Goal: Task Accomplishment & Management: Use online tool/utility

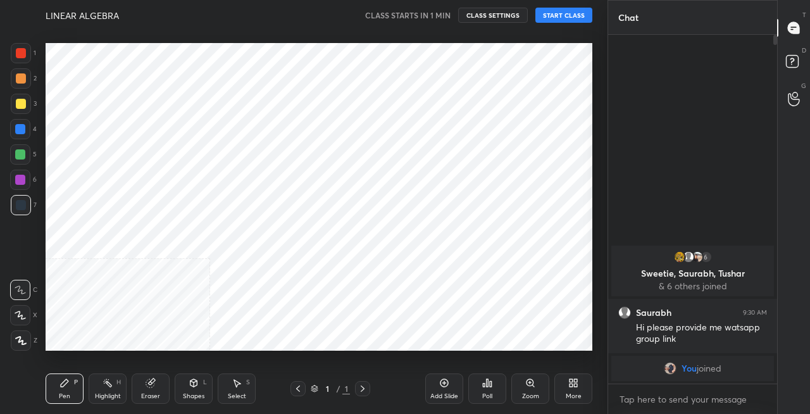
scroll to position [62958, 62734]
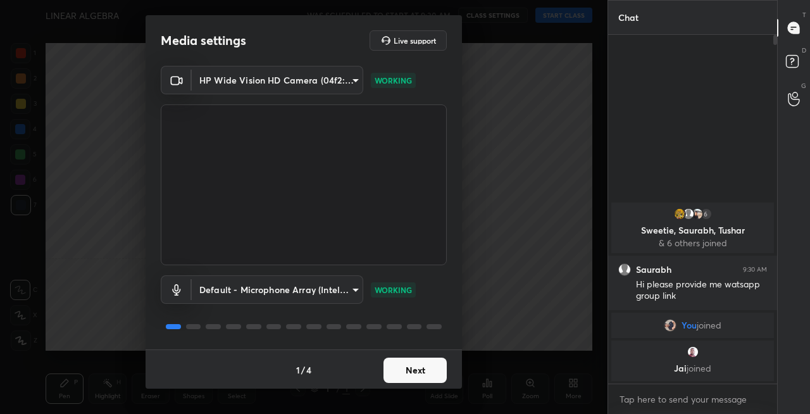
click at [403, 371] on button "Next" at bounding box center [415, 370] width 63 height 25
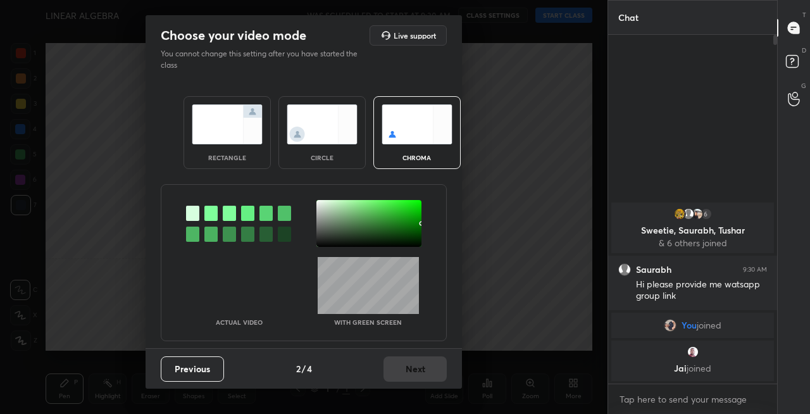
click at [236, 134] on img at bounding box center [227, 124] width 71 height 40
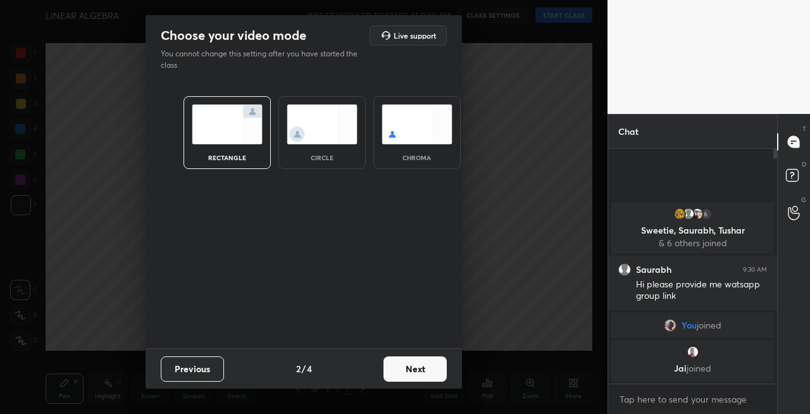
click at [410, 373] on button "Next" at bounding box center [415, 368] width 63 height 25
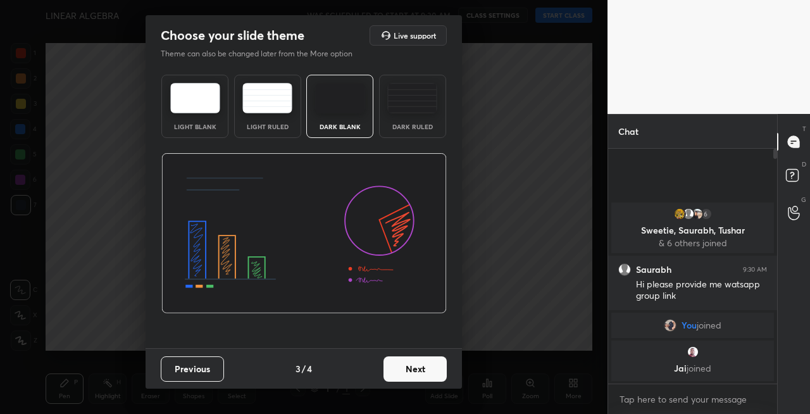
click at [425, 375] on button "Next" at bounding box center [415, 368] width 63 height 25
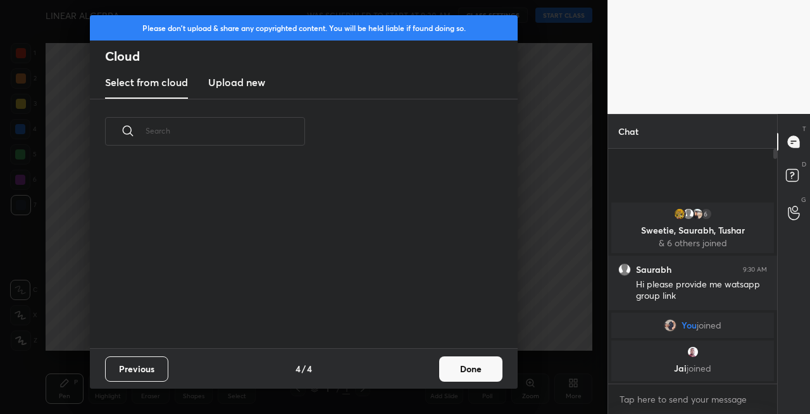
click at [462, 372] on button "Done" at bounding box center [470, 368] width 63 height 25
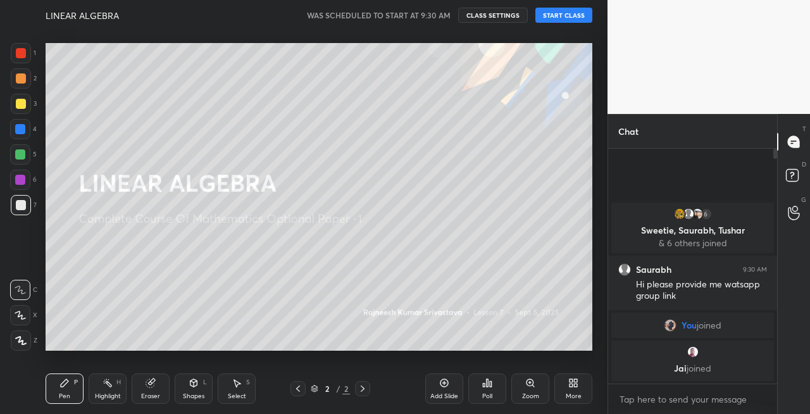
click at [18, 106] on div at bounding box center [21, 104] width 10 height 10
click at [18, 314] on icon at bounding box center [20, 315] width 11 height 9
click at [556, 15] on button "START CLASS" at bounding box center [563, 15] width 57 height 15
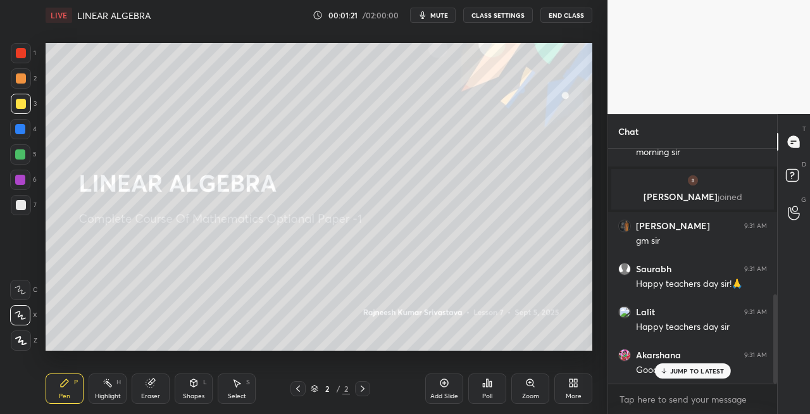
scroll to position [384, 0]
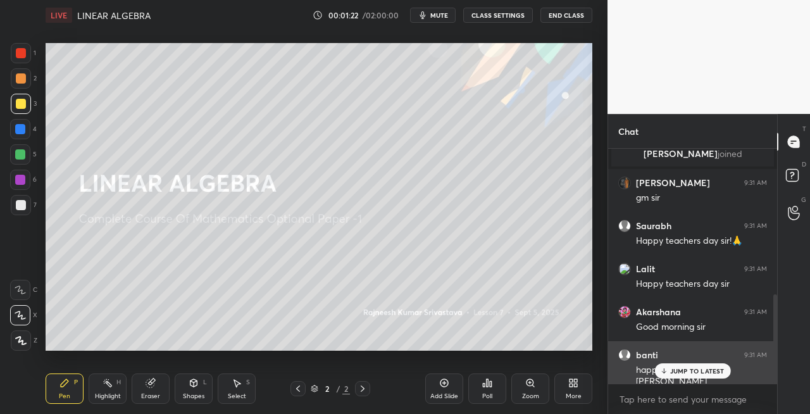
click at [692, 370] on p "JUMP TO LATEST" at bounding box center [697, 371] width 54 height 8
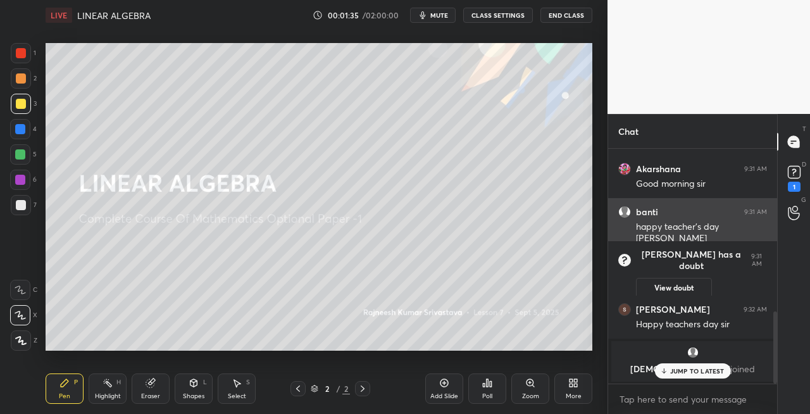
scroll to position [581, 0]
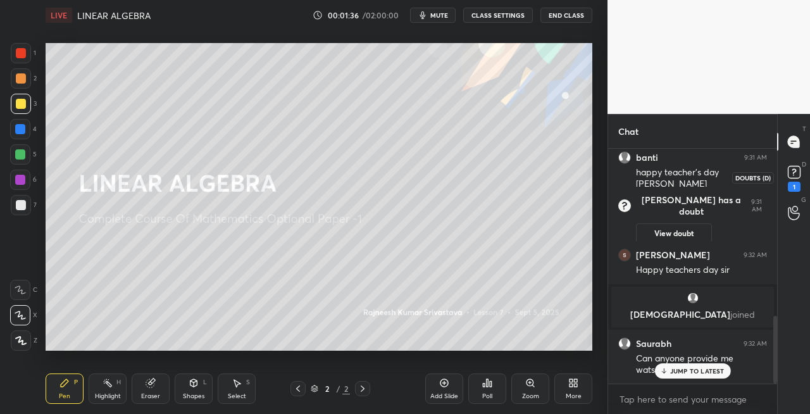
click at [796, 187] on div "1" at bounding box center [794, 187] width 13 height 10
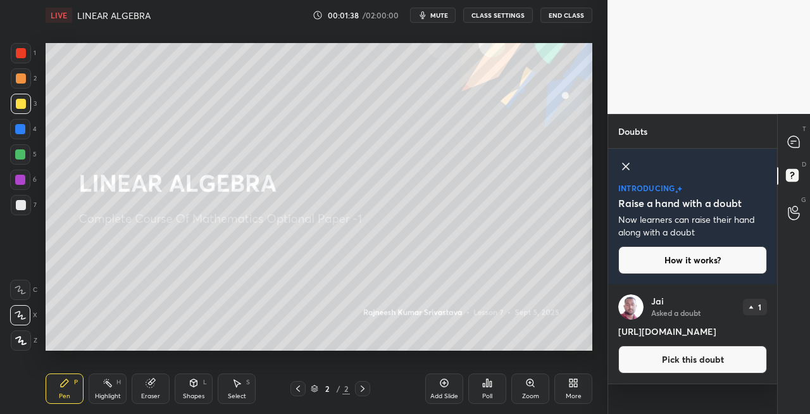
click at [791, 144] on icon at bounding box center [793, 141] width 11 height 11
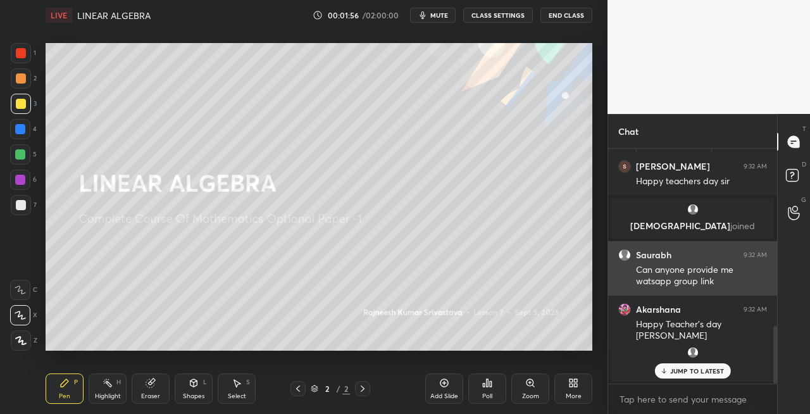
scroll to position [724, 0]
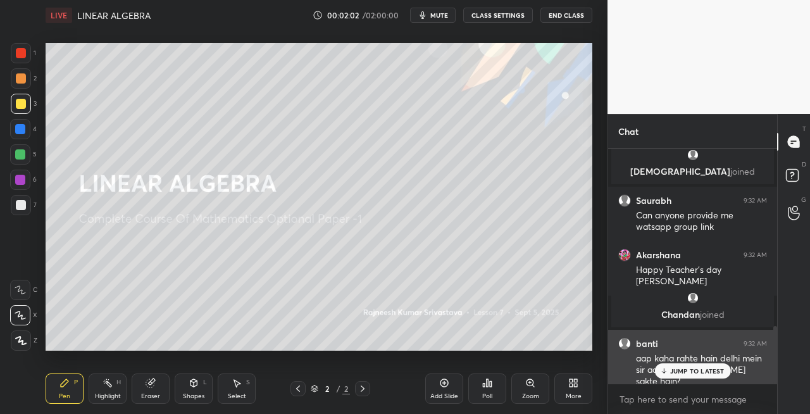
click at [683, 373] on p "JUMP TO LATEST" at bounding box center [697, 371] width 54 height 8
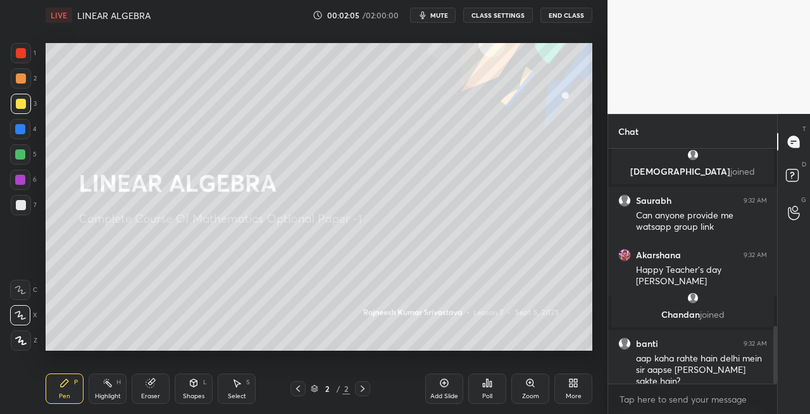
scroll to position [770, 0]
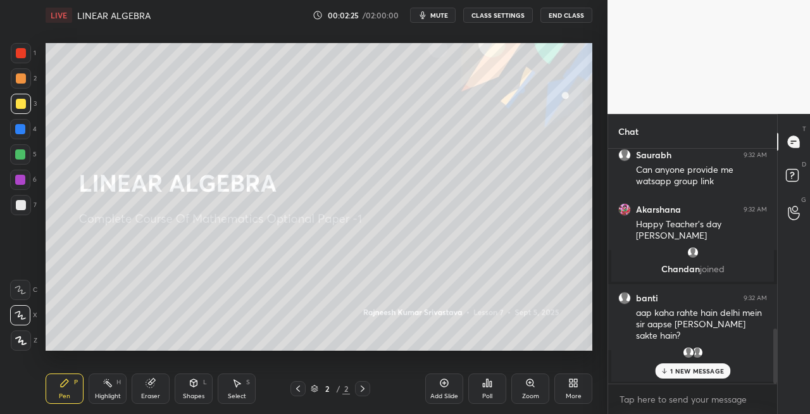
click at [694, 372] on p "1 NEW MESSAGE" at bounding box center [697, 371] width 54 height 8
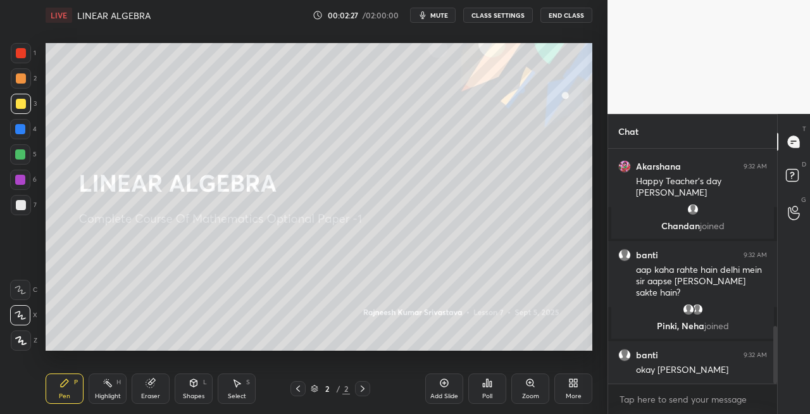
scroll to position [762, 0]
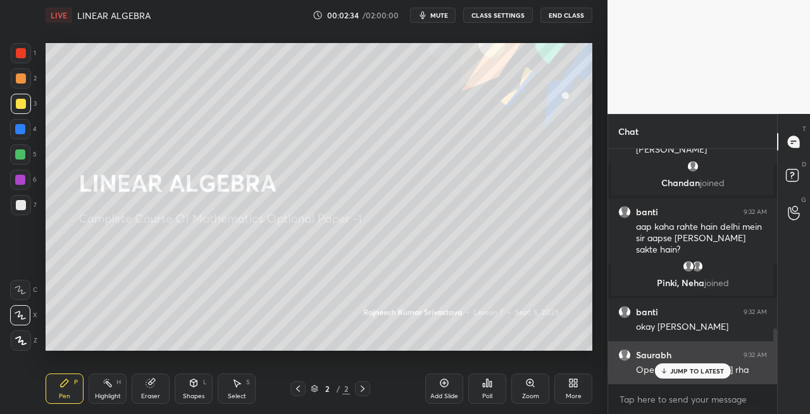
click at [672, 372] on p "JUMP TO LATEST" at bounding box center [697, 371] width 54 height 8
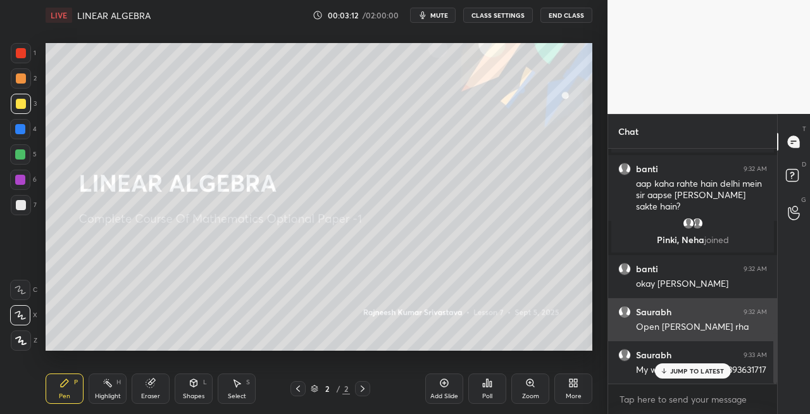
scroll to position [848, 0]
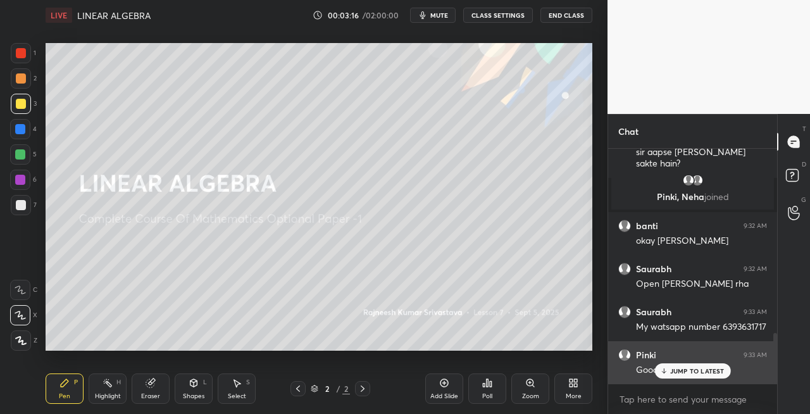
click at [680, 370] on p "JUMP TO LATEST" at bounding box center [697, 371] width 54 height 8
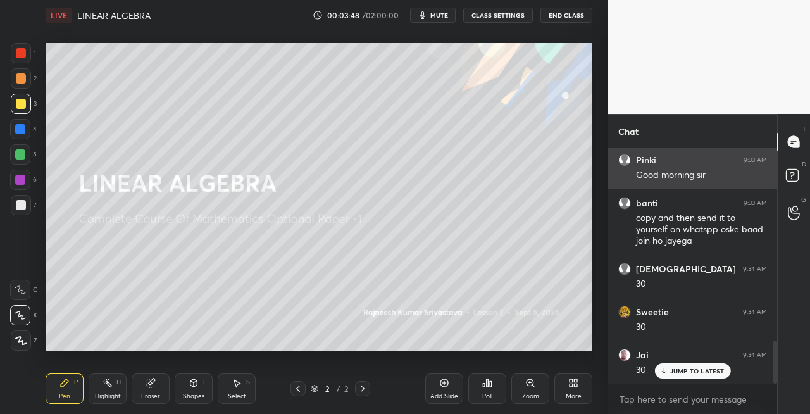
scroll to position [1086, 0]
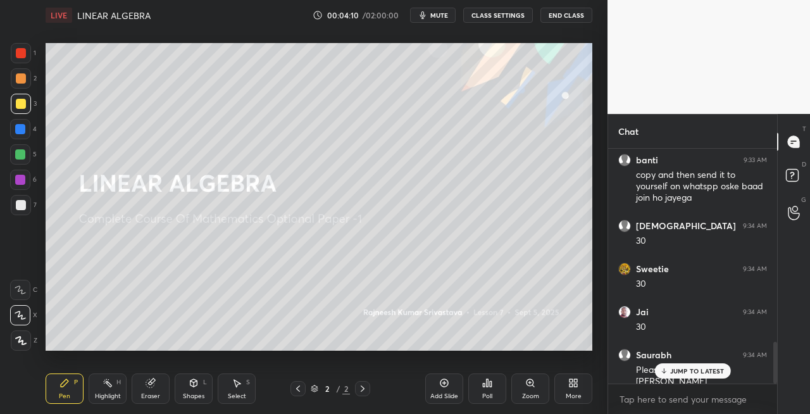
click at [199, 389] on div "Shapes L" at bounding box center [194, 388] width 38 height 30
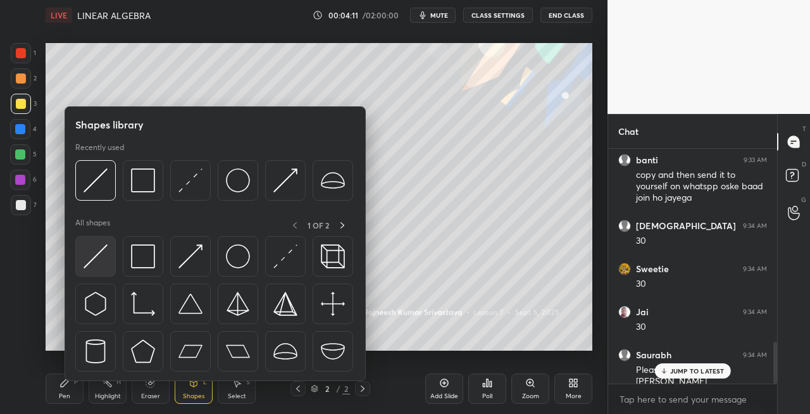
click at [96, 254] on img at bounding box center [96, 256] width 24 height 24
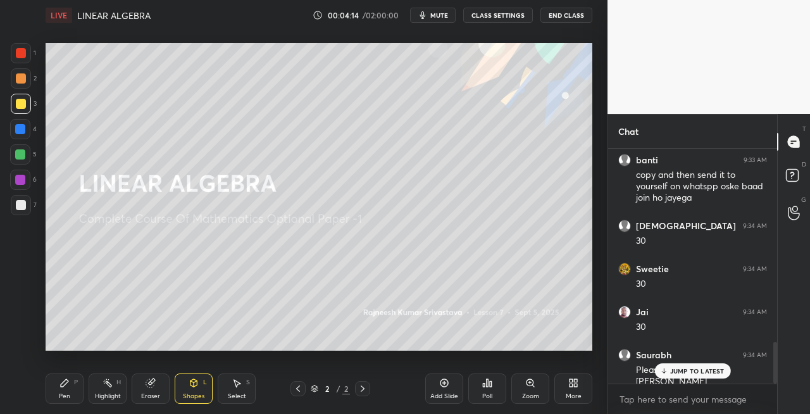
click at [70, 391] on div "Pen P" at bounding box center [65, 388] width 38 height 30
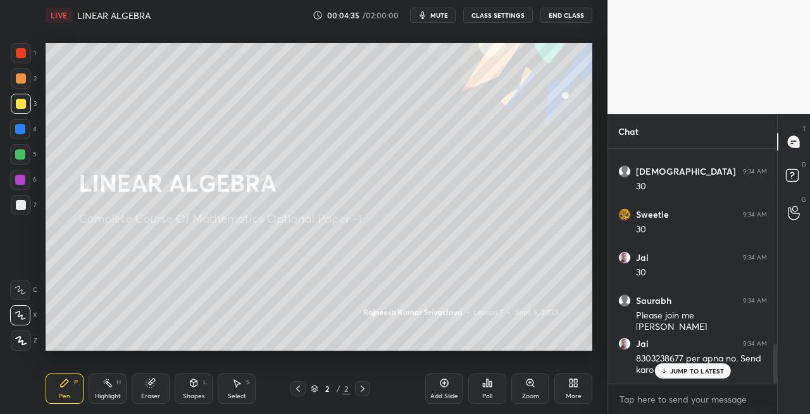
scroll to position [1195, 0]
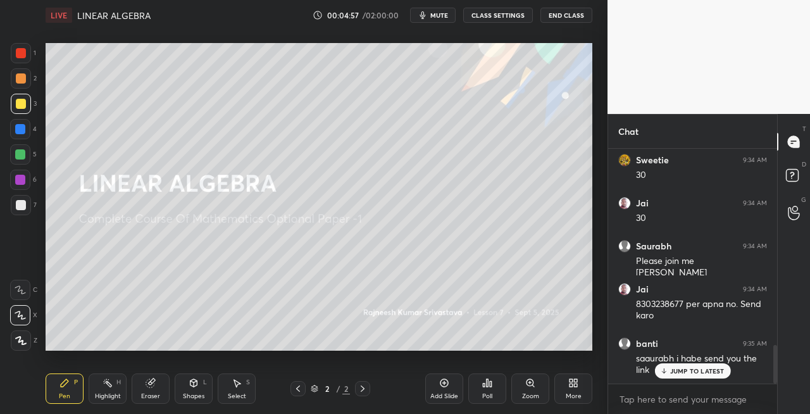
click at [192, 393] on div "Shapes" at bounding box center [194, 396] width 22 height 6
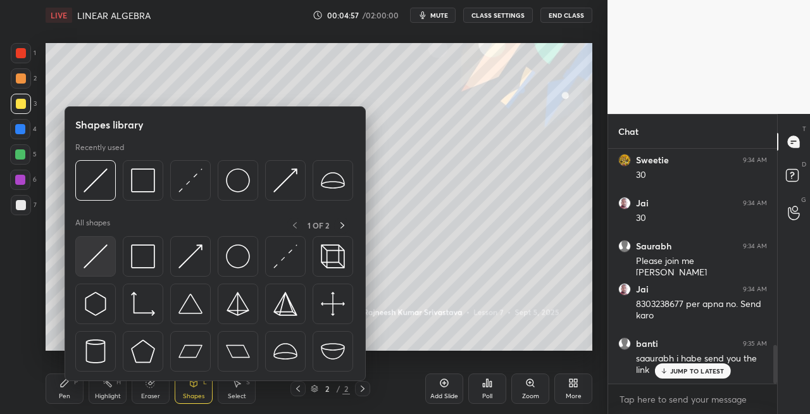
click at [94, 256] on img at bounding box center [96, 256] width 24 height 24
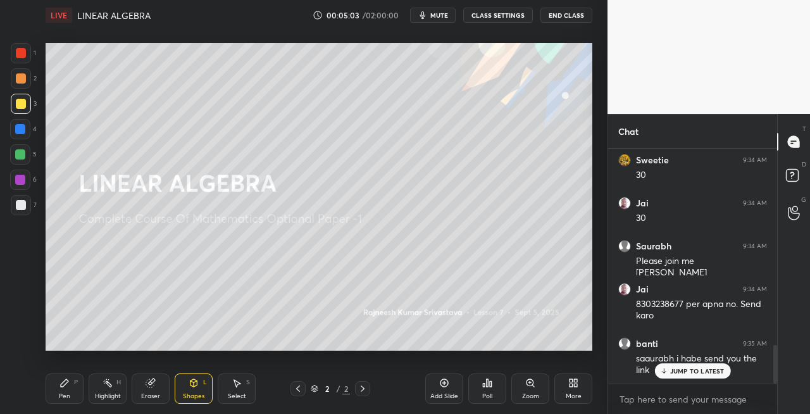
click at [73, 396] on div "Pen P" at bounding box center [65, 388] width 38 height 30
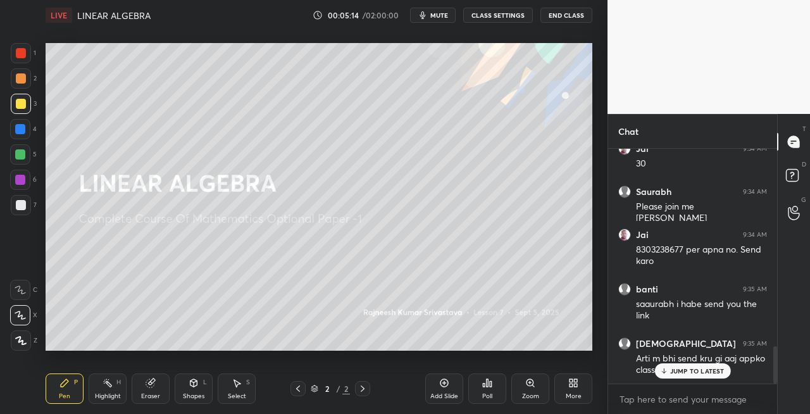
click at [155, 395] on div "Eraser" at bounding box center [150, 396] width 19 height 6
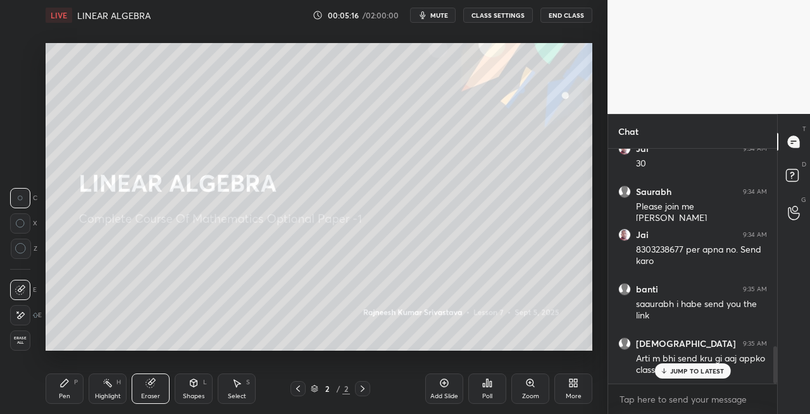
click at [70, 391] on div "Pen P" at bounding box center [65, 388] width 38 height 30
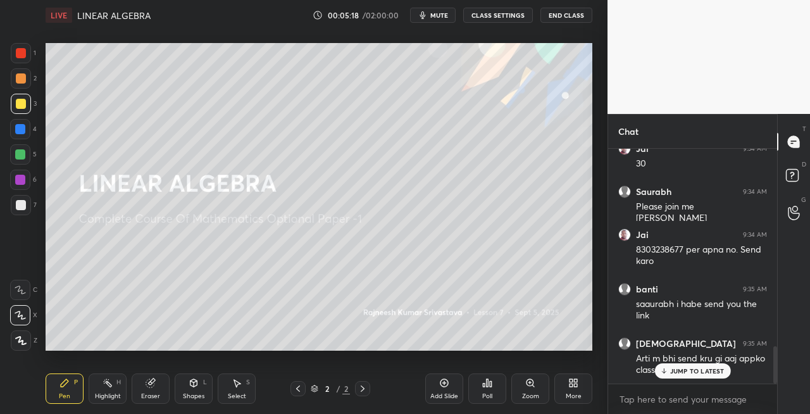
click at [20, 203] on div at bounding box center [21, 205] width 10 height 10
click at [196, 391] on div "Shapes L" at bounding box center [194, 388] width 38 height 30
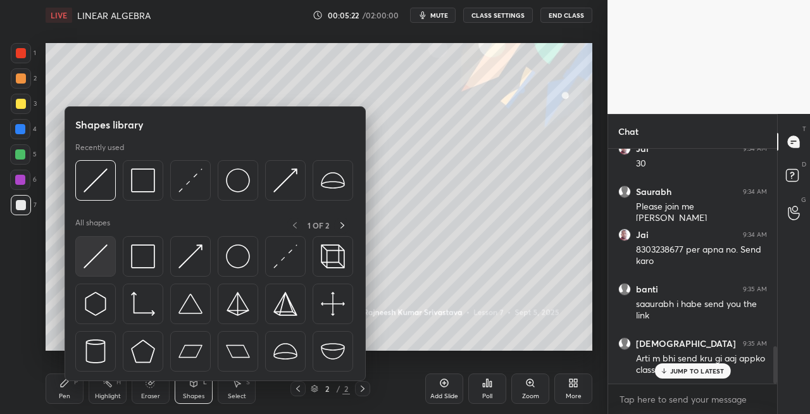
click at [92, 261] on img at bounding box center [96, 256] width 24 height 24
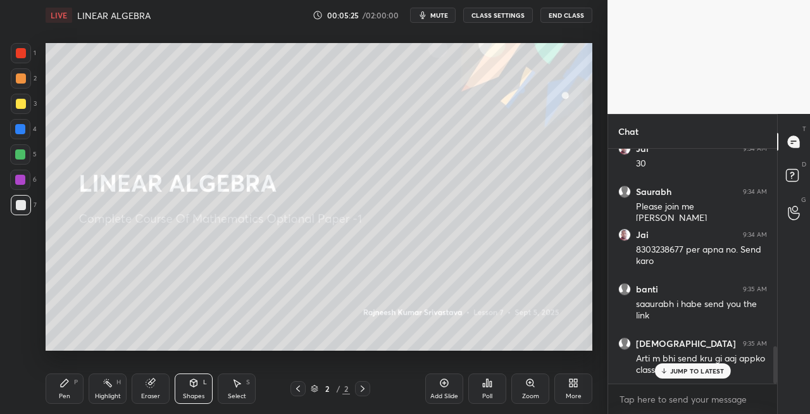
click at [67, 387] on icon at bounding box center [64, 383] width 10 height 10
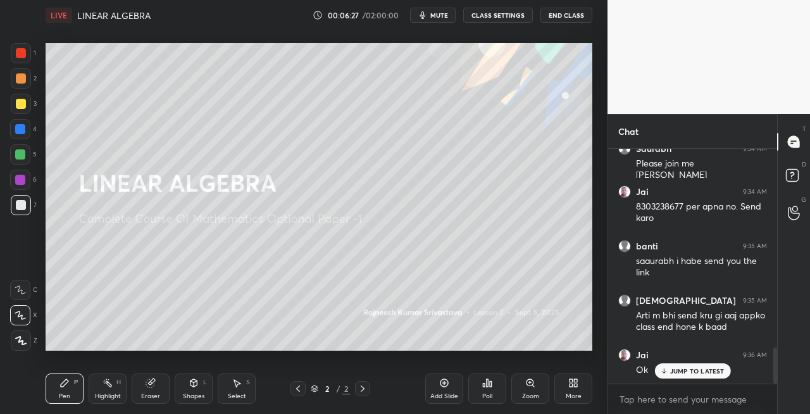
click at [195, 393] on div "Shapes" at bounding box center [194, 396] width 22 height 6
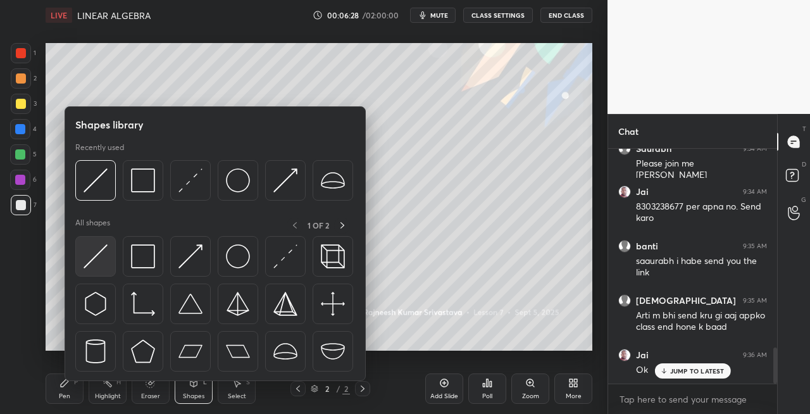
click at [94, 259] on img at bounding box center [96, 256] width 24 height 24
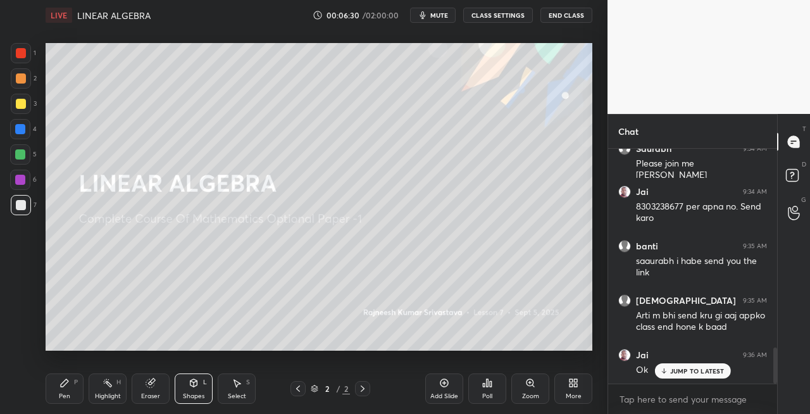
click at [58, 394] on div "Pen P" at bounding box center [65, 388] width 38 height 30
click at [190, 386] on icon at bounding box center [194, 383] width 10 height 10
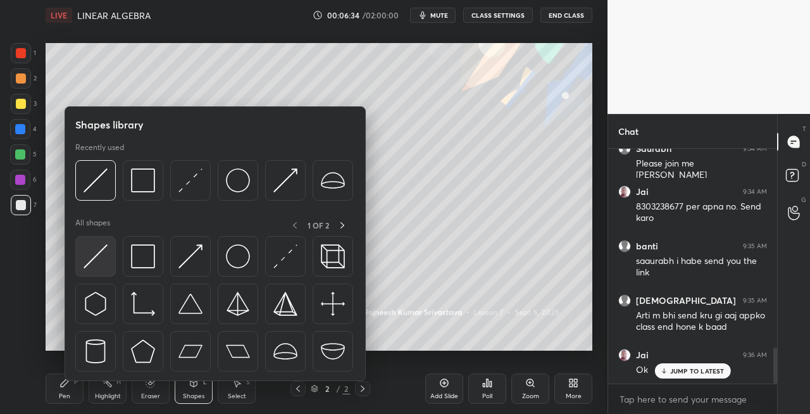
click at [96, 260] on img at bounding box center [96, 256] width 24 height 24
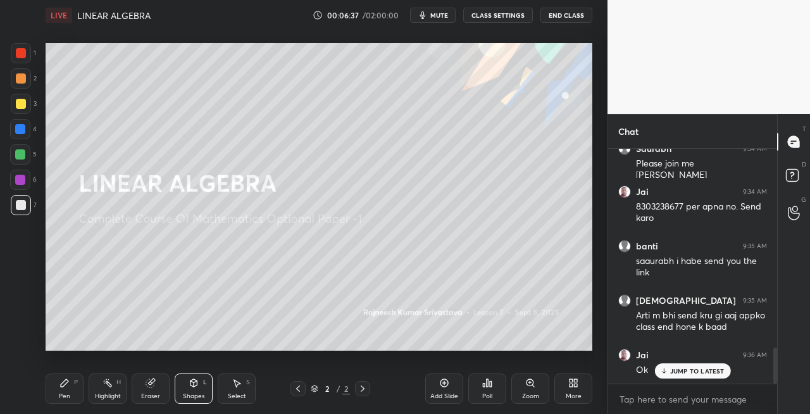
click at [66, 393] on div "Pen" at bounding box center [64, 396] width 11 height 6
click at [163, 380] on div "Eraser" at bounding box center [151, 388] width 38 height 30
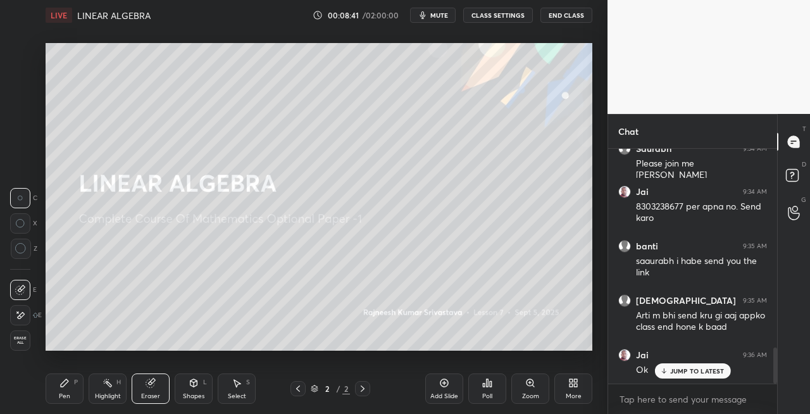
click at [68, 389] on div "Pen P" at bounding box center [65, 388] width 38 height 30
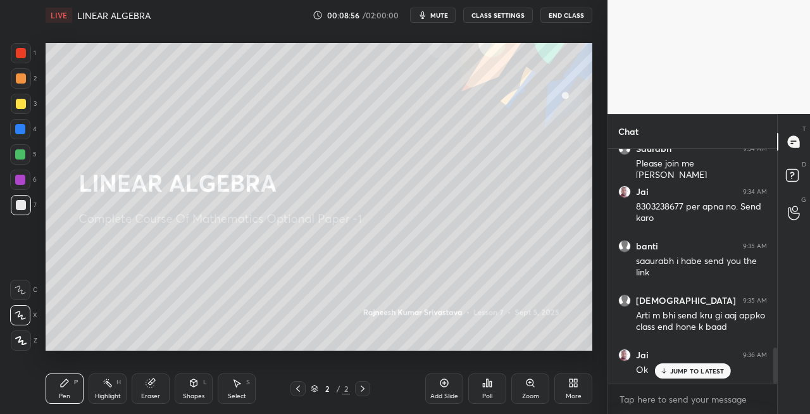
click at [159, 380] on div "Eraser" at bounding box center [151, 388] width 38 height 30
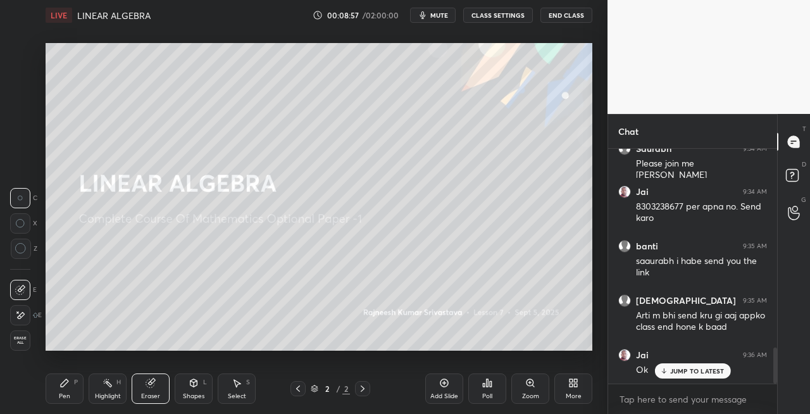
click at [75, 389] on div "Pen P" at bounding box center [65, 388] width 38 height 30
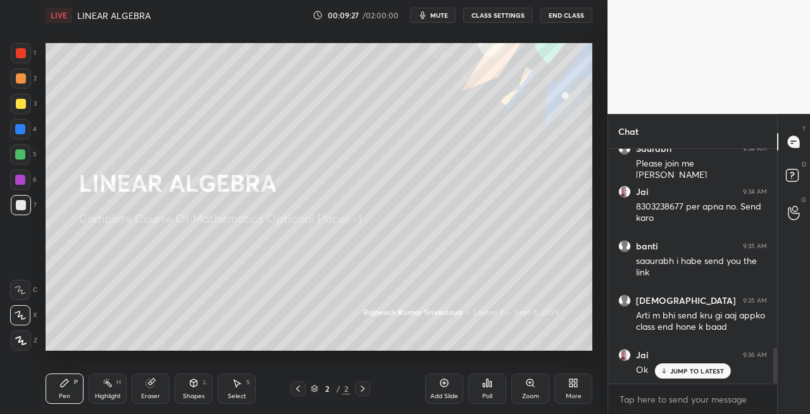
click at [146, 393] on div "Eraser" at bounding box center [150, 396] width 19 height 6
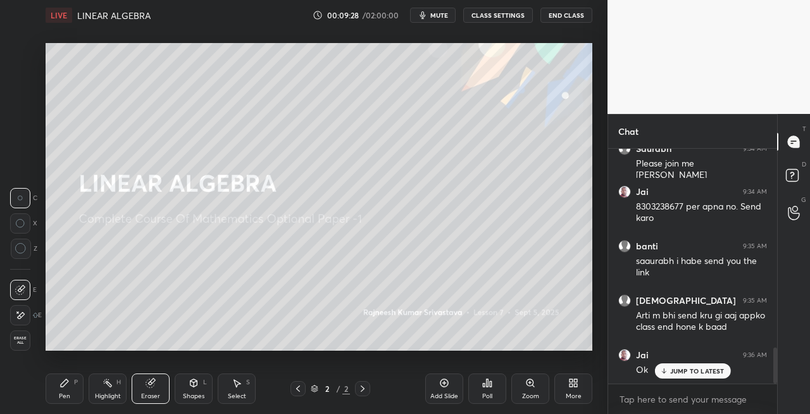
click at [61, 394] on div "Pen" at bounding box center [64, 396] width 11 height 6
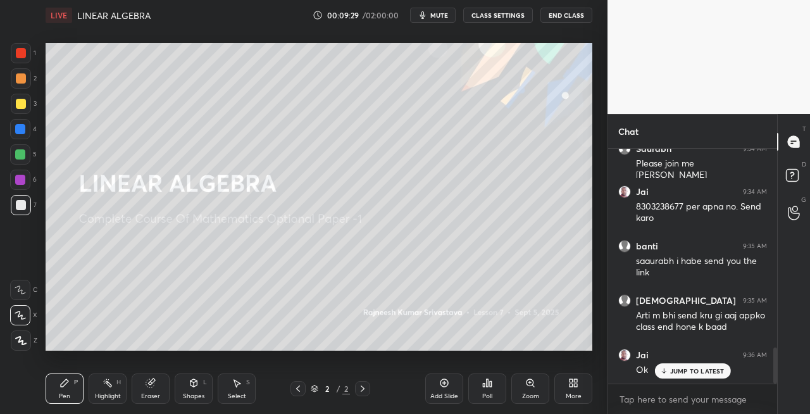
click at [190, 387] on icon at bounding box center [194, 383] width 10 height 10
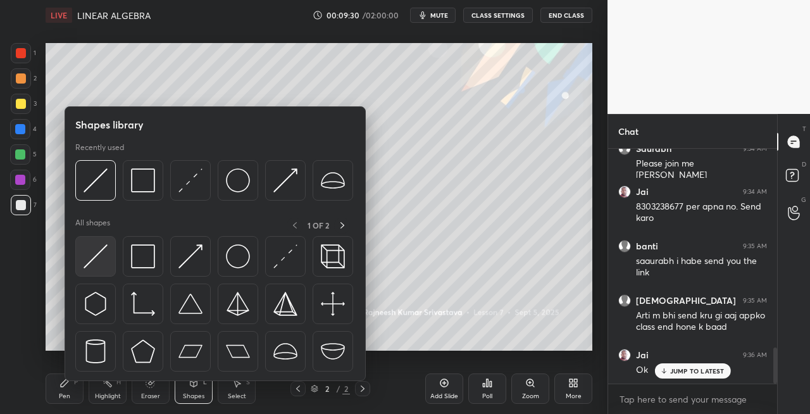
click at [97, 266] on img at bounding box center [96, 256] width 24 height 24
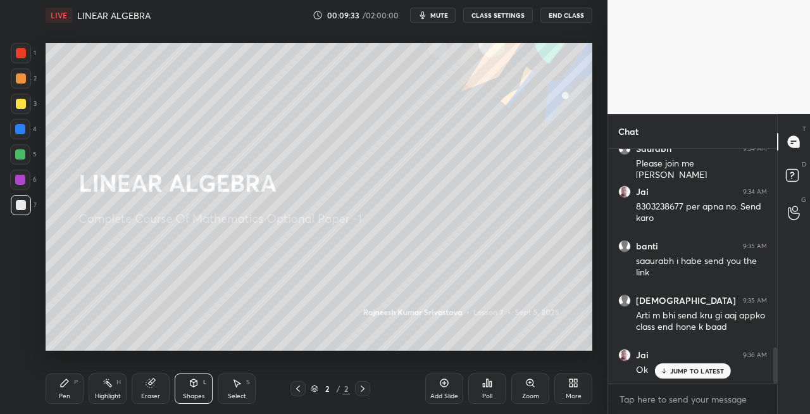
click at [65, 399] on div "Pen" at bounding box center [64, 396] width 11 height 6
click at [363, 388] on icon at bounding box center [363, 388] width 4 height 6
click at [450, 396] on div "Add Slide" at bounding box center [444, 396] width 28 height 6
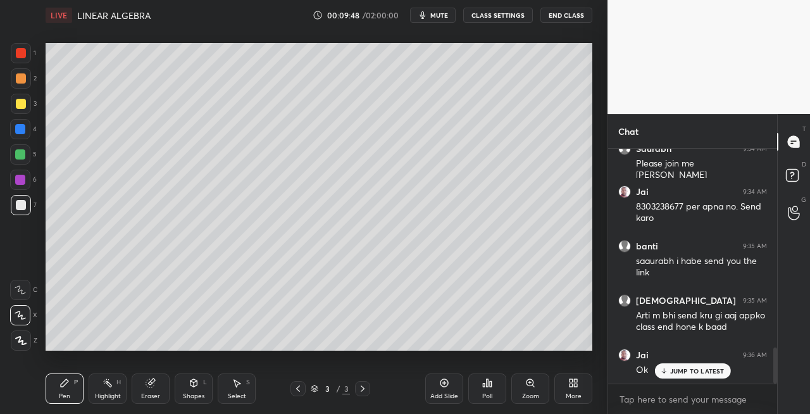
click at [299, 387] on icon at bounding box center [298, 389] width 10 height 10
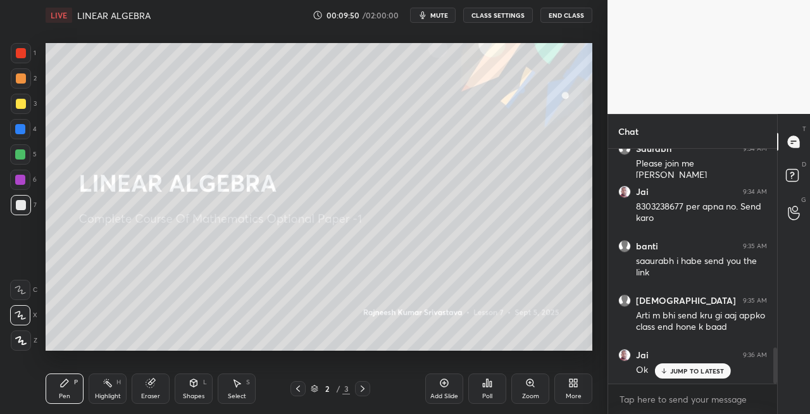
click at [361, 390] on icon at bounding box center [363, 389] width 10 height 10
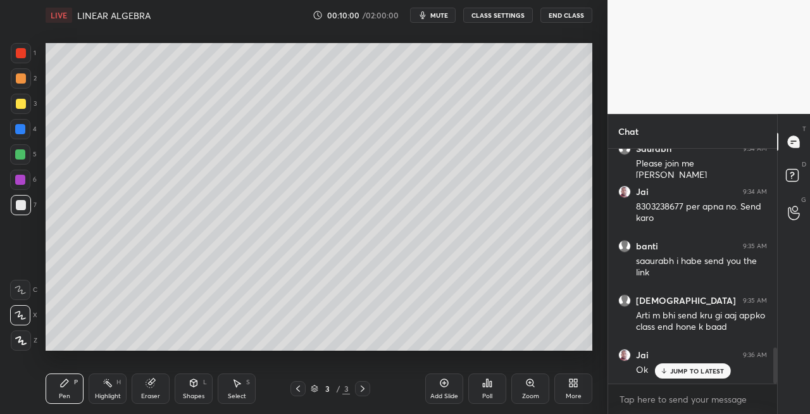
click at [304, 387] on div at bounding box center [298, 388] width 15 height 15
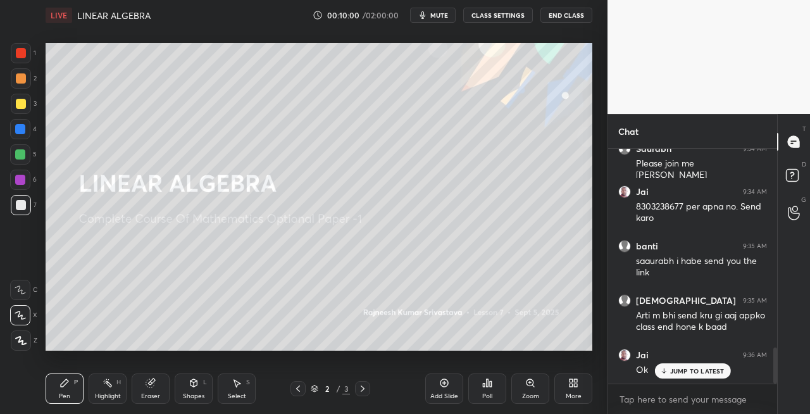
click at [366, 394] on div at bounding box center [362, 388] width 15 height 15
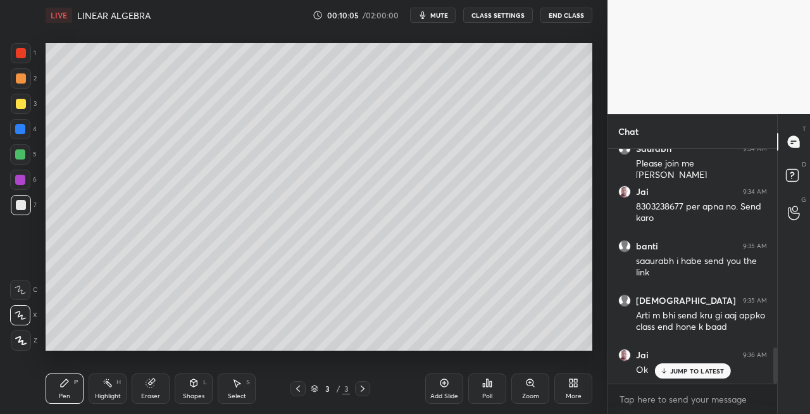
click at [299, 384] on icon at bounding box center [298, 389] width 10 height 10
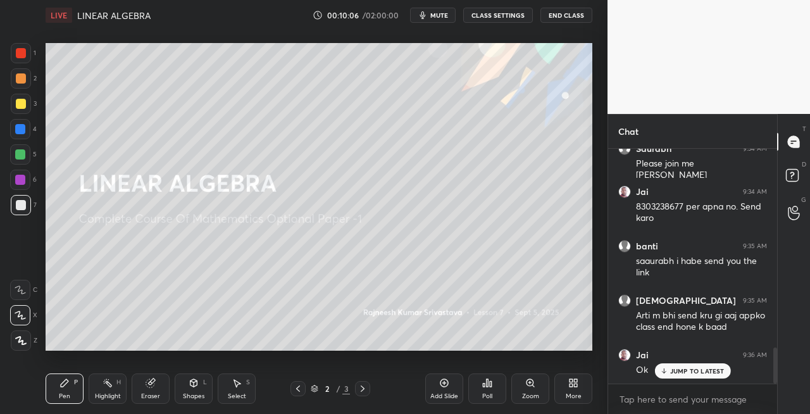
click at [363, 390] on icon at bounding box center [363, 389] width 10 height 10
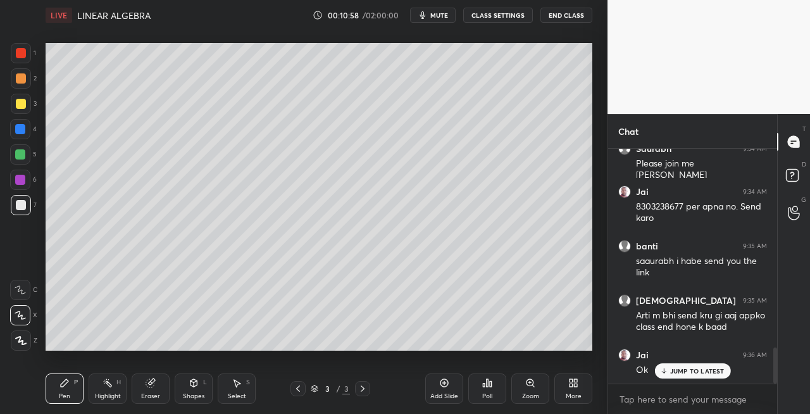
click at [200, 387] on div "Shapes L" at bounding box center [194, 388] width 38 height 30
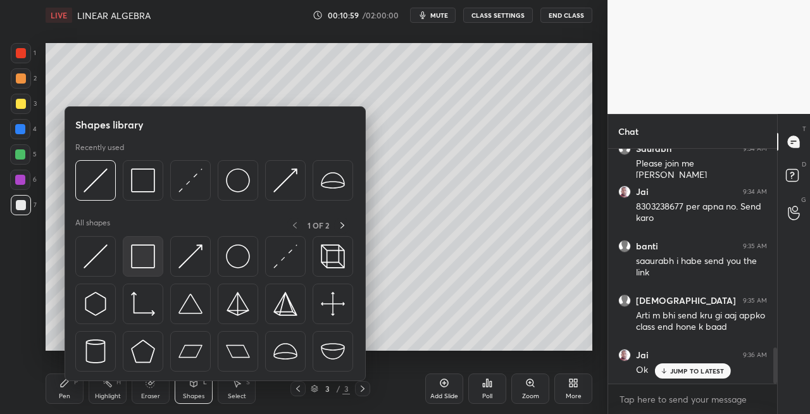
click at [136, 258] on img at bounding box center [143, 256] width 24 height 24
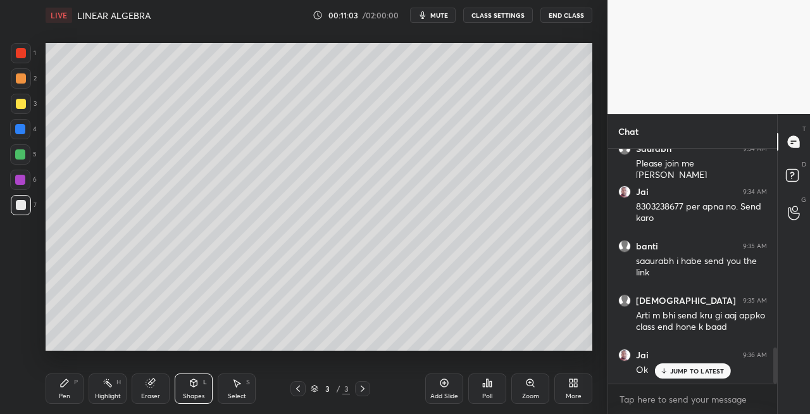
click at [291, 390] on div at bounding box center [298, 388] width 15 height 15
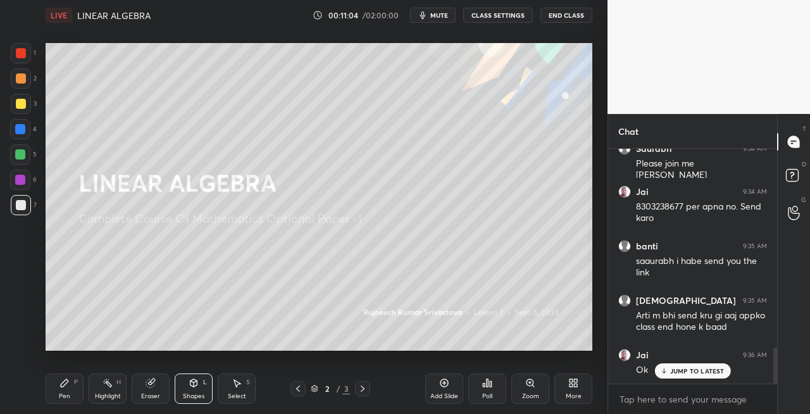
click at [368, 393] on div at bounding box center [362, 388] width 15 height 15
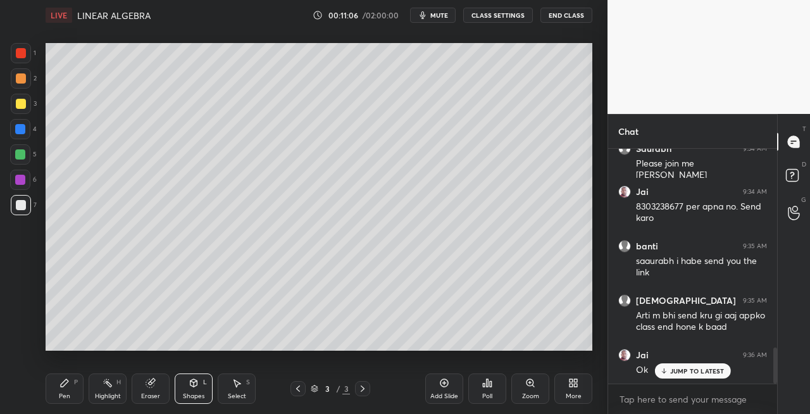
click at [68, 393] on div "Pen" at bounding box center [64, 396] width 11 height 6
click at [300, 389] on icon at bounding box center [298, 389] width 10 height 10
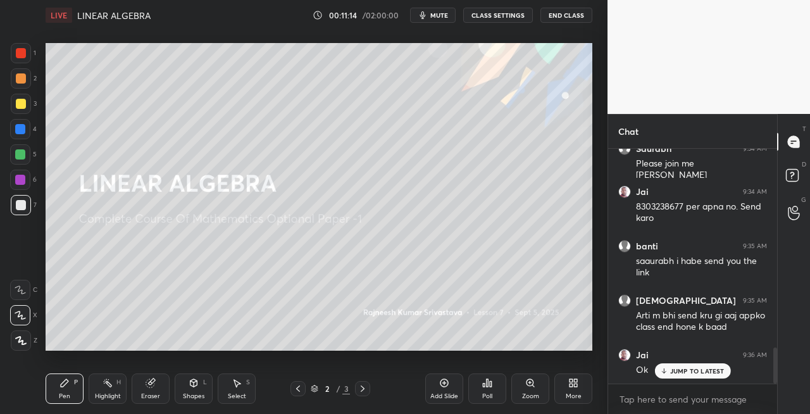
click at [361, 391] on icon at bounding box center [363, 389] width 10 height 10
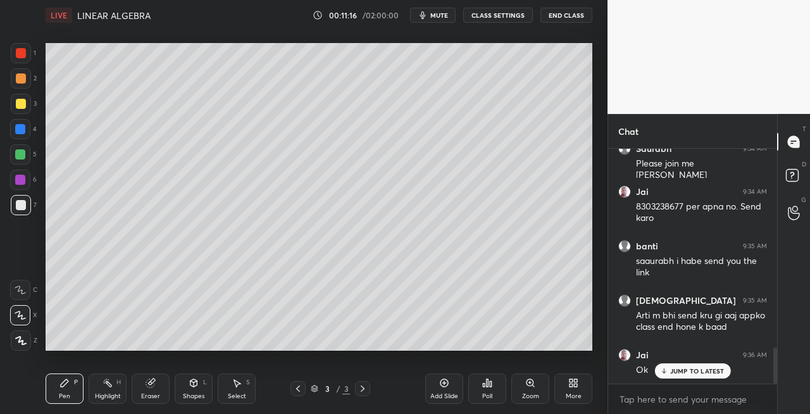
click at [153, 385] on icon at bounding box center [150, 383] width 8 height 8
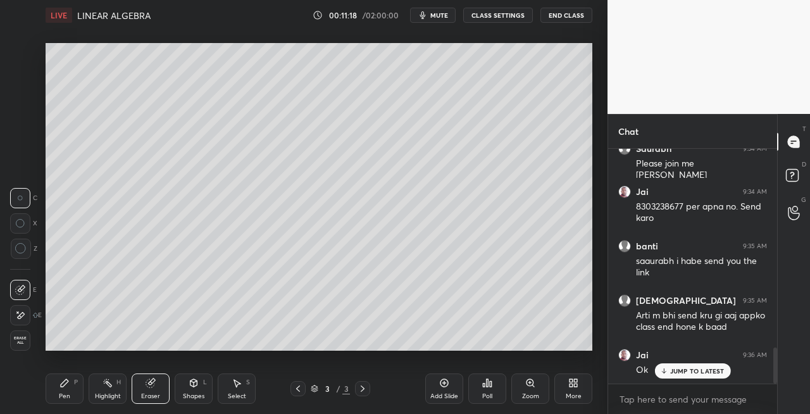
click at [57, 393] on div "Pen P" at bounding box center [65, 388] width 38 height 30
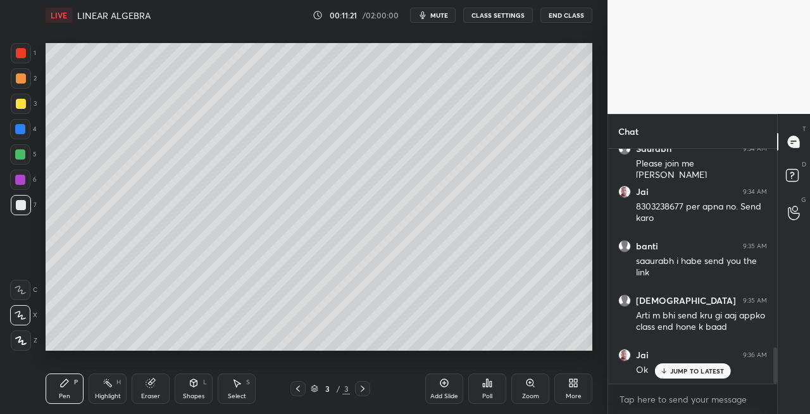
click at [298, 391] on icon at bounding box center [298, 389] width 10 height 10
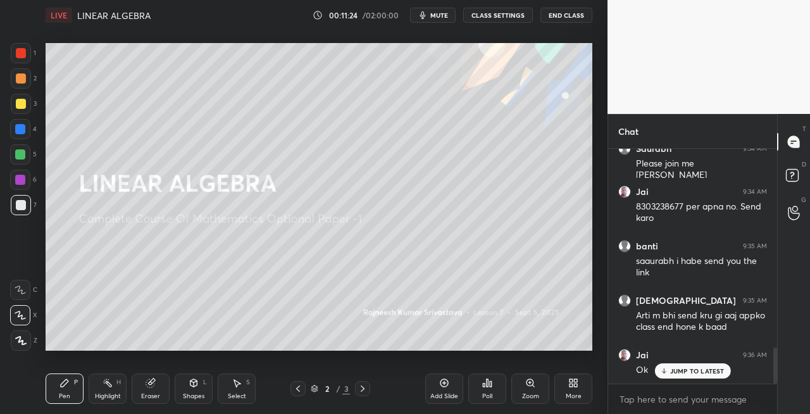
click at [359, 392] on icon at bounding box center [363, 389] width 10 height 10
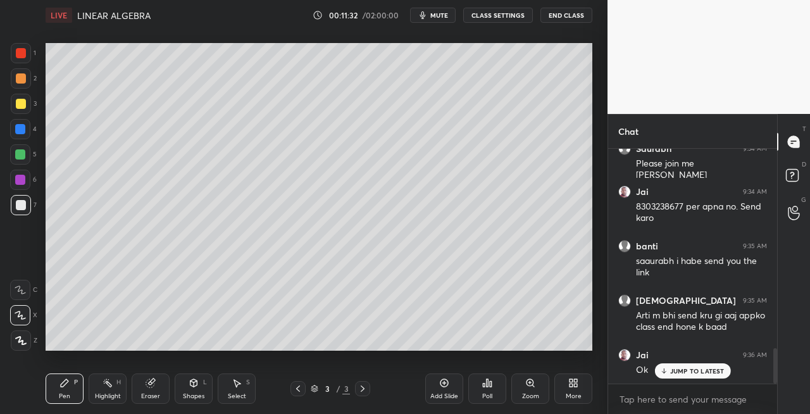
scroll to position [1335, 0]
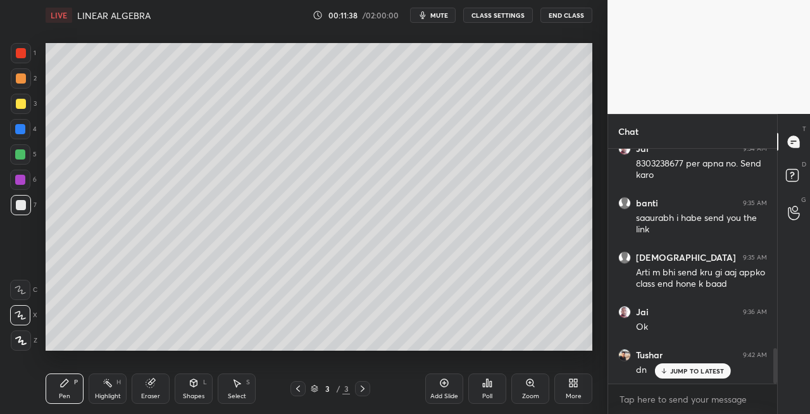
click at [300, 388] on icon at bounding box center [298, 389] width 10 height 10
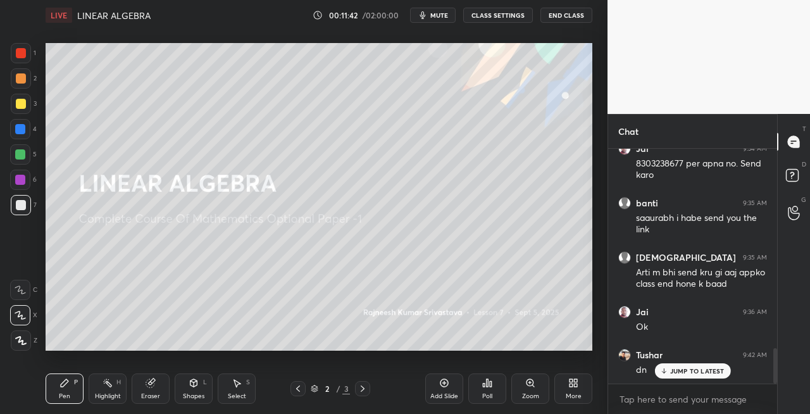
click at [363, 392] on icon at bounding box center [363, 389] width 10 height 10
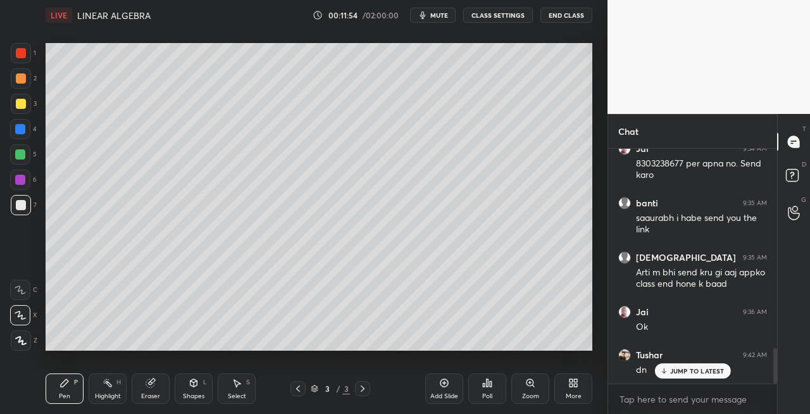
click at [27, 105] on div at bounding box center [21, 104] width 20 height 20
click at [297, 389] on icon at bounding box center [298, 388] width 4 height 6
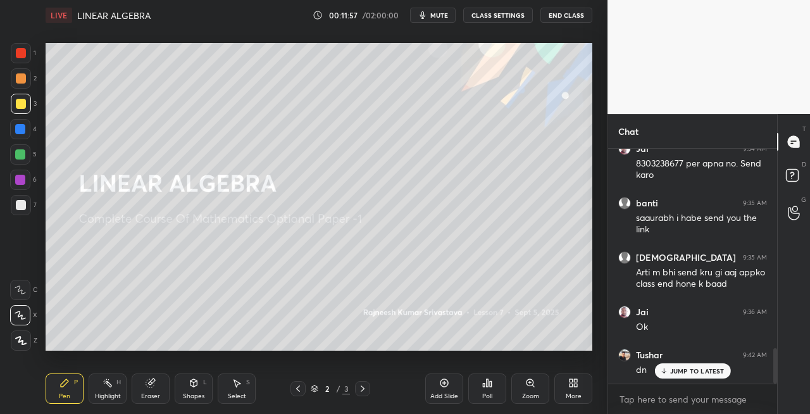
click at [365, 391] on icon at bounding box center [363, 389] width 10 height 10
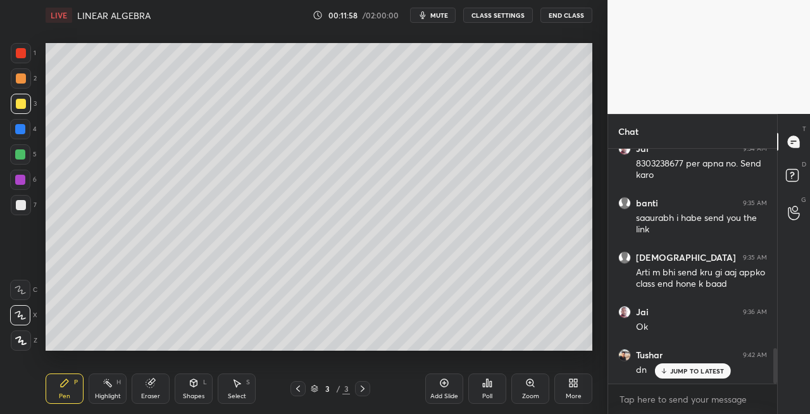
click at [365, 394] on div at bounding box center [362, 388] width 15 height 15
click at [20, 103] on div at bounding box center [21, 104] width 10 height 10
click at [203, 386] on div "Shapes L" at bounding box center [194, 388] width 38 height 30
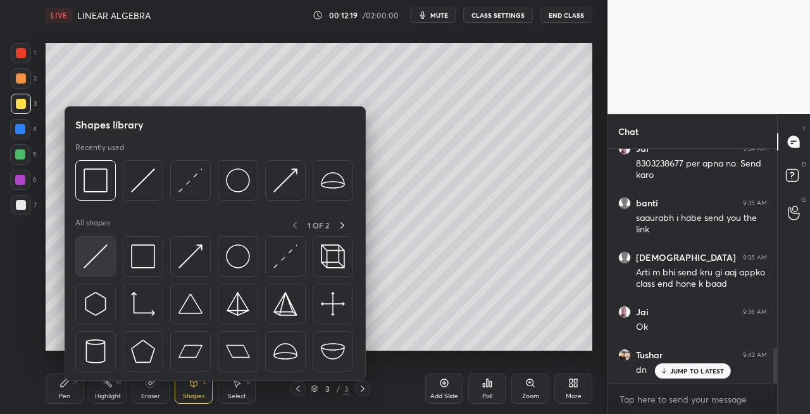
click at [91, 257] on img at bounding box center [96, 256] width 24 height 24
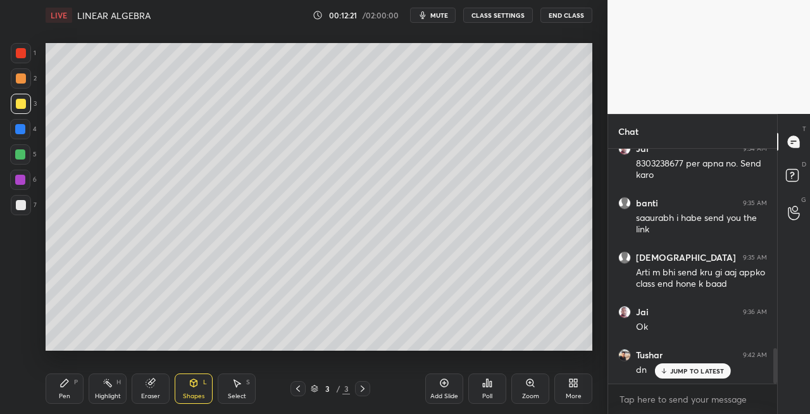
click at [59, 385] on icon at bounding box center [64, 383] width 10 height 10
click at [300, 390] on icon at bounding box center [298, 389] width 10 height 10
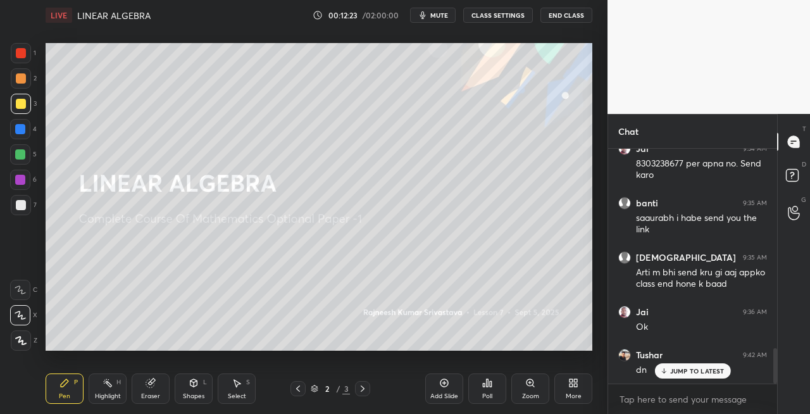
click at [362, 391] on icon at bounding box center [363, 389] width 10 height 10
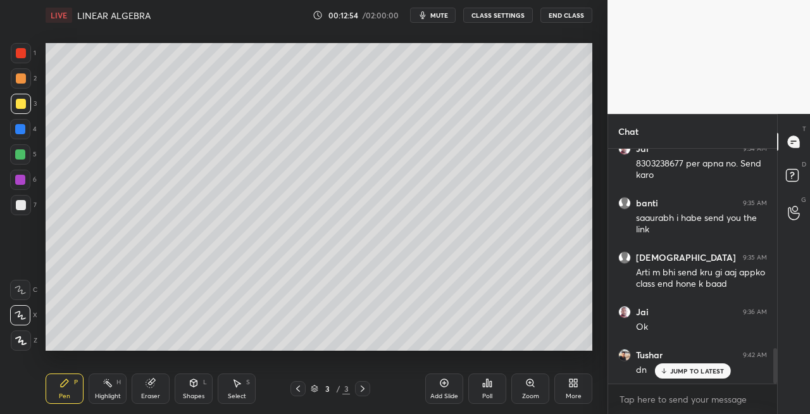
click at [154, 382] on icon at bounding box center [151, 383] width 10 height 10
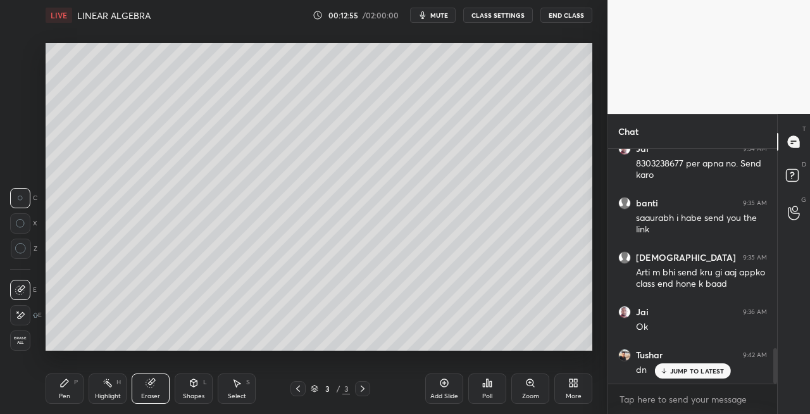
click at [60, 397] on div "Pen" at bounding box center [64, 396] width 11 height 6
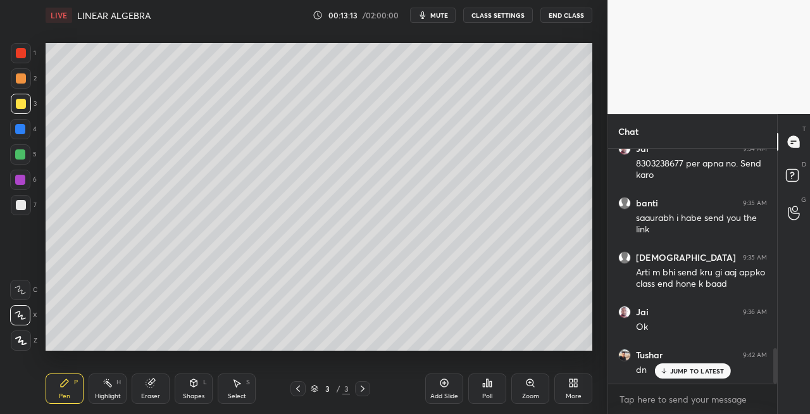
click at [157, 391] on div "Eraser" at bounding box center [151, 388] width 38 height 30
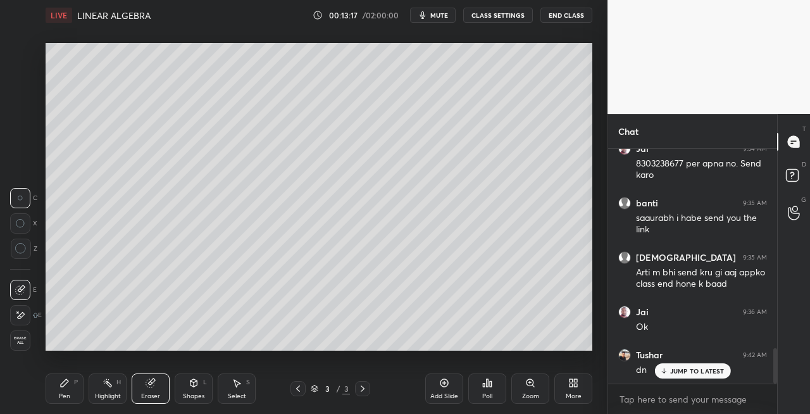
click at [65, 393] on div "Pen" at bounding box center [64, 396] width 11 height 6
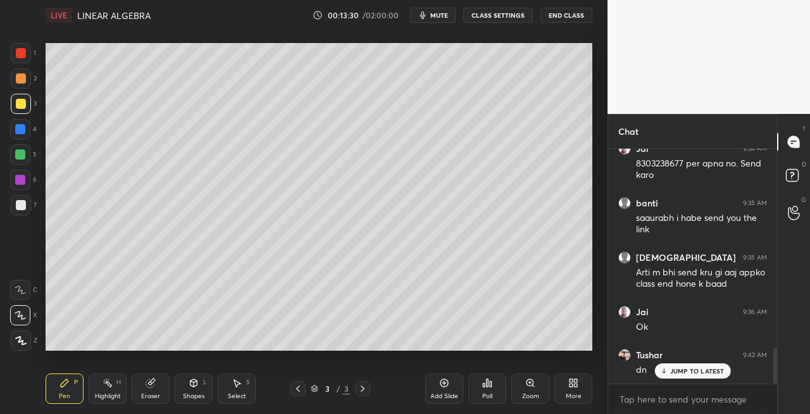
click at [20, 209] on div at bounding box center [21, 205] width 10 height 10
click at [198, 385] on icon at bounding box center [194, 383] width 10 height 10
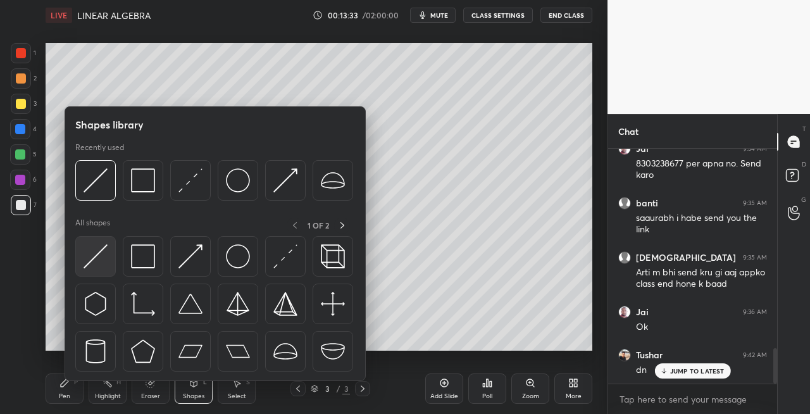
click at [96, 263] on img at bounding box center [96, 256] width 24 height 24
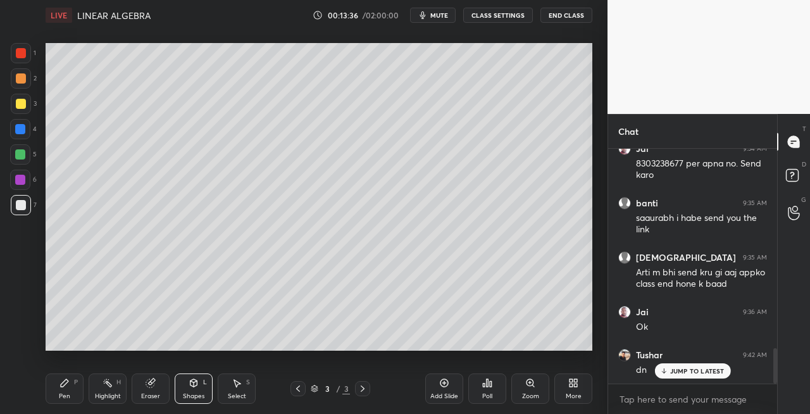
click at [72, 396] on div "Pen P" at bounding box center [65, 388] width 38 height 30
click at [299, 390] on icon at bounding box center [298, 389] width 10 height 10
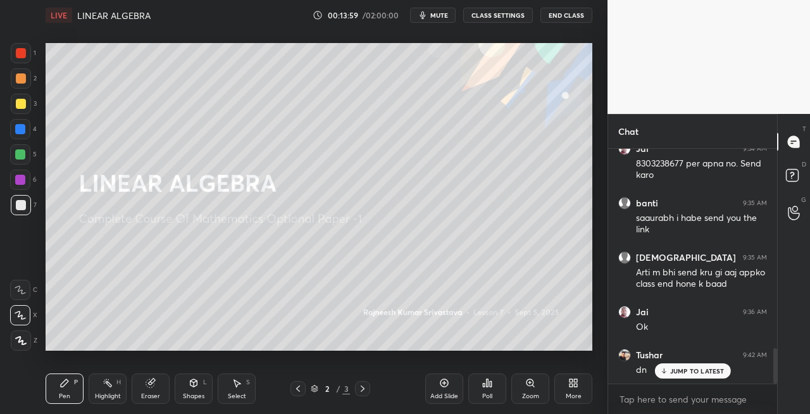
click at [362, 394] on div at bounding box center [362, 388] width 15 height 15
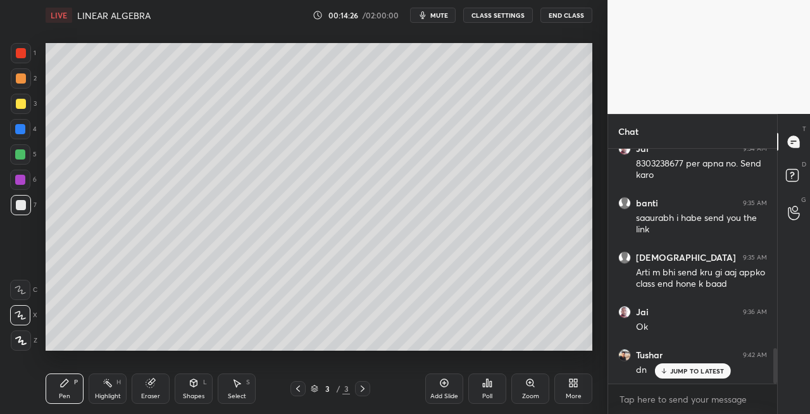
click at [152, 376] on div "Eraser" at bounding box center [151, 388] width 38 height 30
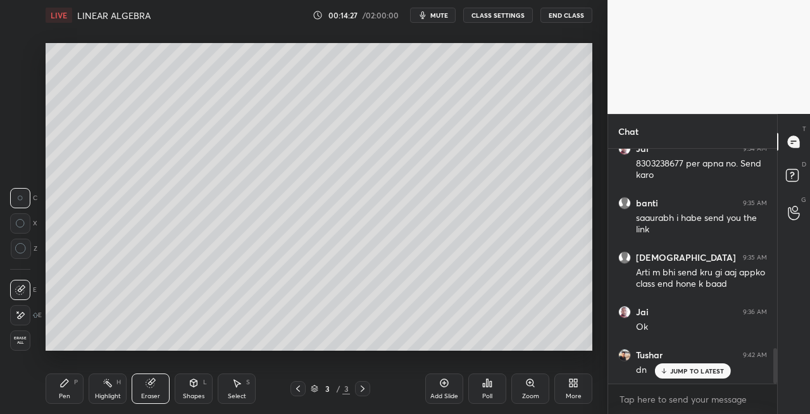
click at [58, 389] on div "Pen P" at bounding box center [65, 388] width 38 height 30
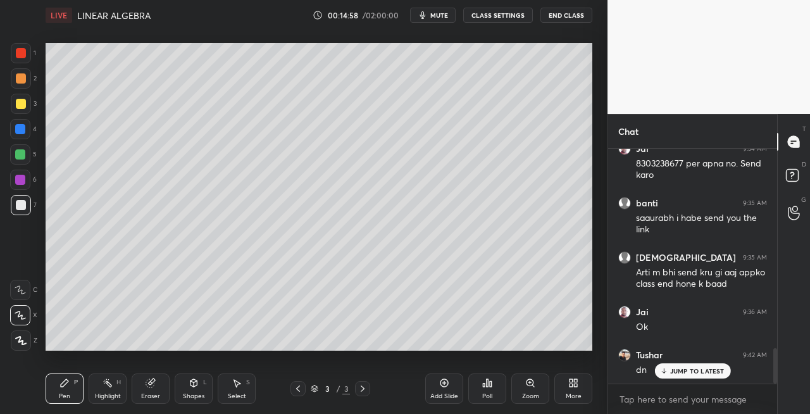
click at [191, 390] on div "Shapes L" at bounding box center [194, 388] width 38 height 30
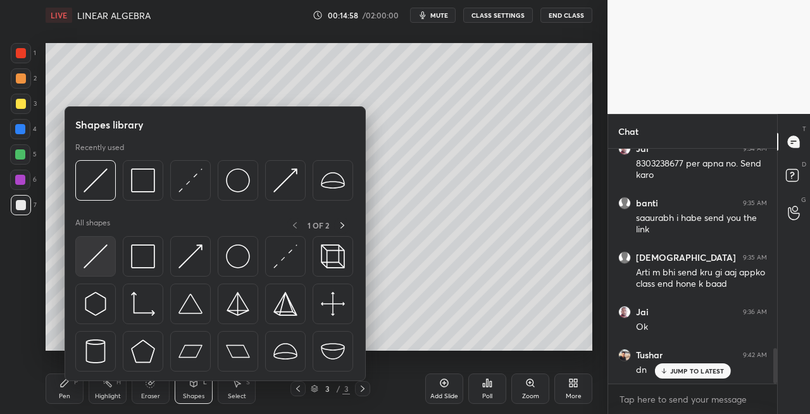
click at [99, 265] on img at bounding box center [96, 256] width 24 height 24
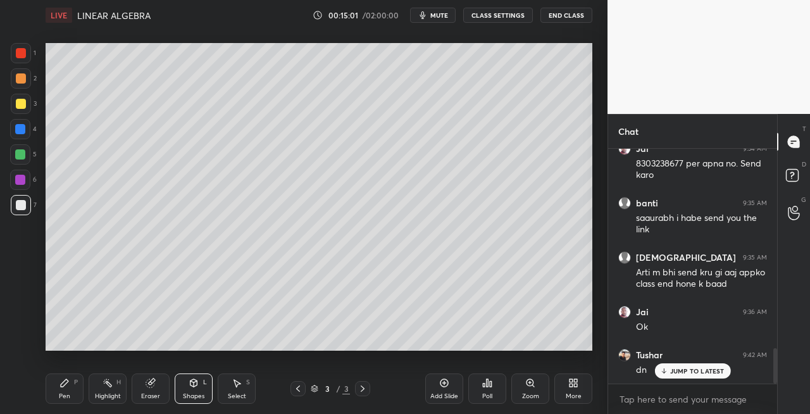
click at [62, 387] on icon at bounding box center [64, 383] width 10 height 10
click at [363, 389] on icon at bounding box center [363, 389] width 10 height 10
click at [361, 390] on icon at bounding box center [363, 389] width 10 height 10
click at [442, 396] on div "Add Slide" at bounding box center [444, 396] width 28 height 6
click at [300, 386] on icon at bounding box center [298, 389] width 10 height 10
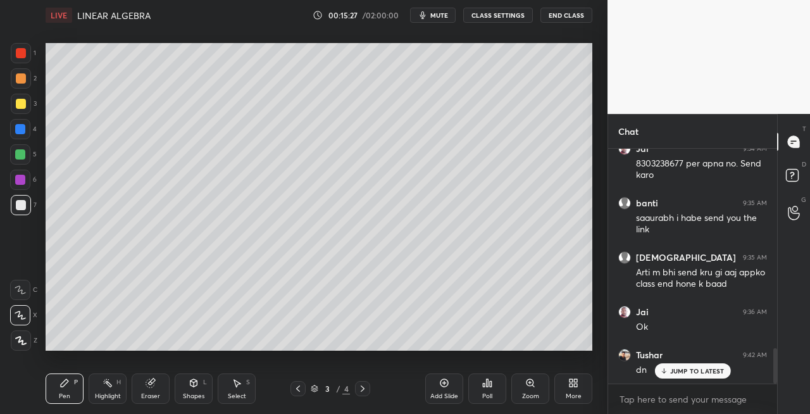
click at [362, 391] on icon at bounding box center [363, 389] width 10 height 10
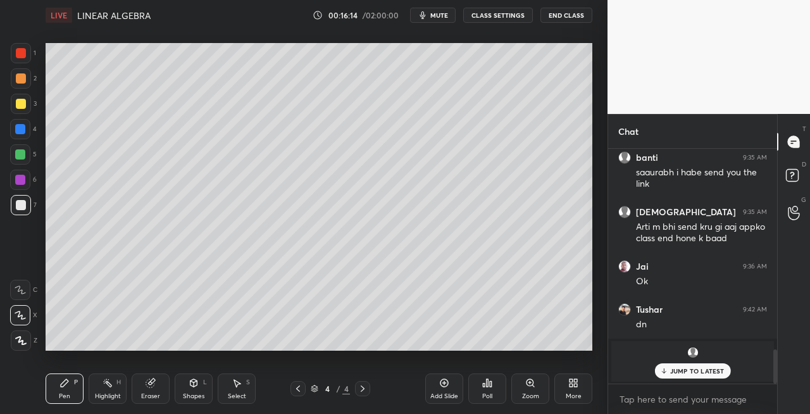
click at [150, 389] on div "Eraser" at bounding box center [151, 388] width 38 height 30
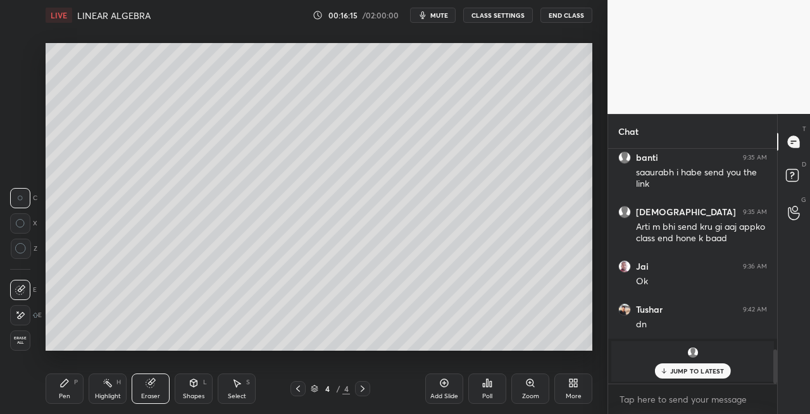
click at [72, 392] on div "Pen P" at bounding box center [65, 388] width 38 height 30
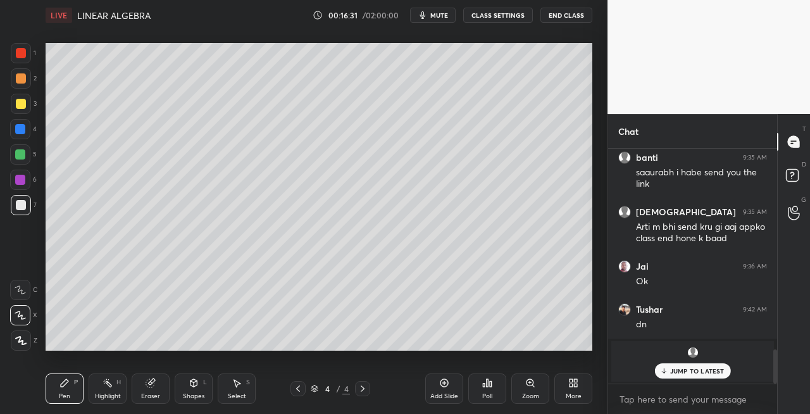
click at [162, 389] on div "Eraser" at bounding box center [151, 388] width 38 height 30
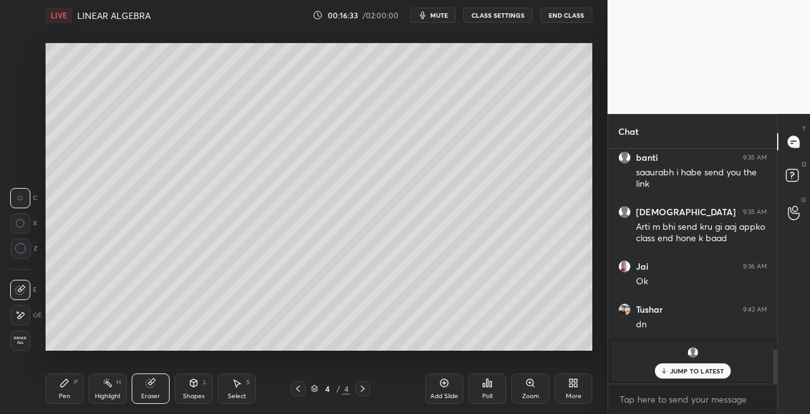
click at [57, 392] on div "Pen P" at bounding box center [65, 388] width 38 height 30
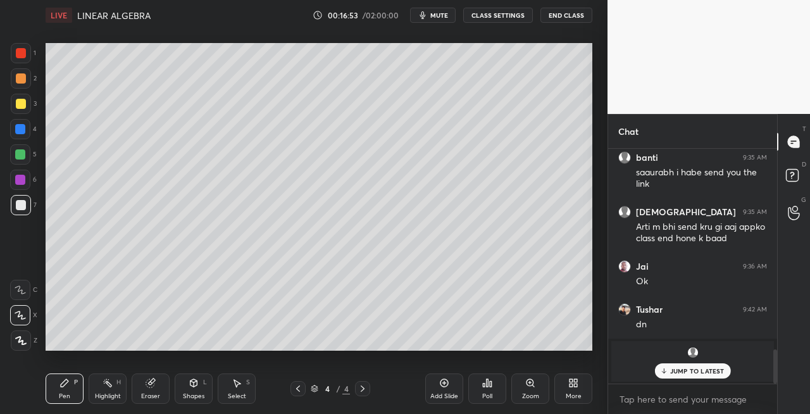
click at [192, 385] on icon at bounding box center [194, 383] width 7 height 8
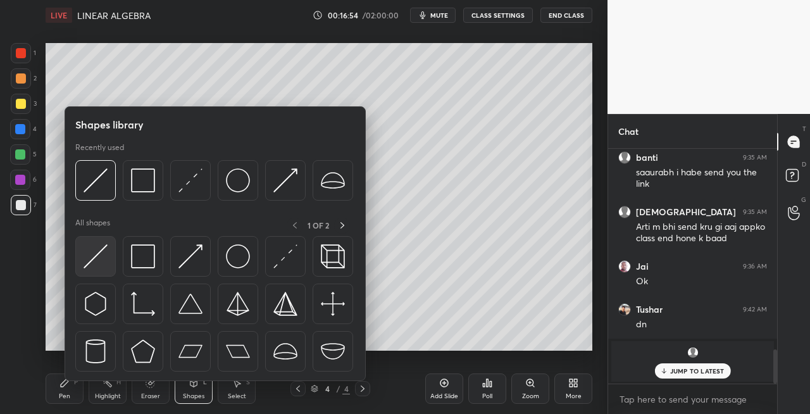
click at [94, 256] on img at bounding box center [96, 256] width 24 height 24
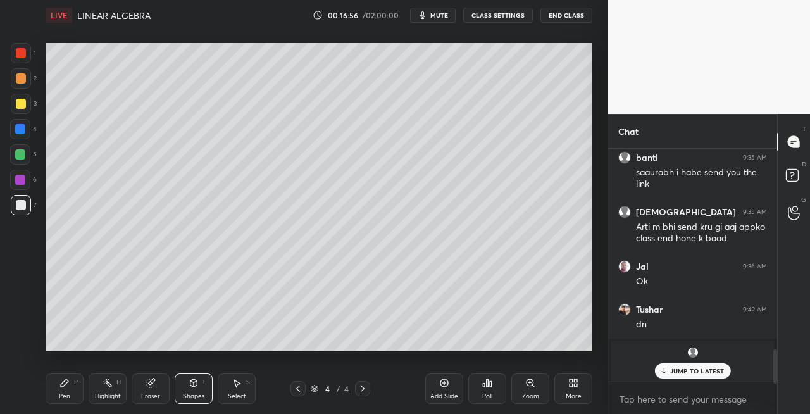
click at [69, 385] on icon at bounding box center [64, 383] width 10 height 10
click at [193, 390] on div "Shapes L" at bounding box center [194, 388] width 38 height 30
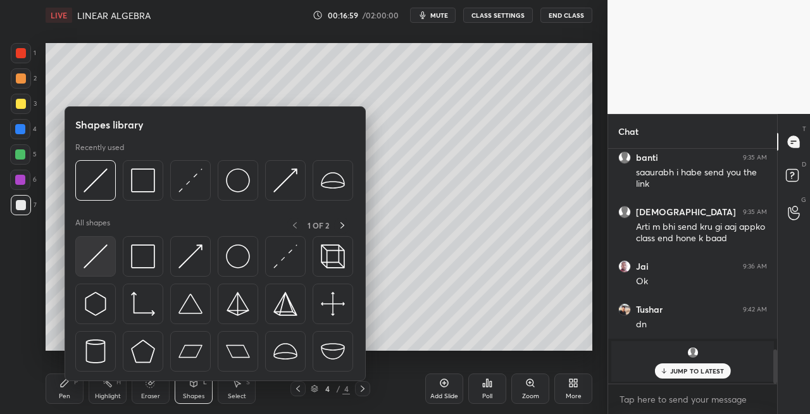
click at [89, 253] on img at bounding box center [96, 256] width 24 height 24
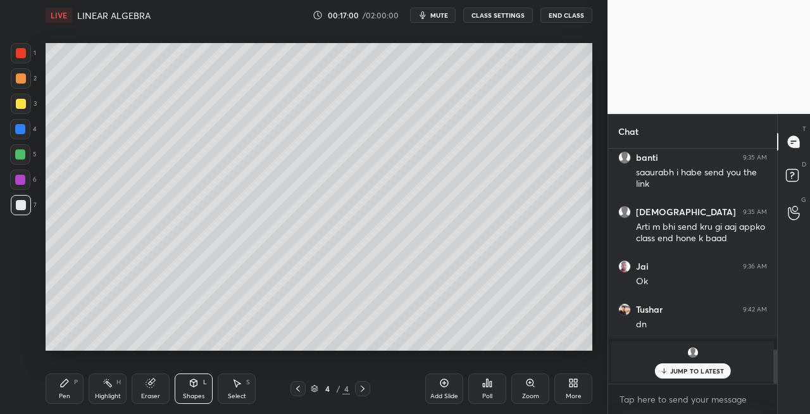
click at [70, 389] on div "Pen P" at bounding box center [65, 388] width 38 height 30
click at [192, 384] on icon at bounding box center [194, 383] width 7 height 8
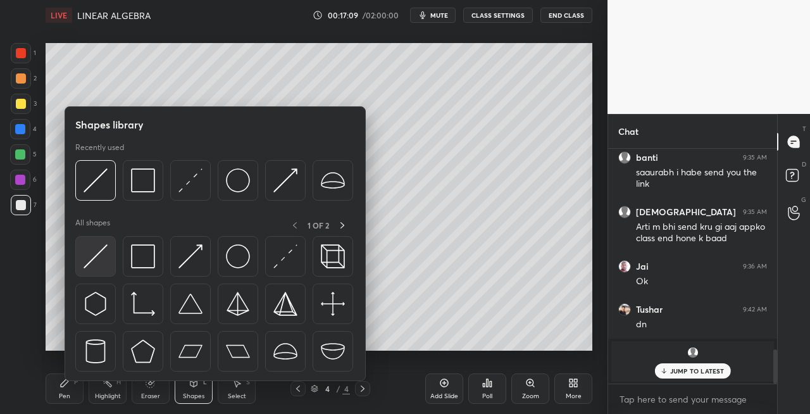
click at [93, 255] on img at bounding box center [96, 256] width 24 height 24
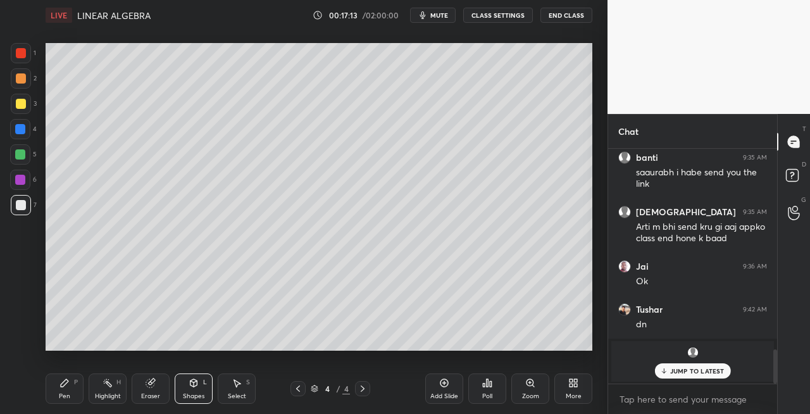
click at [168, 389] on div "Eraser" at bounding box center [151, 388] width 38 height 30
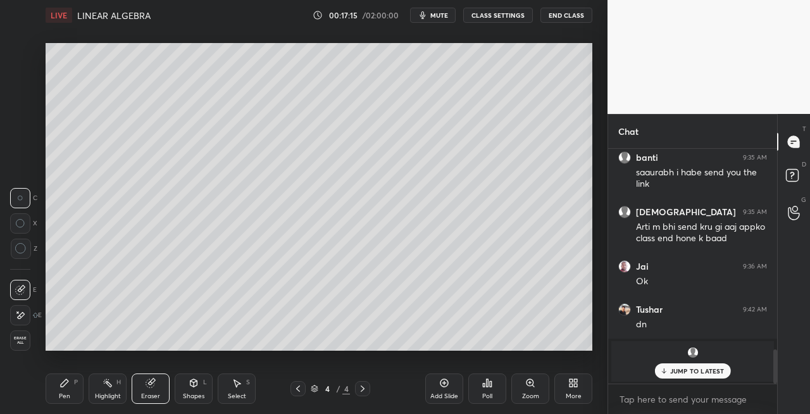
click at [75, 385] on div "P" at bounding box center [76, 382] width 4 height 6
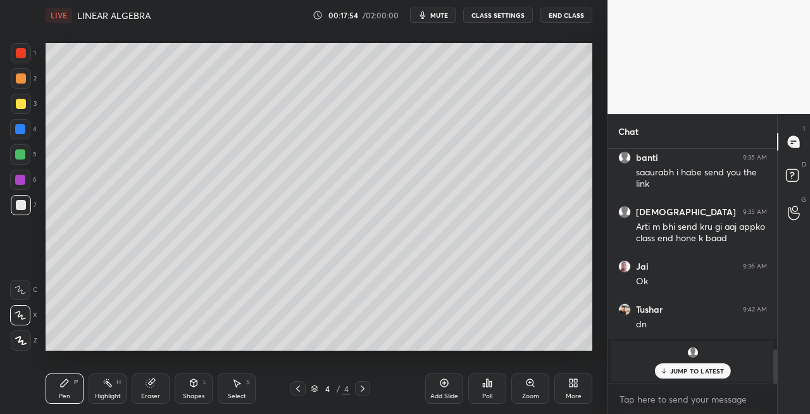
click at [197, 382] on icon at bounding box center [194, 383] width 10 height 10
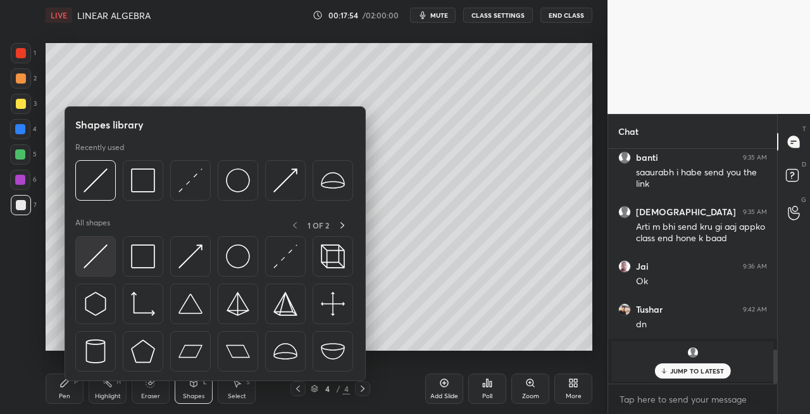
click at [94, 261] on img at bounding box center [96, 256] width 24 height 24
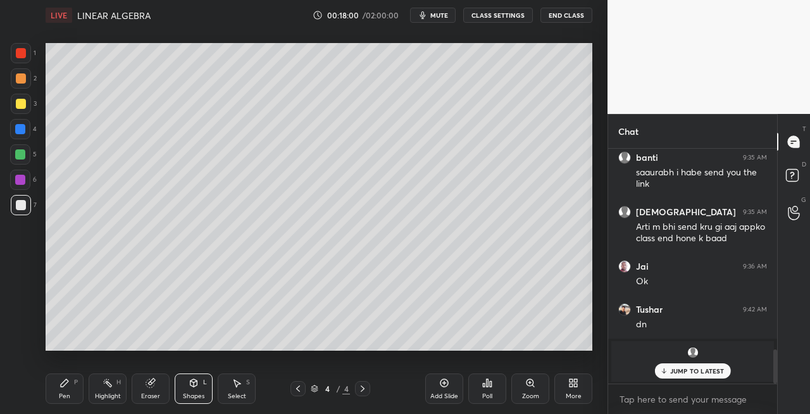
click at [152, 389] on div "Eraser" at bounding box center [151, 388] width 38 height 30
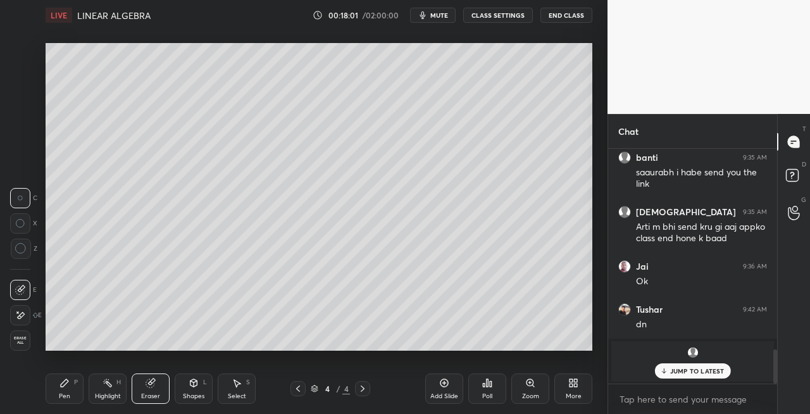
click at [54, 390] on div "Pen P" at bounding box center [65, 388] width 38 height 30
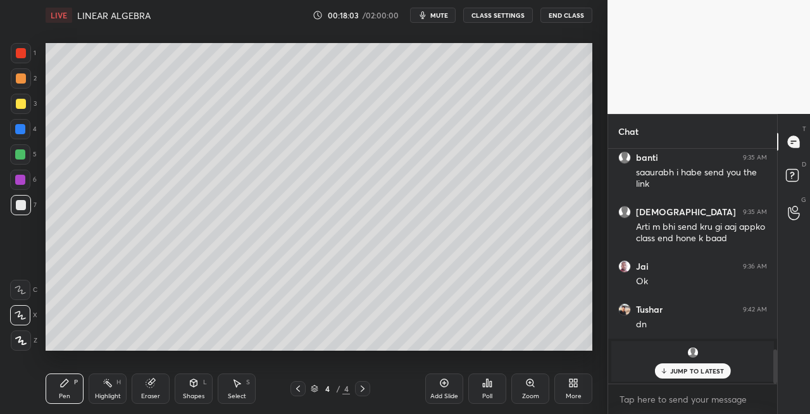
click at [157, 384] on div "Eraser" at bounding box center [151, 388] width 38 height 30
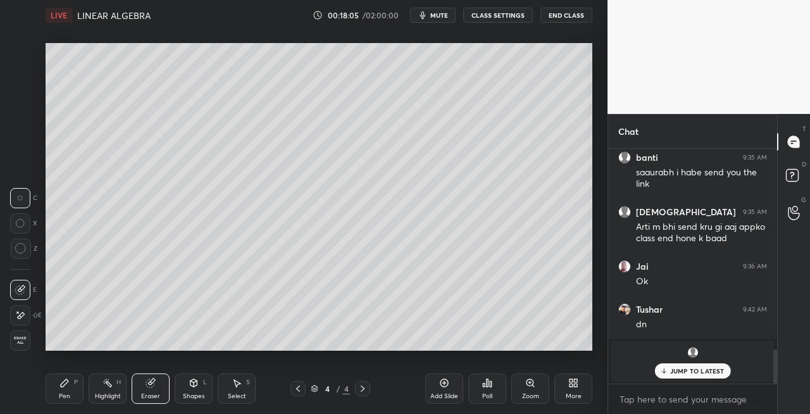
click at [191, 385] on icon at bounding box center [194, 383] width 7 height 8
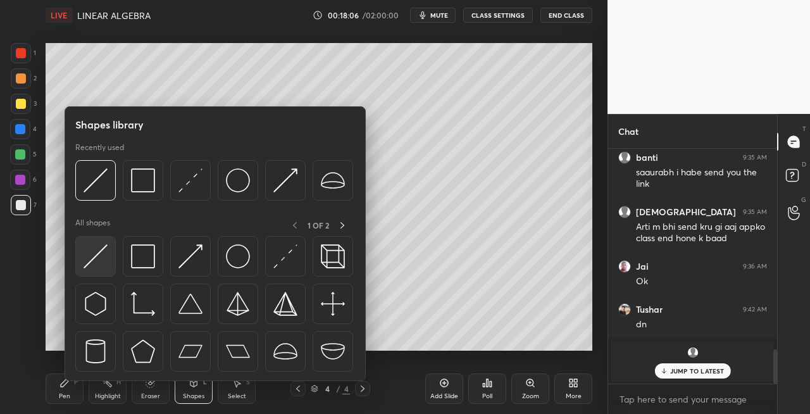
click at [87, 257] on img at bounding box center [96, 256] width 24 height 24
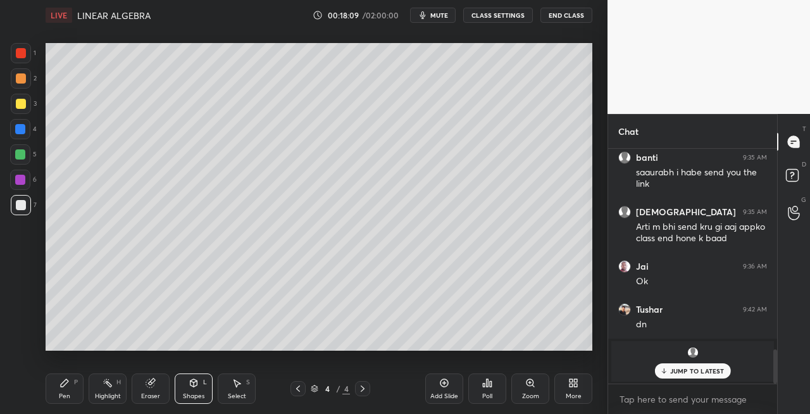
click at [62, 390] on div "Pen P" at bounding box center [65, 388] width 38 height 30
click at [153, 382] on icon at bounding box center [151, 381] width 7 height 6
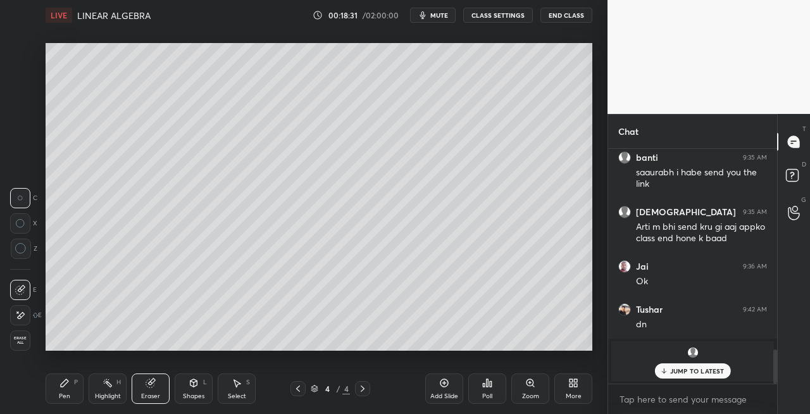
click at [63, 387] on icon at bounding box center [64, 383] width 10 height 10
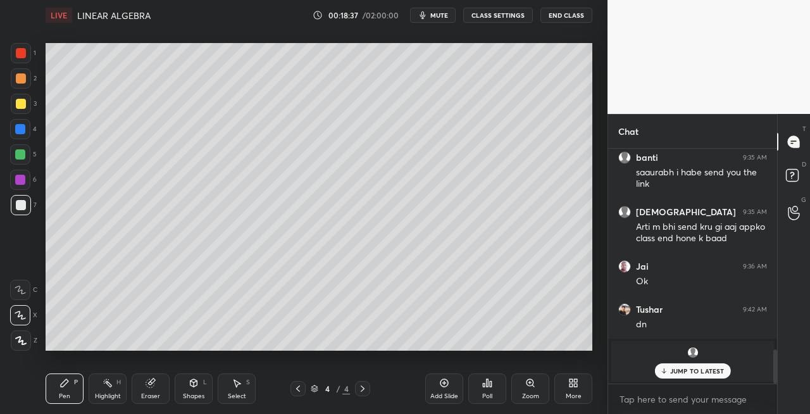
click at [299, 390] on icon at bounding box center [298, 389] width 10 height 10
click at [362, 389] on icon at bounding box center [363, 389] width 10 height 10
click at [300, 390] on icon at bounding box center [298, 389] width 10 height 10
click at [364, 390] on icon at bounding box center [363, 389] width 10 height 10
click at [299, 390] on icon at bounding box center [298, 389] width 10 height 10
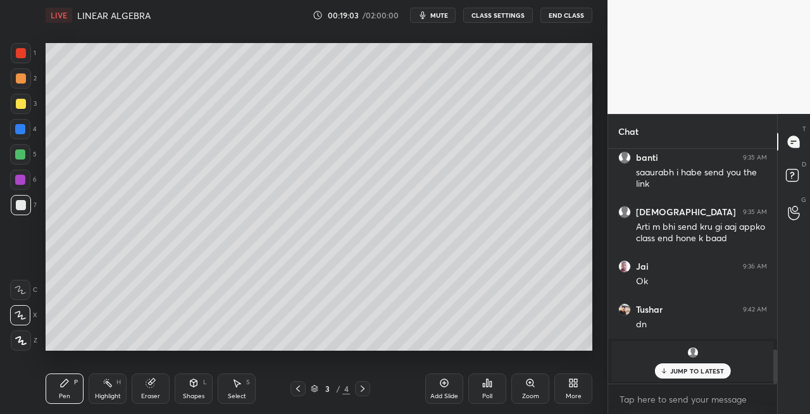
click at [363, 392] on icon at bounding box center [363, 389] width 10 height 10
click at [158, 394] on div "Eraser" at bounding box center [150, 396] width 19 height 6
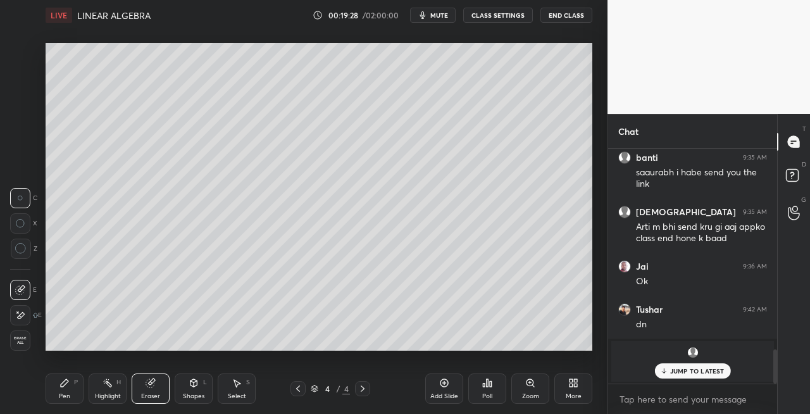
click at [59, 395] on div "Pen" at bounding box center [64, 396] width 11 height 6
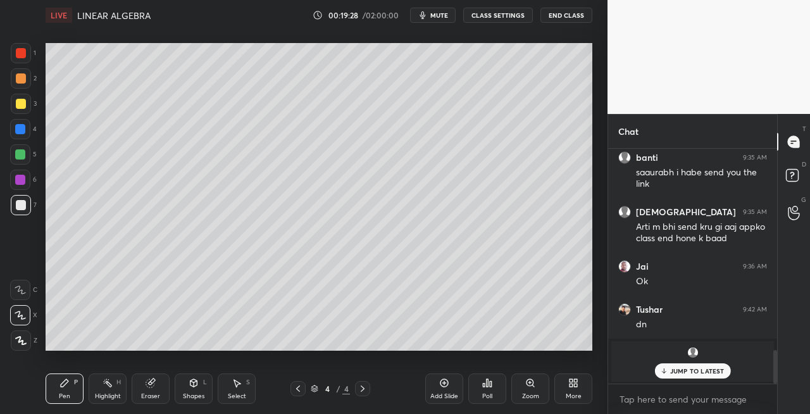
scroll to position [1424, 0]
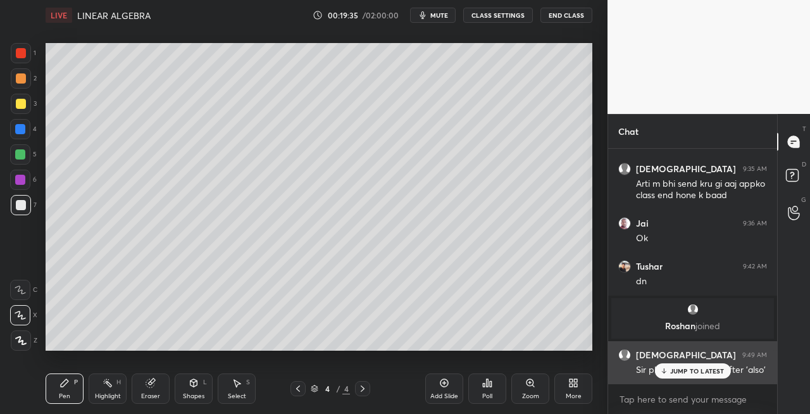
click at [678, 370] on p "JUMP TO LATEST" at bounding box center [697, 371] width 54 height 8
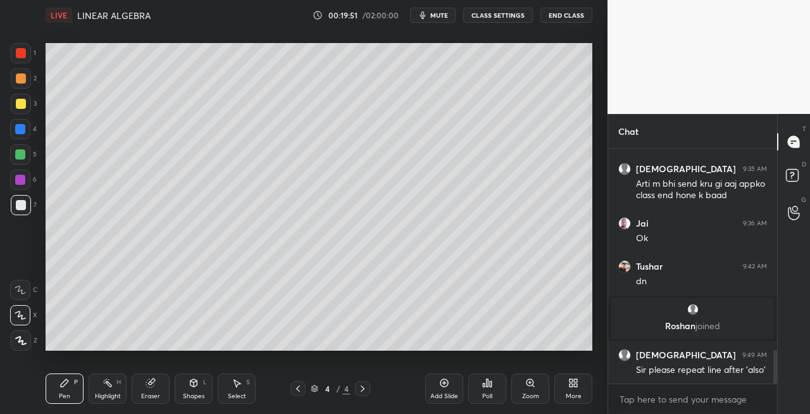
click at [189, 393] on div "Shapes" at bounding box center [194, 396] width 22 height 6
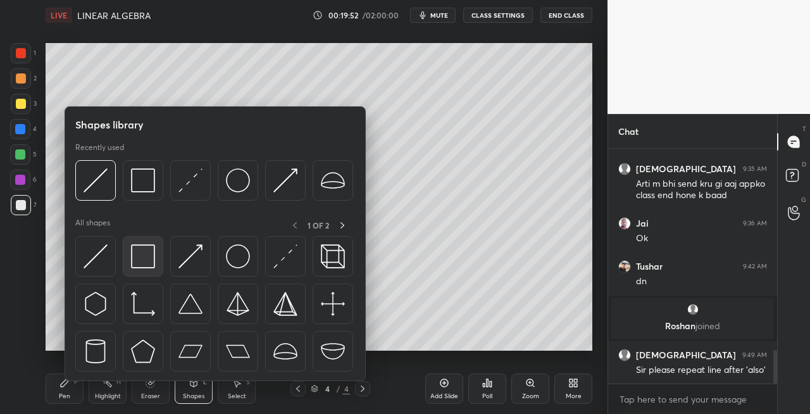
click at [143, 269] on div at bounding box center [143, 256] width 41 height 41
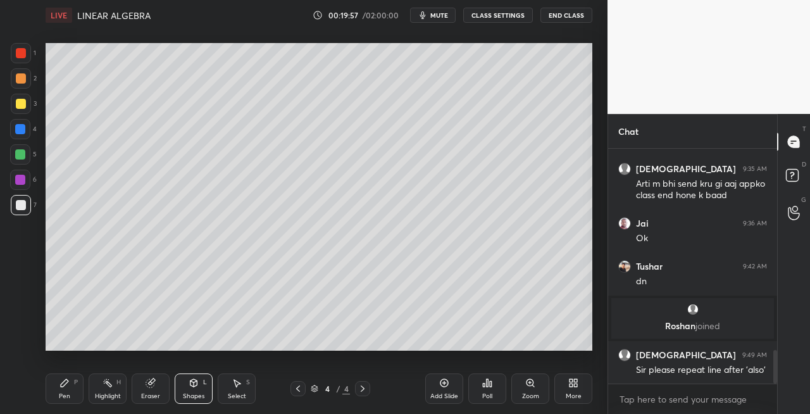
click at [299, 390] on icon at bounding box center [298, 388] width 4 height 6
click at [189, 384] on icon at bounding box center [194, 383] width 10 height 10
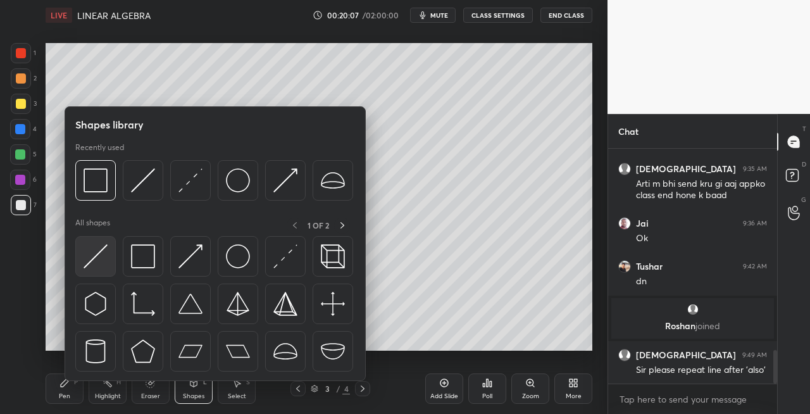
click at [91, 268] on div at bounding box center [95, 256] width 41 height 41
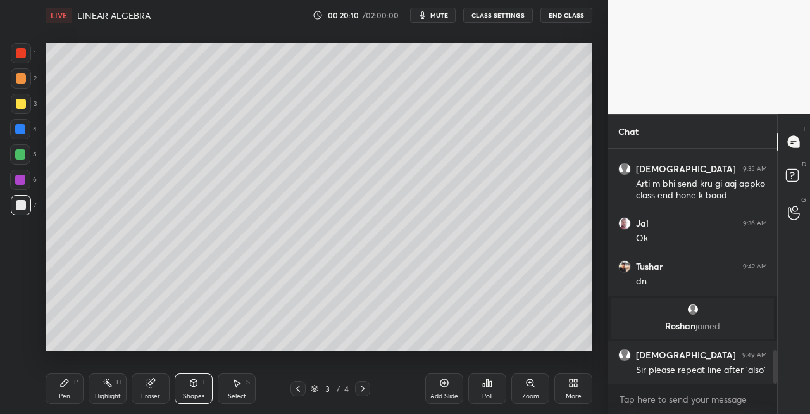
click at [363, 391] on icon at bounding box center [363, 389] width 10 height 10
click at [297, 389] on icon at bounding box center [298, 388] width 4 height 6
click at [362, 390] on icon at bounding box center [363, 388] width 4 height 6
click at [297, 391] on icon at bounding box center [298, 389] width 10 height 10
click at [366, 391] on icon at bounding box center [363, 389] width 10 height 10
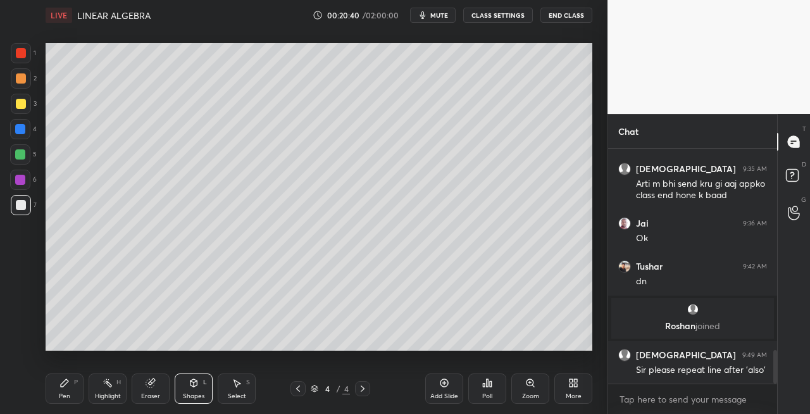
click at [299, 384] on icon at bounding box center [298, 389] width 10 height 10
click at [359, 389] on icon at bounding box center [363, 389] width 10 height 10
click at [297, 384] on icon at bounding box center [298, 389] width 10 height 10
click at [360, 392] on icon at bounding box center [363, 389] width 10 height 10
click at [73, 392] on div "Pen P" at bounding box center [65, 388] width 38 height 30
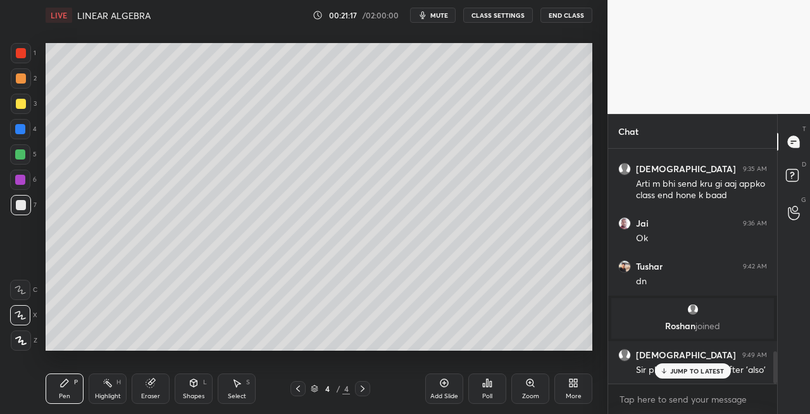
scroll to position [1467, 0]
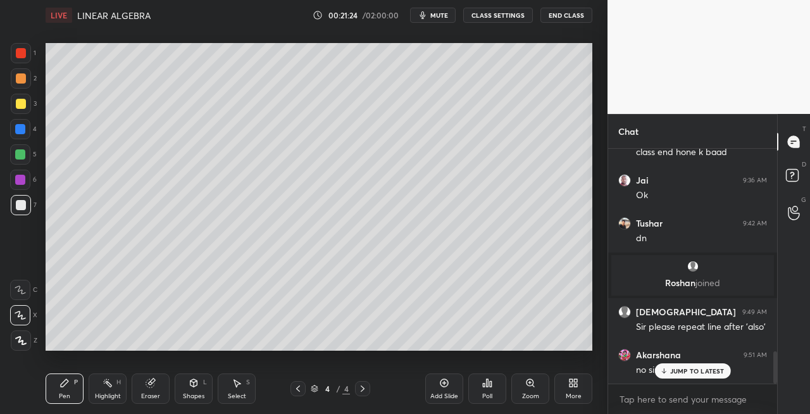
click at [19, 111] on div at bounding box center [21, 104] width 20 height 20
click at [296, 389] on icon at bounding box center [298, 389] width 10 height 10
click at [361, 389] on icon at bounding box center [363, 389] width 10 height 10
click at [360, 389] on icon at bounding box center [363, 389] width 10 height 10
click at [359, 389] on icon at bounding box center [363, 389] width 10 height 10
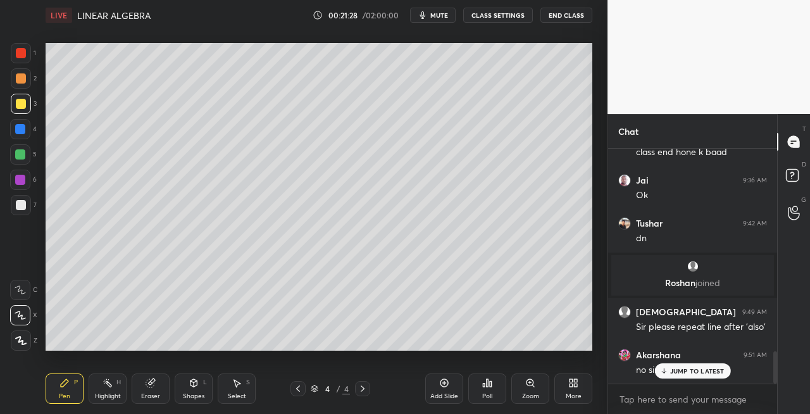
click at [440, 391] on div "Add Slide" at bounding box center [444, 388] width 38 height 30
click at [187, 394] on div "Shapes" at bounding box center [194, 396] width 22 height 6
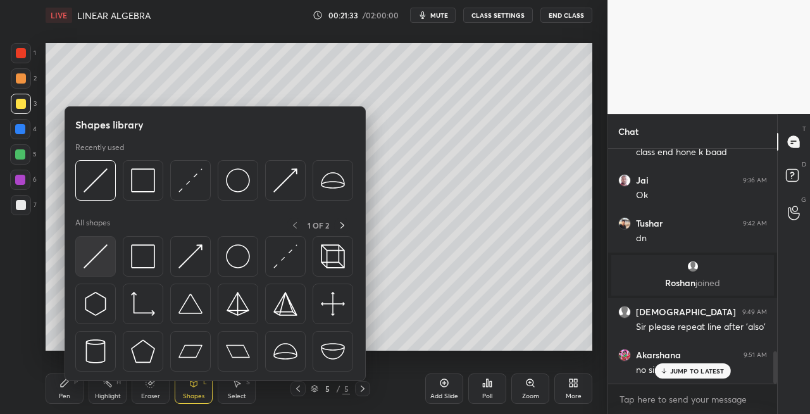
click at [101, 257] on img at bounding box center [96, 256] width 24 height 24
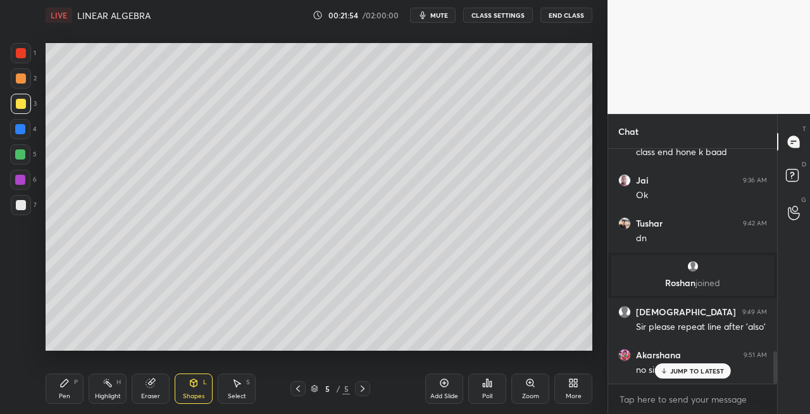
click at [70, 389] on div "Pen P" at bounding box center [65, 388] width 38 height 30
click at [23, 205] on div at bounding box center [21, 205] width 10 height 10
click at [194, 386] on icon at bounding box center [194, 384] width 0 height 4
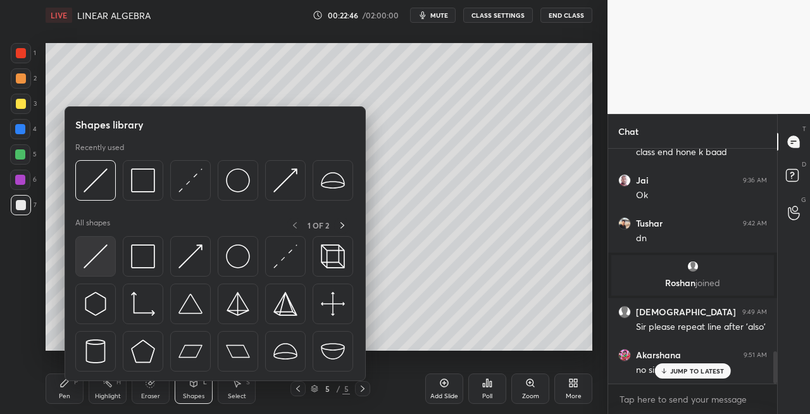
click at [95, 261] on img at bounding box center [96, 256] width 24 height 24
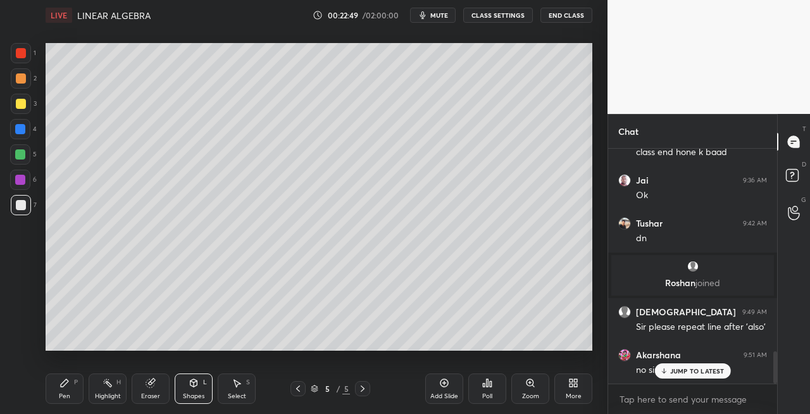
click at [61, 394] on div "Pen" at bounding box center [64, 396] width 11 height 6
click at [151, 388] on div "Eraser" at bounding box center [151, 388] width 38 height 30
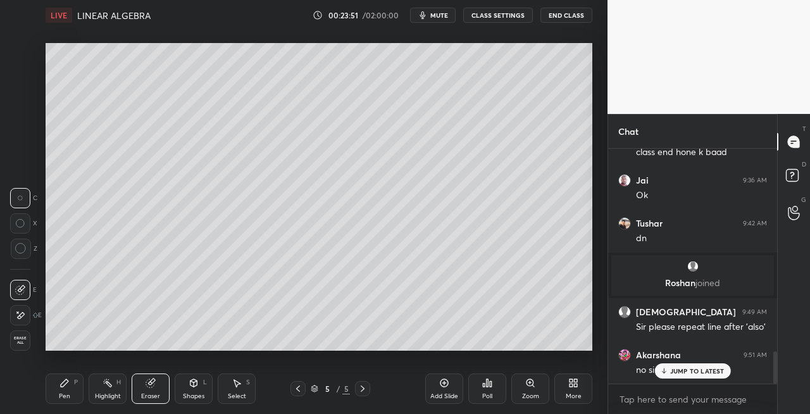
click at [67, 391] on div "Pen P" at bounding box center [65, 388] width 38 height 30
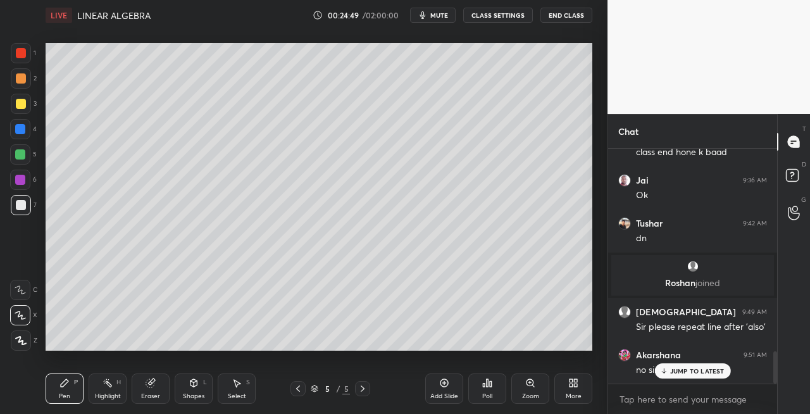
click at [363, 390] on icon at bounding box center [363, 389] width 10 height 10
click at [437, 394] on div "Add Slide" at bounding box center [444, 396] width 28 height 6
click at [301, 391] on icon at bounding box center [298, 389] width 10 height 10
click at [200, 389] on div "Shapes L" at bounding box center [194, 388] width 38 height 30
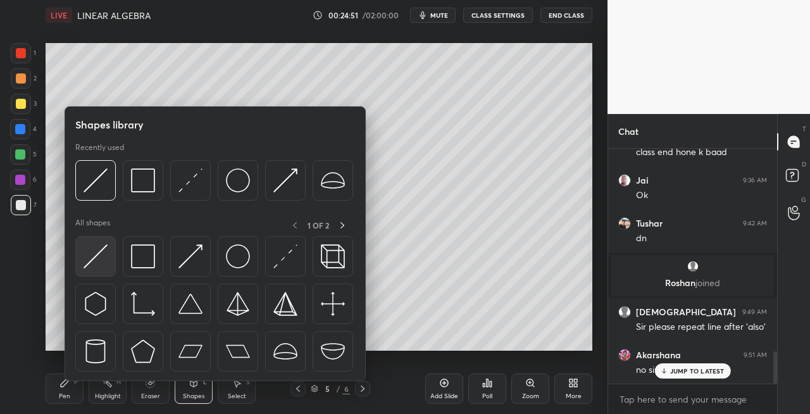
click at [91, 272] on div at bounding box center [95, 256] width 41 height 41
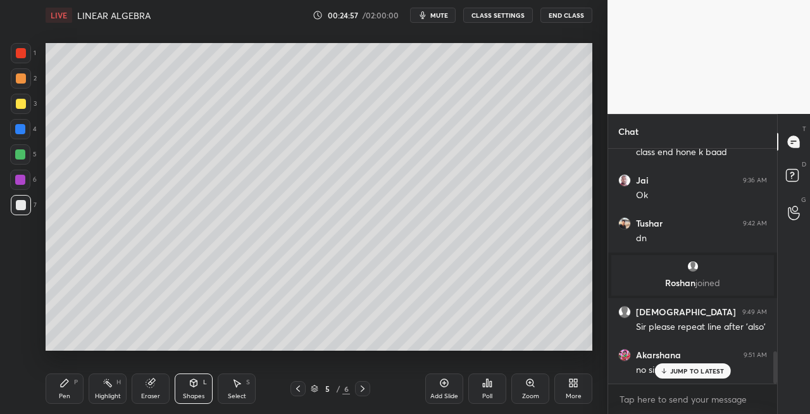
click at [72, 392] on div "Pen P" at bounding box center [65, 388] width 38 height 30
click at [156, 385] on div "Eraser" at bounding box center [151, 388] width 38 height 30
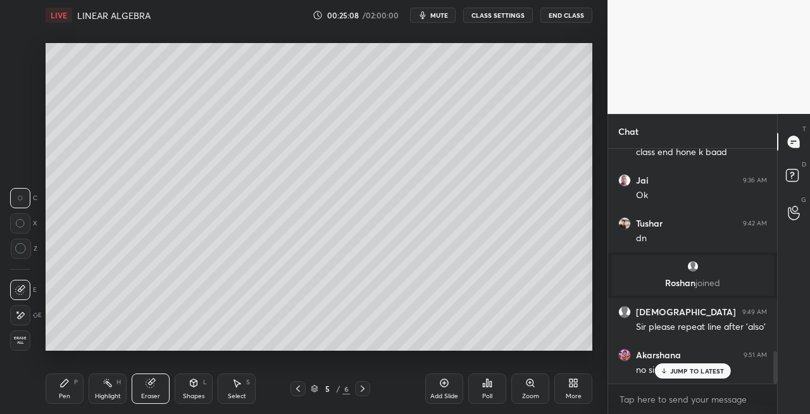
click at [68, 390] on div "Pen P" at bounding box center [65, 388] width 38 height 30
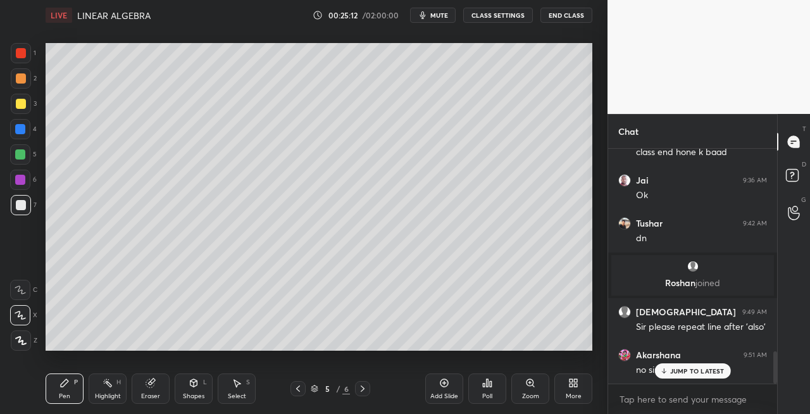
click at [187, 386] on div "Shapes L" at bounding box center [194, 388] width 38 height 30
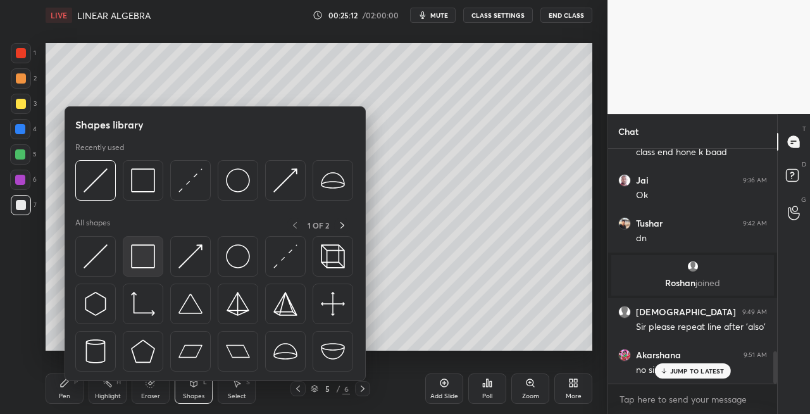
click at [141, 267] on img at bounding box center [143, 256] width 24 height 24
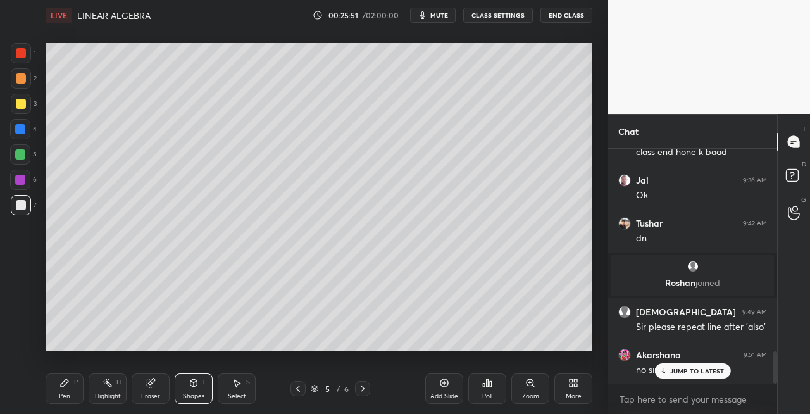
click at [437, 14] on span "mute" at bounding box center [439, 15] width 18 height 9
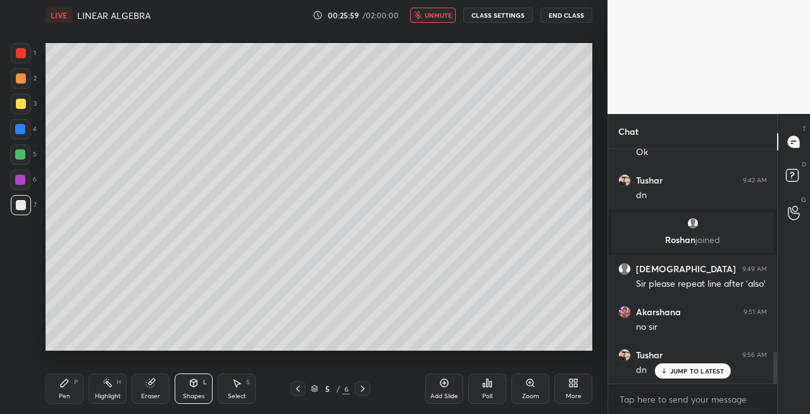
click at [434, 22] on button "unmute" at bounding box center [433, 15] width 46 height 15
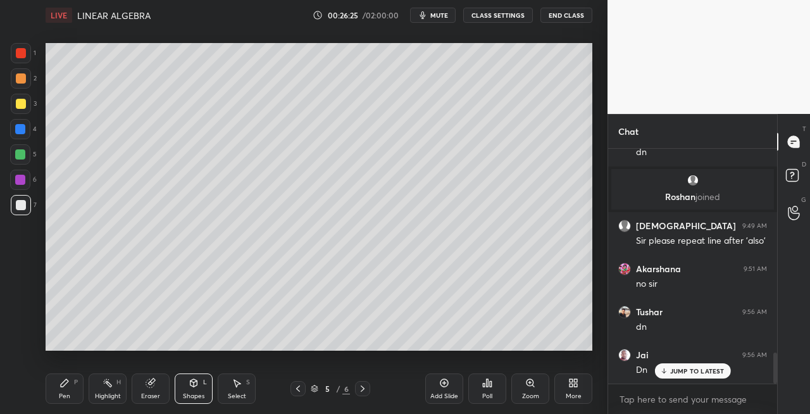
click at [18, 111] on div at bounding box center [21, 104] width 20 height 20
click at [358, 391] on icon at bounding box center [363, 389] width 10 height 10
click at [362, 391] on icon at bounding box center [363, 389] width 10 height 10
click at [305, 387] on div at bounding box center [298, 388] width 15 height 15
click at [360, 390] on icon at bounding box center [363, 389] width 10 height 10
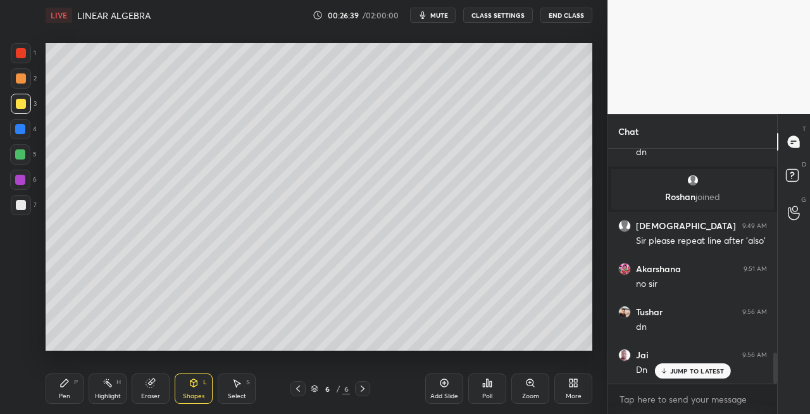
click at [66, 389] on div "Pen P" at bounding box center [65, 388] width 38 height 30
click at [29, 109] on div at bounding box center [21, 104] width 20 height 20
click at [149, 384] on icon at bounding box center [150, 383] width 8 height 8
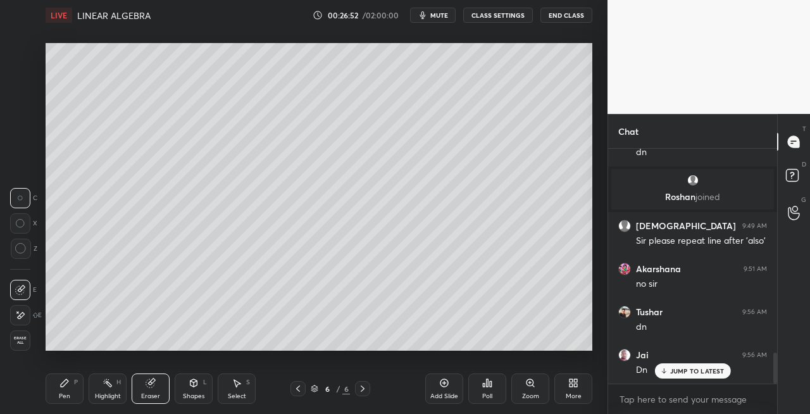
click at [191, 387] on icon at bounding box center [194, 383] width 10 height 10
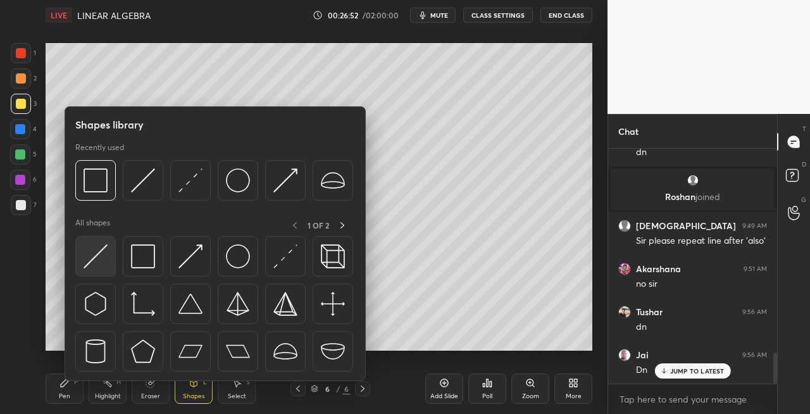
click at [91, 254] on img at bounding box center [96, 256] width 24 height 24
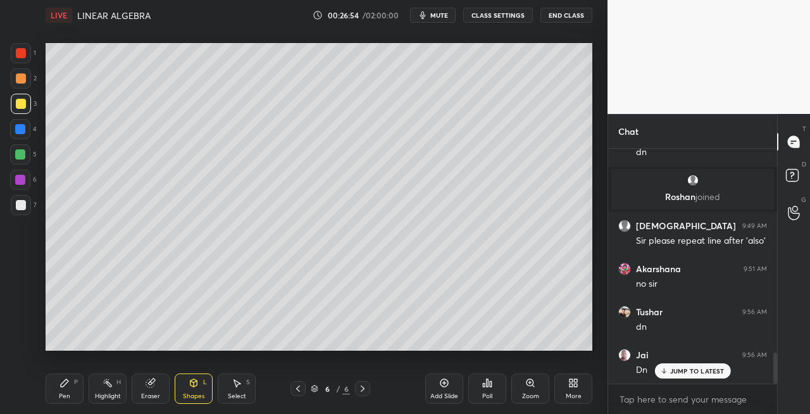
click at [193, 391] on div "Shapes L" at bounding box center [194, 388] width 38 height 30
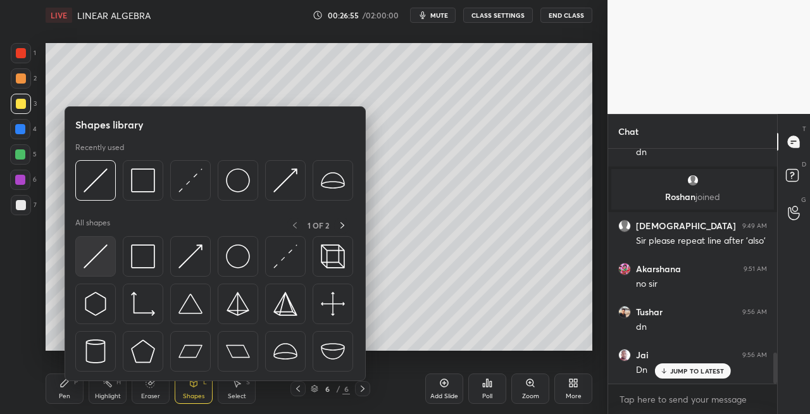
click at [94, 261] on img at bounding box center [96, 256] width 24 height 24
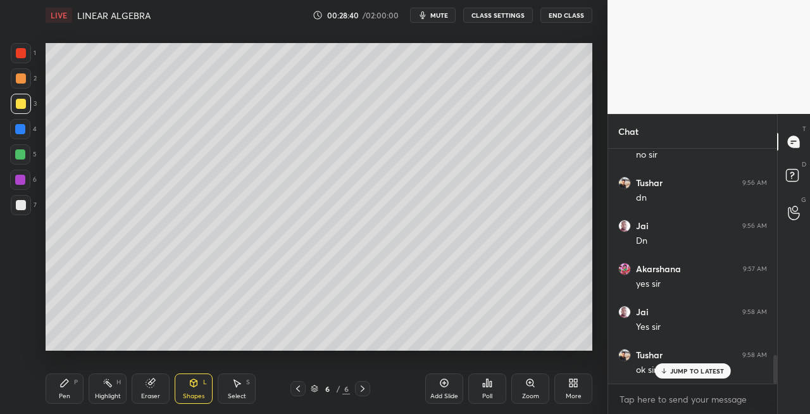
scroll to position [1725, 0]
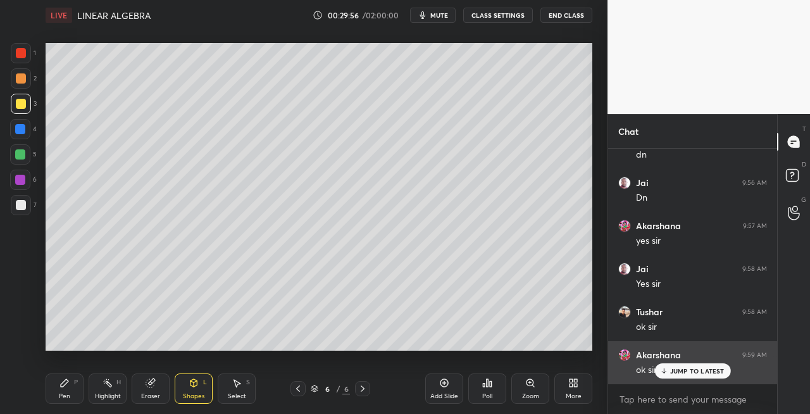
click at [672, 371] on p "JUMP TO LATEST" at bounding box center [697, 371] width 54 height 8
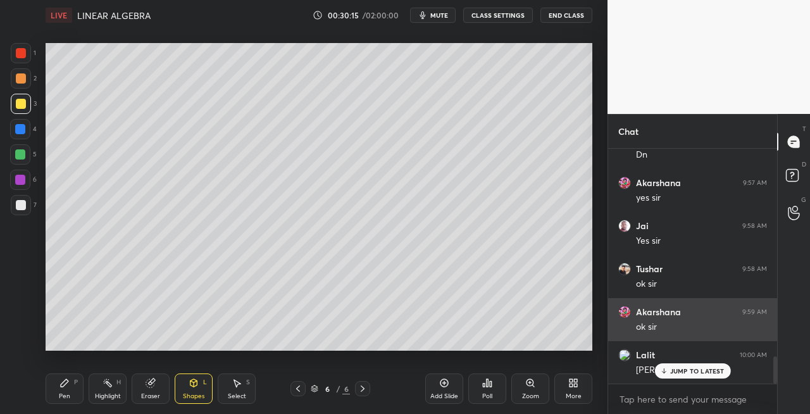
scroll to position [1811, 0]
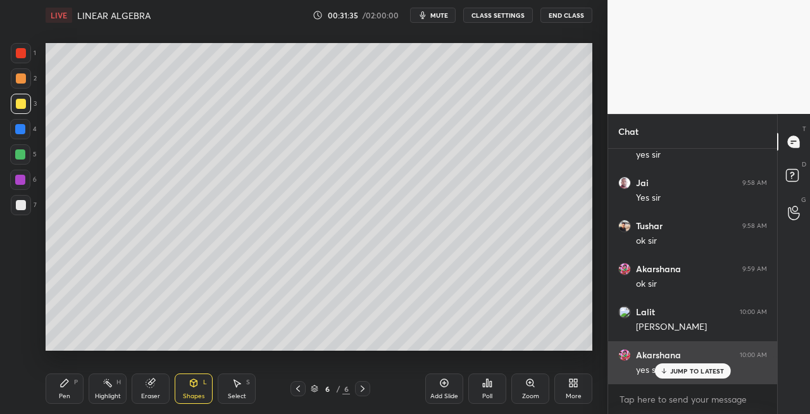
click at [671, 370] on p "JUMP TO LATEST" at bounding box center [697, 371] width 54 height 8
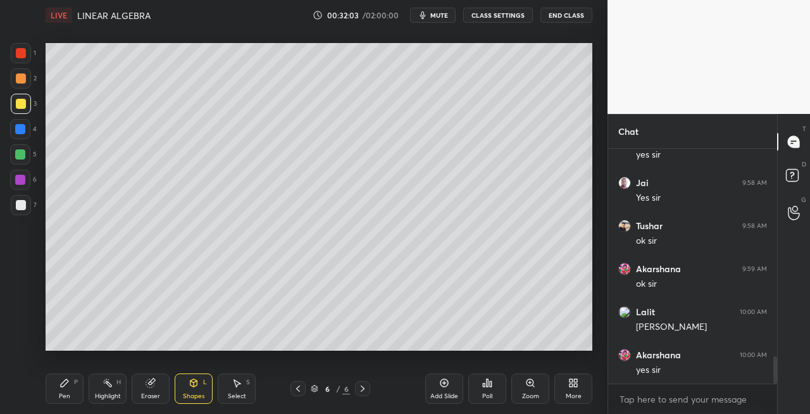
click at [203, 385] on div "Shapes L" at bounding box center [194, 388] width 38 height 30
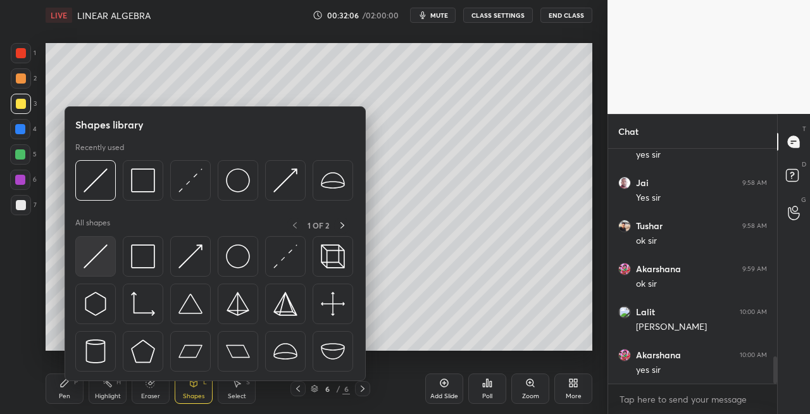
click at [92, 263] on img at bounding box center [96, 256] width 24 height 24
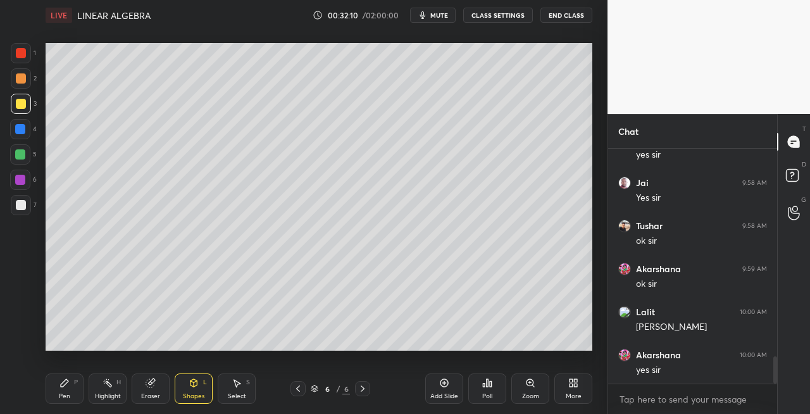
click at [78, 384] on div "Pen P" at bounding box center [65, 388] width 38 height 30
click at [198, 384] on icon at bounding box center [194, 383] width 10 height 10
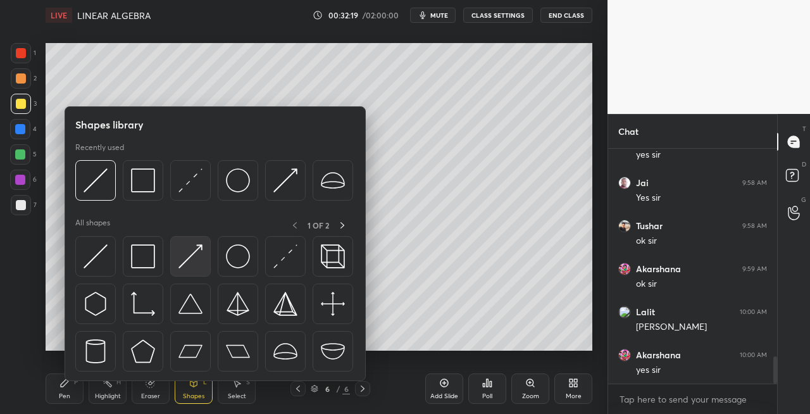
click at [186, 265] on img at bounding box center [190, 256] width 24 height 24
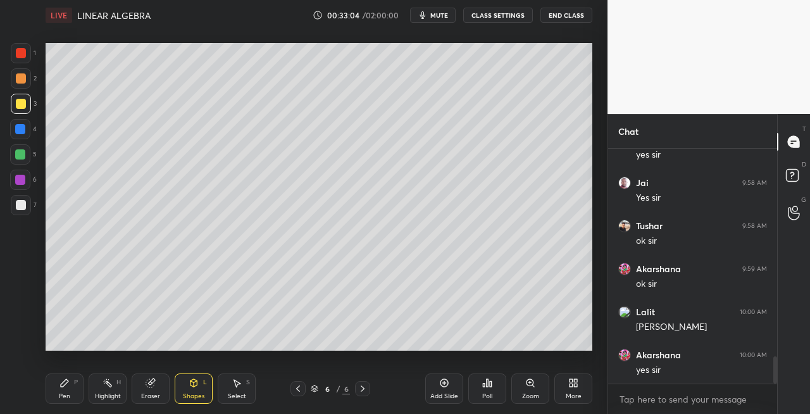
click at [140, 395] on div "Eraser" at bounding box center [151, 388] width 38 height 30
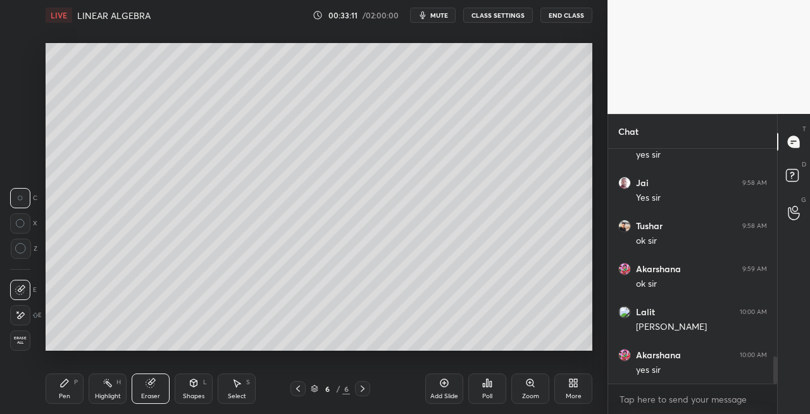
click at [63, 387] on icon at bounding box center [64, 383] width 10 height 10
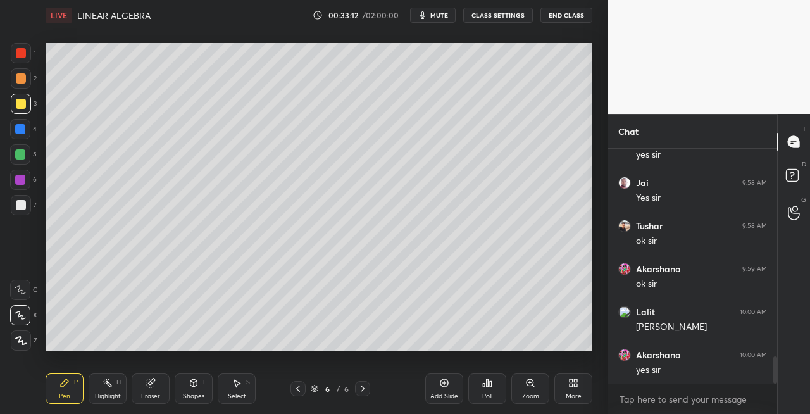
click at [18, 203] on div at bounding box center [21, 205] width 10 height 10
click at [25, 105] on div at bounding box center [21, 104] width 10 height 10
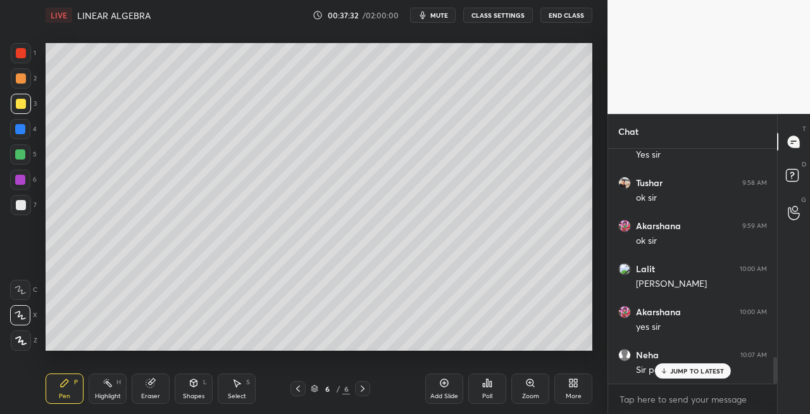
click at [188, 374] on div "Shapes L" at bounding box center [194, 388] width 38 height 30
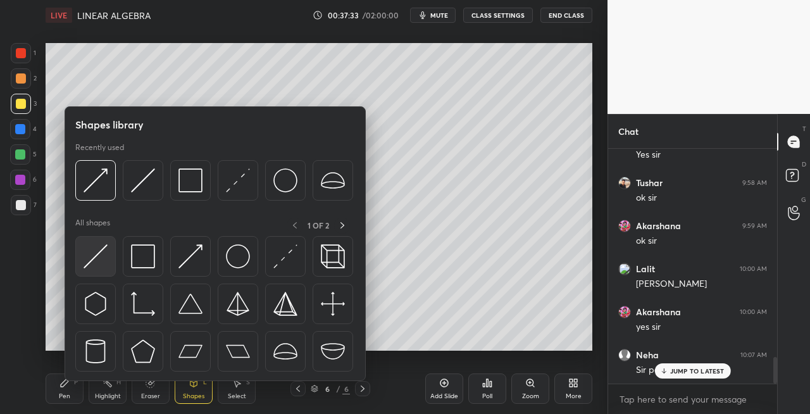
click at [89, 254] on img at bounding box center [96, 256] width 24 height 24
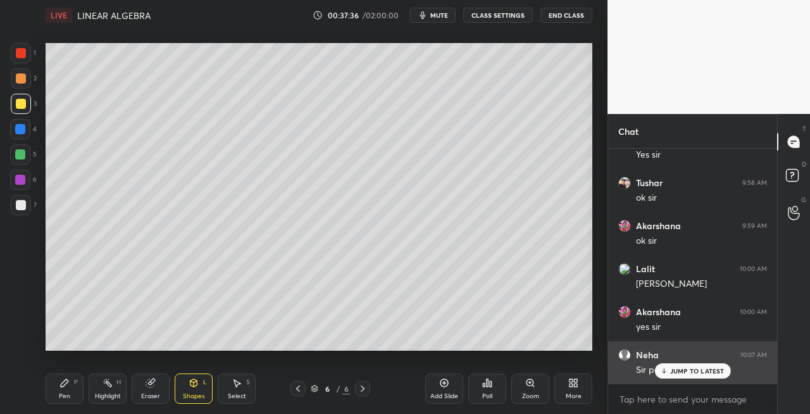
click at [671, 367] on p "JUMP TO LATEST" at bounding box center [697, 371] width 54 height 8
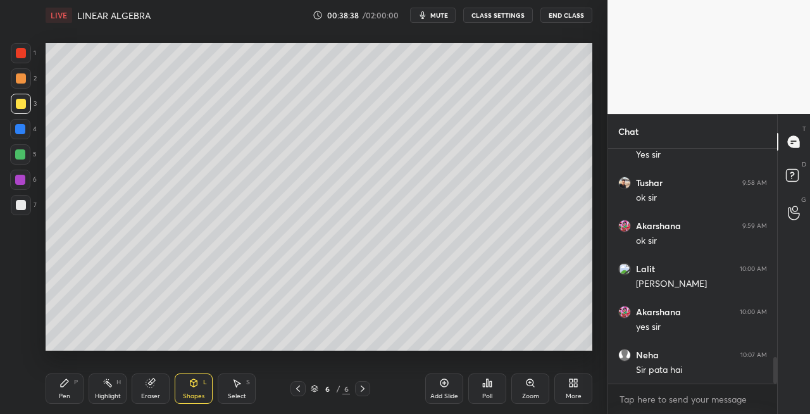
click at [300, 389] on icon at bounding box center [298, 389] width 10 height 10
click at [361, 386] on icon at bounding box center [363, 388] width 4 height 6
click at [66, 384] on icon at bounding box center [64, 383] width 10 height 10
click at [34, 211] on div "7" at bounding box center [24, 205] width 26 height 20
click at [182, 382] on div "Shapes L" at bounding box center [194, 388] width 38 height 30
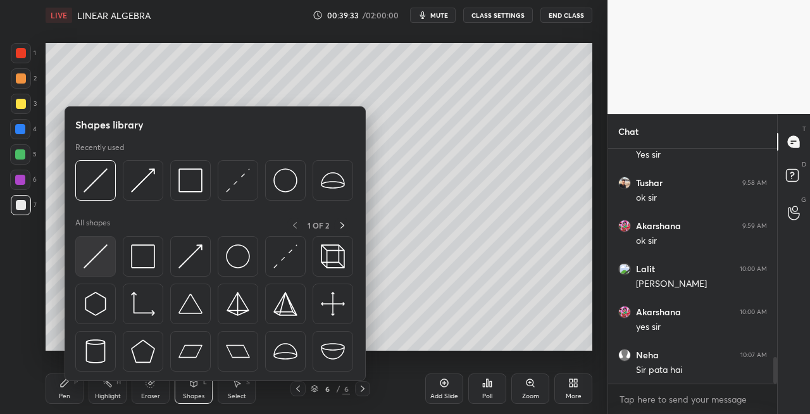
click at [81, 262] on div at bounding box center [95, 256] width 41 height 41
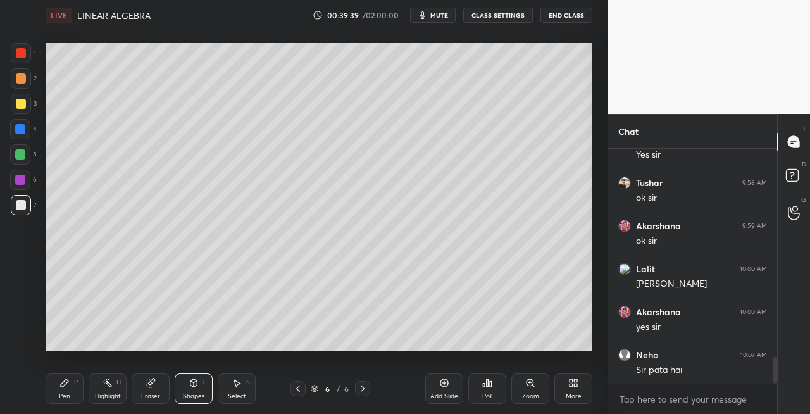
click at [73, 386] on div "Pen P" at bounding box center [65, 388] width 38 height 30
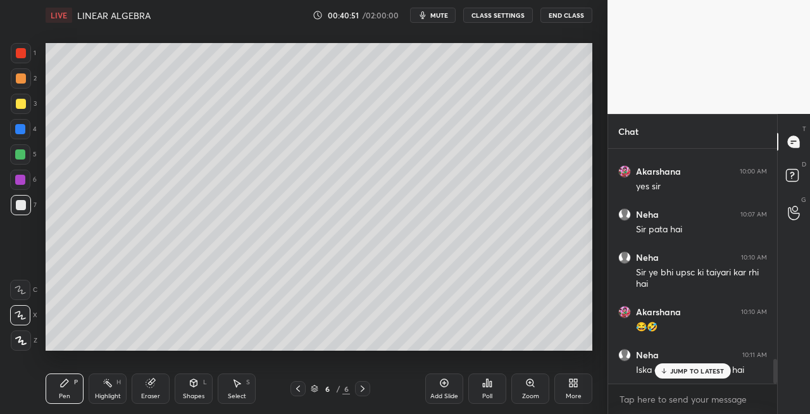
scroll to position [2038, 0]
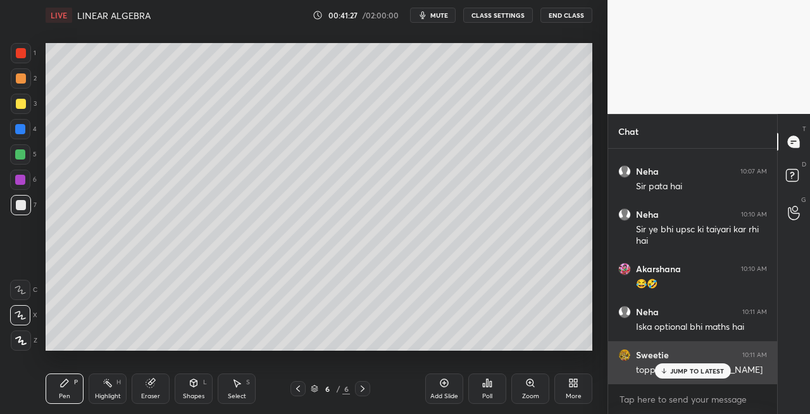
click at [675, 370] on p "JUMP TO LATEST" at bounding box center [697, 371] width 54 height 8
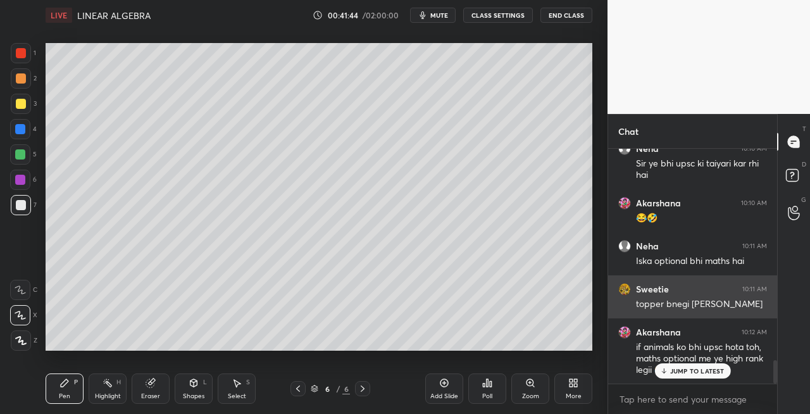
scroll to position [2147, 0]
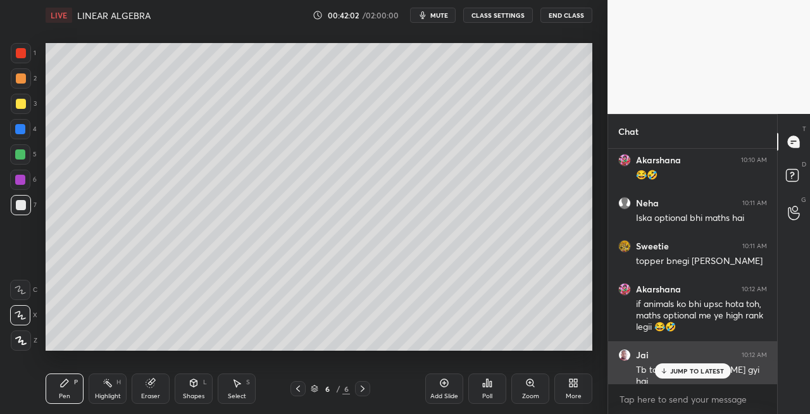
click at [676, 368] on p "JUMP TO LATEST" at bounding box center [697, 371] width 54 height 8
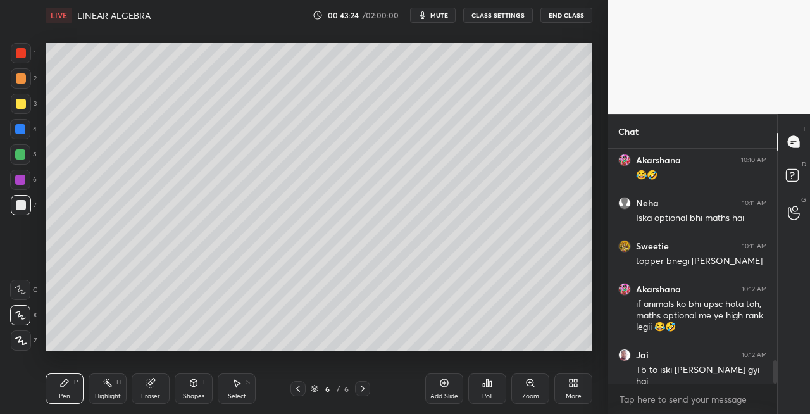
click at [194, 388] on div "Shapes L" at bounding box center [194, 388] width 38 height 30
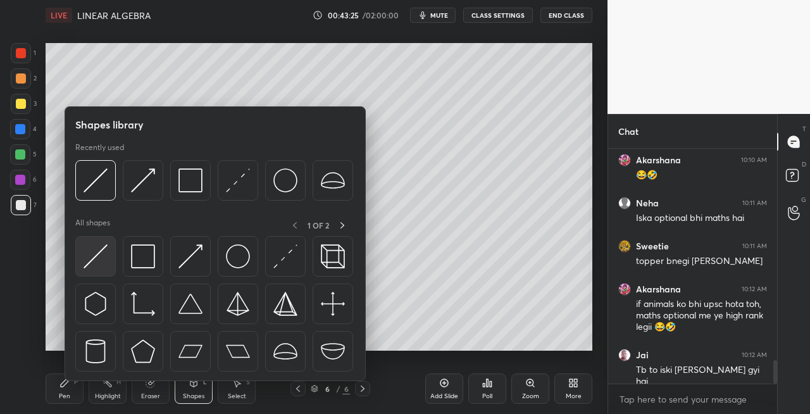
click at [88, 261] on img at bounding box center [96, 256] width 24 height 24
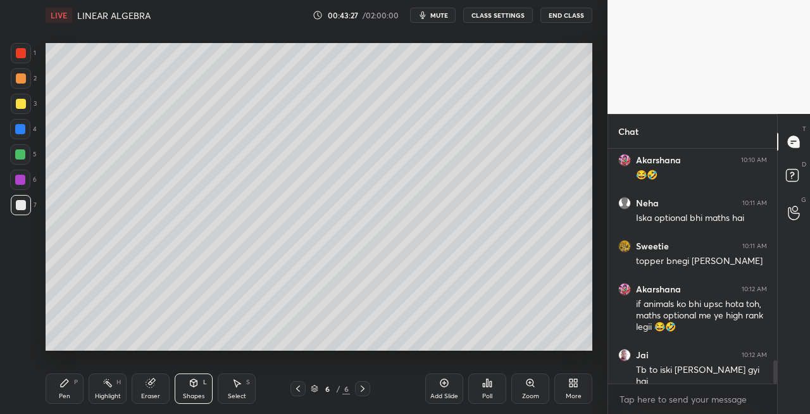
click at [62, 386] on icon at bounding box center [65, 383] width 8 height 8
click at [197, 375] on div "Shapes L" at bounding box center [194, 388] width 38 height 30
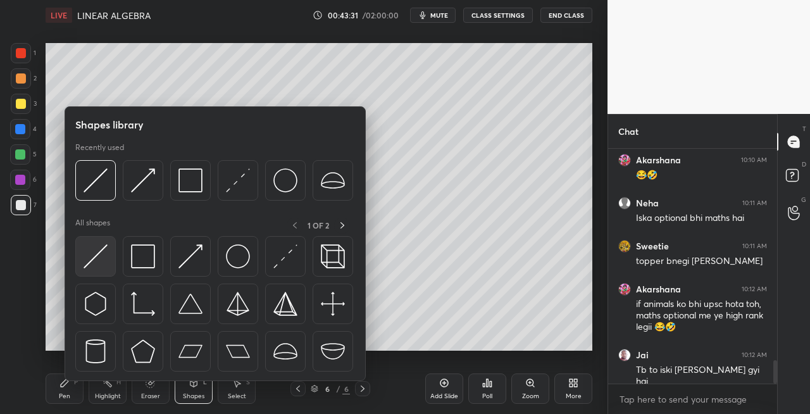
click at [94, 264] on img at bounding box center [96, 256] width 24 height 24
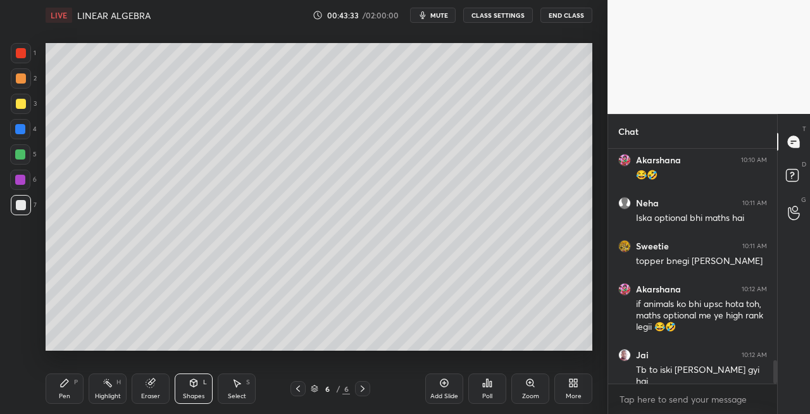
click at [75, 392] on div "Pen P" at bounding box center [65, 388] width 38 height 30
click at [193, 387] on icon at bounding box center [194, 383] width 10 height 10
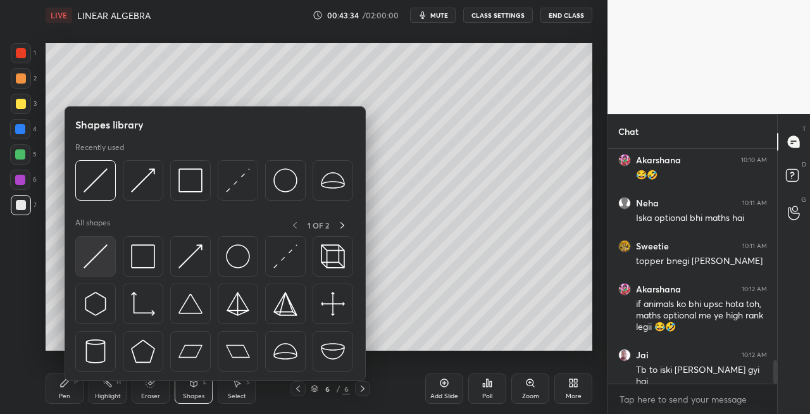
click at [90, 257] on img at bounding box center [96, 256] width 24 height 24
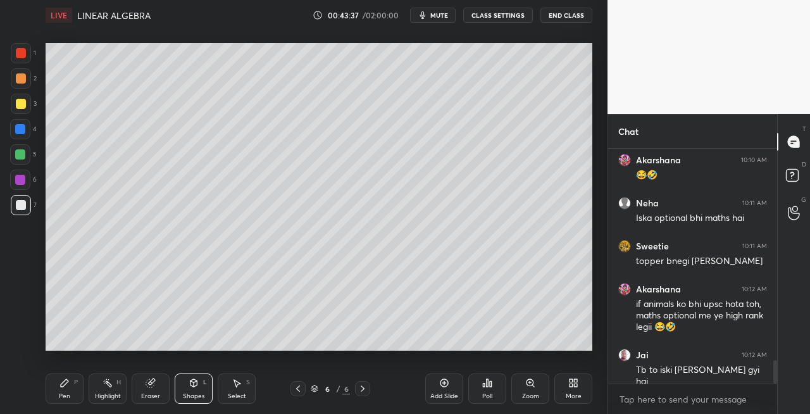
click at [54, 392] on div "Pen P" at bounding box center [65, 388] width 38 height 30
click at [196, 393] on div "Shapes" at bounding box center [194, 396] width 22 height 6
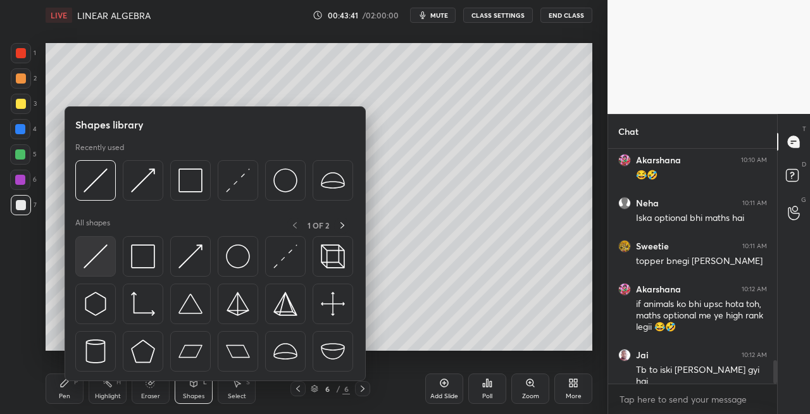
click at [97, 259] on img at bounding box center [96, 256] width 24 height 24
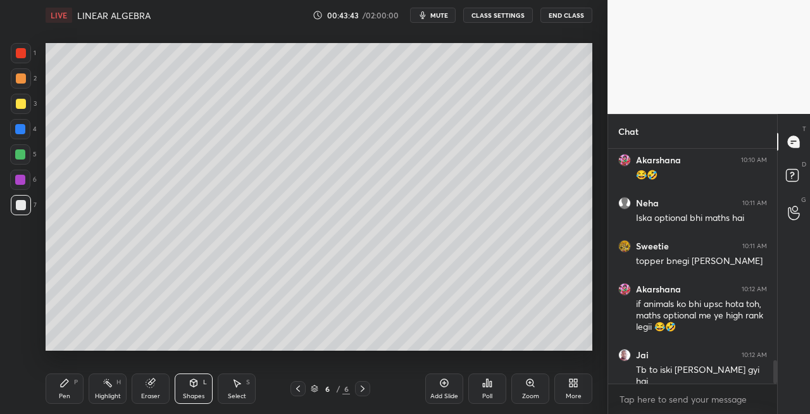
click at [198, 389] on div "Shapes L" at bounding box center [194, 388] width 38 height 30
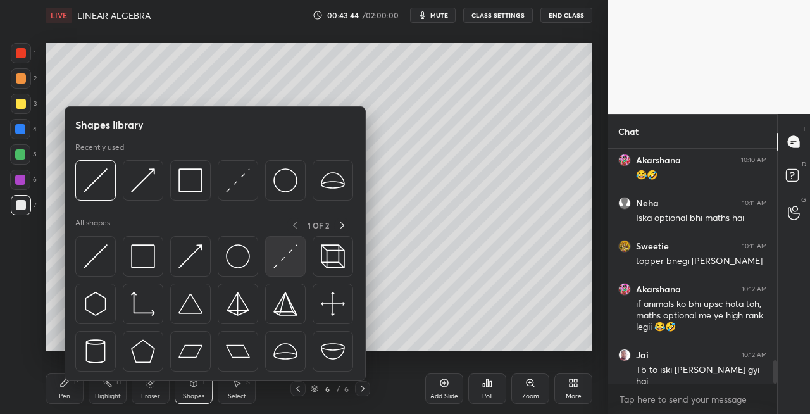
click at [280, 265] on img at bounding box center [285, 256] width 24 height 24
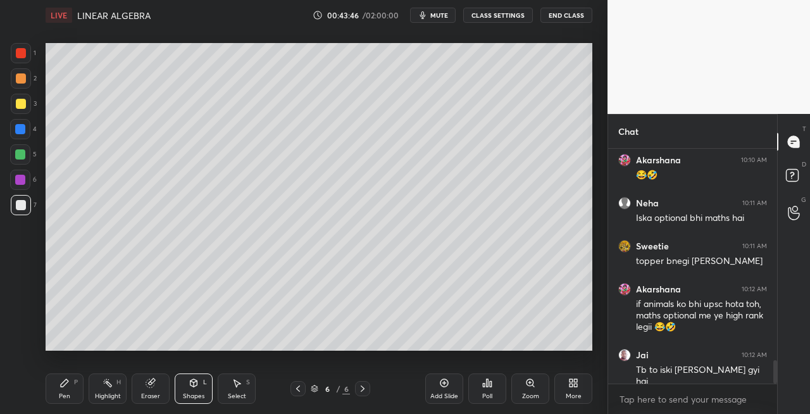
click at [63, 394] on div "Pen" at bounding box center [64, 396] width 11 height 6
click at [191, 385] on icon at bounding box center [194, 383] width 7 height 8
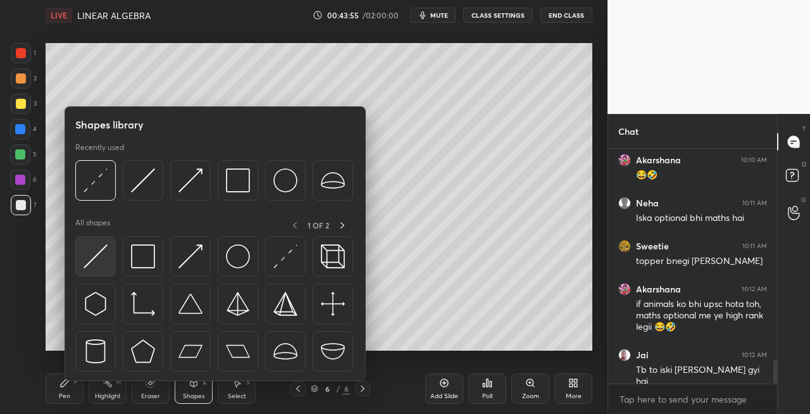
click at [96, 263] on img at bounding box center [96, 256] width 24 height 24
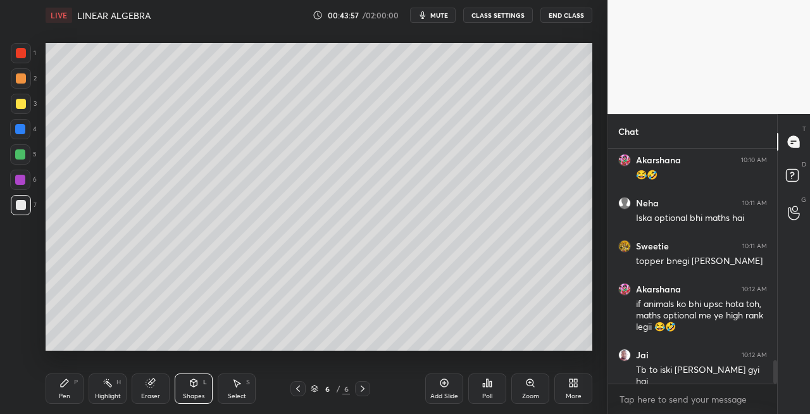
click at [71, 389] on div "Pen P" at bounding box center [65, 388] width 38 height 30
click at [366, 391] on icon at bounding box center [363, 389] width 10 height 10
click at [368, 392] on div at bounding box center [362, 388] width 15 height 15
click at [447, 395] on div "Add Slide" at bounding box center [444, 396] width 28 height 6
click at [27, 111] on div at bounding box center [21, 104] width 20 height 20
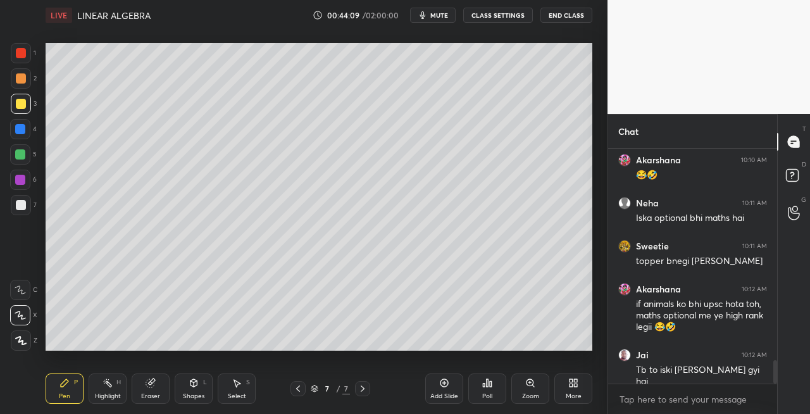
click at [191, 397] on div "Shapes" at bounding box center [194, 396] width 22 height 6
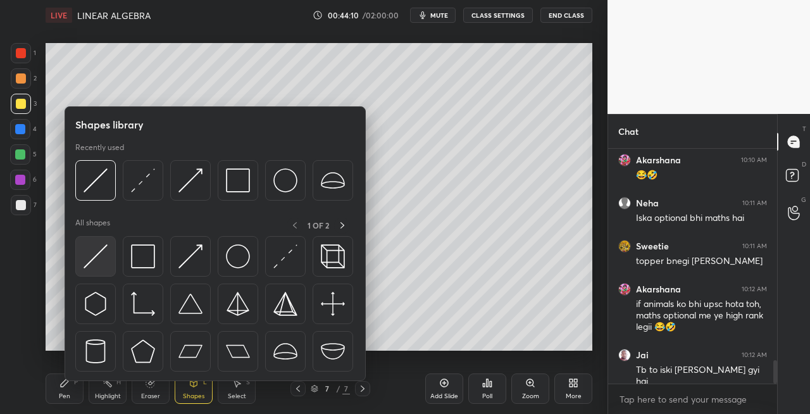
click at [97, 251] on img at bounding box center [96, 256] width 24 height 24
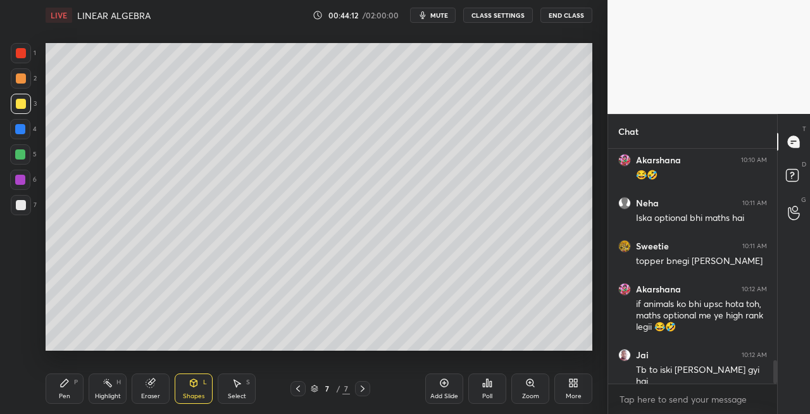
click at [66, 391] on div "Pen P" at bounding box center [65, 388] width 38 height 30
click at [156, 385] on div "Eraser" at bounding box center [151, 388] width 38 height 30
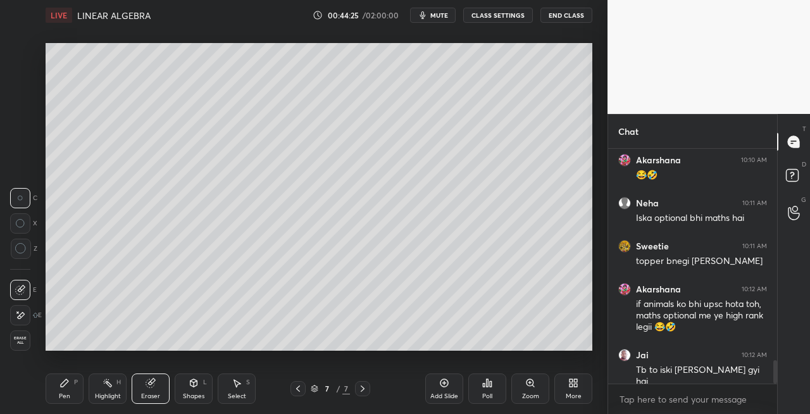
click at [60, 383] on icon at bounding box center [64, 383] width 10 height 10
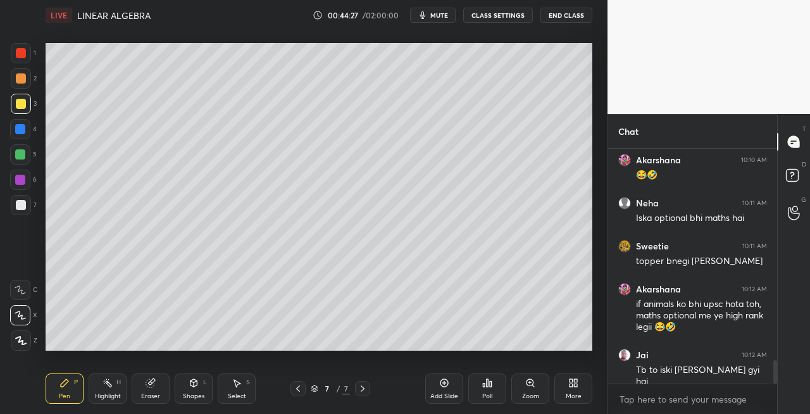
click at [24, 204] on div at bounding box center [21, 205] width 10 height 10
click at [203, 394] on div "Shapes" at bounding box center [194, 396] width 22 height 6
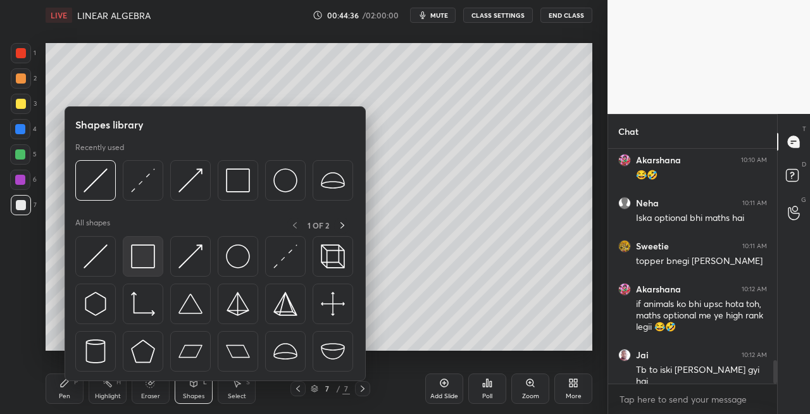
click at [139, 259] on img at bounding box center [143, 256] width 24 height 24
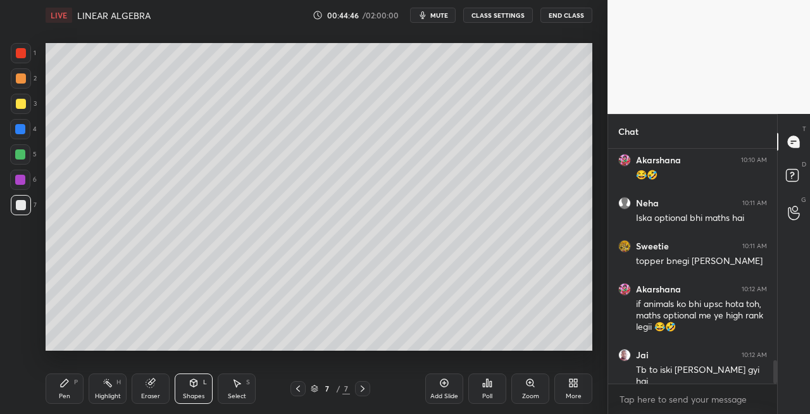
click at [199, 385] on div "Shapes L" at bounding box center [194, 388] width 38 height 30
click at [65, 396] on div "Pen" at bounding box center [64, 396] width 11 height 6
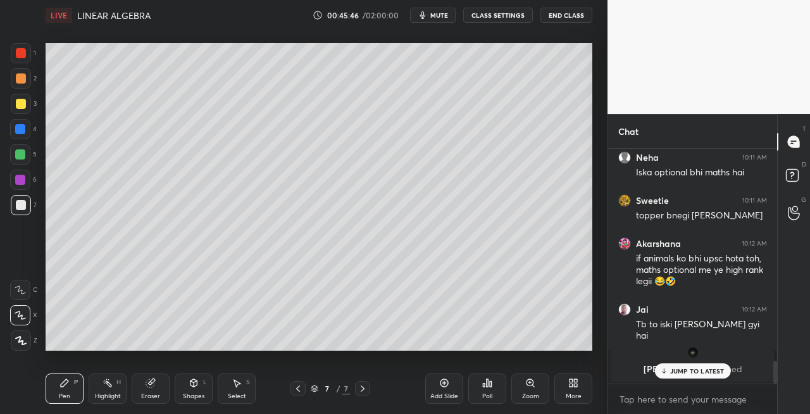
scroll to position [1756, 0]
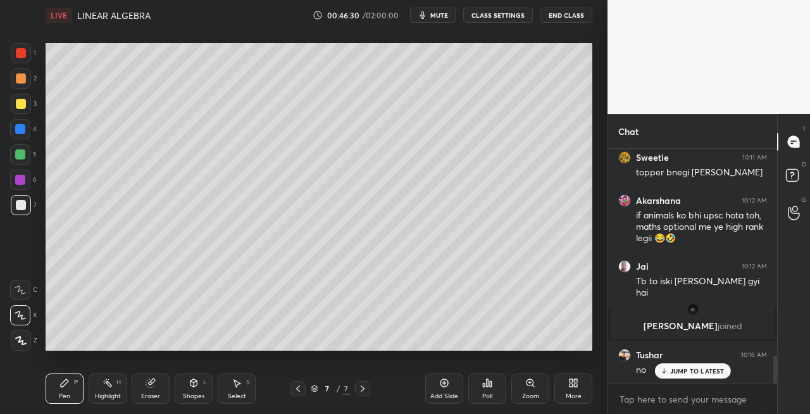
click at [153, 395] on div "Eraser" at bounding box center [150, 396] width 19 height 6
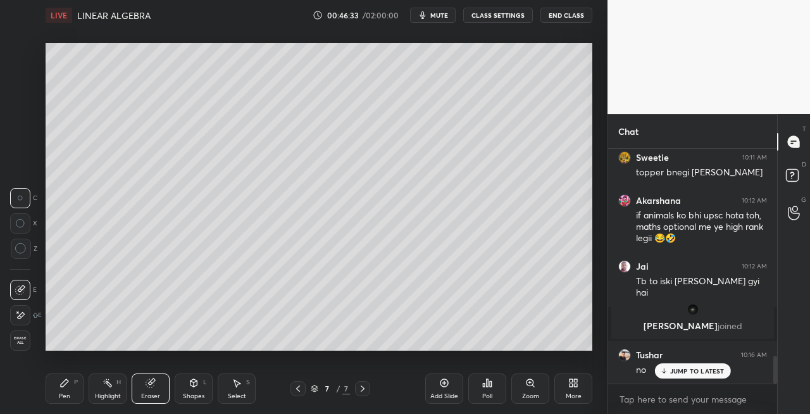
click at [59, 389] on div "Pen P" at bounding box center [65, 388] width 38 height 30
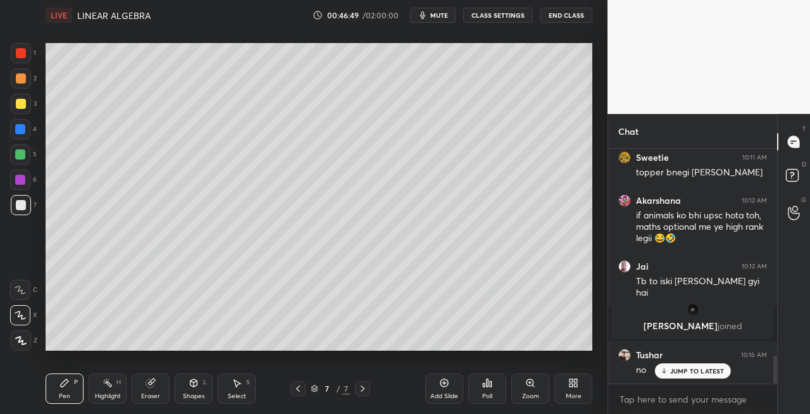
click at [301, 391] on icon at bounding box center [298, 389] width 10 height 10
click at [360, 389] on icon at bounding box center [363, 389] width 10 height 10
click at [23, 111] on div at bounding box center [21, 104] width 20 height 20
click at [196, 390] on div "Shapes L" at bounding box center [194, 388] width 38 height 30
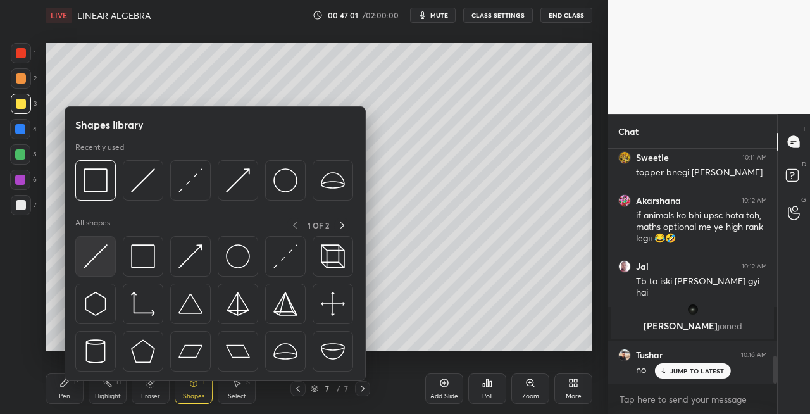
click at [84, 268] on div at bounding box center [95, 256] width 41 height 41
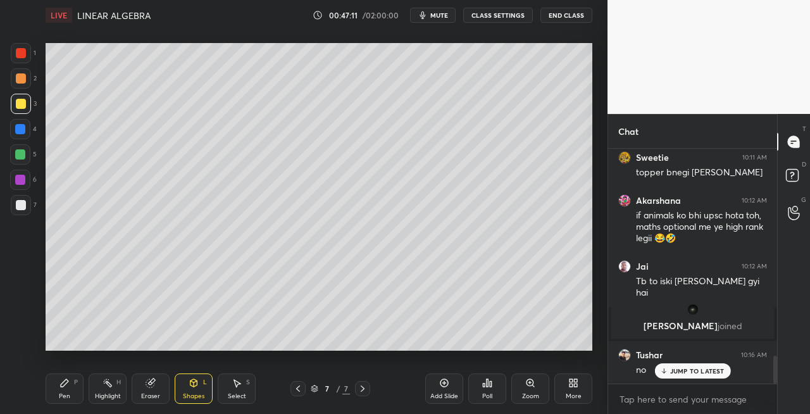
click at [82, 391] on div "Pen P" at bounding box center [65, 388] width 38 height 30
click at [27, 208] on div at bounding box center [21, 205] width 20 height 20
click at [139, 391] on div "Eraser" at bounding box center [151, 388] width 38 height 30
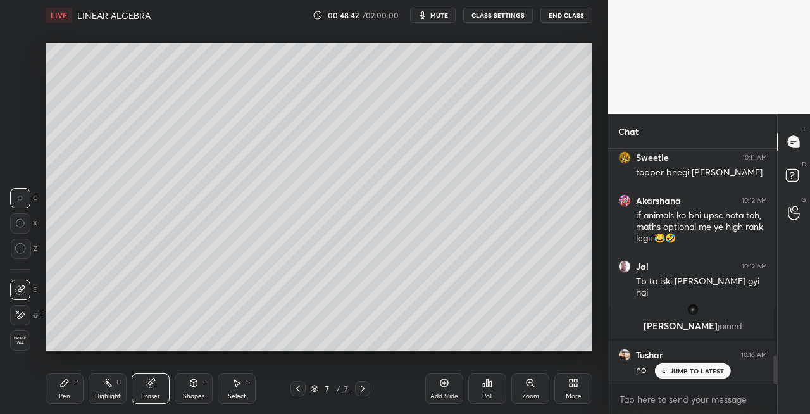
click at [77, 382] on div "P" at bounding box center [76, 382] width 4 height 6
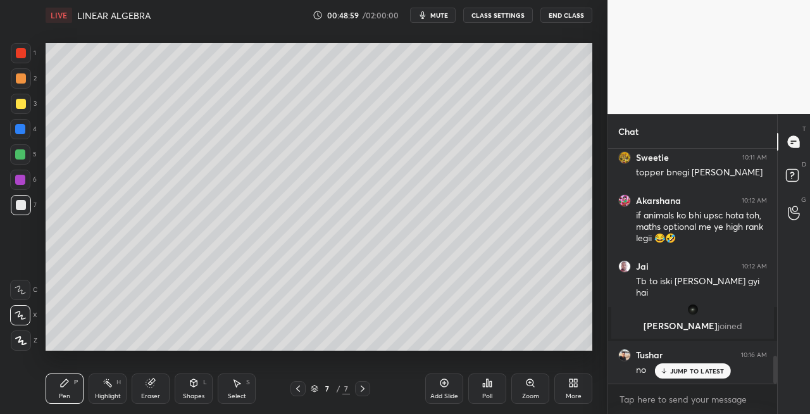
click at [157, 382] on div "Eraser" at bounding box center [151, 388] width 38 height 30
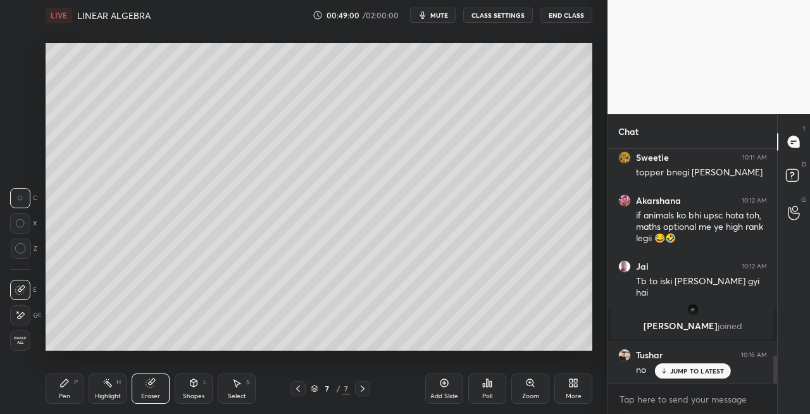
click at [58, 387] on div "Pen P" at bounding box center [65, 388] width 38 height 30
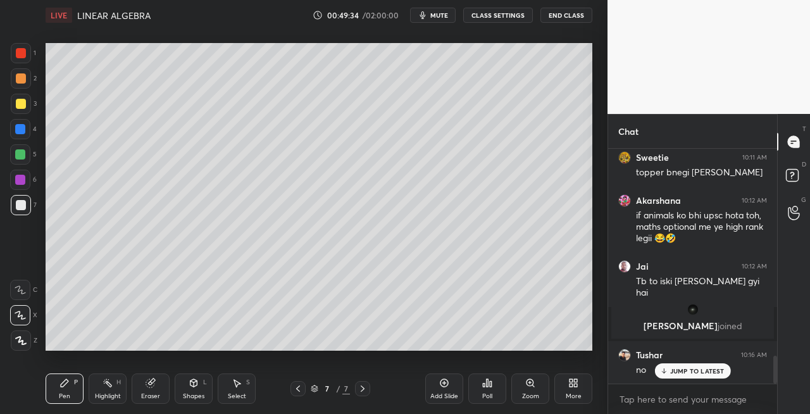
click at [149, 389] on div "Eraser" at bounding box center [151, 388] width 38 height 30
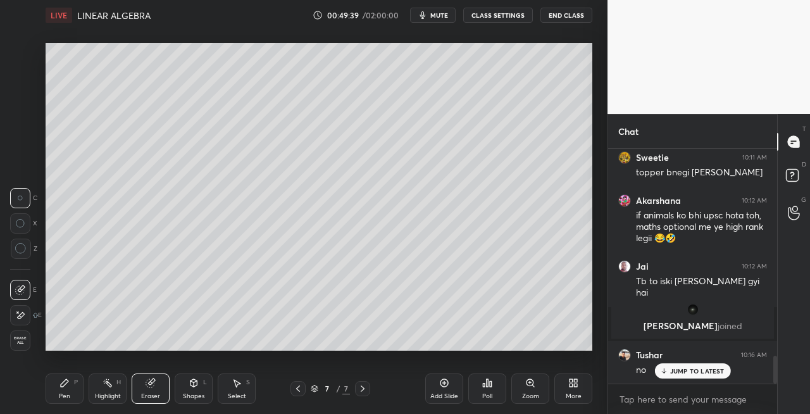
click at [70, 375] on div "Pen P" at bounding box center [65, 388] width 38 height 30
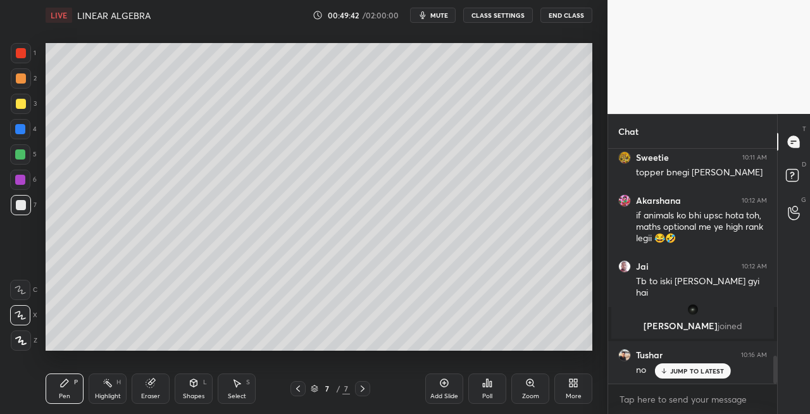
click at [203, 388] on div "Shapes L" at bounding box center [194, 388] width 38 height 30
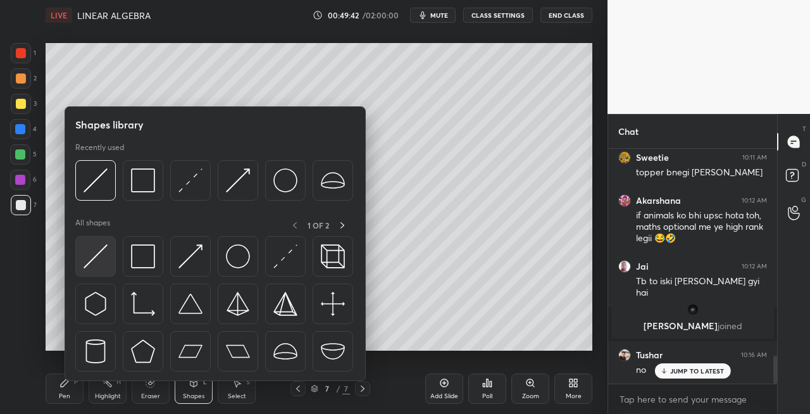
click at [99, 263] on img at bounding box center [96, 256] width 24 height 24
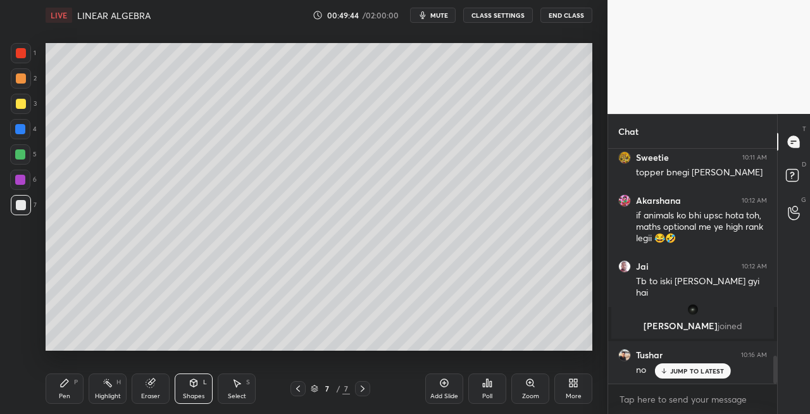
click at [66, 389] on div "Pen P" at bounding box center [65, 388] width 38 height 30
click at [296, 391] on icon at bounding box center [298, 389] width 10 height 10
click at [357, 392] on div at bounding box center [362, 388] width 15 height 15
click at [157, 371] on div "Pen P Highlight H Eraser Shapes L Select S 7 / 7 Add Slide Poll Zoom More" at bounding box center [319, 388] width 547 height 51
click at [144, 394] on div "Eraser" at bounding box center [150, 396] width 19 height 6
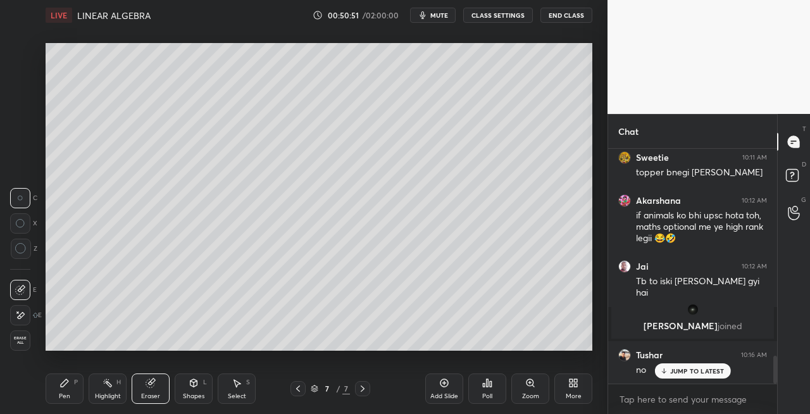
click at [61, 389] on div "Pen P" at bounding box center [65, 388] width 38 height 30
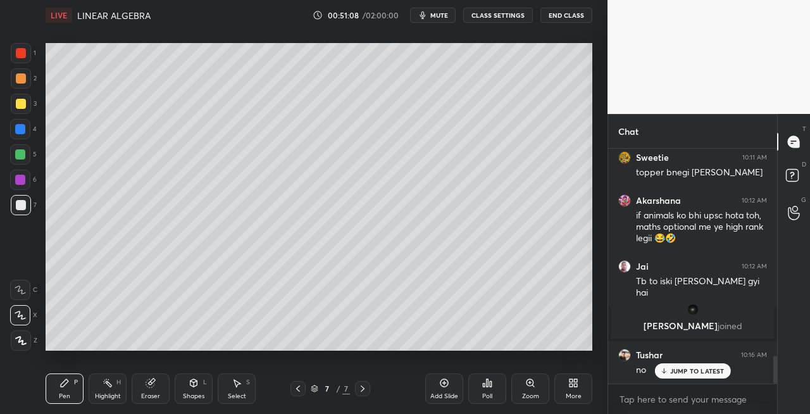
click at [165, 385] on div "Eraser" at bounding box center [151, 388] width 38 height 30
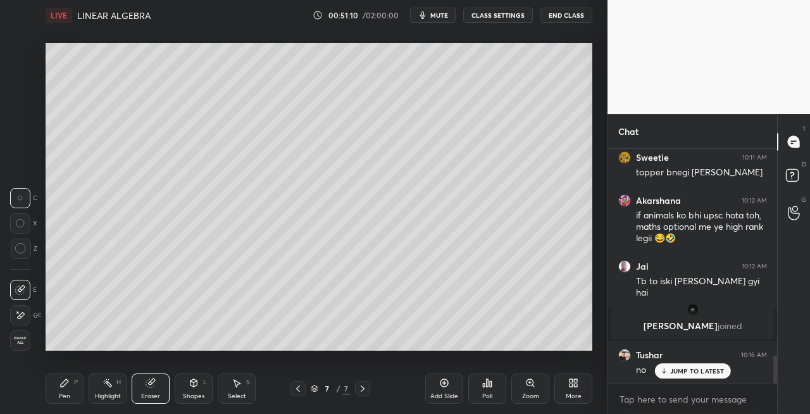
click at [67, 391] on div "Pen P" at bounding box center [65, 388] width 38 height 30
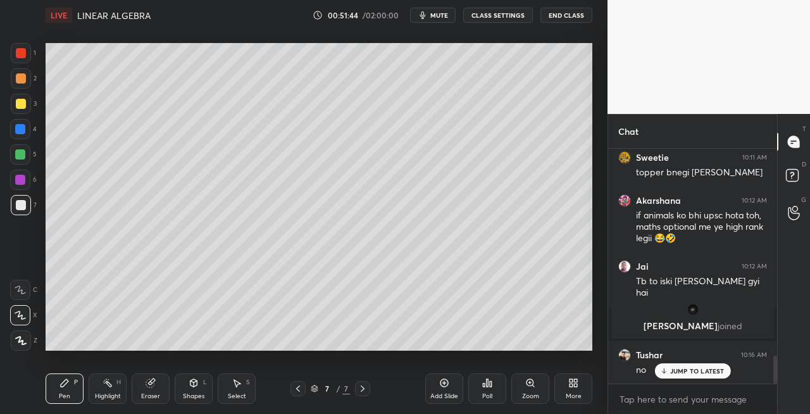
click at [196, 391] on div "Shapes L" at bounding box center [194, 388] width 38 height 30
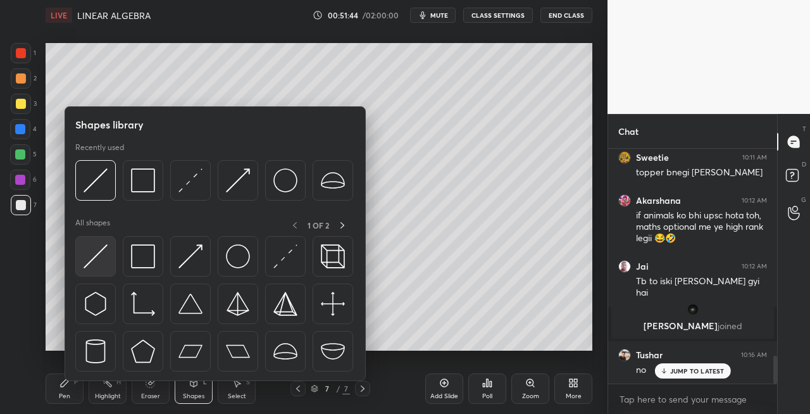
click at [85, 266] on img at bounding box center [96, 256] width 24 height 24
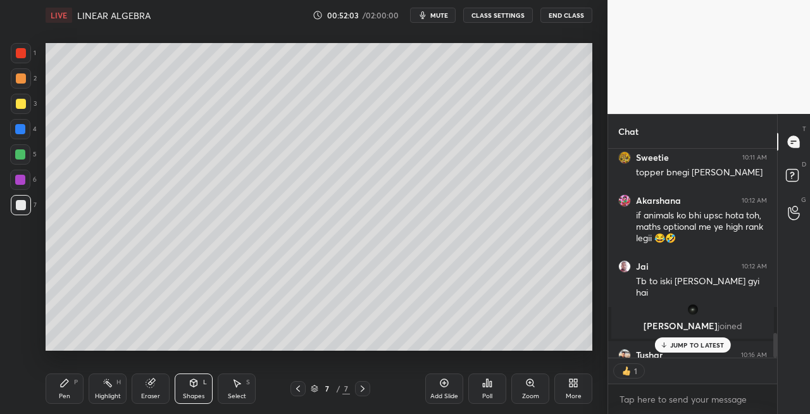
scroll to position [4, 4]
click at [362, 390] on icon at bounding box center [363, 388] width 4 height 6
click at [362, 391] on icon at bounding box center [363, 389] width 10 height 10
click at [442, 397] on div "Add Slide" at bounding box center [444, 396] width 28 height 6
click at [71, 393] on div "Pen P" at bounding box center [65, 388] width 38 height 30
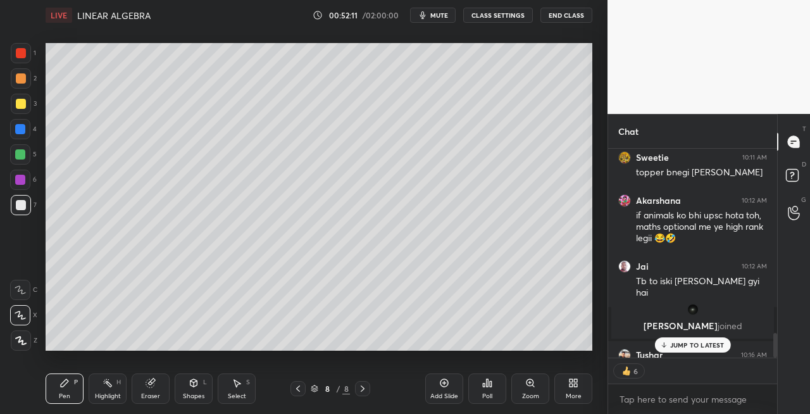
click at [295, 383] on div at bounding box center [298, 388] width 15 height 15
click at [196, 389] on div "Shapes L" at bounding box center [194, 388] width 38 height 30
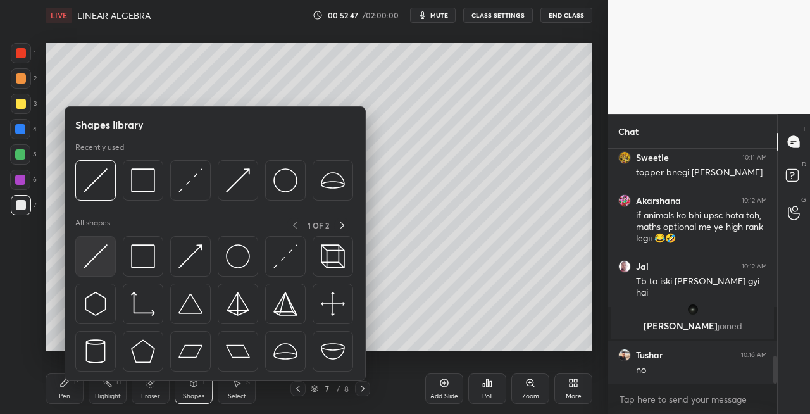
click at [84, 253] on img at bounding box center [96, 256] width 24 height 24
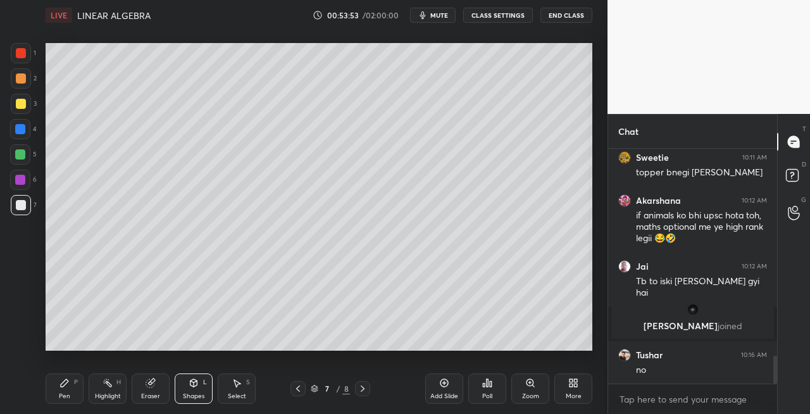
click at [362, 387] on icon at bounding box center [363, 389] width 10 height 10
click at [363, 387] on icon at bounding box center [363, 388] width 4 height 6
click at [298, 391] on icon at bounding box center [298, 389] width 10 height 10
click at [363, 389] on icon at bounding box center [363, 388] width 4 height 6
click at [75, 387] on div "Pen P" at bounding box center [65, 388] width 38 height 30
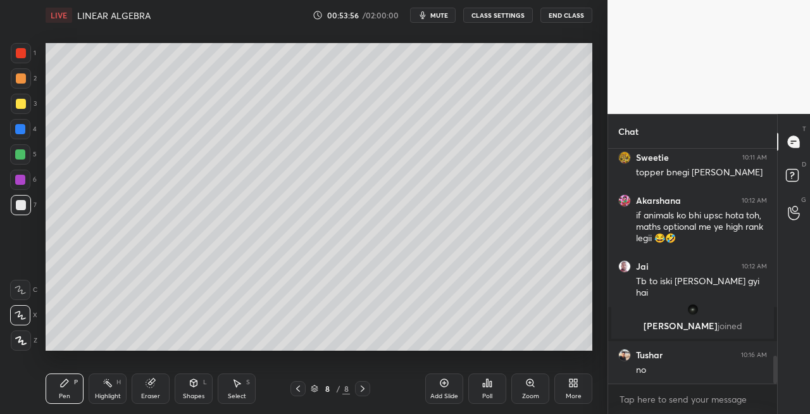
click at [24, 111] on div at bounding box center [21, 104] width 20 height 20
click at [192, 373] on div "Shapes L" at bounding box center [194, 388] width 38 height 30
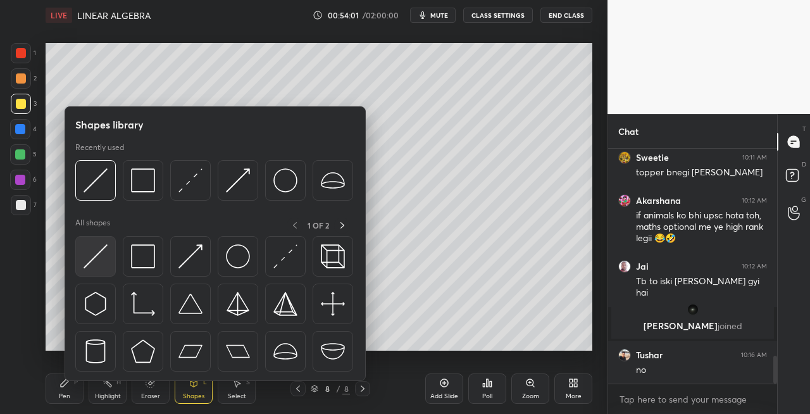
click at [93, 256] on img at bounding box center [96, 256] width 24 height 24
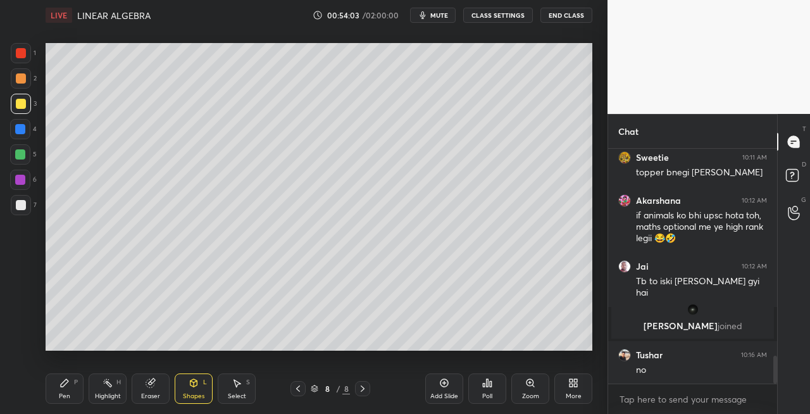
click at [22, 213] on div at bounding box center [21, 205] width 20 height 20
click at [62, 389] on div "Pen P" at bounding box center [65, 388] width 38 height 30
click at [156, 382] on div "Eraser" at bounding box center [151, 388] width 38 height 30
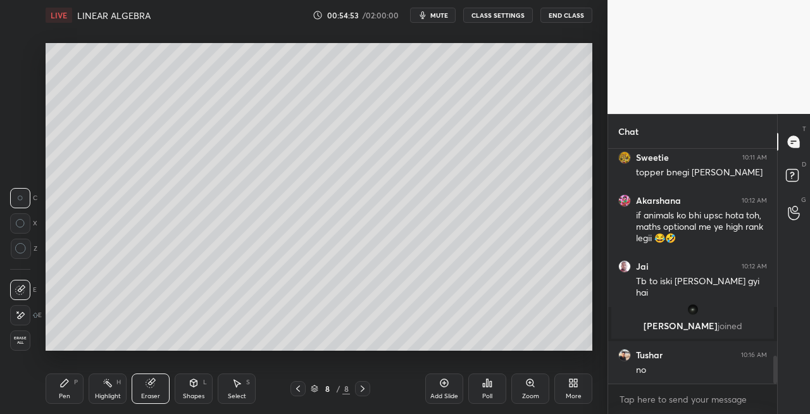
click at [80, 389] on div "Pen P" at bounding box center [65, 388] width 38 height 30
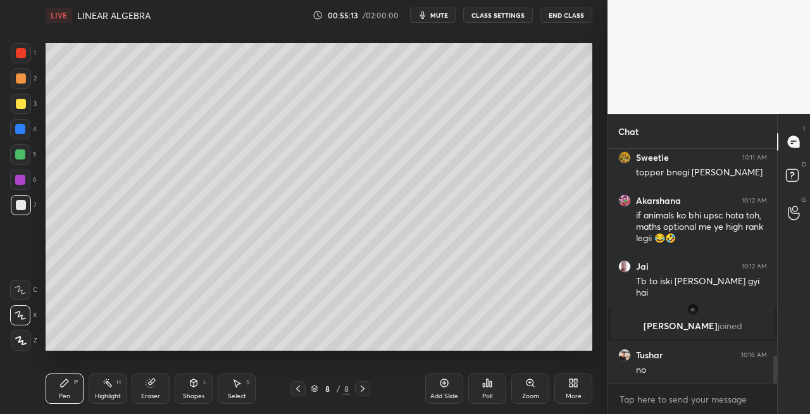
click at [192, 393] on div "Shapes" at bounding box center [194, 396] width 22 height 6
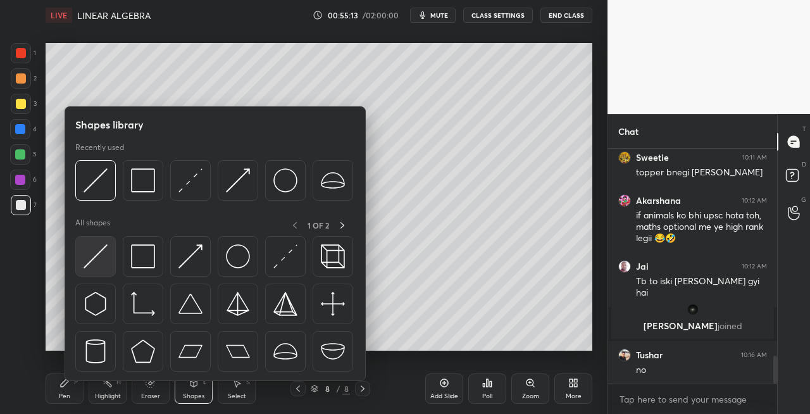
click at [96, 244] on img at bounding box center [96, 256] width 24 height 24
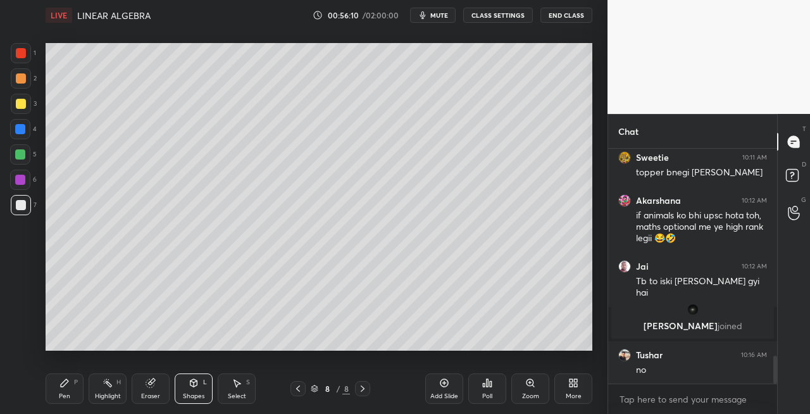
click at [63, 385] on icon at bounding box center [65, 383] width 8 height 8
click at [18, 103] on div at bounding box center [21, 104] width 10 height 10
click at [299, 391] on icon at bounding box center [298, 389] width 10 height 10
click at [297, 389] on icon at bounding box center [298, 388] width 4 height 6
click at [364, 389] on icon at bounding box center [363, 388] width 4 height 6
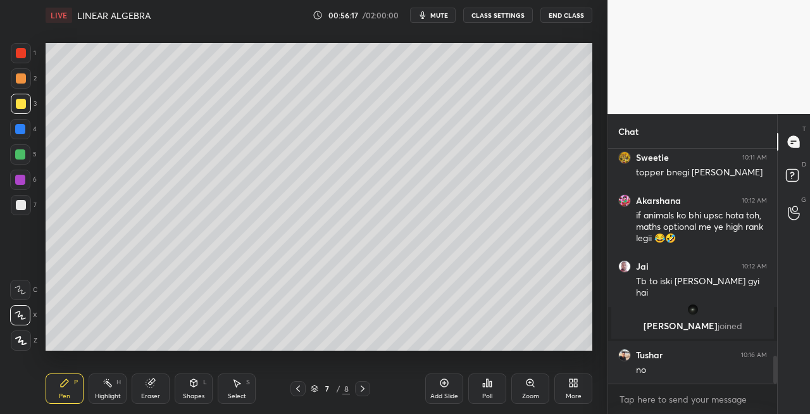
click at [369, 391] on div at bounding box center [362, 388] width 15 height 15
click at [294, 391] on icon at bounding box center [298, 389] width 10 height 10
click at [299, 391] on icon at bounding box center [298, 388] width 4 height 6
click at [298, 389] on icon at bounding box center [298, 389] width 10 height 10
click at [364, 390] on icon at bounding box center [363, 389] width 10 height 10
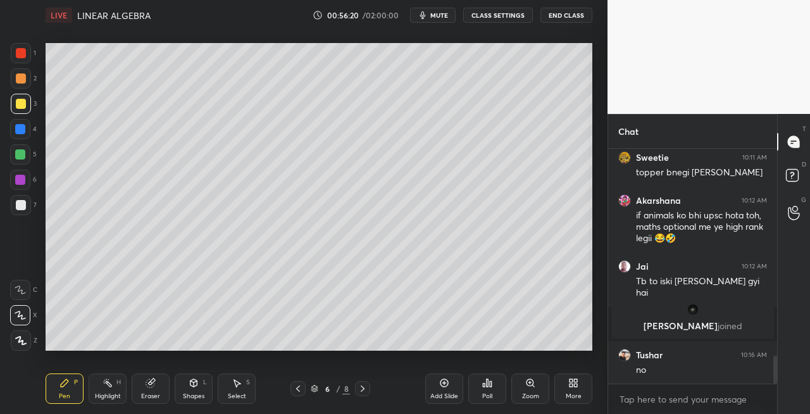
click at [363, 390] on icon at bounding box center [363, 389] width 10 height 10
click at [364, 390] on icon at bounding box center [363, 389] width 10 height 10
click at [197, 380] on icon at bounding box center [194, 383] width 10 height 10
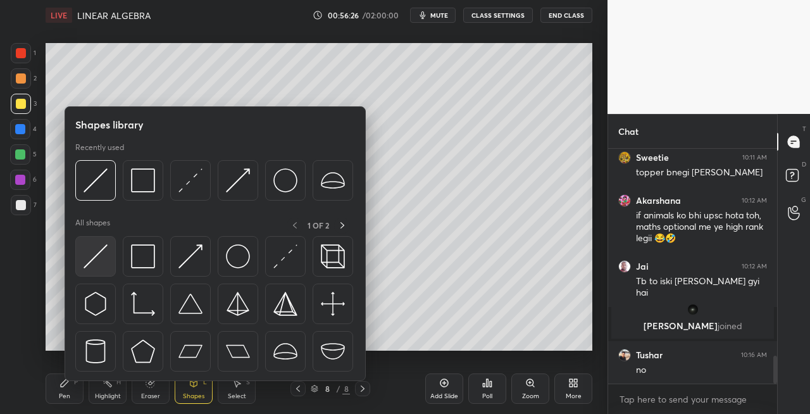
click at [95, 263] on img at bounding box center [96, 256] width 24 height 24
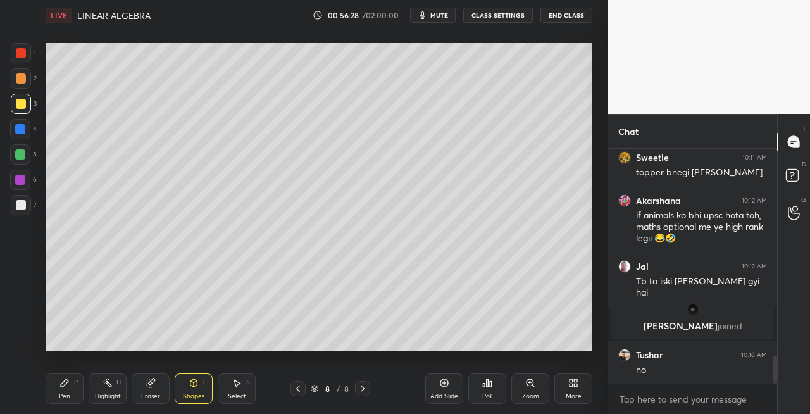
click at [71, 378] on div "Pen P" at bounding box center [65, 388] width 38 height 30
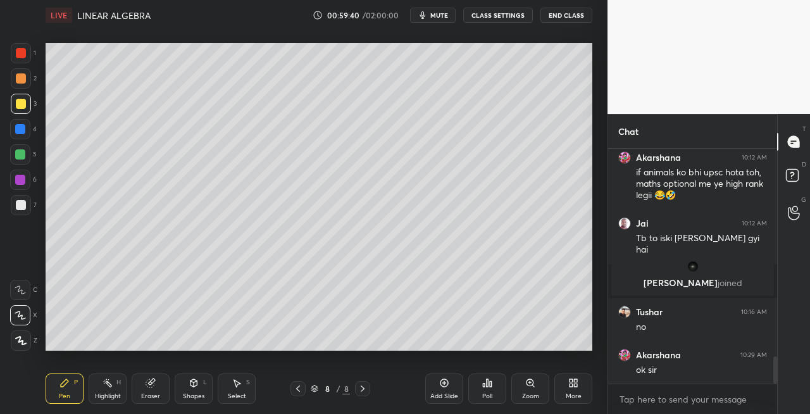
scroll to position [1853, 0]
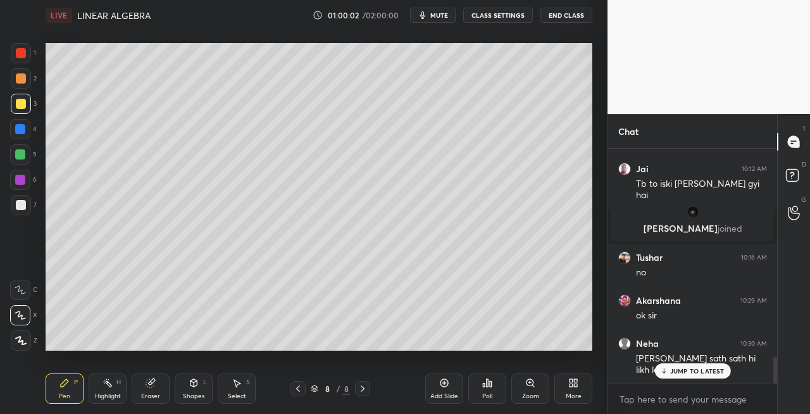
click at [30, 205] on div "7" at bounding box center [24, 205] width 26 height 20
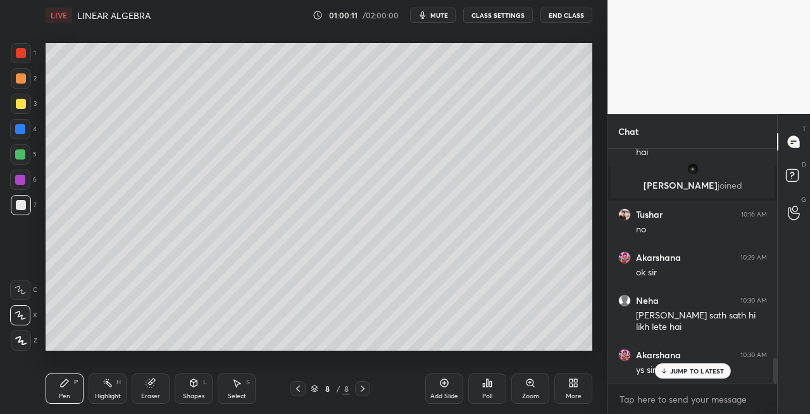
click at [297, 390] on icon at bounding box center [298, 389] width 10 height 10
click at [362, 390] on icon at bounding box center [363, 388] width 4 height 6
click at [367, 389] on icon at bounding box center [363, 389] width 10 height 10
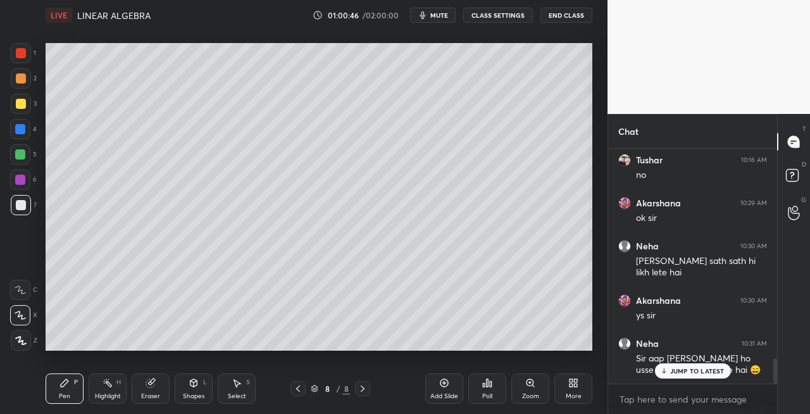
click at [677, 371] on p "JUMP TO LATEST" at bounding box center [697, 371] width 54 height 8
click at [193, 385] on icon at bounding box center [194, 383] width 7 height 8
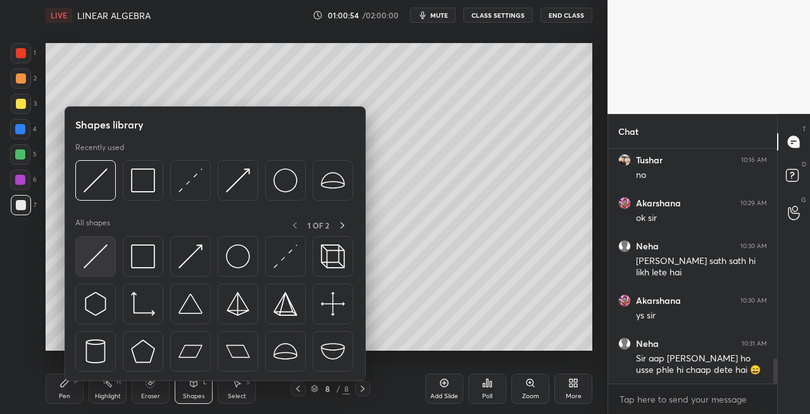
click at [94, 265] on img at bounding box center [96, 256] width 24 height 24
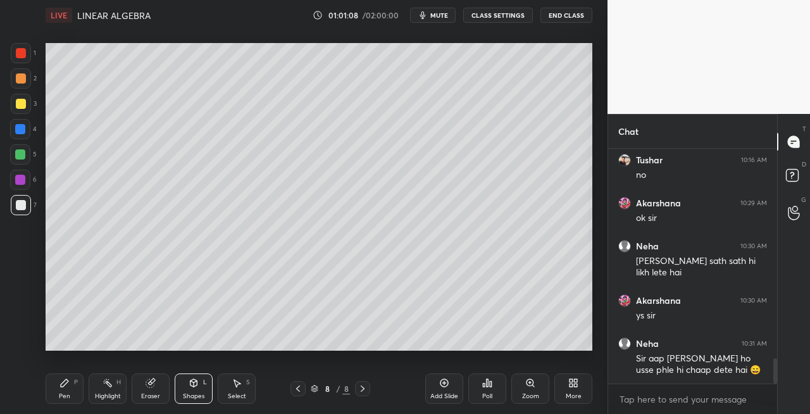
click at [67, 393] on div "Pen" at bounding box center [64, 396] width 11 height 6
click at [296, 389] on icon at bounding box center [298, 389] width 10 height 10
click at [359, 389] on icon at bounding box center [363, 389] width 10 height 10
click at [194, 380] on icon at bounding box center [194, 383] width 7 height 8
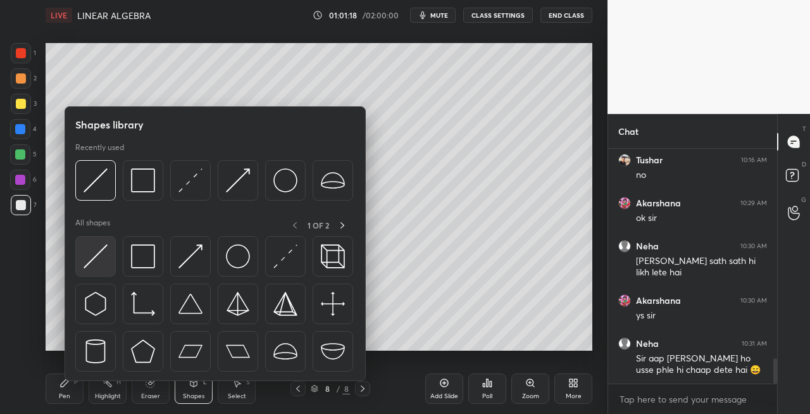
click at [95, 256] on img at bounding box center [96, 256] width 24 height 24
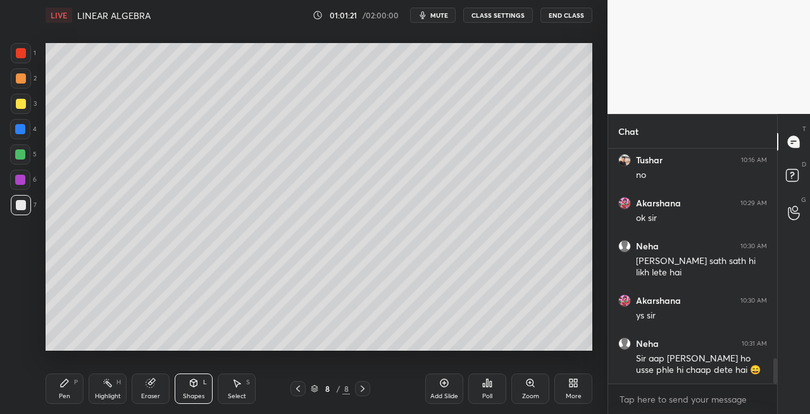
click at [79, 377] on div "Pen P" at bounding box center [65, 388] width 38 height 30
click at [362, 391] on icon at bounding box center [363, 389] width 10 height 10
click at [434, 388] on div "Add Slide" at bounding box center [444, 388] width 38 height 30
click at [70, 389] on div "Pen P" at bounding box center [65, 388] width 38 height 30
click at [192, 384] on icon at bounding box center [194, 383] width 7 height 8
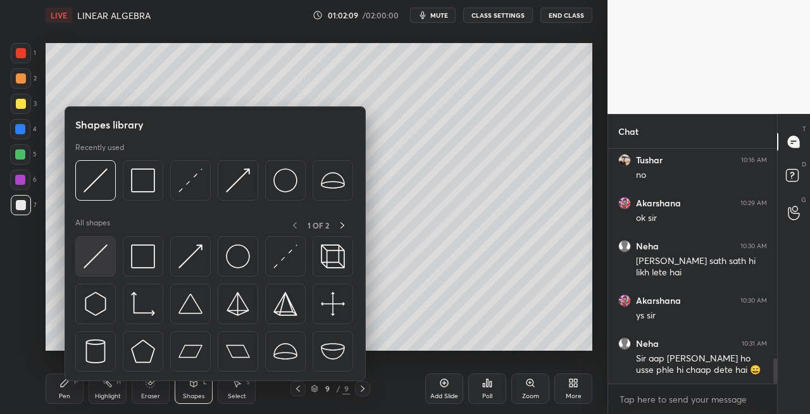
click at [90, 252] on img at bounding box center [96, 256] width 24 height 24
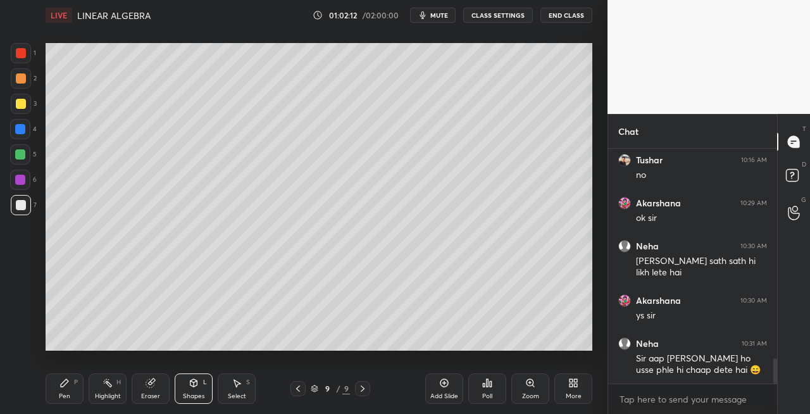
click at [75, 397] on div "Pen P" at bounding box center [65, 388] width 38 height 30
click at [293, 390] on icon at bounding box center [298, 389] width 10 height 10
click at [366, 391] on icon at bounding box center [363, 389] width 10 height 10
click at [146, 385] on icon at bounding box center [150, 383] width 8 height 8
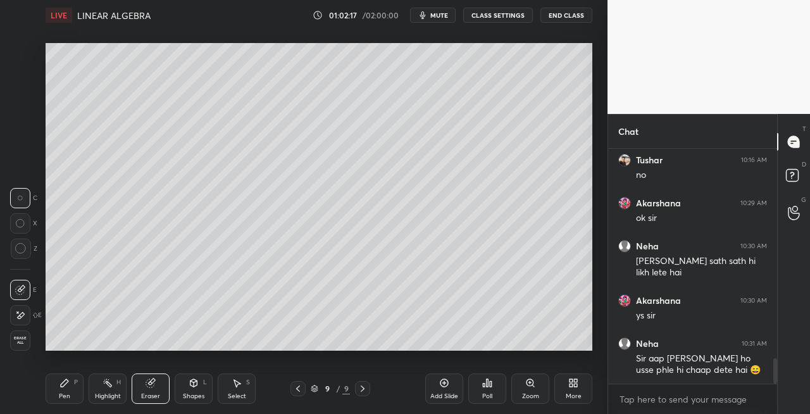
click at [59, 386] on icon at bounding box center [64, 383] width 10 height 10
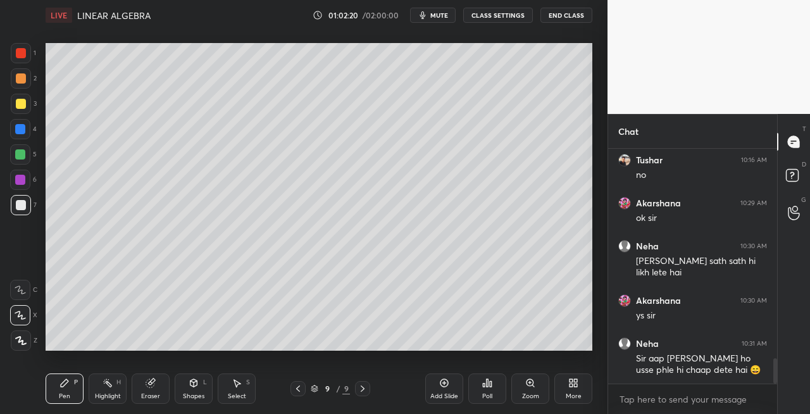
click at [297, 387] on icon at bounding box center [298, 389] width 10 height 10
click at [366, 391] on icon at bounding box center [363, 389] width 10 height 10
click at [299, 391] on icon at bounding box center [298, 389] width 10 height 10
click at [357, 390] on div at bounding box center [362, 388] width 15 height 15
click at [196, 388] on div "Shapes L" at bounding box center [194, 388] width 38 height 30
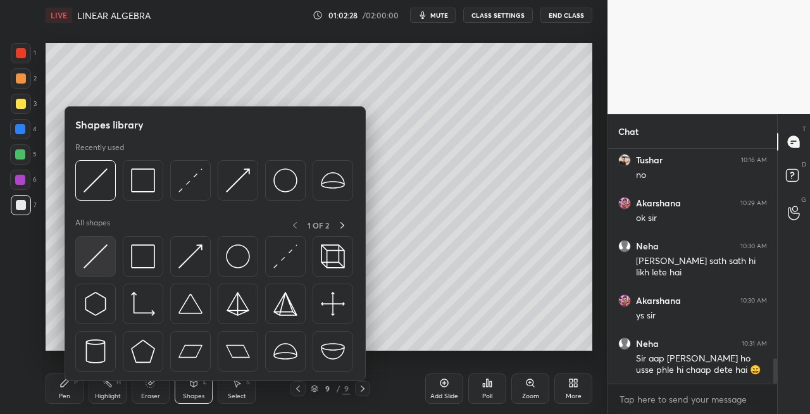
click at [96, 256] on img at bounding box center [96, 256] width 24 height 24
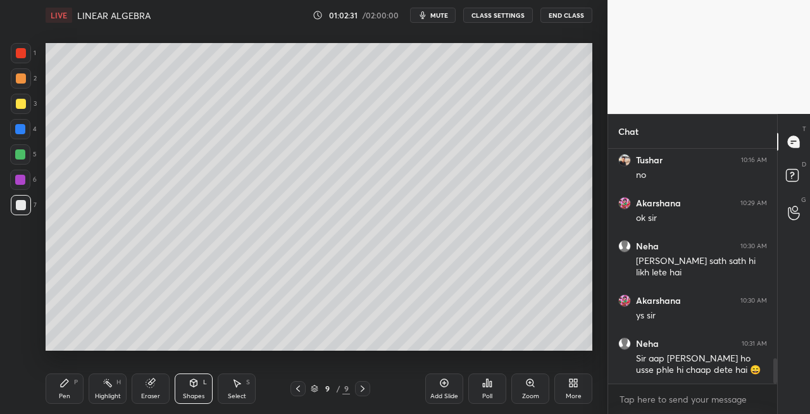
click at [68, 385] on icon at bounding box center [64, 383] width 10 height 10
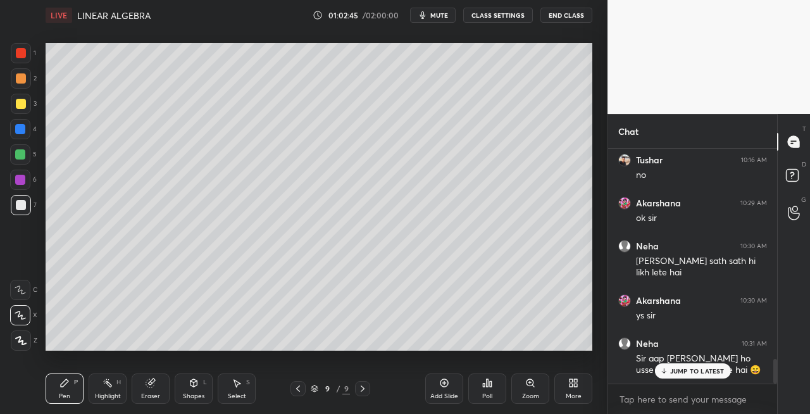
scroll to position [1994, 0]
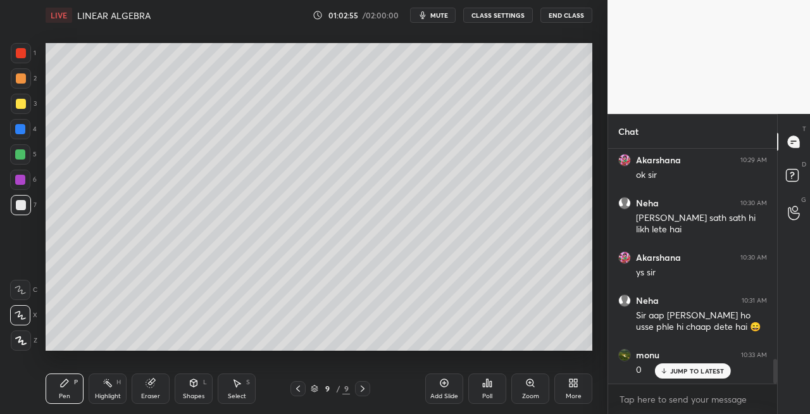
click at [158, 393] on div "Eraser" at bounding box center [150, 396] width 19 height 6
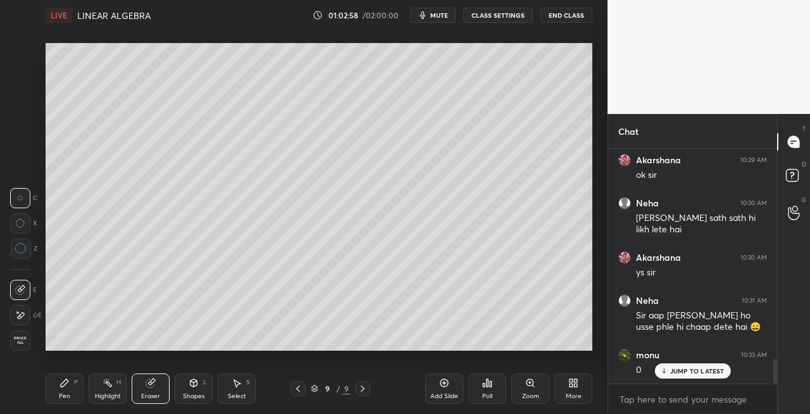
click at [61, 393] on div "Pen" at bounding box center [64, 396] width 11 height 6
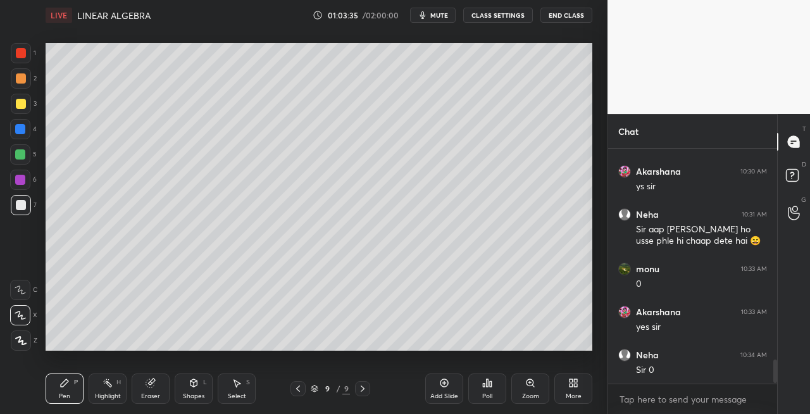
scroll to position [2123, 0]
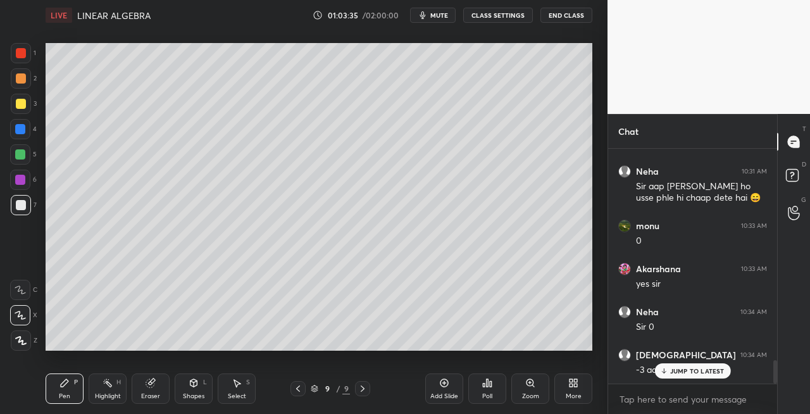
click at [151, 394] on div "Eraser" at bounding box center [150, 396] width 19 height 6
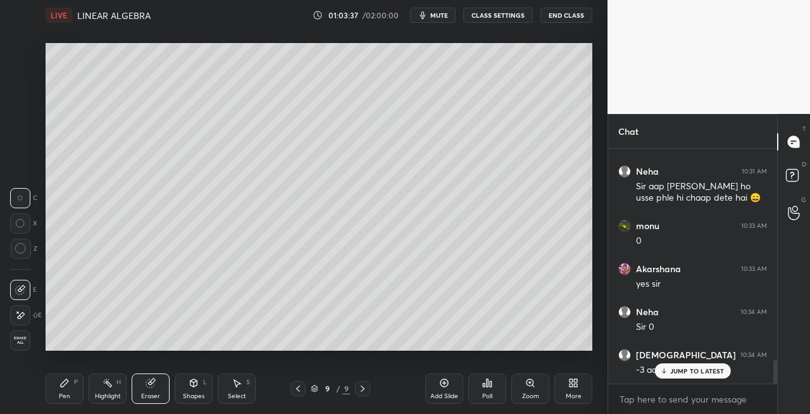
scroll to position [2166, 0]
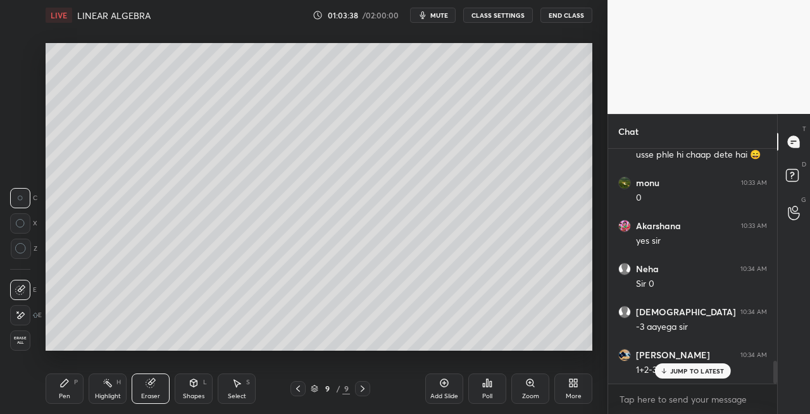
click at [73, 391] on div "Pen P" at bounding box center [65, 388] width 38 height 30
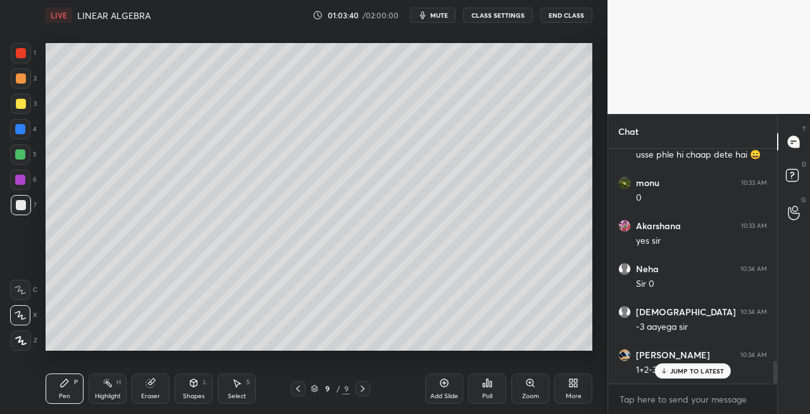
click at [161, 392] on div "Eraser" at bounding box center [151, 388] width 38 height 30
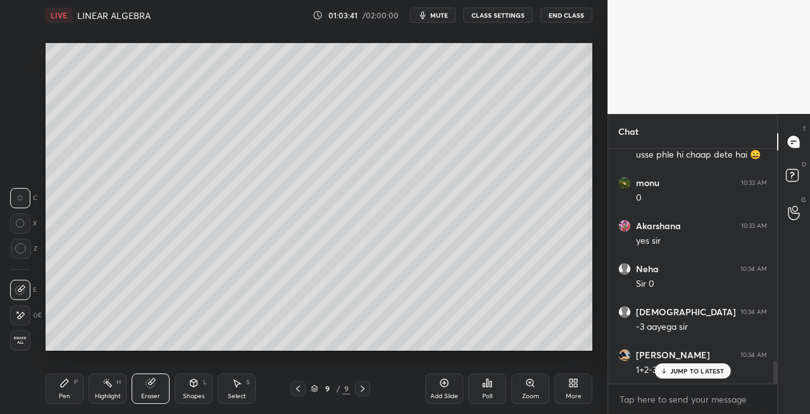
click at [66, 389] on div "Pen P" at bounding box center [65, 388] width 38 height 30
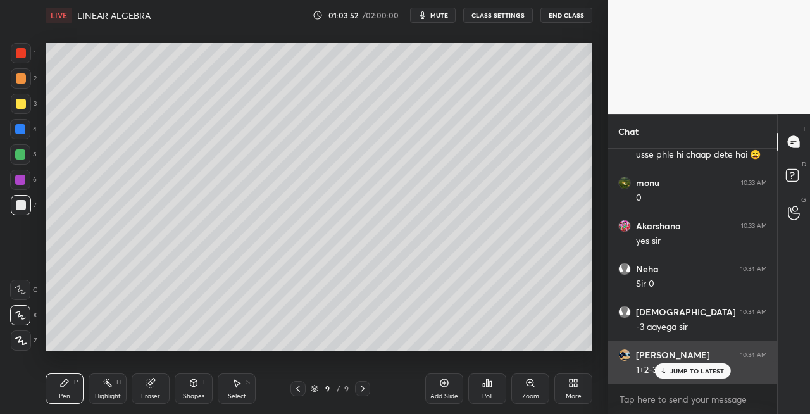
click at [662, 370] on icon at bounding box center [663, 371] width 8 height 8
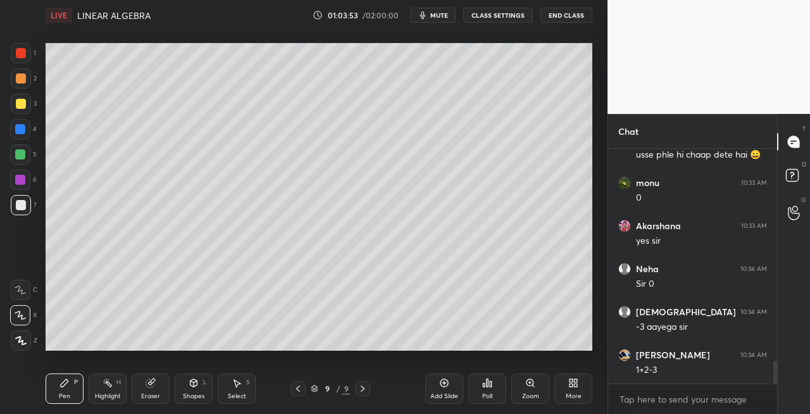
click at [297, 390] on icon at bounding box center [298, 389] width 10 height 10
click at [365, 391] on icon at bounding box center [363, 389] width 10 height 10
click at [297, 390] on icon at bounding box center [298, 388] width 4 height 6
click at [301, 389] on icon at bounding box center [298, 389] width 10 height 10
click at [361, 390] on icon at bounding box center [363, 389] width 10 height 10
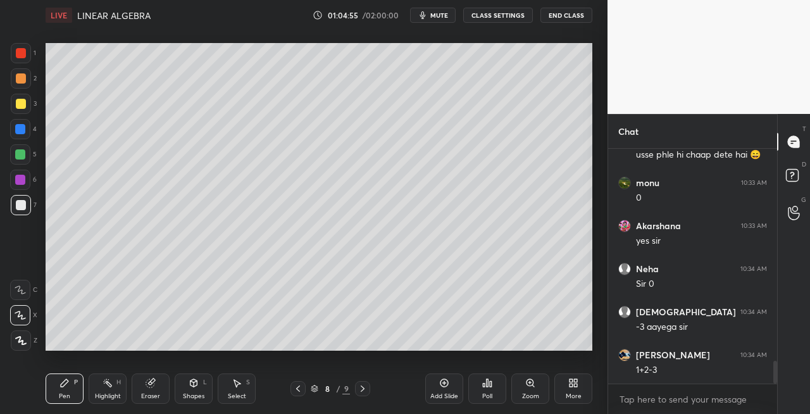
click at [362, 386] on icon at bounding box center [363, 389] width 10 height 10
click at [296, 390] on icon at bounding box center [298, 389] width 10 height 10
click at [360, 388] on icon at bounding box center [363, 389] width 10 height 10
click at [297, 390] on icon at bounding box center [298, 389] width 10 height 10
click at [361, 390] on icon at bounding box center [363, 389] width 10 height 10
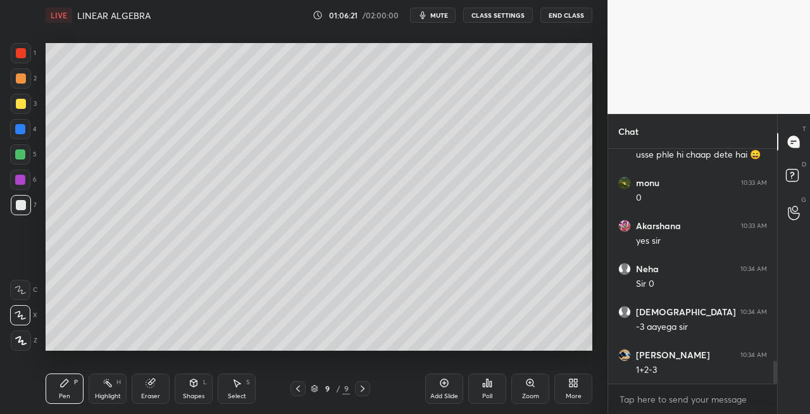
click at [364, 389] on icon at bounding box center [363, 388] width 4 height 6
click at [297, 391] on icon at bounding box center [298, 389] width 10 height 10
click at [363, 390] on icon at bounding box center [363, 389] width 10 height 10
click at [157, 382] on div "Eraser" at bounding box center [151, 388] width 38 height 30
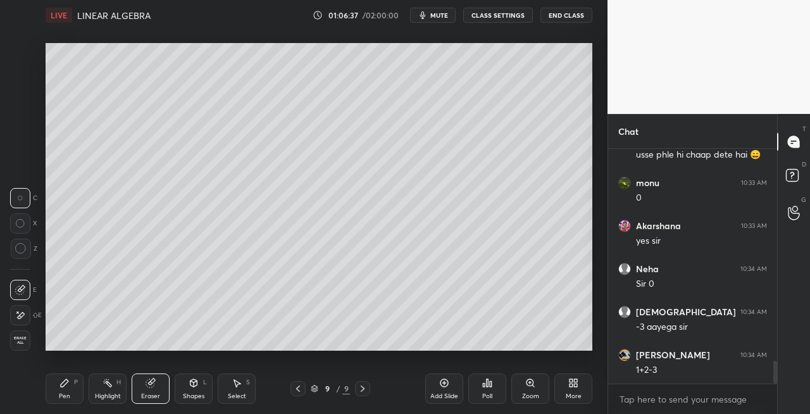
click at [189, 384] on icon at bounding box center [194, 383] width 10 height 10
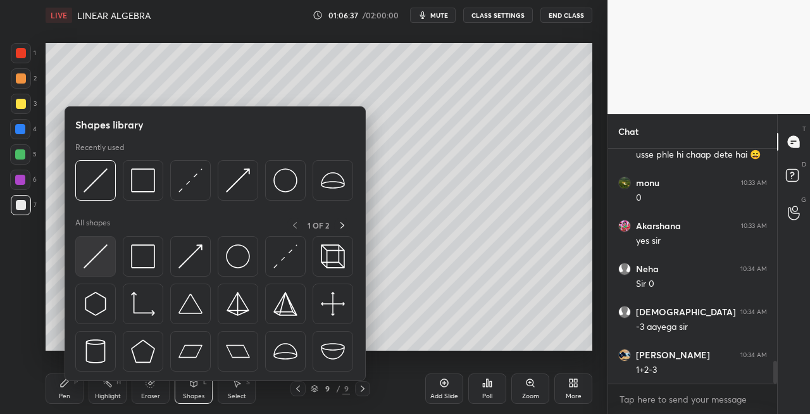
click at [90, 258] on img at bounding box center [96, 256] width 24 height 24
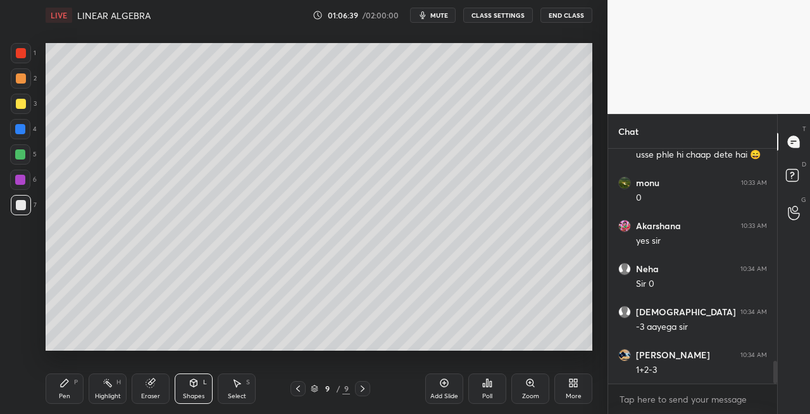
click at [70, 387] on div "Pen P" at bounding box center [65, 388] width 38 height 30
click at [198, 384] on icon at bounding box center [194, 383] width 10 height 10
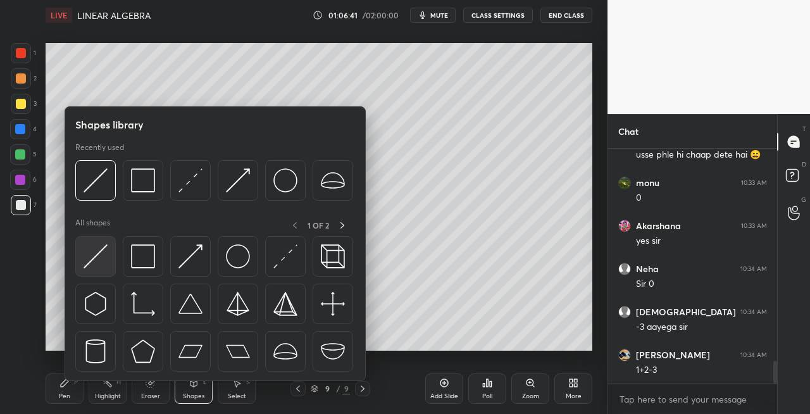
click at [100, 254] on img at bounding box center [96, 256] width 24 height 24
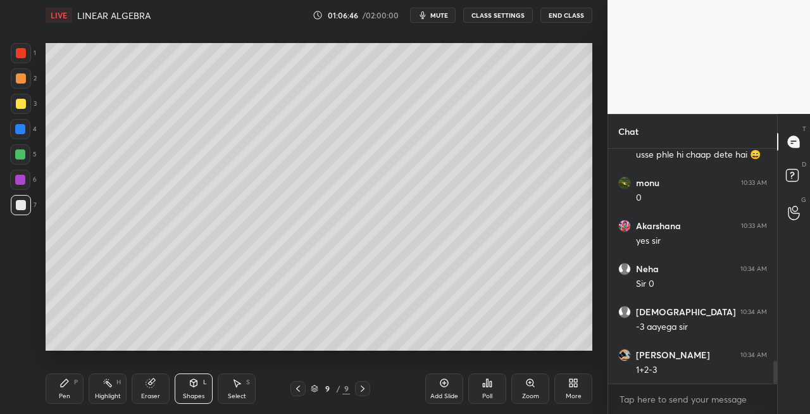
click at [59, 391] on div "Pen P" at bounding box center [65, 388] width 38 height 30
click at [198, 382] on icon at bounding box center [194, 383] width 10 height 10
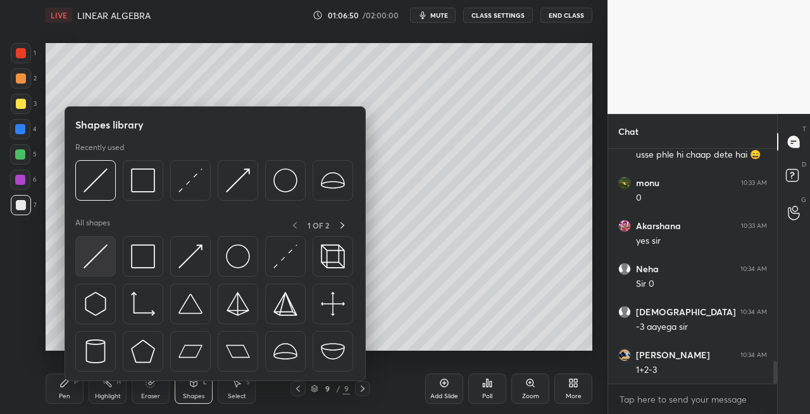
click at [97, 253] on img at bounding box center [96, 256] width 24 height 24
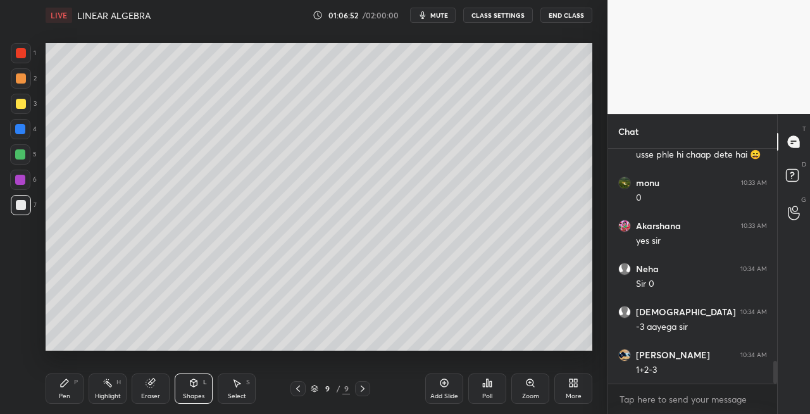
click at [72, 386] on div "Pen P" at bounding box center [65, 388] width 38 height 30
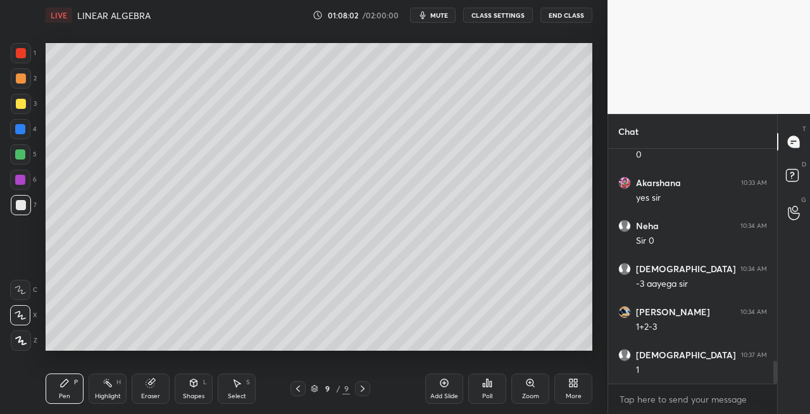
click at [316, 351] on div "Setting up your live class Poll for secs No correct answer Start poll" at bounding box center [319, 196] width 557 height 333
click at [194, 389] on div "Shapes L" at bounding box center [194, 388] width 38 height 30
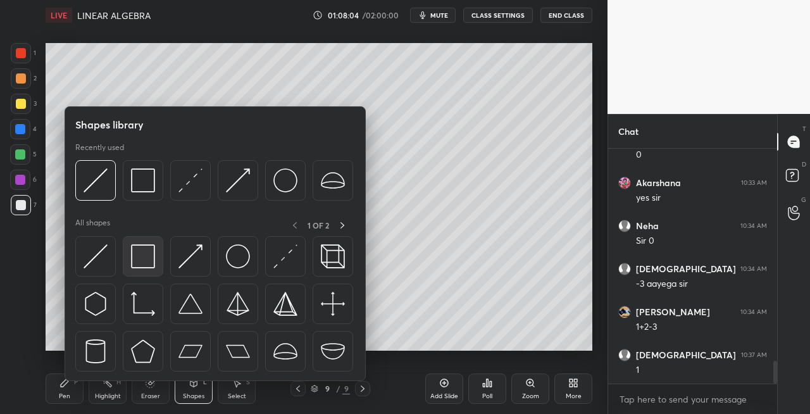
click at [145, 268] on div at bounding box center [143, 256] width 41 height 41
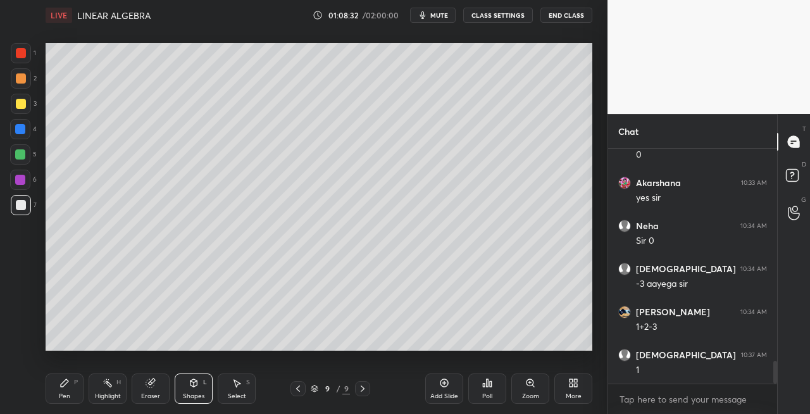
click at [70, 387] on div "Pen P" at bounding box center [65, 388] width 38 height 30
click at [296, 387] on icon at bounding box center [298, 389] width 10 height 10
click at [299, 392] on icon at bounding box center [298, 389] width 10 height 10
click at [366, 389] on icon at bounding box center [363, 389] width 10 height 10
click at [364, 390] on icon at bounding box center [363, 389] width 10 height 10
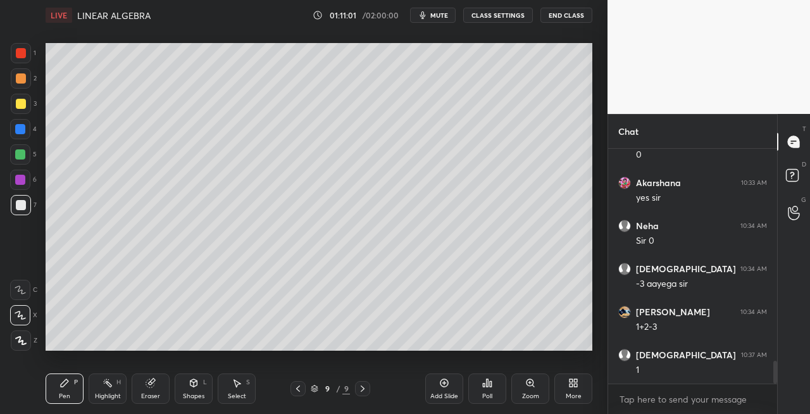
click at [367, 387] on icon at bounding box center [363, 389] width 10 height 10
click at [365, 389] on icon at bounding box center [363, 389] width 10 height 10
click at [362, 389] on icon at bounding box center [363, 389] width 10 height 10
click at [442, 389] on div "Add Slide" at bounding box center [444, 388] width 38 height 30
click at [297, 391] on icon at bounding box center [298, 389] width 10 height 10
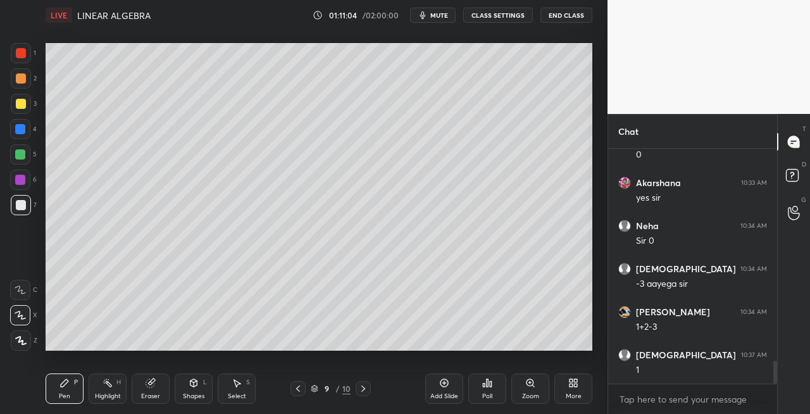
click at [300, 389] on icon at bounding box center [298, 389] width 10 height 10
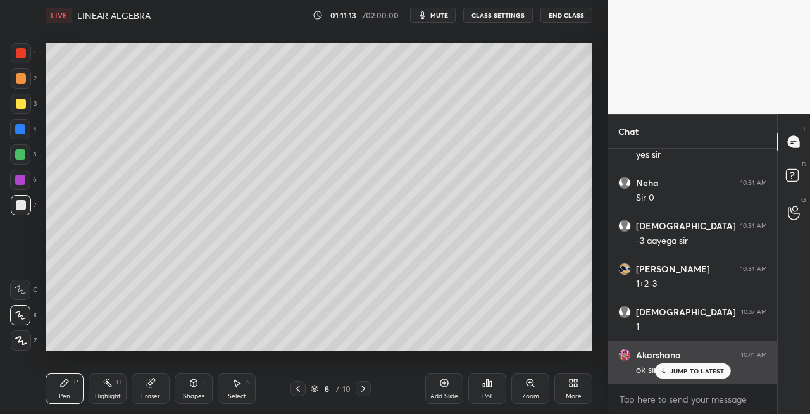
click at [670, 371] on p "JUMP TO LATEST" at bounding box center [697, 371] width 54 height 8
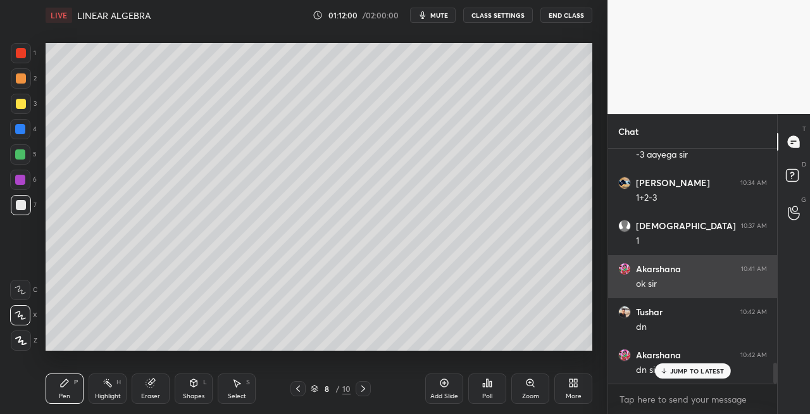
scroll to position [2381, 0]
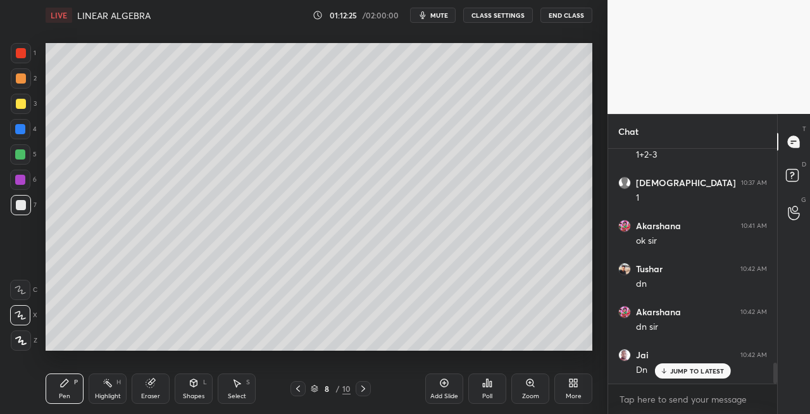
click at [442, 16] on span "mute" at bounding box center [439, 15] width 18 height 9
click at [446, 14] on span "unmute" at bounding box center [438, 15] width 27 height 9
click at [362, 387] on icon at bounding box center [363, 388] width 4 height 6
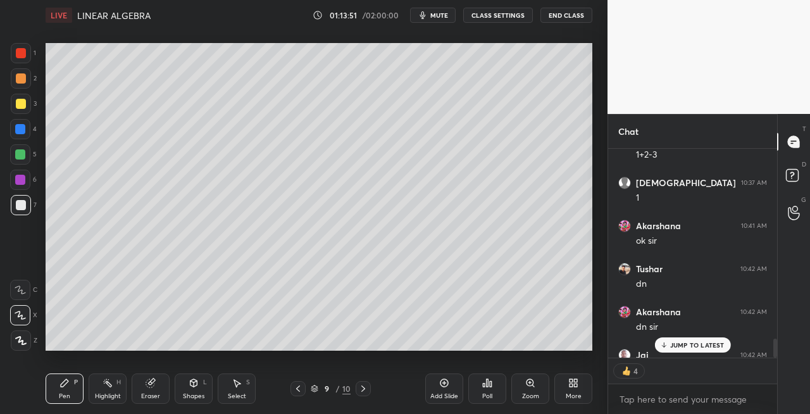
click at [362, 389] on icon at bounding box center [363, 389] width 10 height 10
click at [294, 390] on icon at bounding box center [298, 389] width 10 height 10
click at [300, 389] on icon at bounding box center [298, 389] width 10 height 10
click at [363, 389] on icon at bounding box center [363, 389] width 10 height 10
click at [362, 389] on icon at bounding box center [363, 389] width 10 height 10
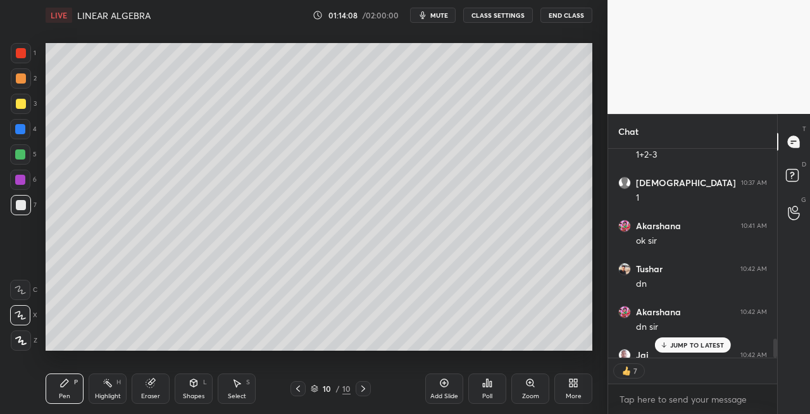
click at [363, 387] on icon at bounding box center [363, 388] width 4 height 6
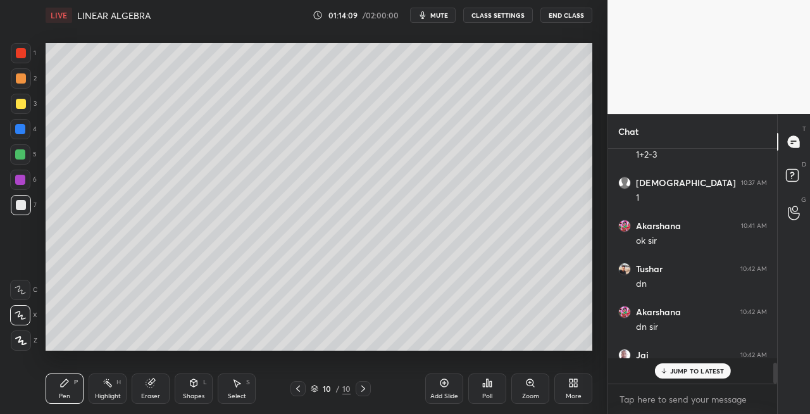
scroll to position [231, 165]
click at [294, 387] on icon at bounding box center [298, 389] width 10 height 10
click at [300, 390] on icon at bounding box center [298, 389] width 10 height 10
click at [366, 390] on icon at bounding box center [363, 389] width 10 height 10
click at [365, 389] on icon at bounding box center [363, 389] width 10 height 10
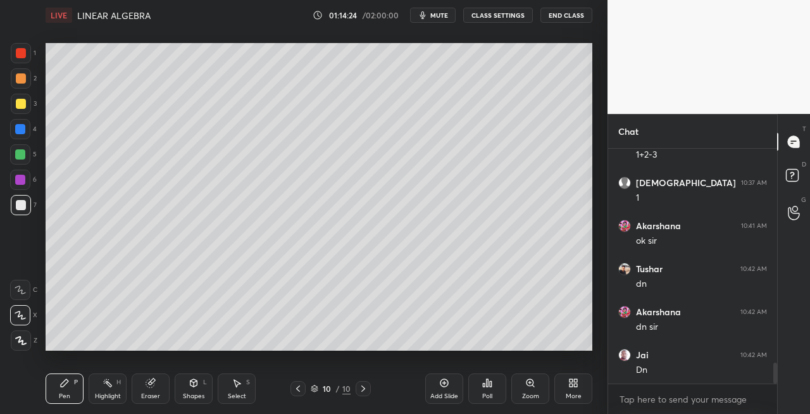
click at [198, 385] on icon at bounding box center [194, 383] width 10 height 10
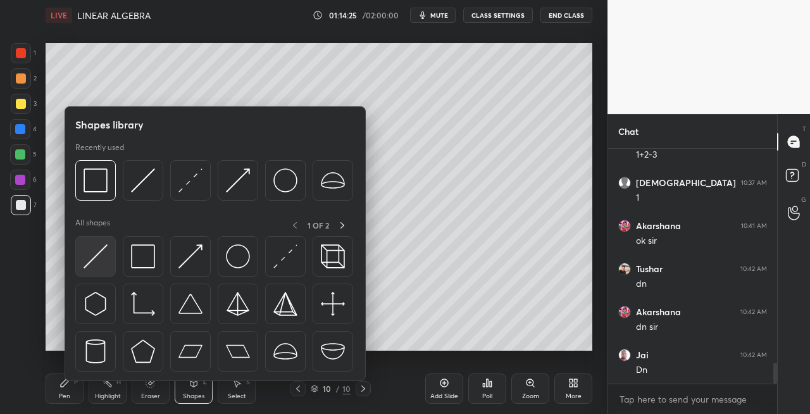
click at [91, 258] on img at bounding box center [96, 256] width 24 height 24
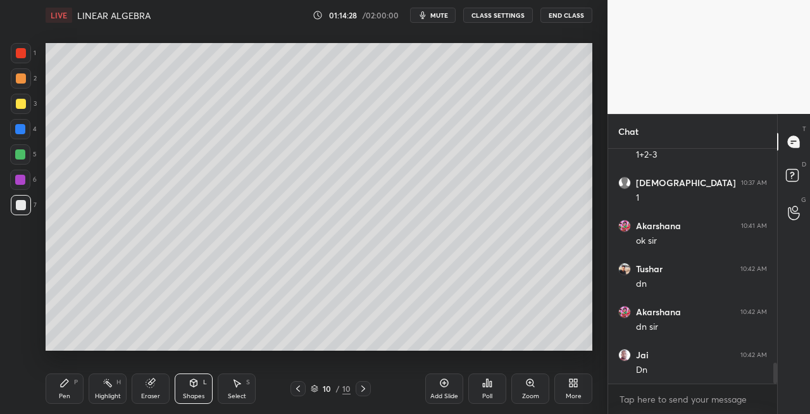
click at [63, 376] on div "Pen P" at bounding box center [65, 388] width 38 height 30
click at [185, 389] on div "Shapes L" at bounding box center [194, 388] width 38 height 30
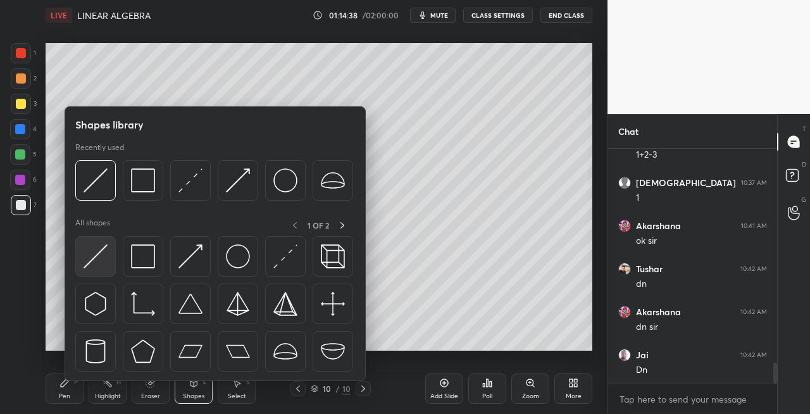
click at [97, 263] on img at bounding box center [96, 256] width 24 height 24
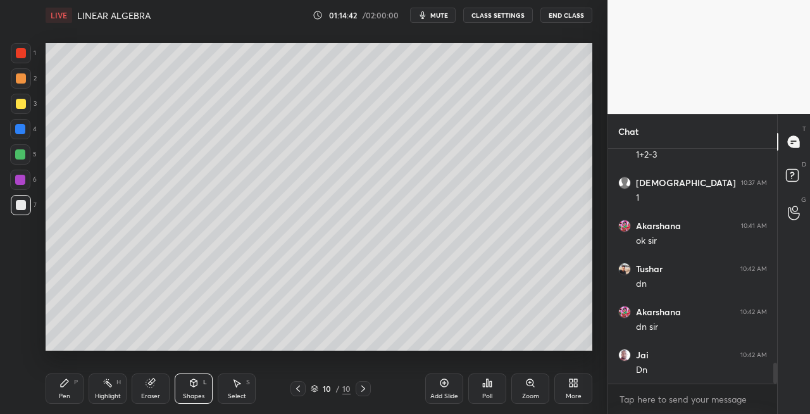
click at [73, 386] on div "Pen P" at bounding box center [65, 388] width 38 height 30
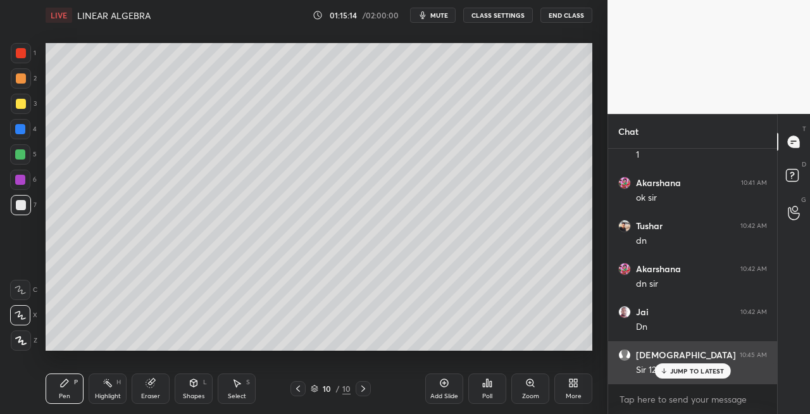
click at [665, 373] on icon at bounding box center [663, 371] width 8 height 8
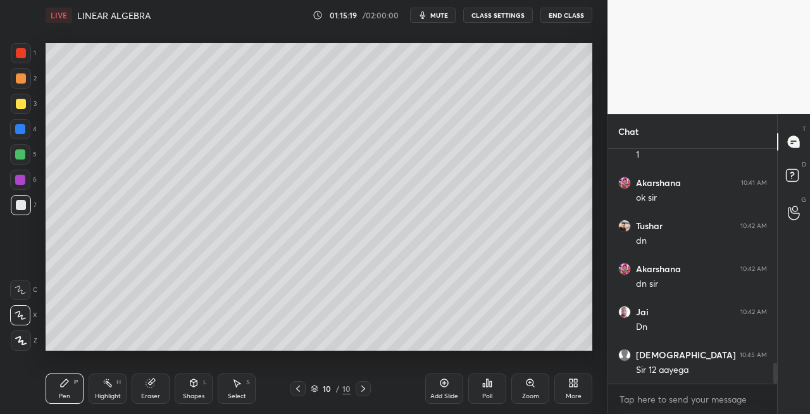
click at [302, 389] on icon at bounding box center [298, 389] width 10 height 10
click at [300, 390] on icon at bounding box center [298, 389] width 10 height 10
click at [365, 391] on icon at bounding box center [363, 389] width 10 height 10
click at [363, 391] on icon at bounding box center [363, 389] width 10 height 10
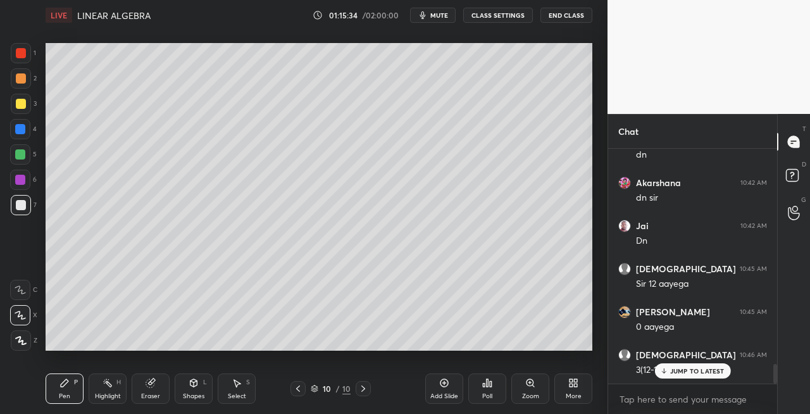
scroll to position [2553, 0]
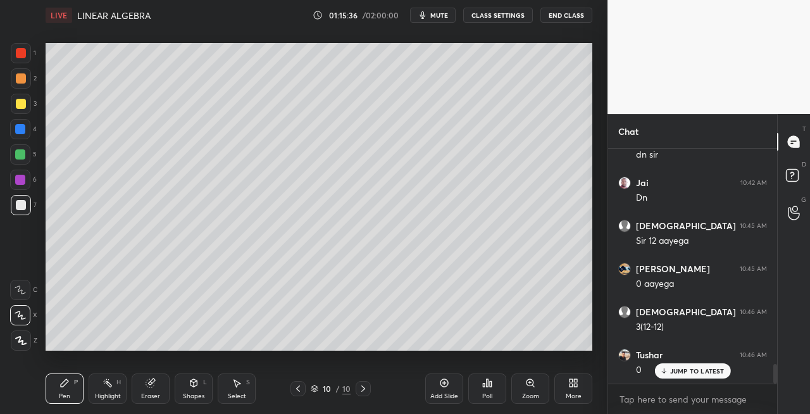
click at [155, 393] on div "Eraser" at bounding box center [150, 396] width 19 height 6
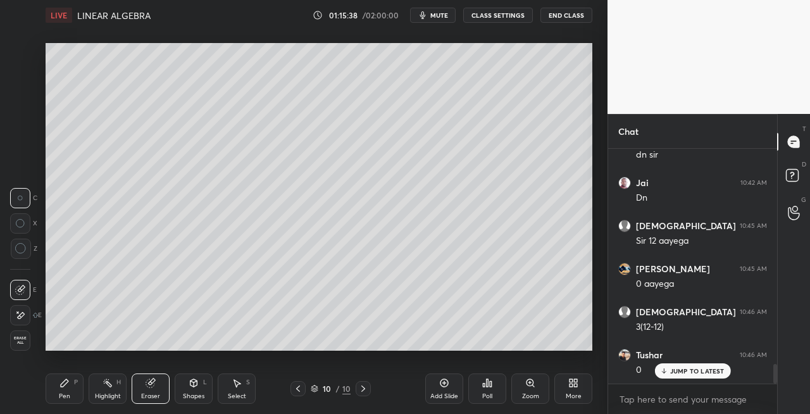
click at [63, 388] on div "Pen P" at bounding box center [65, 388] width 38 height 30
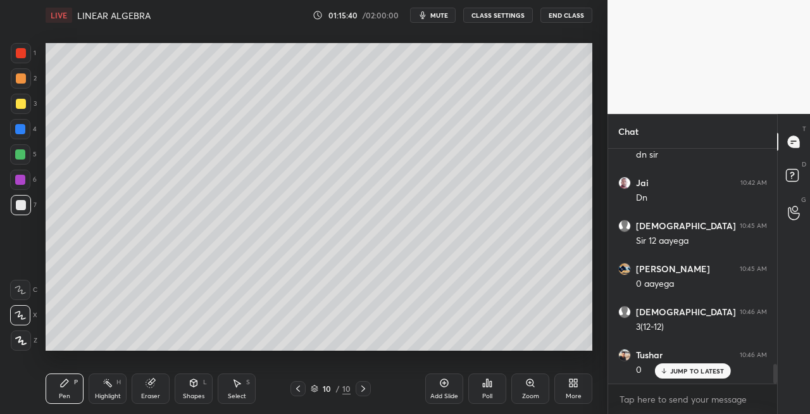
click at [146, 388] on div "Eraser" at bounding box center [151, 388] width 38 height 30
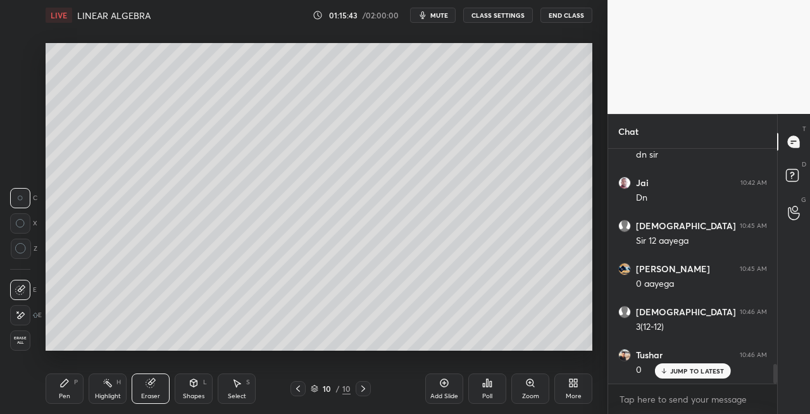
scroll to position [2596, 0]
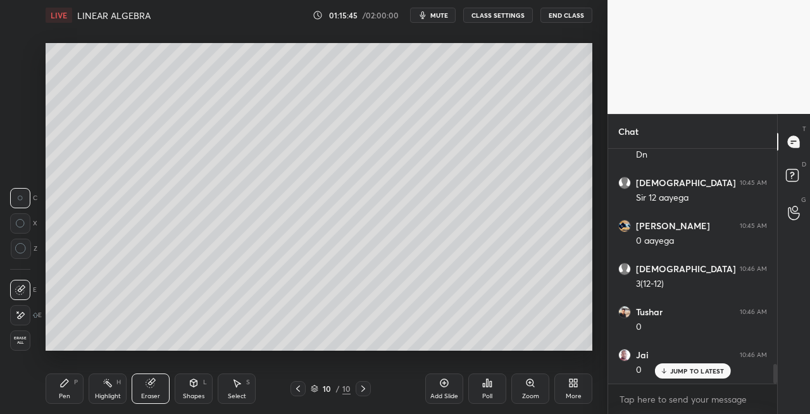
click at [69, 397] on div "Pen" at bounding box center [64, 396] width 11 height 6
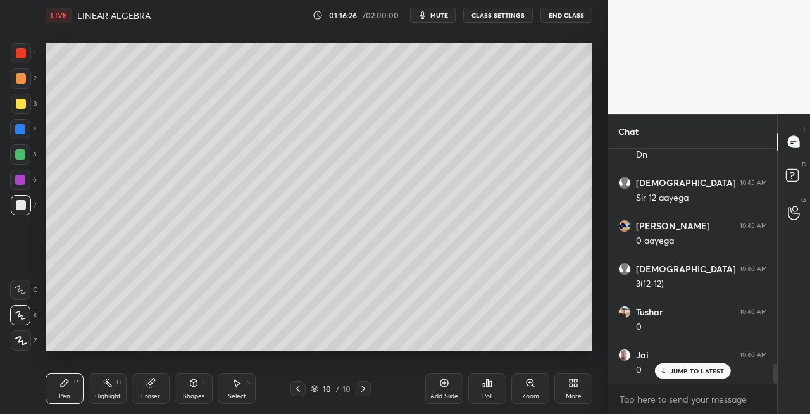
click at [191, 390] on div "Shapes L" at bounding box center [194, 388] width 38 height 30
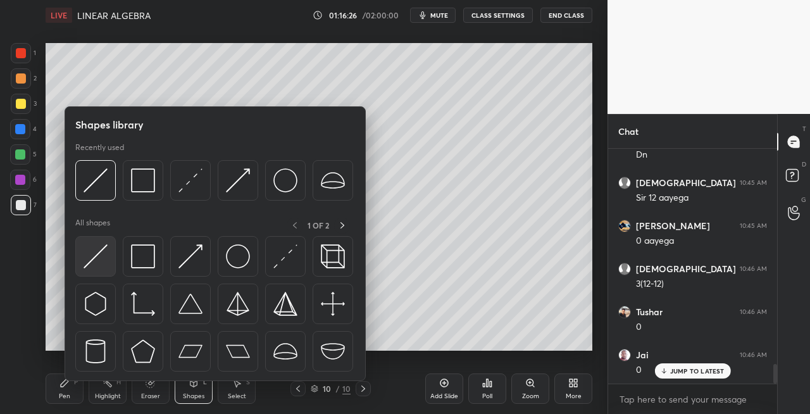
click at [100, 254] on img at bounding box center [96, 256] width 24 height 24
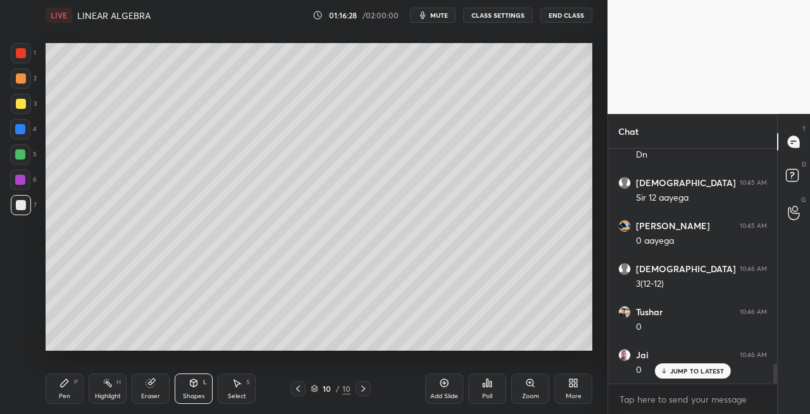
click at [59, 389] on div "Pen P" at bounding box center [65, 388] width 38 height 30
click at [190, 389] on div "Shapes L" at bounding box center [194, 388] width 38 height 30
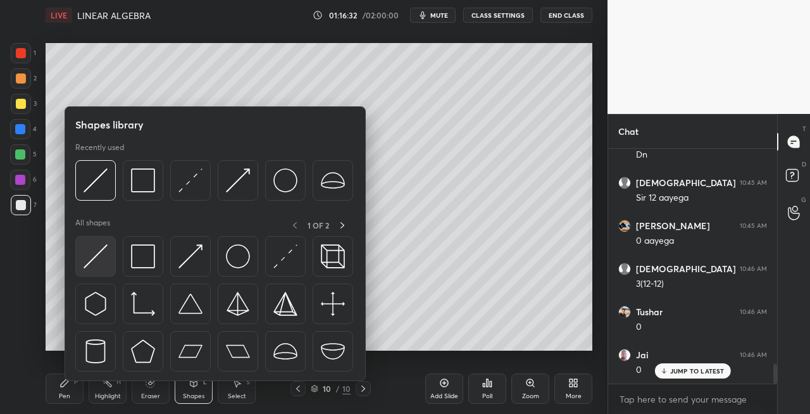
click at [87, 259] on img at bounding box center [96, 256] width 24 height 24
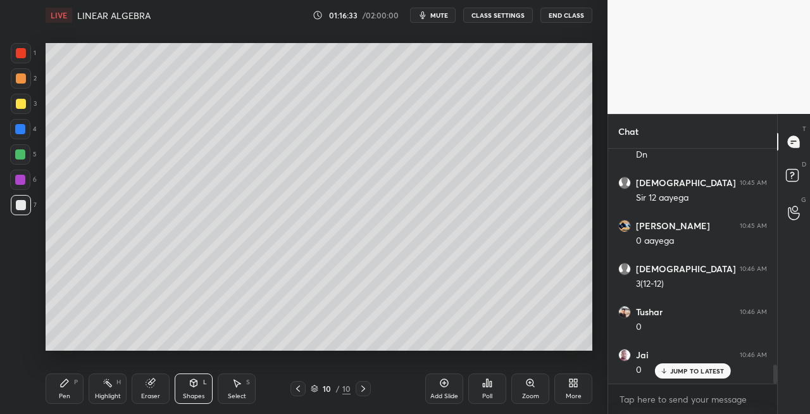
scroll to position [2642, 0]
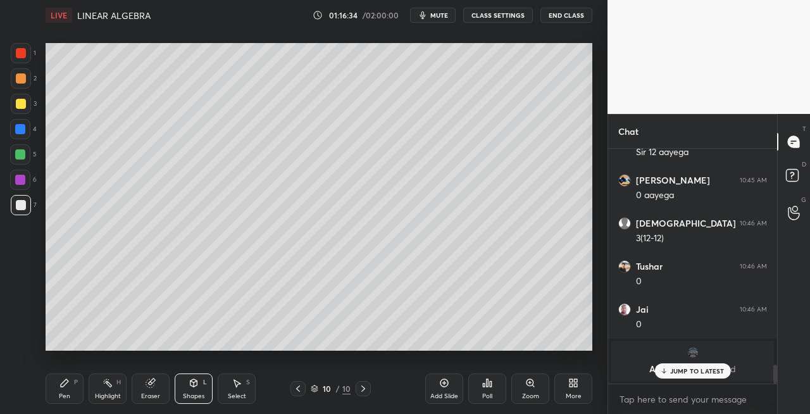
click at [59, 389] on div "Pen P" at bounding box center [65, 388] width 38 height 30
click at [156, 388] on div "Eraser" at bounding box center [151, 388] width 38 height 30
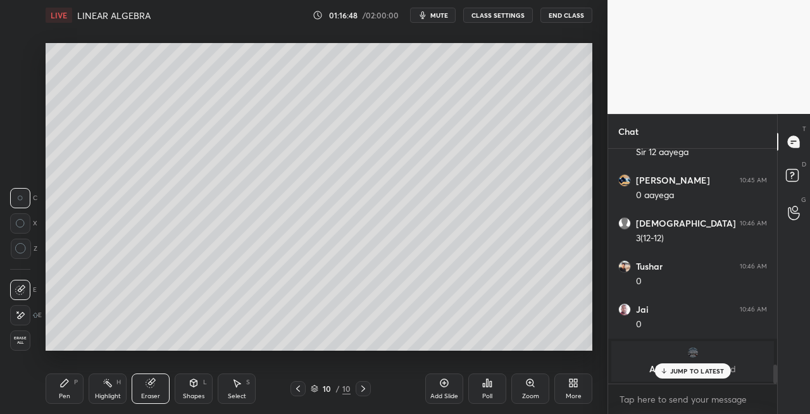
click at [61, 380] on icon at bounding box center [64, 383] width 10 height 10
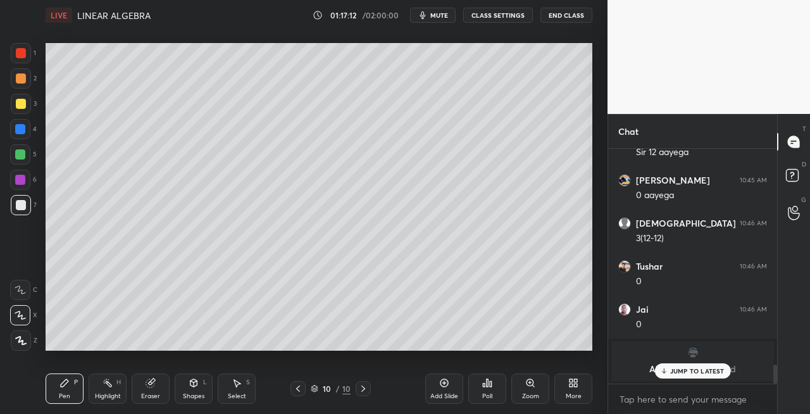
click at [152, 394] on div "Eraser" at bounding box center [150, 396] width 19 height 6
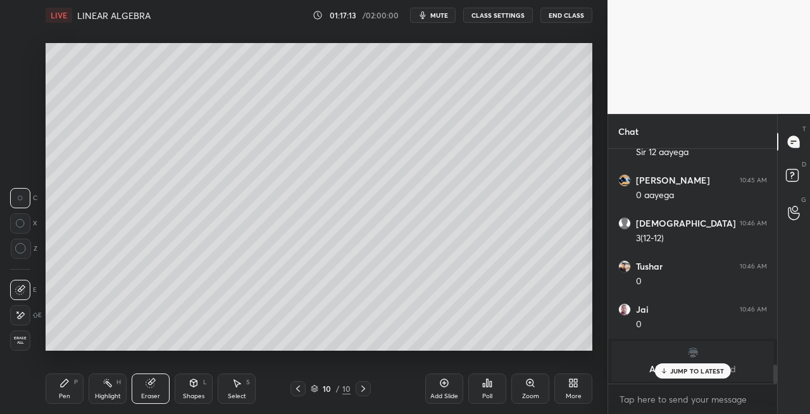
click at [71, 394] on div "Pen P" at bounding box center [65, 388] width 38 height 30
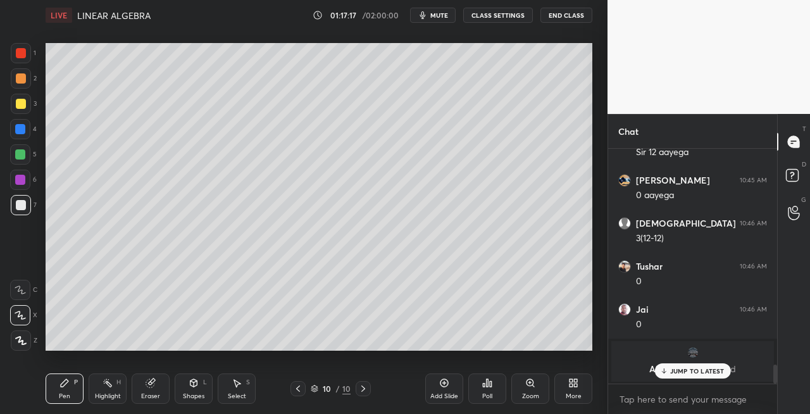
click at [359, 387] on icon at bounding box center [363, 389] width 10 height 10
click at [361, 388] on icon at bounding box center [363, 389] width 10 height 10
click at [442, 395] on div "Add Slide" at bounding box center [444, 396] width 28 height 6
click at [191, 384] on icon at bounding box center [194, 383] width 7 height 8
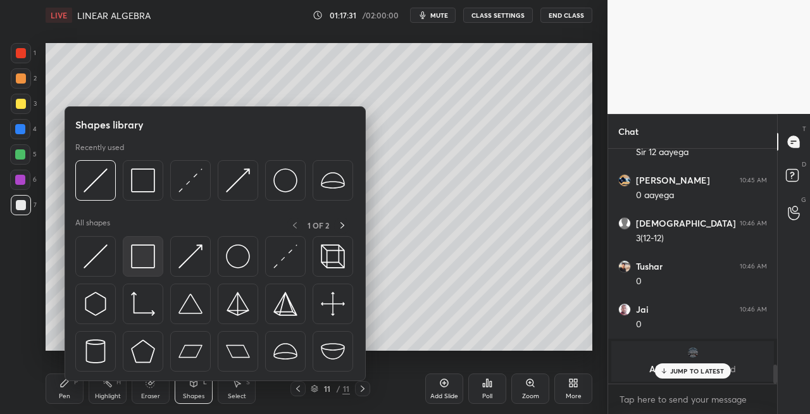
click at [143, 254] on img at bounding box center [143, 256] width 24 height 24
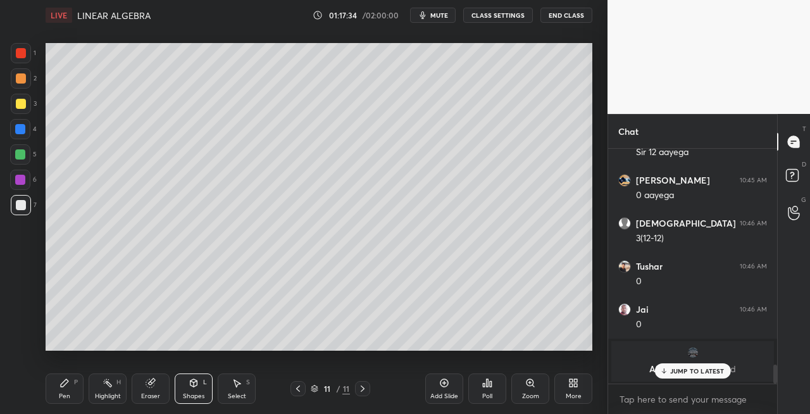
click at [298, 387] on icon at bounding box center [298, 388] width 4 height 6
click at [299, 389] on icon at bounding box center [298, 389] width 10 height 10
click at [363, 392] on icon at bounding box center [363, 389] width 10 height 10
click at [365, 392] on icon at bounding box center [363, 389] width 10 height 10
click at [671, 370] on p "JUMP TO LATEST" at bounding box center [697, 371] width 54 height 8
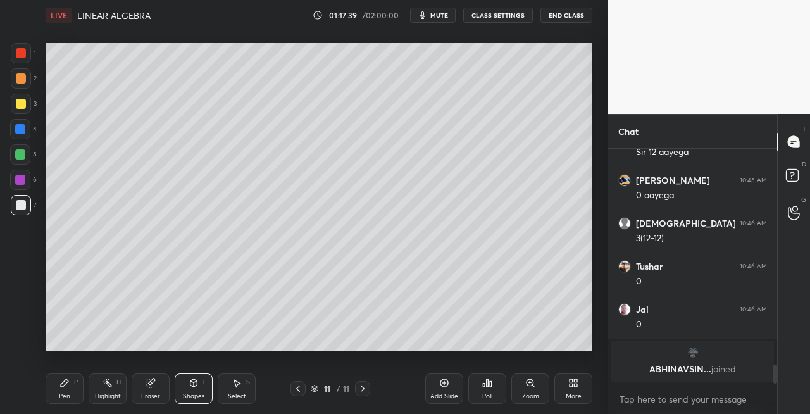
click at [68, 385] on icon at bounding box center [64, 383] width 10 height 10
click at [299, 390] on icon at bounding box center [298, 389] width 10 height 10
click at [300, 391] on icon at bounding box center [298, 388] width 4 height 6
click at [295, 391] on icon at bounding box center [298, 389] width 10 height 10
click at [368, 387] on div at bounding box center [362, 388] width 15 height 15
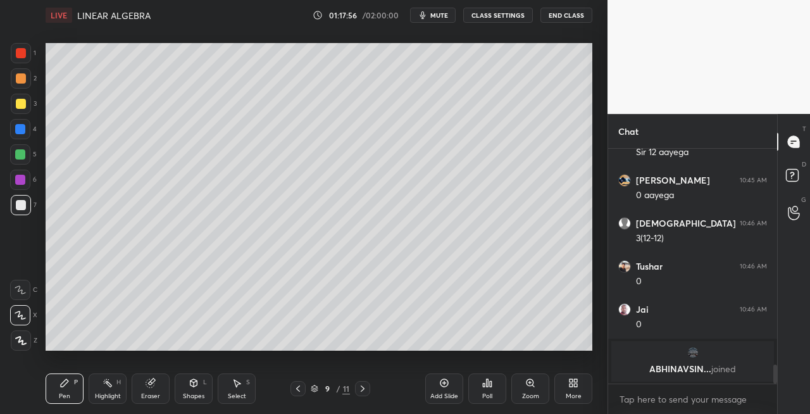
click at [367, 387] on icon at bounding box center [363, 389] width 10 height 10
click at [368, 387] on div at bounding box center [362, 388] width 15 height 15
click at [298, 390] on icon at bounding box center [298, 388] width 4 height 6
click at [300, 392] on icon at bounding box center [298, 389] width 10 height 10
click at [300, 390] on icon at bounding box center [298, 389] width 10 height 10
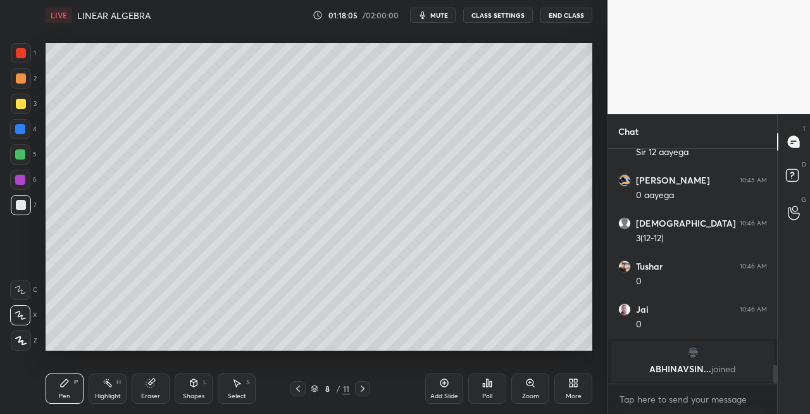
click at [367, 389] on icon at bounding box center [363, 389] width 10 height 10
click at [368, 389] on div at bounding box center [362, 388] width 15 height 15
click at [190, 391] on div "Shapes L" at bounding box center [194, 388] width 38 height 30
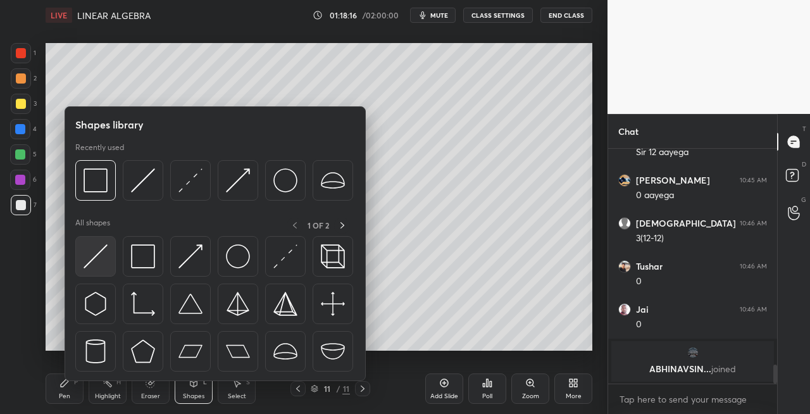
click at [90, 251] on img at bounding box center [96, 256] width 24 height 24
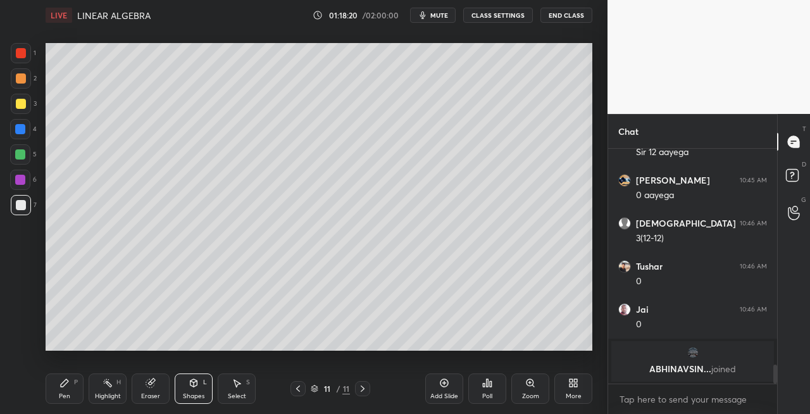
click at [70, 391] on div "Pen P" at bounding box center [65, 388] width 38 height 30
click at [152, 390] on div "Eraser" at bounding box center [151, 388] width 38 height 30
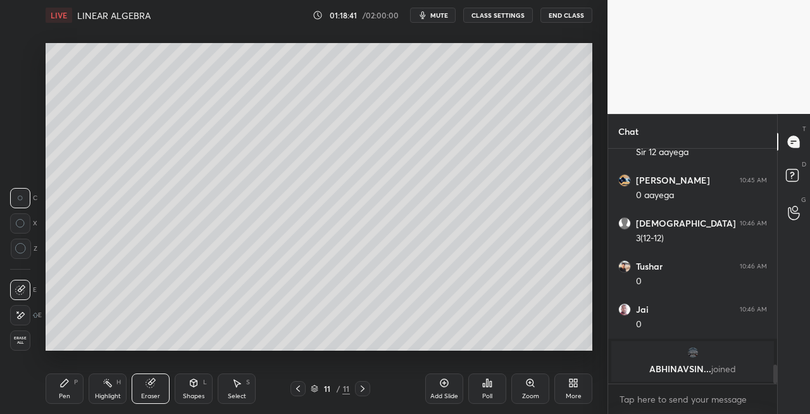
click at [66, 394] on div "Pen" at bounding box center [64, 396] width 11 height 6
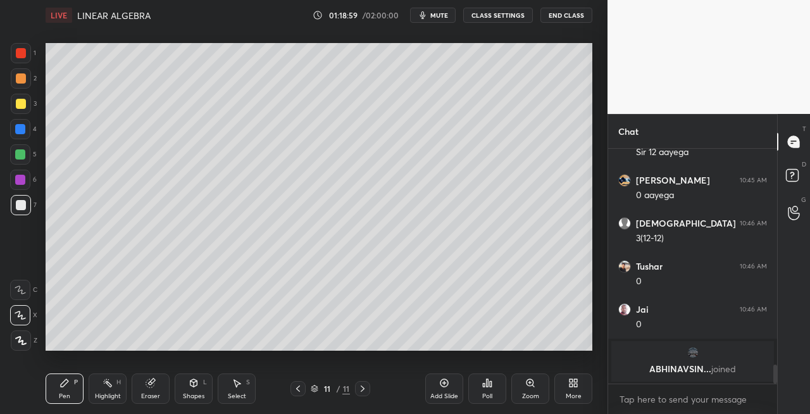
click at [150, 383] on icon at bounding box center [150, 383] width 8 height 8
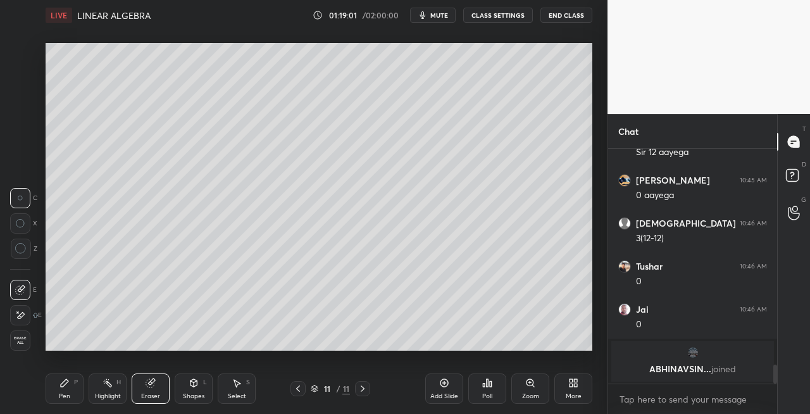
click at [72, 376] on div "Pen P" at bounding box center [65, 388] width 38 height 30
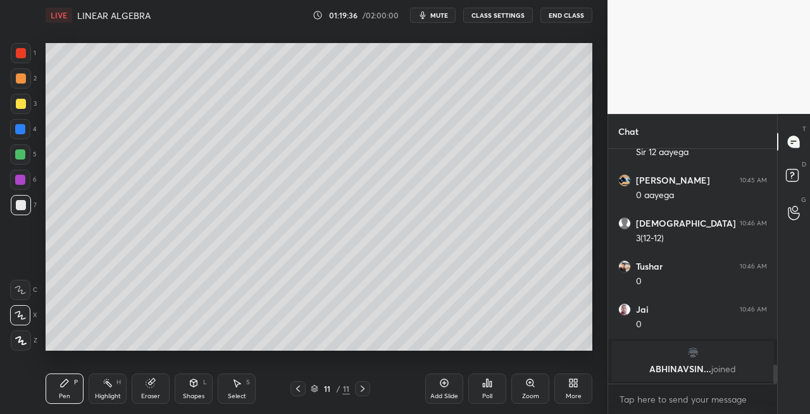
click at [158, 386] on div "Eraser" at bounding box center [151, 388] width 38 height 30
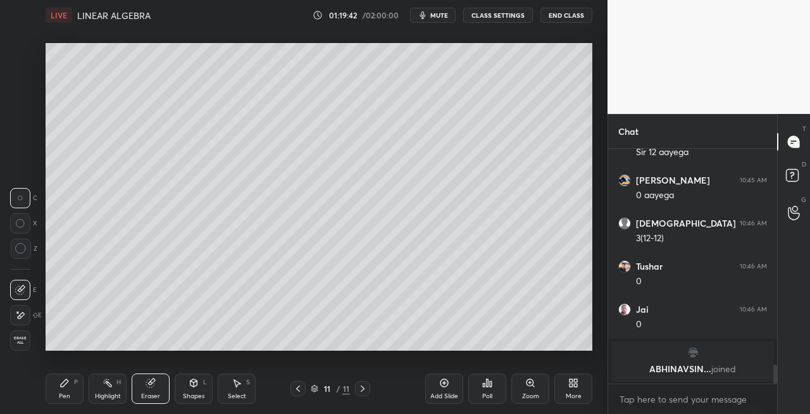
click at [58, 386] on div "Pen P" at bounding box center [65, 388] width 38 height 30
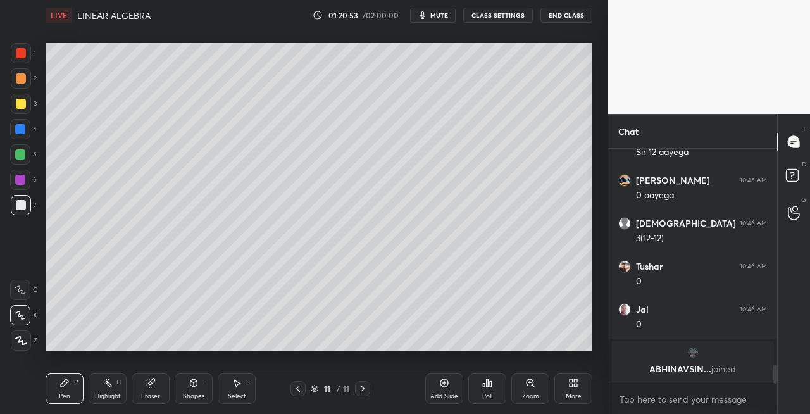
click at [185, 386] on div "Shapes L" at bounding box center [194, 388] width 38 height 30
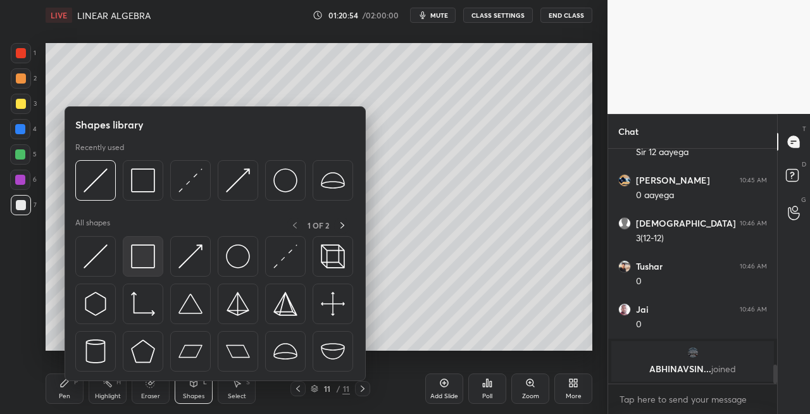
click at [144, 266] on img at bounding box center [143, 256] width 24 height 24
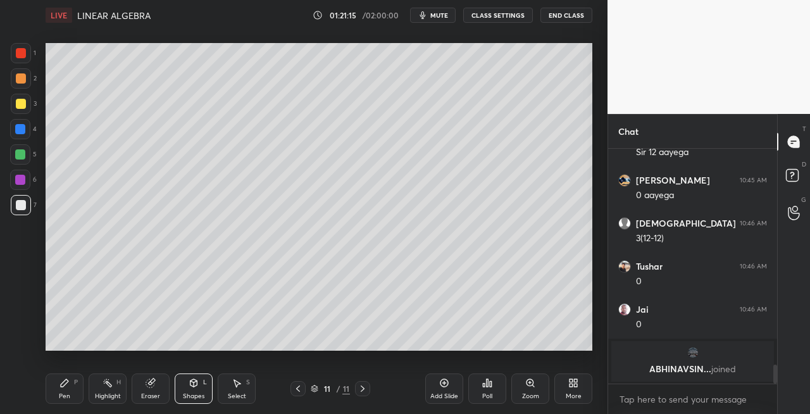
click at [297, 391] on icon at bounding box center [298, 389] width 10 height 10
click at [300, 391] on icon at bounding box center [298, 389] width 10 height 10
click at [301, 390] on icon at bounding box center [298, 389] width 10 height 10
click at [72, 387] on div "Pen P" at bounding box center [65, 388] width 38 height 30
click at [25, 106] on div at bounding box center [21, 104] width 10 height 10
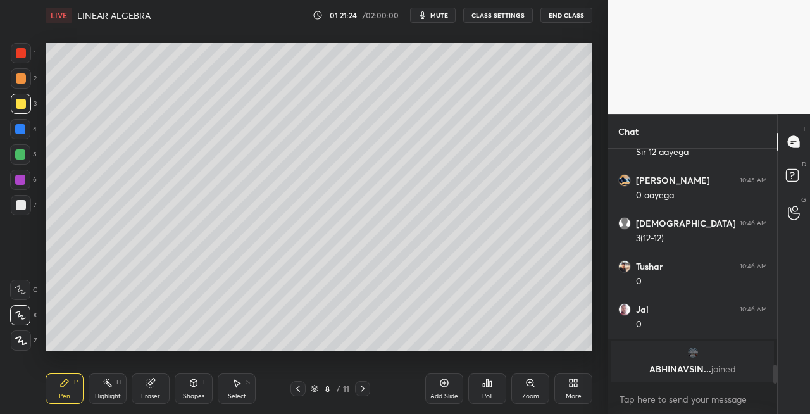
click at [156, 390] on div "Eraser" at bounding box center [151, 388] width 38 height 30
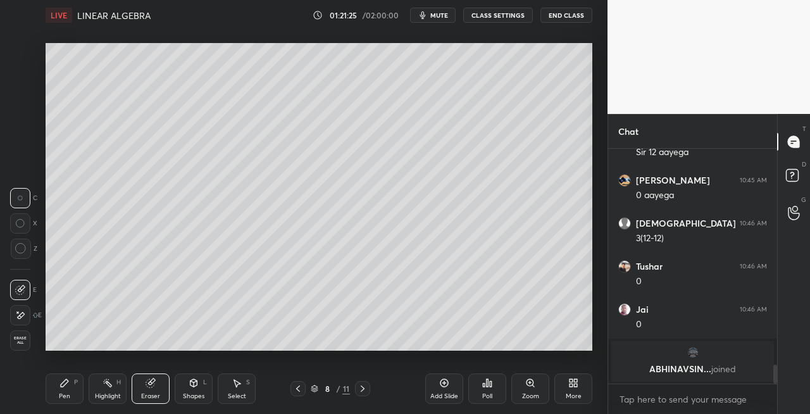
click at [62, 386] on icon at bounding box center [65, 383] width 8 height 8
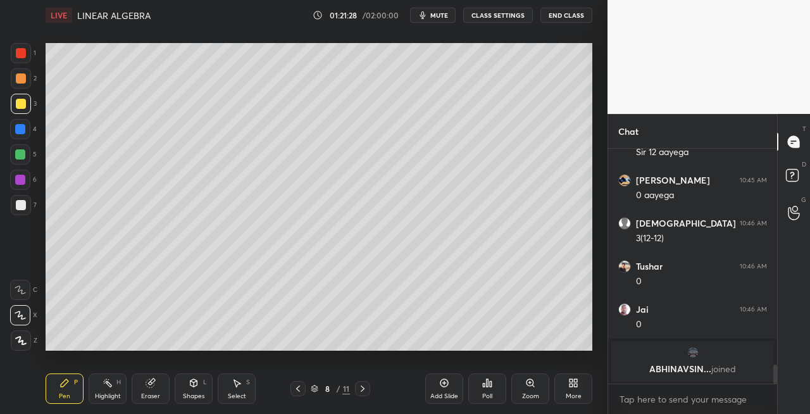
click at [159, 387] on div "Eraser" at bounding box center [151, 388] width 38 height 30
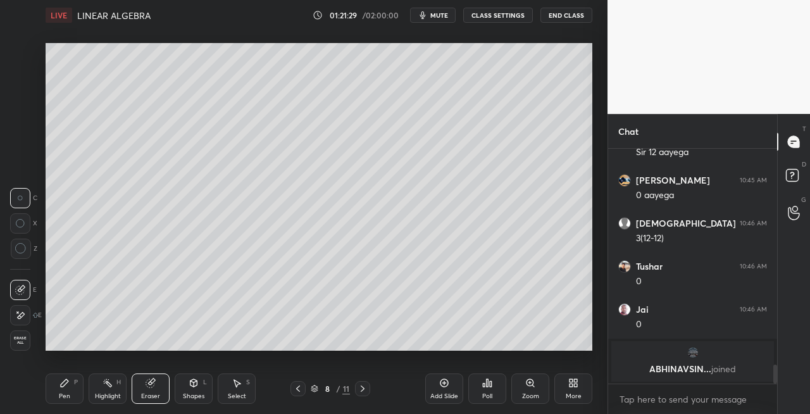
click at [72, 380] on div "Pen P" at bounding box center [65, 388] width 38 height 30
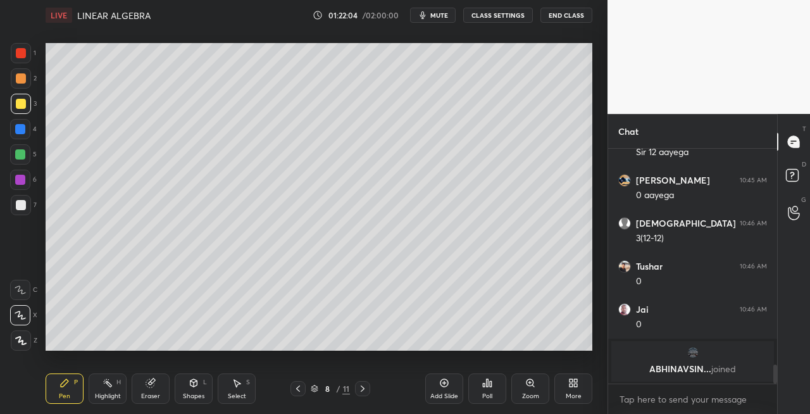
click at [360, 390] on icon at bounding box center [363, 389] width 10 height 10
click at [361, 391] on icon at bounding box center [363, 389] width 10 height 10
click at [359, 388] on icon at bounding box center [363, 389] width 10 height 10
click at [27, 202] on div at bounding box center [21, 205] width 20 height 20
click at [296, 387] on icon at bounding box center [298, 389] width 10 height 10
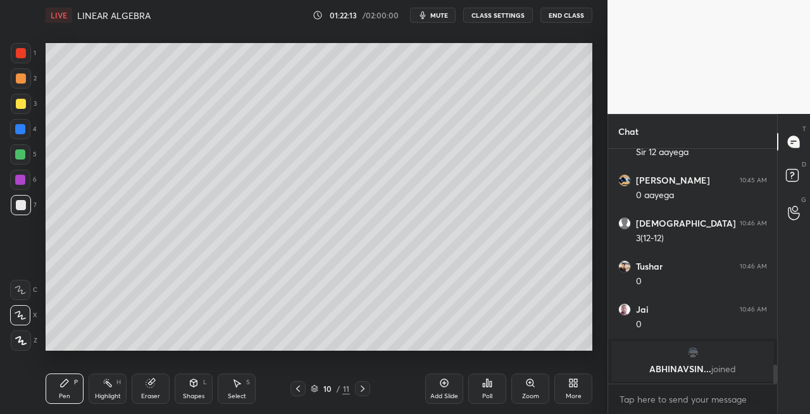
click at [297, 389] on icon at bounding box center [298, 388] width 4 height 6
click at [297, 391] on icon at bounding box center [298, 389] width 10 height 10
click at [362, 391] on icon at bounding box center [363, 388] width 4 height 6
click at [359, 391] on icon at bounding box center [363, 389] width 10 height 10
click at [361, 389] on icon at bounding box center [363, 389] width 10 height 10
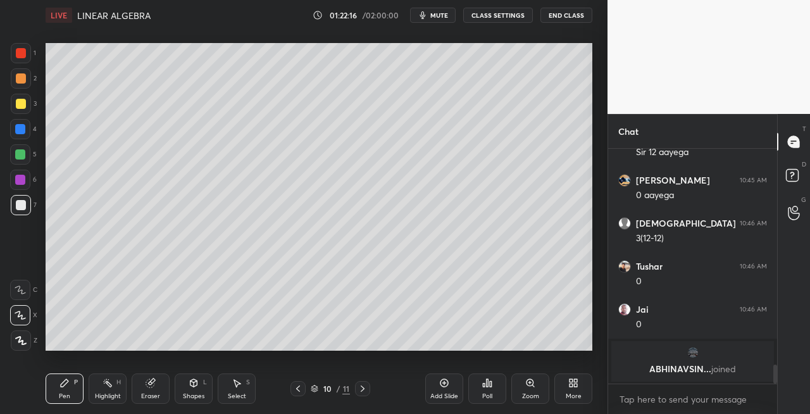
click at [362, 387] on icon at bounding box center [363, 389] width 10 height 10
click at [299, 391] on icon at bounding box center [298, 388] width 4 height 6
click at [301, 390] on icon at bounding box center [298, 389] width 10 height 10
click at [303, 390] on icon at bounding box center [298, 389] width 10 height 10
click at [301, 389] on icon at bounding box center [298, 389] width 10 height 10
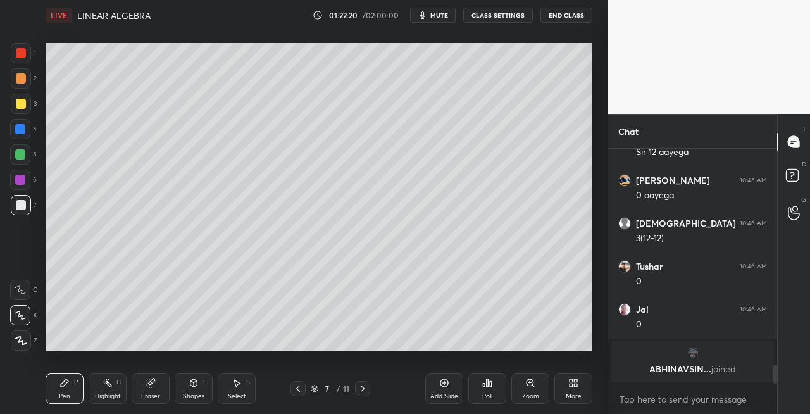
click at [360, 391] on icon at bounding box center [363, 389] width 10 height 10
click at [366, 391] on icon at bounding box center [363, 389] width 10 height 10
click at [367, 391] on icon at bounding box center [363, 389] width 10 height 10
click at [368, 390] on div at bounding box center [362, 388] width 15 height 15
click at [367, 390] on icon at bounding box center [363, 389] width 10 height 10
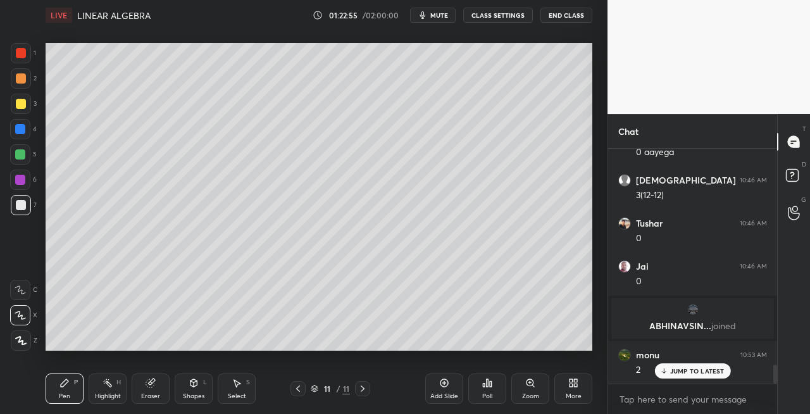
scroll to position [2728, 0]
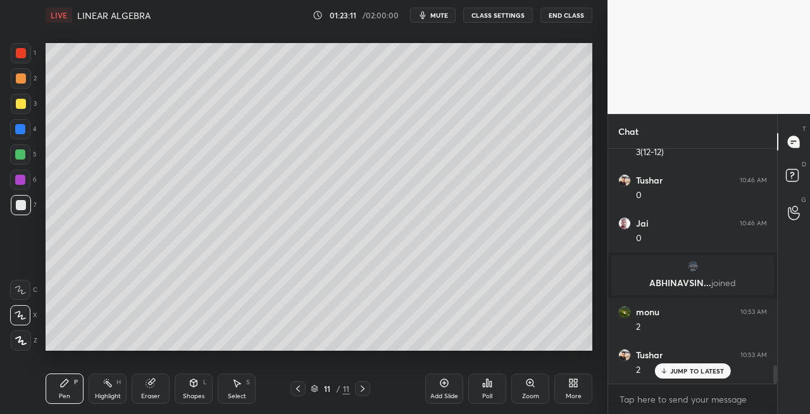
click at [191, 389] on div "Shapes L" at bounding box center [194, 388] width 38 height 30
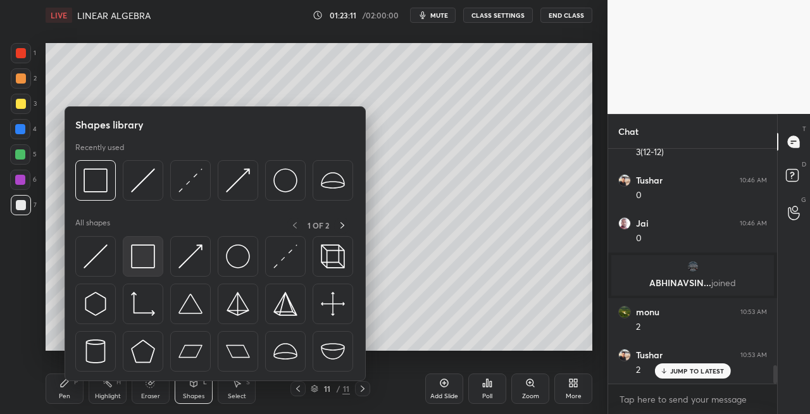
click at [144, 266] on img at bounding box center [143, 256] width 24 height 24
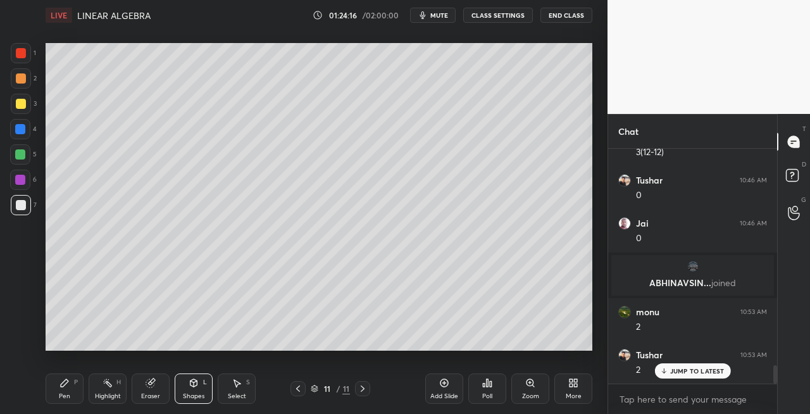
click at [297, 391] on icon at bounding box center [298, 389] width 10 height 10
click at [300, 390] on icon at bounding box center [298, 389] width 10 height 10
click at [299, 390] on icon at bounding box center [298, 389] width 10 height 10
click at [363, 391] on icon at bounding box center [363, 389] width 10 height 10
click at [364, 390] on icon at bounding box center [363, 389] width 10 height 10
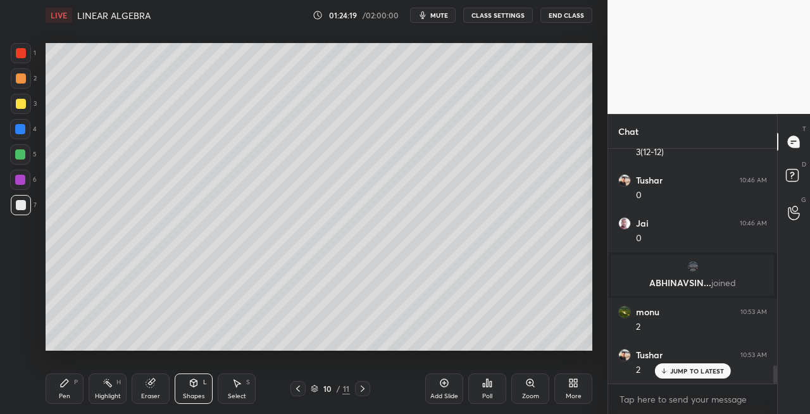
click at [365, 389] on icon at bounding box center [363, 389] width 10 height 10
click at [362, 389] on icon at bounding box center [363, 389] width 10 height 10
click at [366, 390] on icon at bounding box center [363, 389] width 10 height 10
click at [366, 389] on icon at bounding box center [363, 389] width 10 height 10
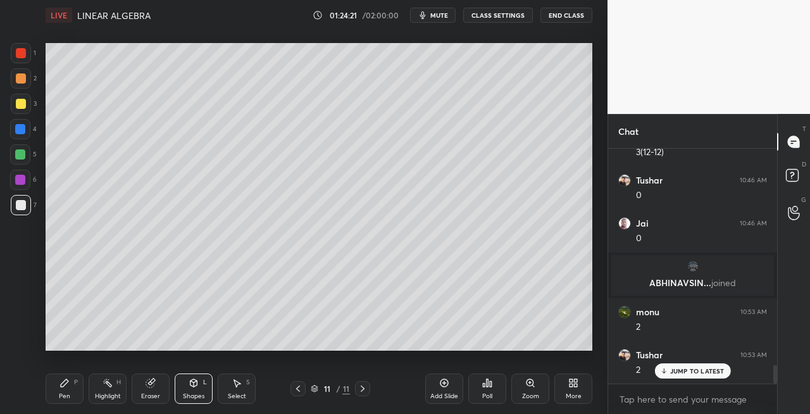
click at [453, 396] on div "Add Slide" at bounding box center [444, 396] width 28 height 6
click at [66, 390] on div "Pen P" at bounding box center [65, 388] width 38 height 30
click at [28, 111] on div at bounding box center [21, 104] width 20 height 20
click at [191, 381] on icon at bounding box center [194, 382] width 7 height 2
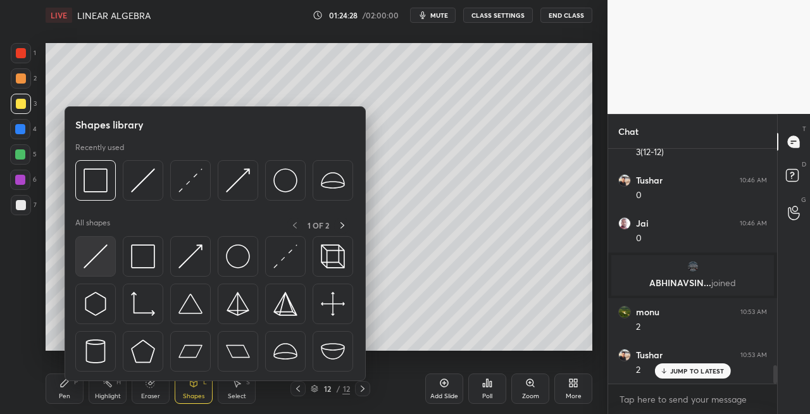
click at [96, 257] on img at bounding box center [96, 256] width 24 height 24
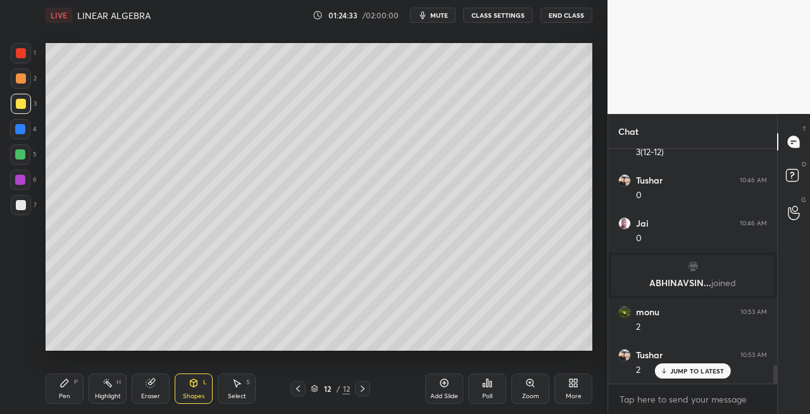
click at [58, 384] on div "Pen P" at bounding box center [65, 388] width 38 height 30
click at [22, 214] on div at bounding box center [21, 205] width 20 height 20
click at [197, 383] on icon at bounding box center [194, 383] width 7 height 8
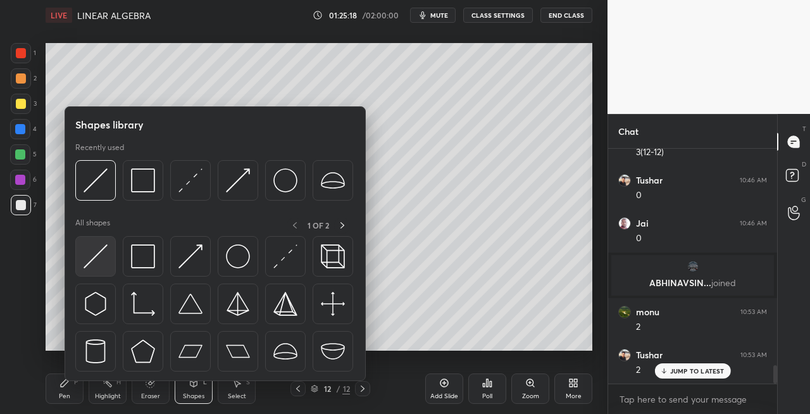
click at [89, 259] on img at bounding box center [96, 256] width 24 height 24
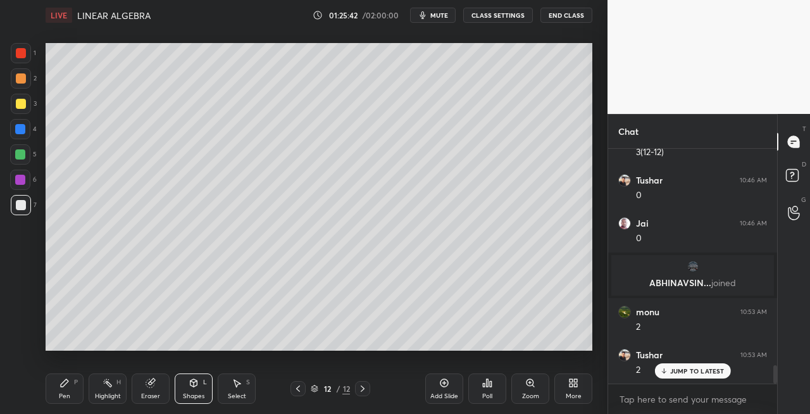
click at [68, 384] on icon at bounding box center [64, 383] width 10 height 10
click at [198, 389] on div "Shapes L" at bounding box center [194, 388] width 38 height 30
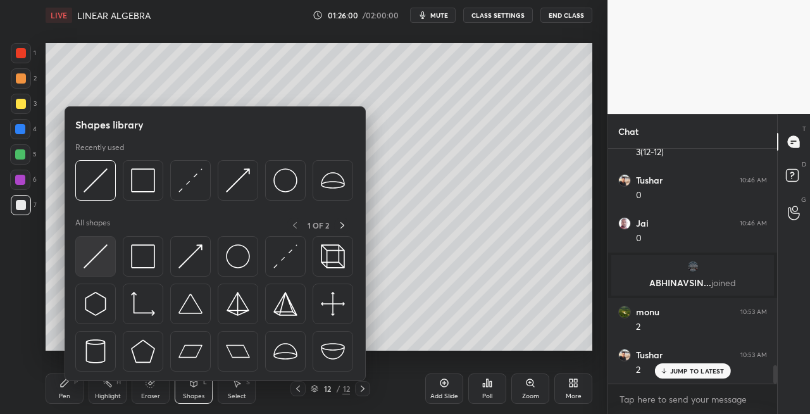
click at [84, 255] on img at bounding box center [96, 256] width 24 height 24
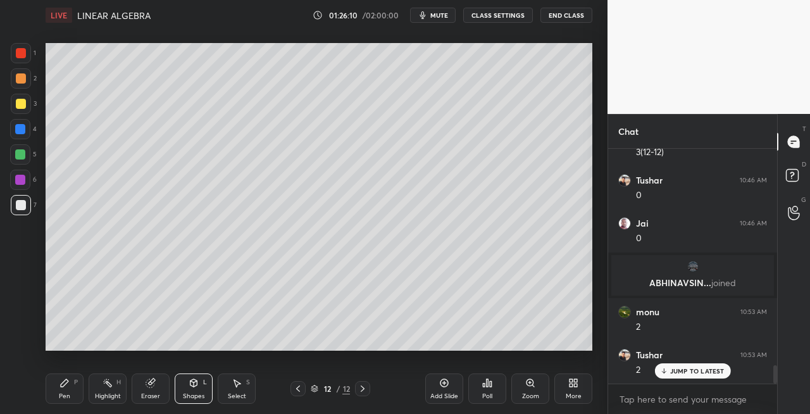
click at [63, 383] on icon at bounding box center [65, 383] width 8 height 8
click at [196, 384] on icon at bounding box center [194, 383] width 7 height 8
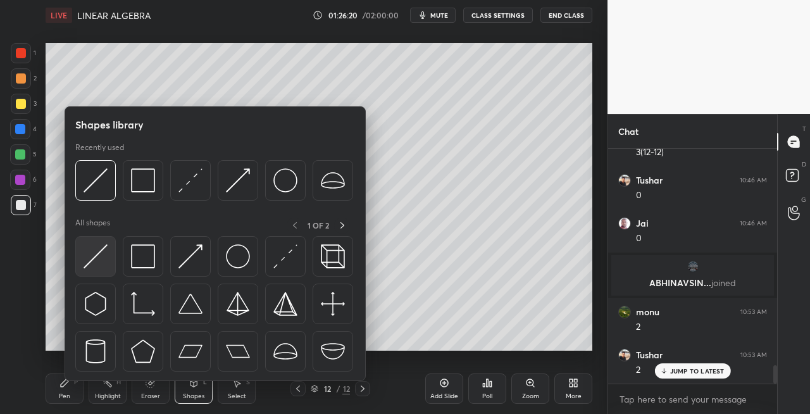
click at [95, 261] on img at bounding box center [96, 256] width 24 height 24
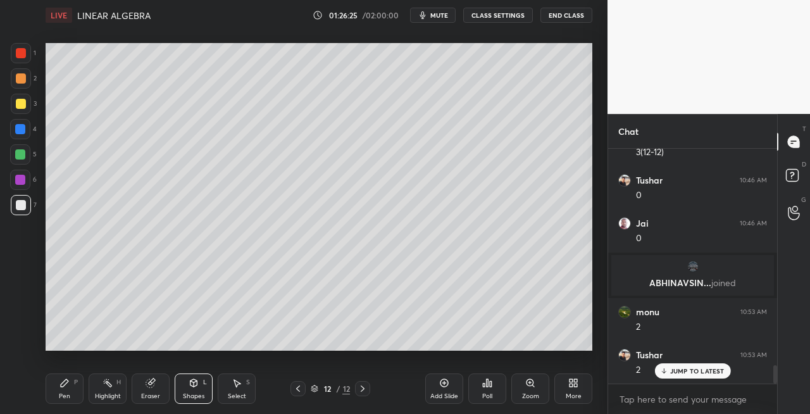
click at [67, 393] on div "Pen" at bounding box center [64, 396] width 11 height 6
click at [156, 378] on div "Eraser" at bounding box center [151, 388] width 38 height 30
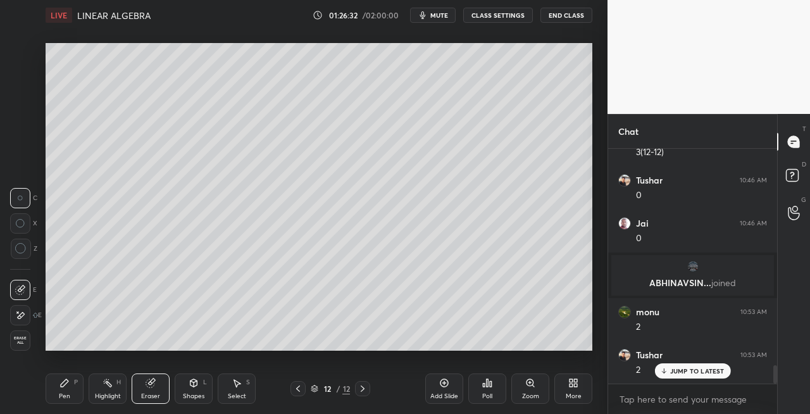
click at [67, 391] on div "Pen P" at bounding box center [65, 388] width 38 height 30
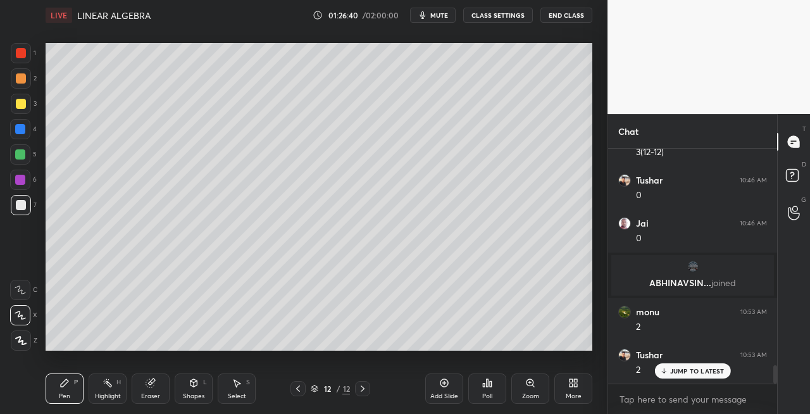
click at [153, 384] on icon at bounding box center [150, 383] width 8 height 8
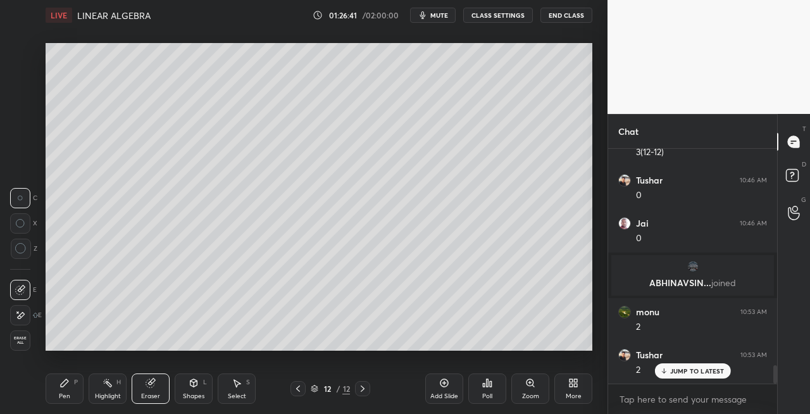
click at [78, 386] on div "Pen P" at bounding box center [65, 388] width 38 height 30
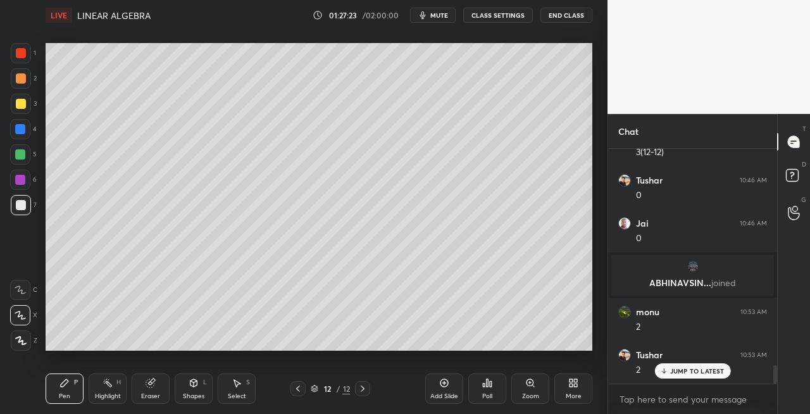
click at [194, 380] on icon at bounding box center [194, 383] width 7 height 8
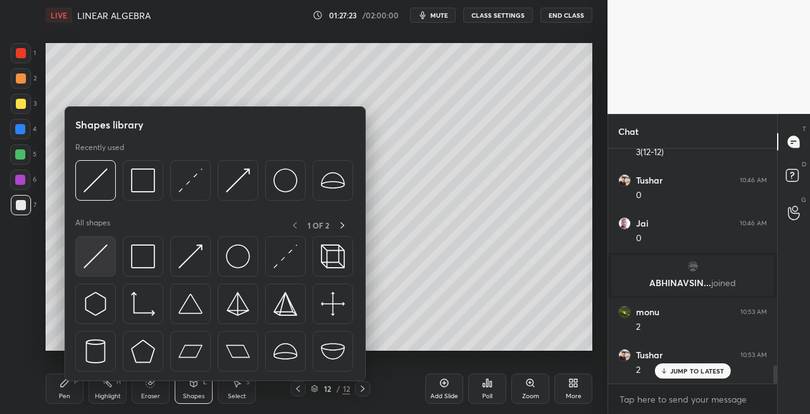
click at [96, 266] on img at bounding box center [96, 256] width 24 height 24
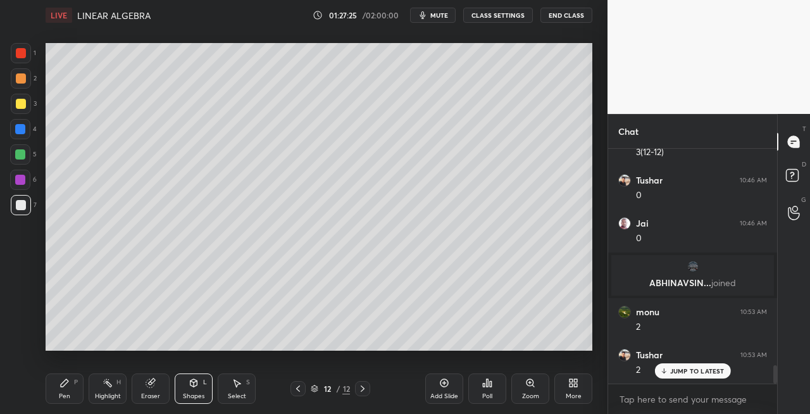
click at [70, 392] on div "Pen P" at bounding box center [65, 388] width 38 height 30
click at [194, 386] on icon at bounding box center [194, 383] width 7 height 8
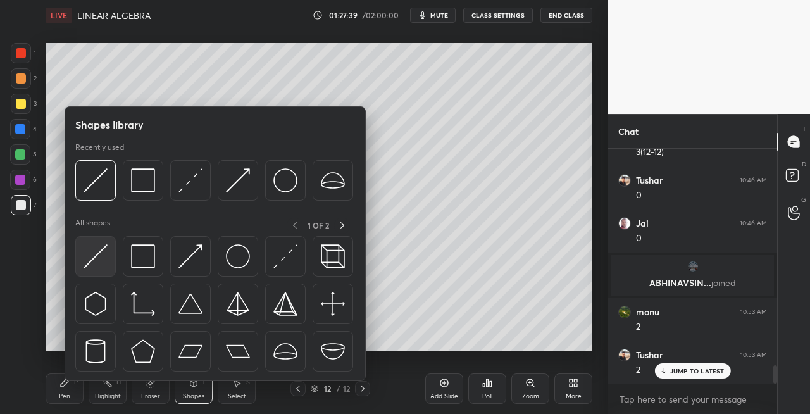
click at [95, 265] on img at bounding box center [96, 256] width 24 height 24
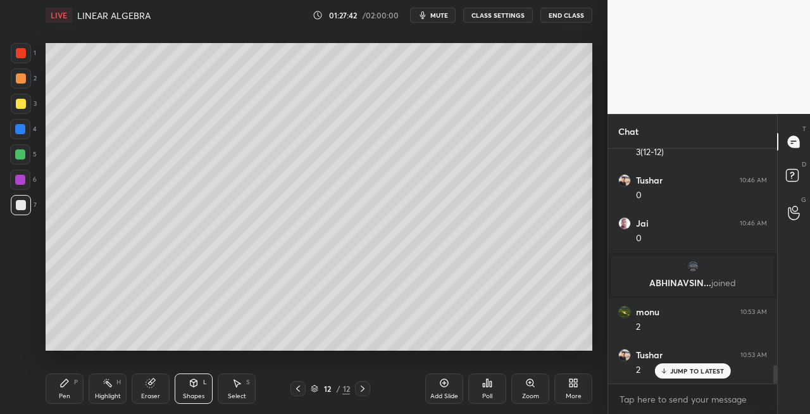
scroll to position [2771, 0]
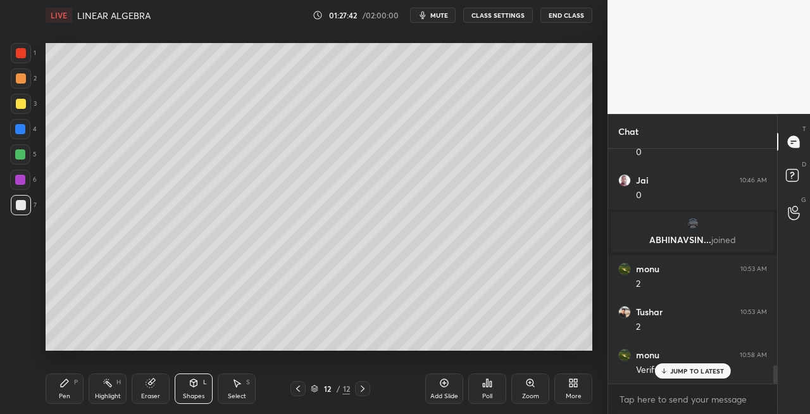
click at [74, 397] on div "Pen P" at bounding box center [65, 388] width 38 height 30
click at [270, 351] on div "Setting up your live class Poll for secs No correct answer Start poll" at bounding box center [319, 196] width 557 height 333
click at [287, 352] on div "Setting up your live class Poll for secs No correct answer Start poll" at bounding box center [319, 196] width 557 height 333
click at [350, 352] on div "Setting up your live class Poll for secs No correct answer Start poll" at bounding box center [319, 196] width 557 height 333
click at [195, 389] on div "Shapes L" at bounding box center [194, 388] width 38 height 30
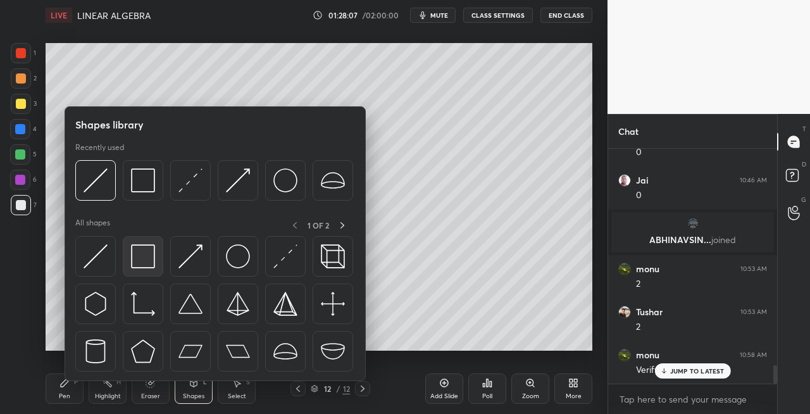
click at [142, 267] on img at bounding box center [143, 256] width 24 height 24
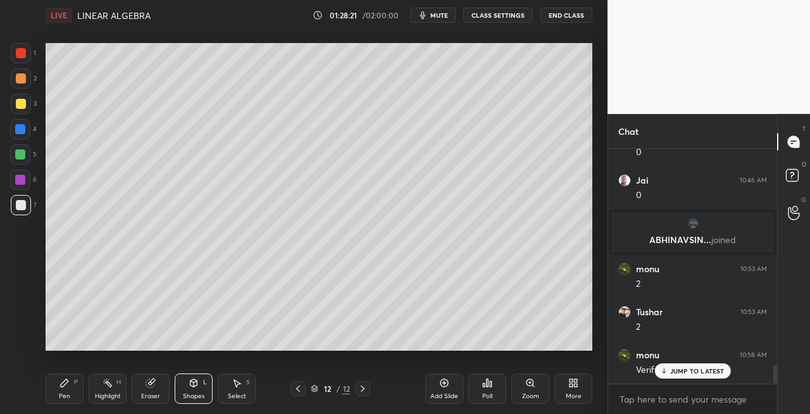
click at [362, 388] on icon at bounding box center [363, 389] width 10 height 10
click at [439, 394] on div "Add Slide" at bounding box center [444, 396] width 28 height 6
click at [68, 378] on icon at bounding box center [64, 383] width 10 height 10
click at [192, 399] on div "Shapes" at bounding box center [194, 396] width 22 height 6
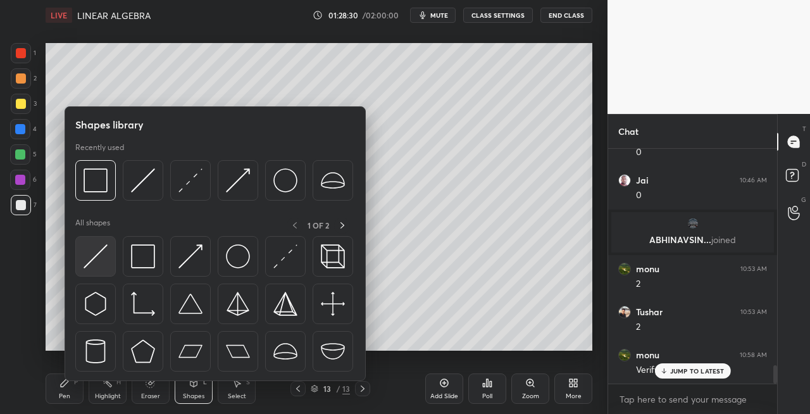
click at [93, 254] on img at bounding box center [96, 256] width 24 height 24
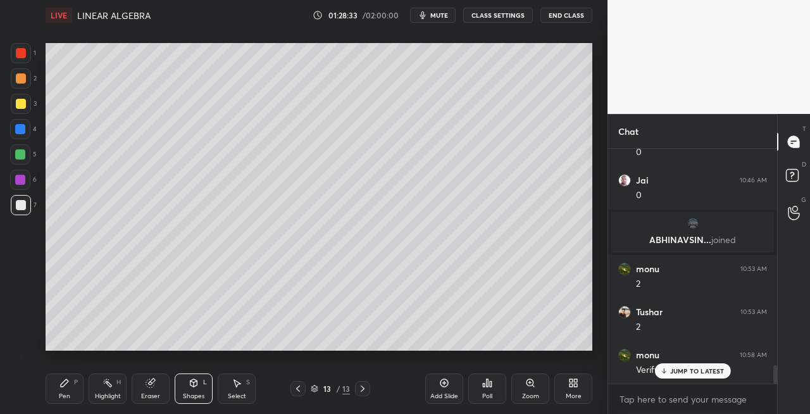
click at [73, 395] on div "Pen P" at bounding box center [65, 388] width 38 height 30
click at [197, 390] on div "Shapes L" at bounding box center [194, 388] width 38 height 30
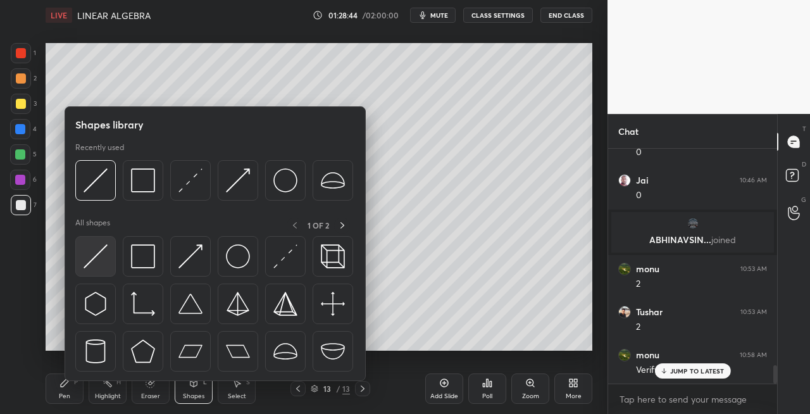
click at [96, 259] on img at bounding box center [96, 256] width 24 height 24
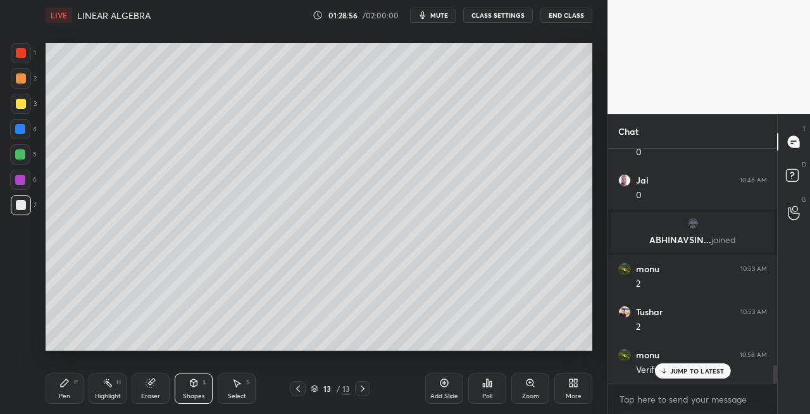
click at [296, 389] on icon at bounding box center [298, 389] width 10 height 10
click at [366, 391] on icon at bounding box center [363, 389] width 10 height 10
click at [72, 385] on div "Pen P" at bounding box center [65, 388] width 38 height 30
click at [153, 397] on div "Eraser" at bounding box center [150, 396] width 19 height 6
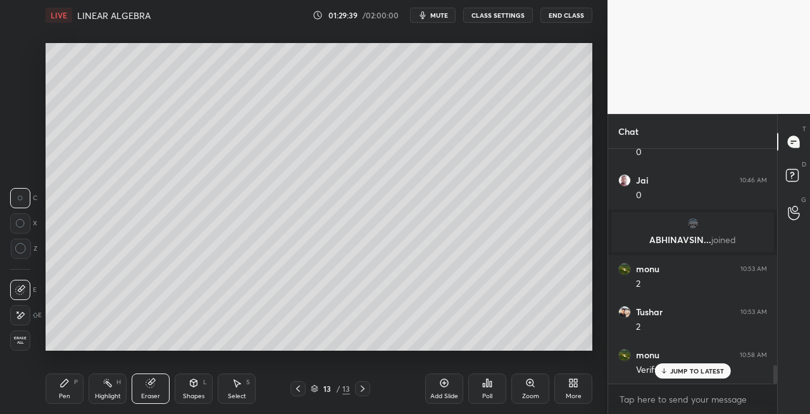
click at [78, 386] on div "Pen P" at bounding box center [65, 388] width 38 height 30
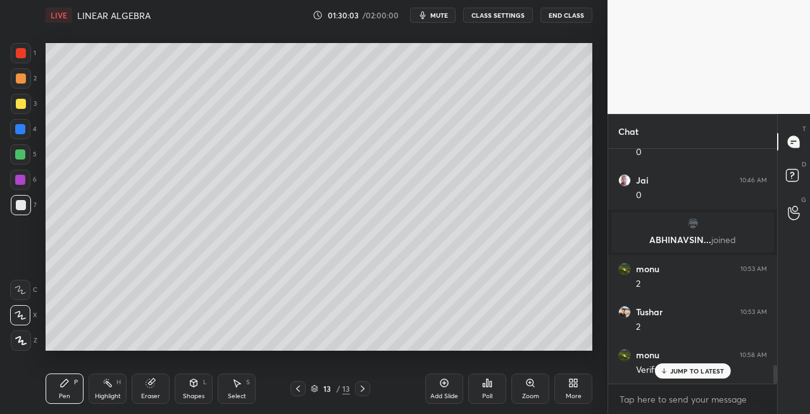
click at [149, 385] on icon at bounding box center [150, 383] width 8 height 8
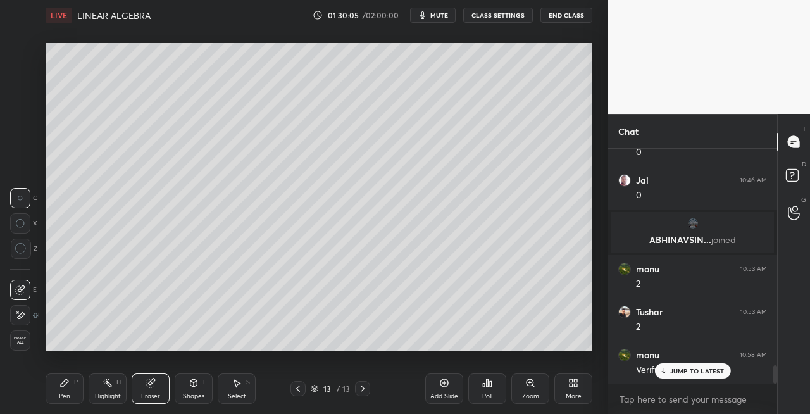
click at [56, 391] on div "Pen P" at bounding box center [65, 388] width 38 height 30
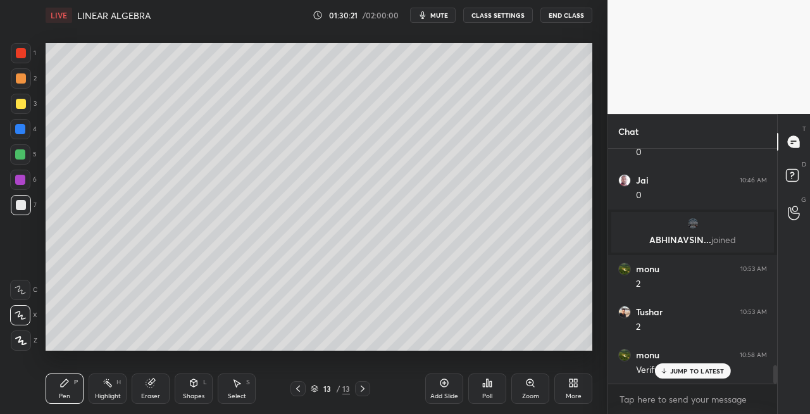
click at [196, 389] on div "Shapes L" at bounding box center [194, 388] width 38 height 30
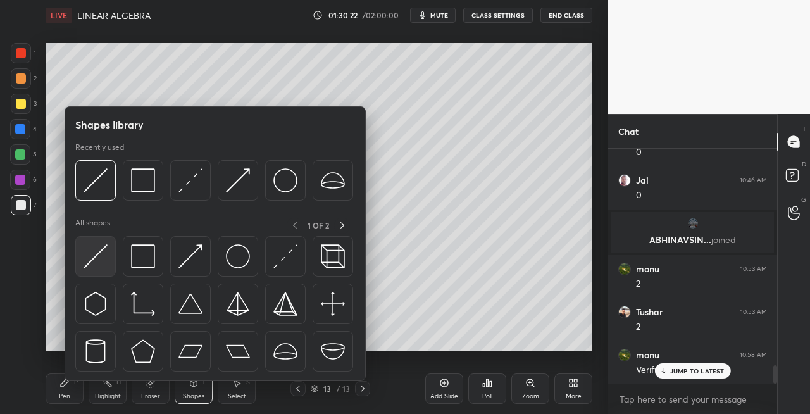
click at [92, 252] on img at bounding box center [96, 256] width 24 height 24
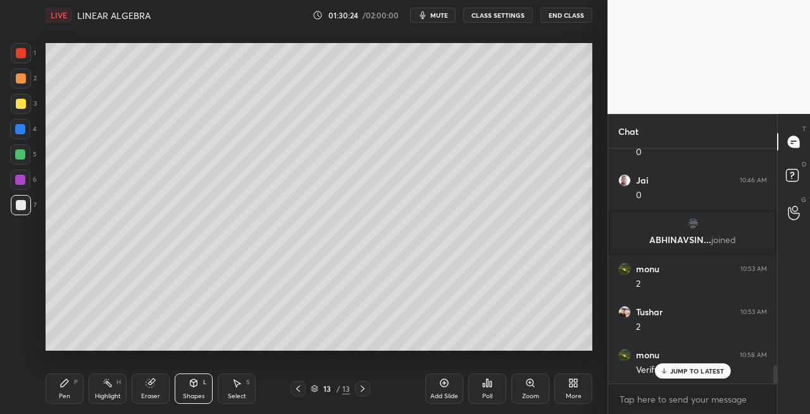
click at [69, 386] on icon at bounding box center [64, 383] width 10 height 10
click at [189, 385] on icon at bounding box center [194, 383] width 10 height 10
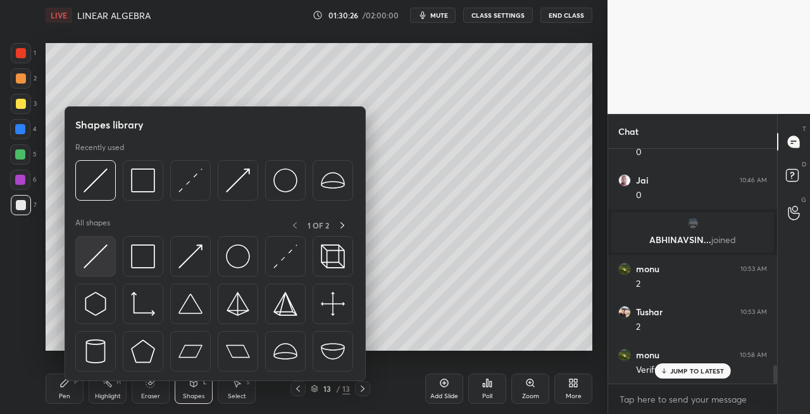
click at [94, 249] on img at bounding box center [96, 256] width 24 height 24
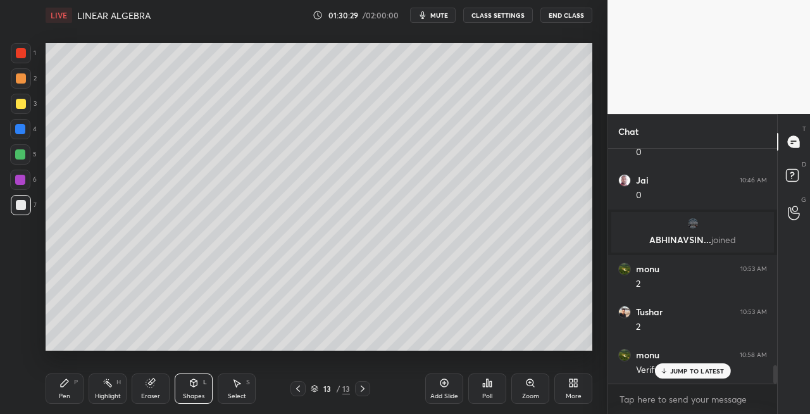
click at [69, 394] on div "Pen" at bounding box center [64, 396] width 11 height 6
click at [194, 378] on icon at bounding box center [194, 383] width 10 height 10
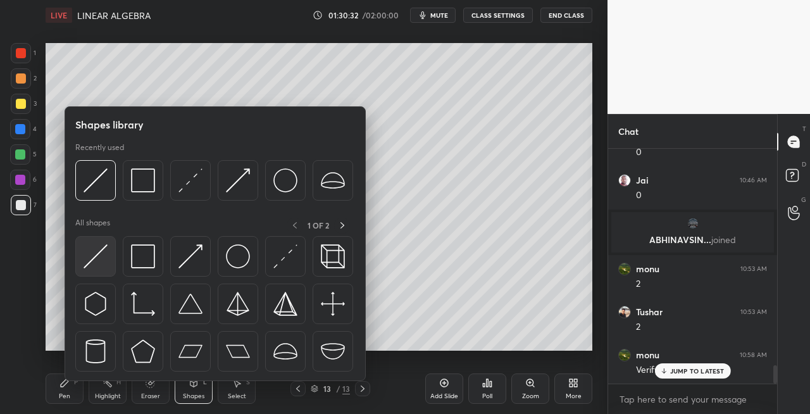
click at [87, 258] on img at bounding box center [96, 256] width 24 height 24
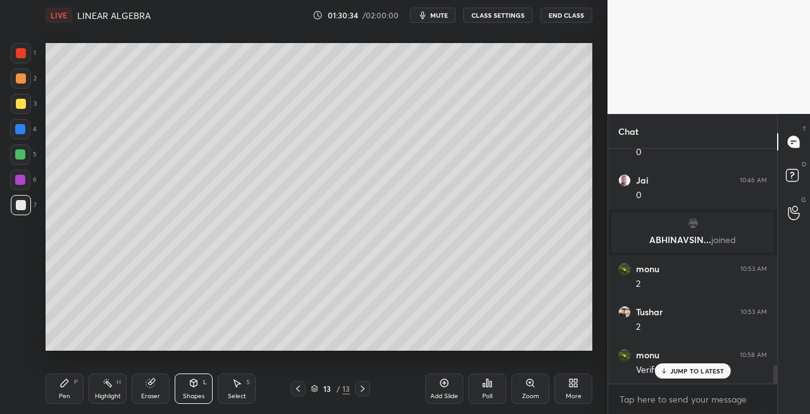
click at [65, 399] on div "Pen" at bounding box center [64, 396] width 11 height 6
click at [171, 374] on div "Pen P Highlight H Eraser Shapes L Select S" at bounding box center [141, 388] width 190 height 30
click at [165, 393] on div "Eraser" at bounding box center [151, 388] width 38 height 30
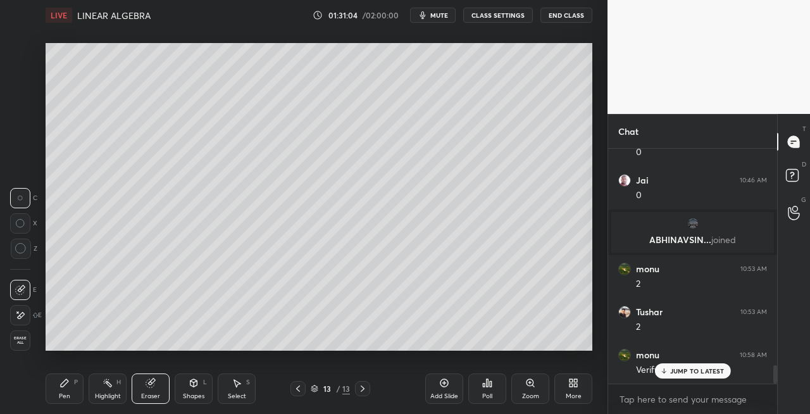
click at [63, 394] on div "Pen" at bounding box center [64, 396] width 11 height 6
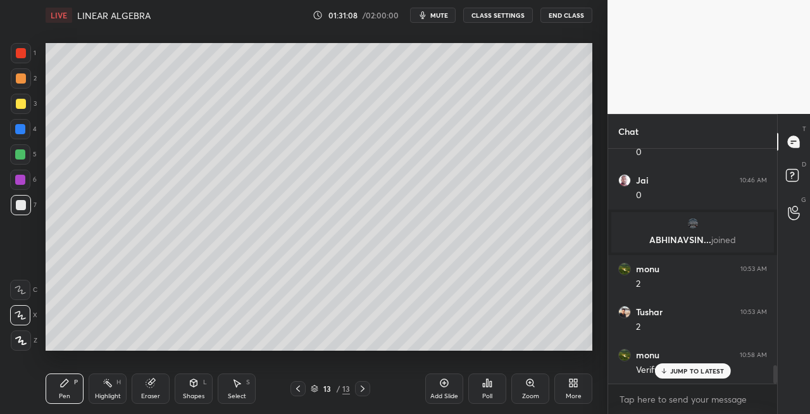
click at [167, 384] on div "Eraser" at bounding box center [151, 388] width 38 height 30
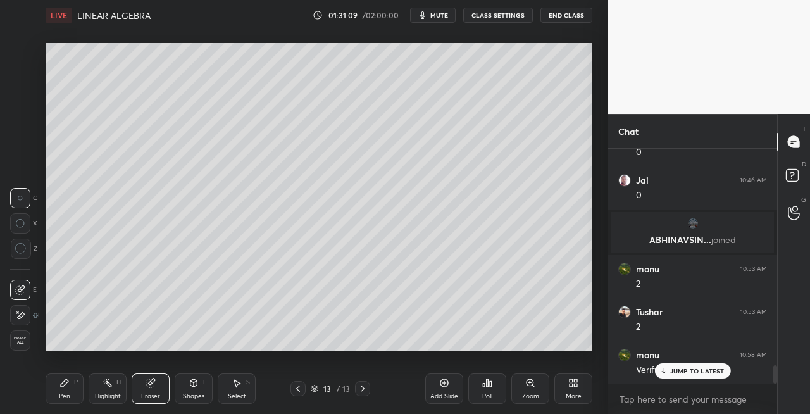
click at [72, 392] on div "Pen P" at bounding box center [65, 388] width 38 height 30
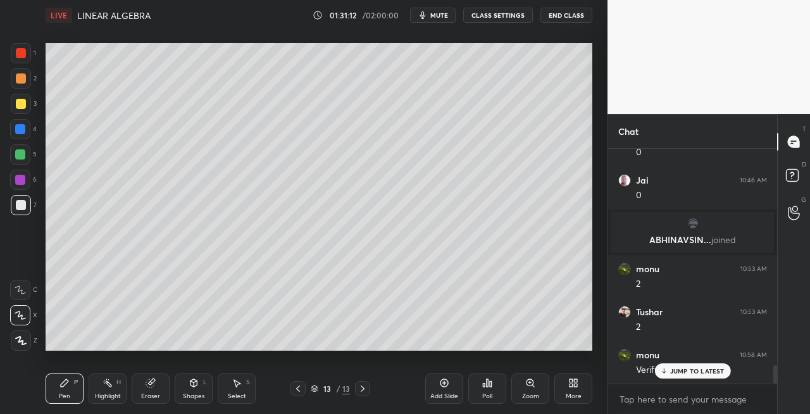
click at [199, 389] on div "Shapes L" at bounding box center [194, 388] width 38 height 30
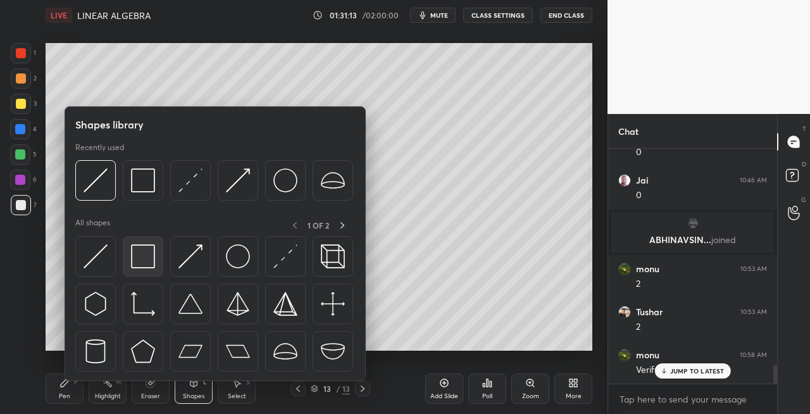
click at [144, 268] on div at bounding box center [143, 256] width 41 height 41
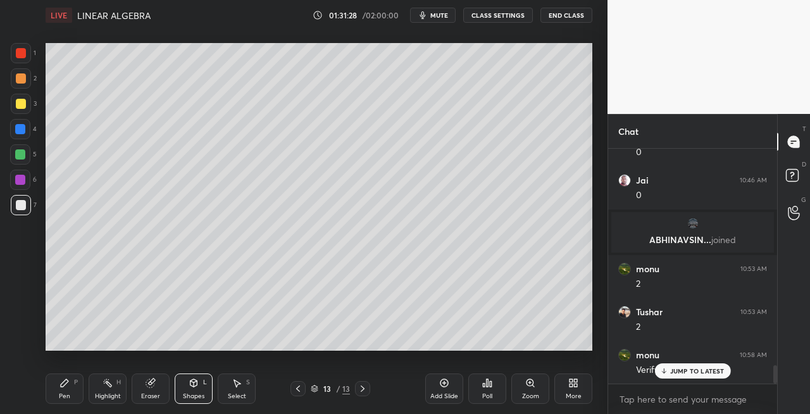
click at [365, 390] on icon at bounding box center [363, 389] width 10 height 10
click at [363, 390] on icon at bounding box center [363, 388] width 4 height 6
click at [437, 393] on div "Add Slide" at bounding box center [444, 396] width 28 height 6
click at [67, 395] on div "Pen" at bounding box center [64, 396] width 11 height 6
click at [194, 389] on div "Shapes L" at bounding box center [194, 388] width 38 height 30
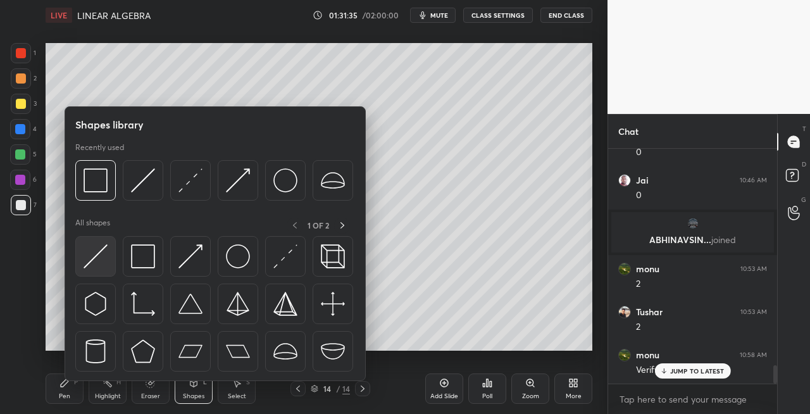
click at [80, 259] on div at bounding box center [95, 256] width 41 height 41
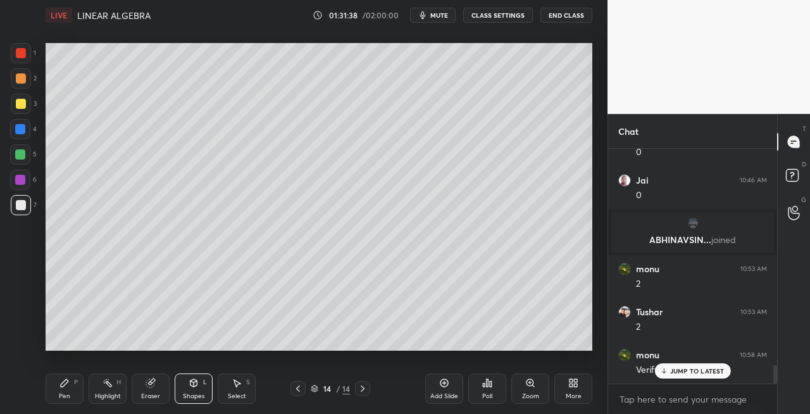
click at [62, 381] on icon at bounding box center [64, 383] width 10 height 10
click at [195, 394] on div "Shapes" at bounding box center [194, 396] width 22 height 6
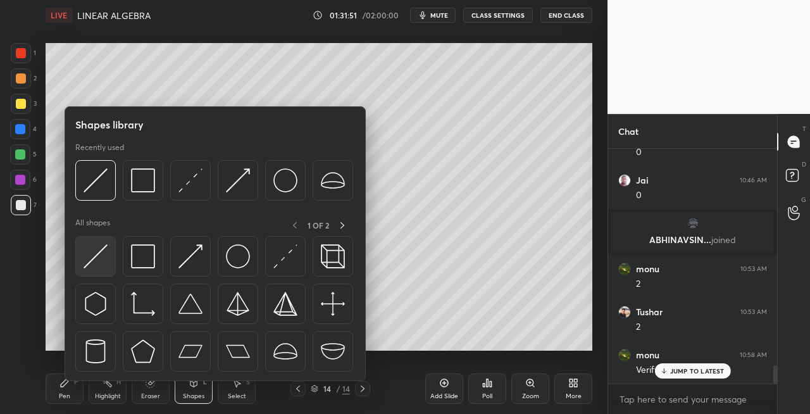
click at [92, 261] on img at bounding box center [96, 256] width 24 height 24
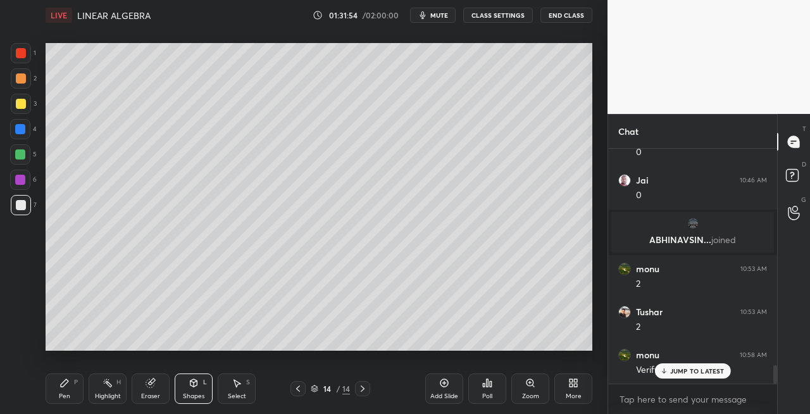
click at [297, 392] on icon at bounding box center [298, 389] width 10 height 10
click at [294, 389] on icon at bounding box center [298, 389] width 10 height 10
click at [66, 387] on icon at bounding box center [64, 383] width 10 height 10
click at [365, 391] on icon at bounding box center [363, 389] width 10 height 10
click at [364, 391] on icon at bounding box center [363, 389] width 10 height 10
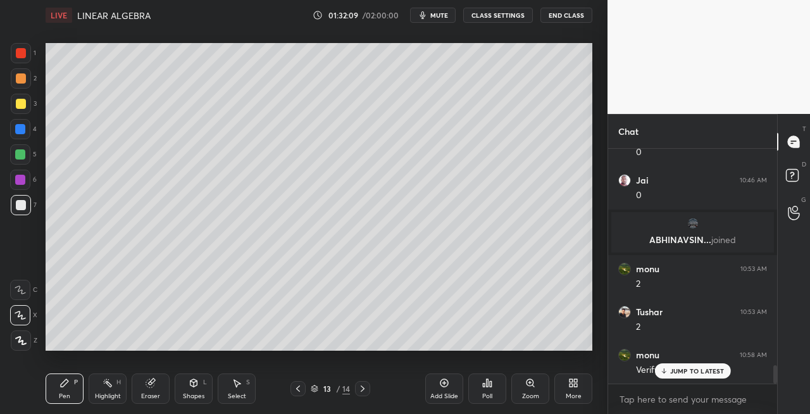
click at [366, 389] on icon at bounding box center [363, 389] width 10 height 10
click at [153, 382] on icon at bounding box center [151, 381] width 7 height 6
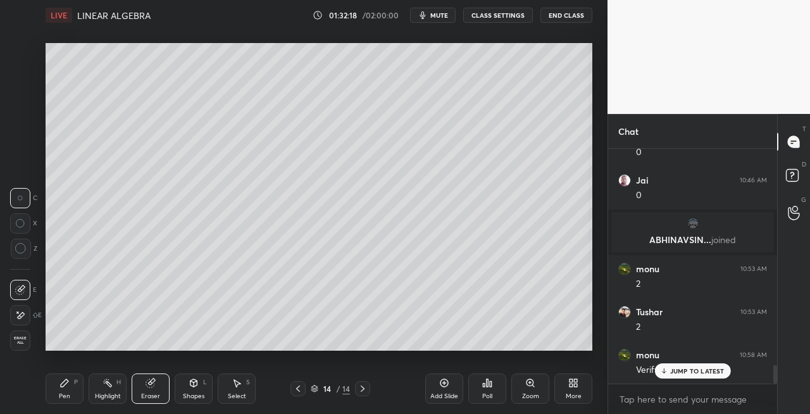
click at [57, 393] on div "Pen P" at bounding box center [65, 388] width 38 height 30
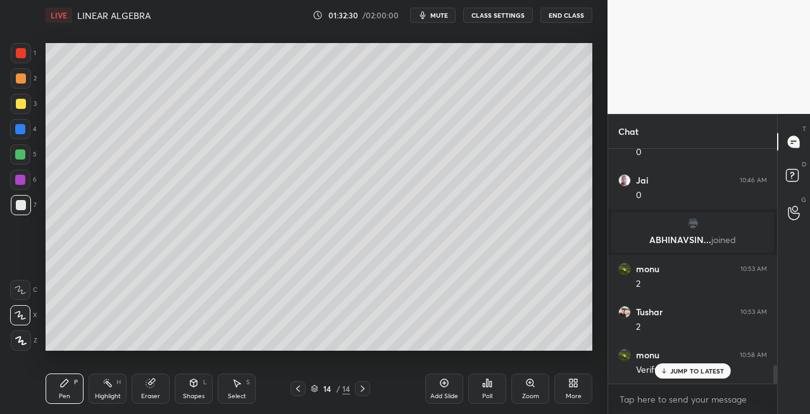
click at [158, 390] on div "Eraser" at bounding box center [151, 388] width 38 height 30
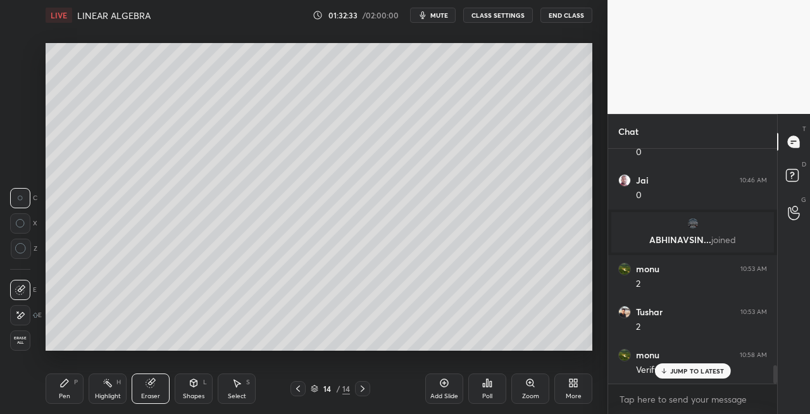
click at [77, 389] on div "Pen P" at bounding box center [65, 388] width 38 height 30
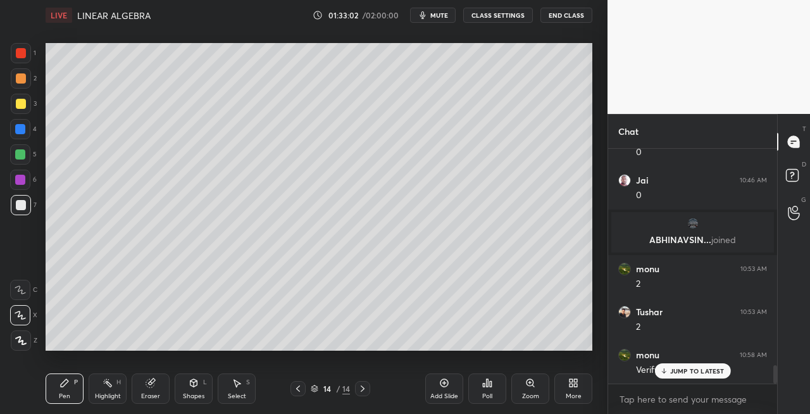
click at [191, 384] on icon at bounding box center [194, 383] width 7 height 8
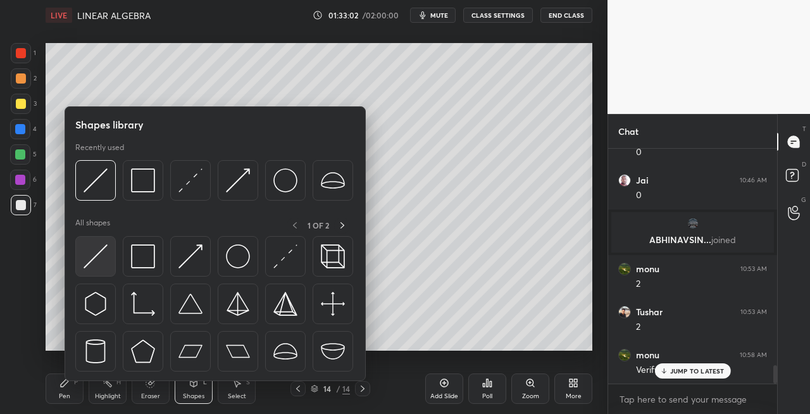
click at [85, 259] on img at bounding box center [96, 256] width 24 height 24
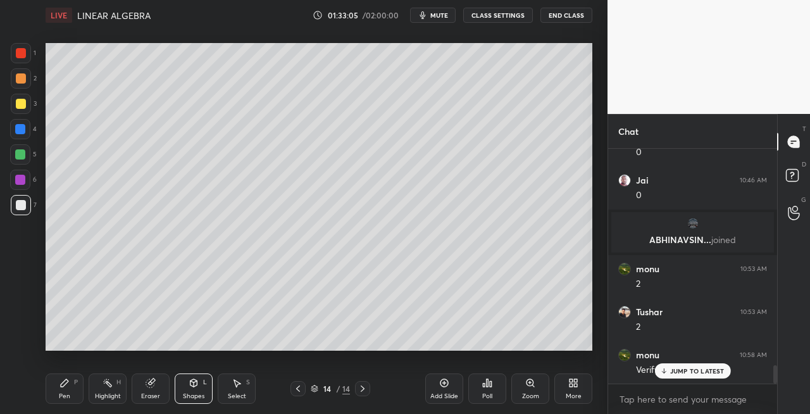
click at [69, 393] on div "Pen" at bounding box center [64, 396] width 11 height 6
click at [191, 380] on icon at bounding box center [194, 383] width 7 height 8
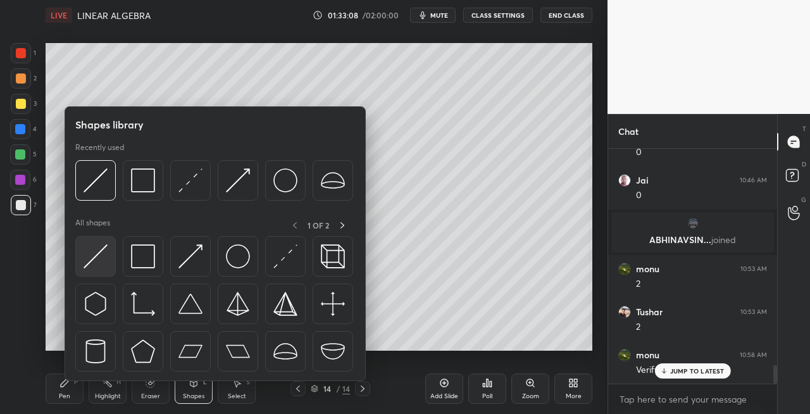
click at [98, 259] on img at bounding box center [96, 256] width 24 height 24
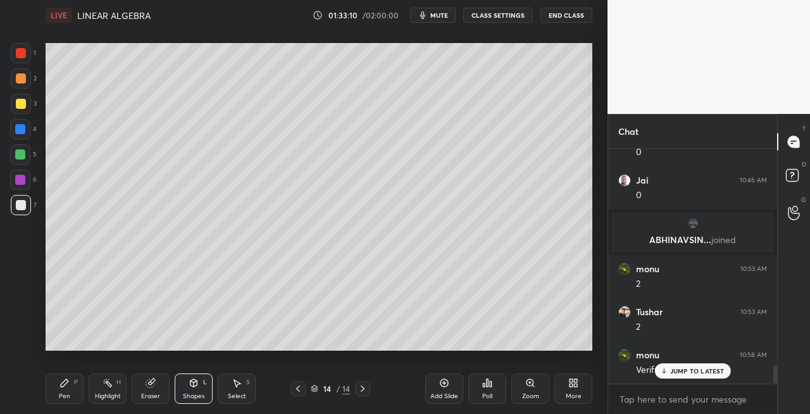
click at [70, 393] on div "Pen P" at bounding box center [65, 388] width 38 height 30
click at [192, 386] on icon at bounding box center [194, 383] width 7 height 8
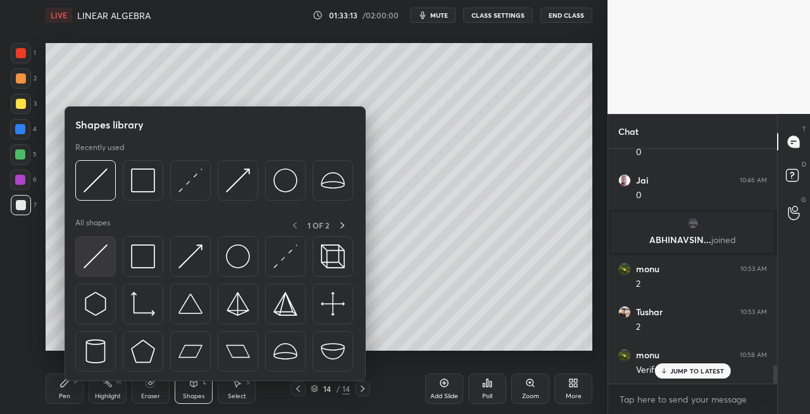
click at [92, 254] on img at bounding box center [96, 256] width 24 height 24
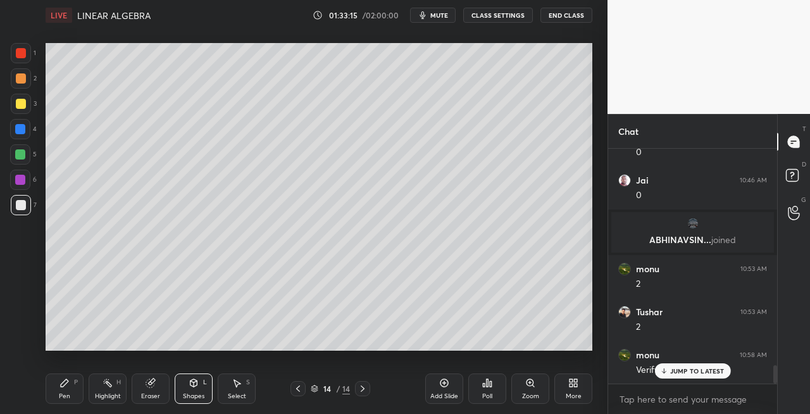
click at [77, 386] on div "Pen P" at bounding box center [65, 388] width 38 height 30
click at [191, 389] on div "Shapes L" at bounding box center [194, 388] width 38 height 30
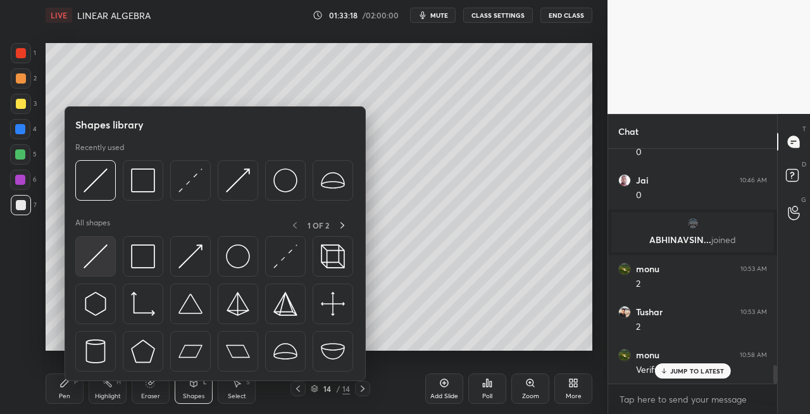
click at [89, 261] on img at bounding box center [96, 256] width 24 height 24
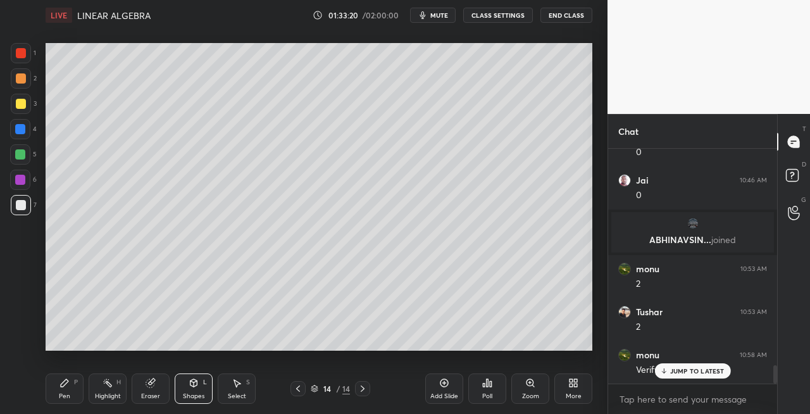
click at [63, 391] on div "Pen P" at bounding box center [65, 388] width 38 height 30
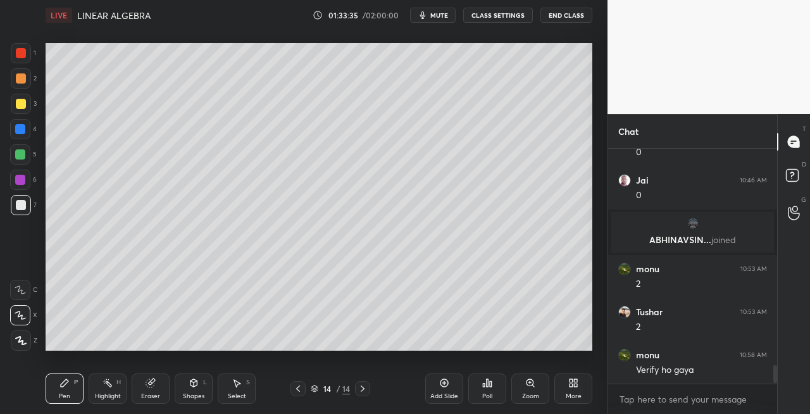
scroll to position [2825, 0]
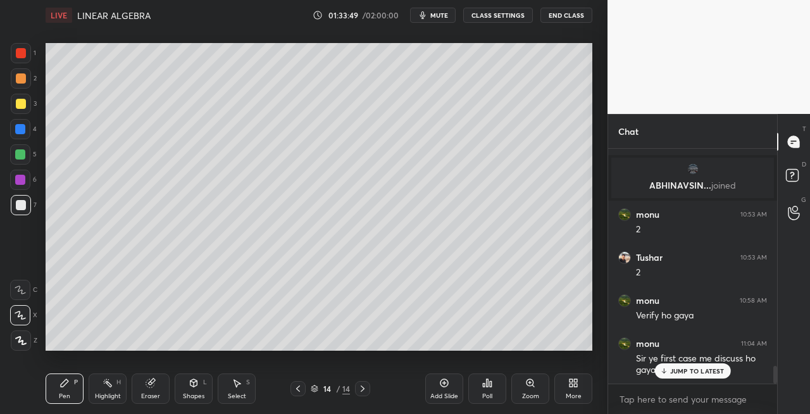
click at [188, 389] on div "Shapes L" at bounding box center [194, 388] width 38 height 30
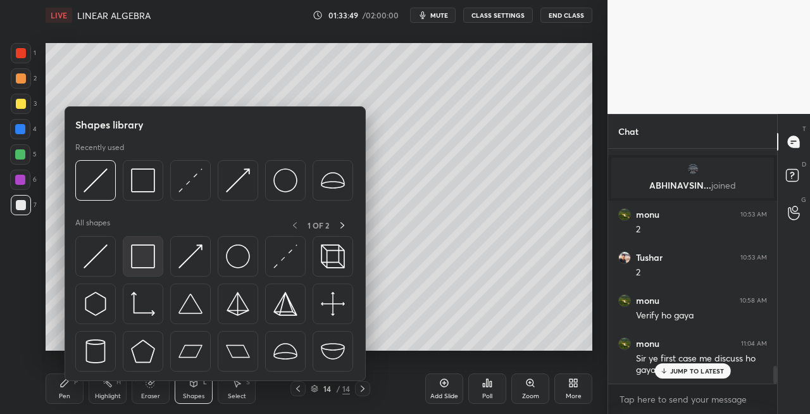
click at [137, 266] on img at bounding box center [143, 256] width 24 height 24
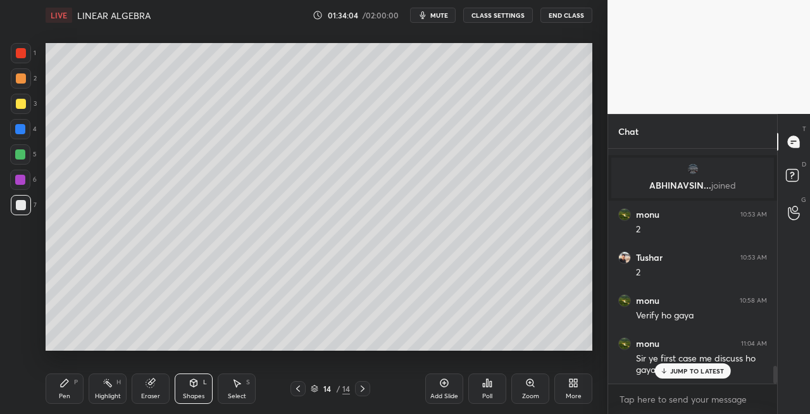
click at [366, 390] on icon at bounding box center [363, 389] width 10 height 10
click at [439, 393] on div "Add Slide" at bounding box center [444, 396] width 28 height 6
click at [64, 384] on icon at bounding box center [65, 383] width 8 height 8
click at [147, 387] on icon at bounding box center [151, 383] width 10 height 10
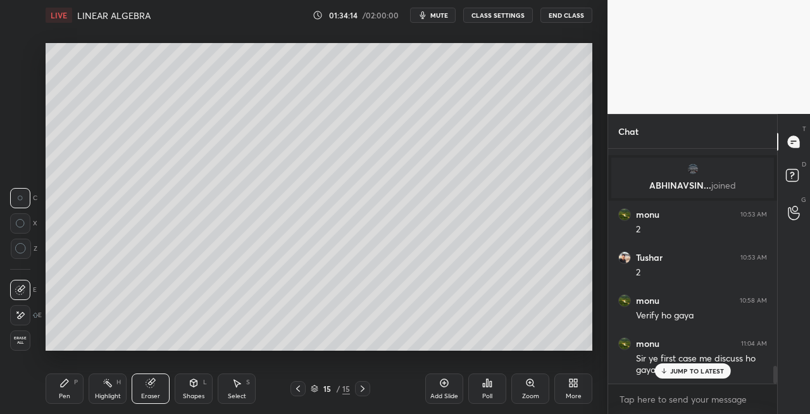
click at [67, 393] on div "Pen" at bounding box center [64, 396] width 11 height 6
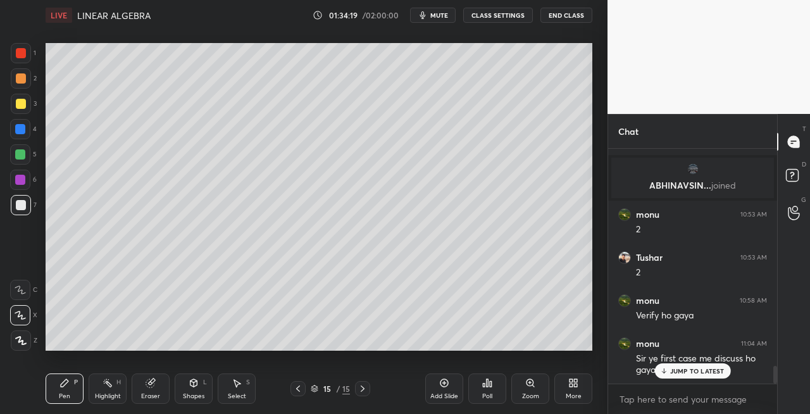
click at [200, 385] on div "Shapes L" at bounding box center [194, 388] width 38 height 30
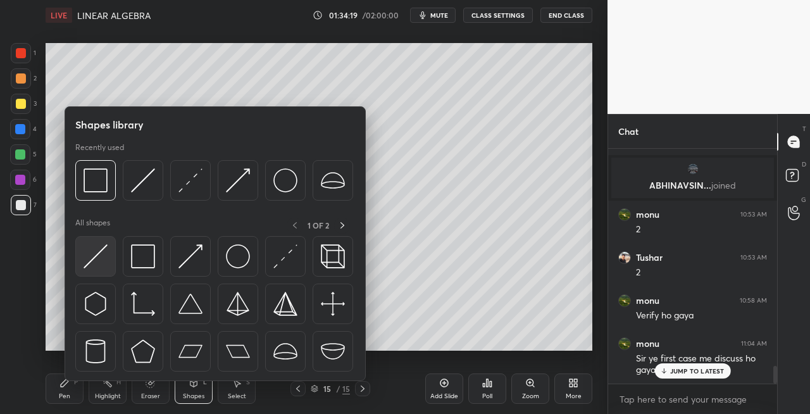
click at [90, 257] on img at bounding box center [96, 256] width 24 height 24
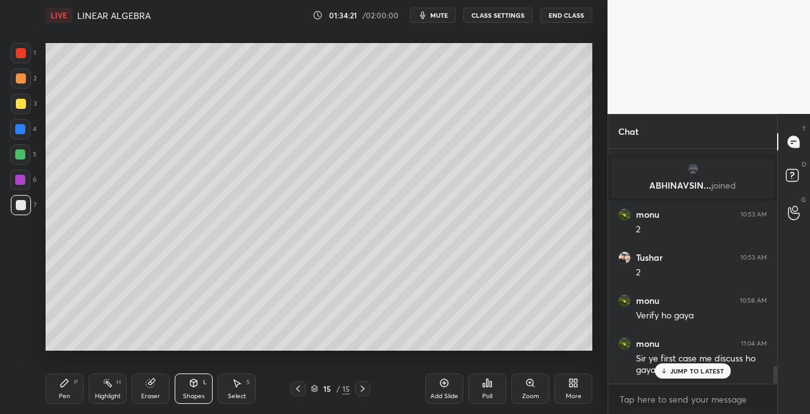
scroll to position [2838, 0]
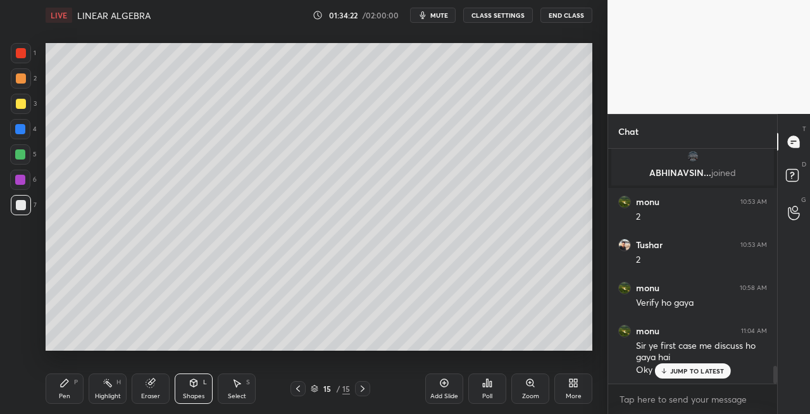
click at [67, 384] on icon at bounding box center [64, 383] width 10 height 10
click at [157, 397] on div "Eraser" at bounding box center [150, 396] width 19 height 6
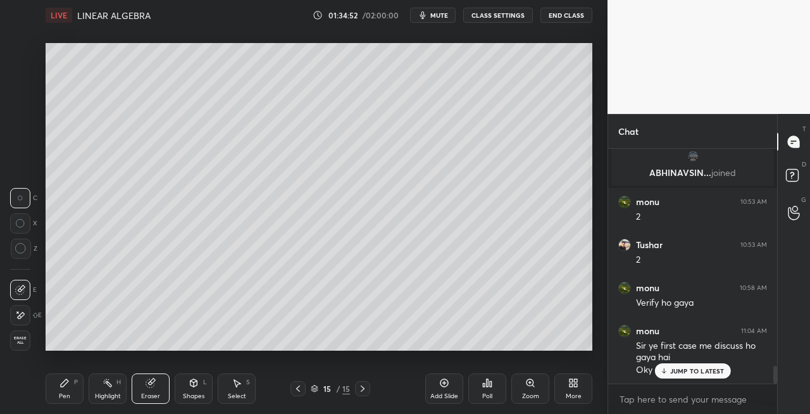
click at [192, 388] on div "Shapes L" at bounding box center [194, 388] width 38 height 30
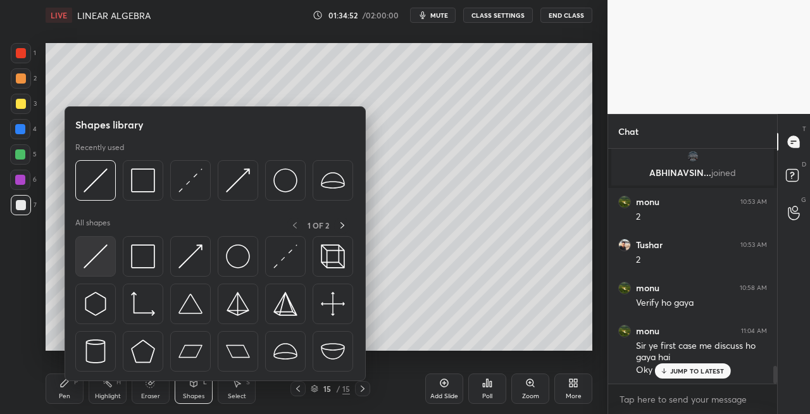
click at [89, 258] on img at bounding box center [96, 256] width 24 height 24
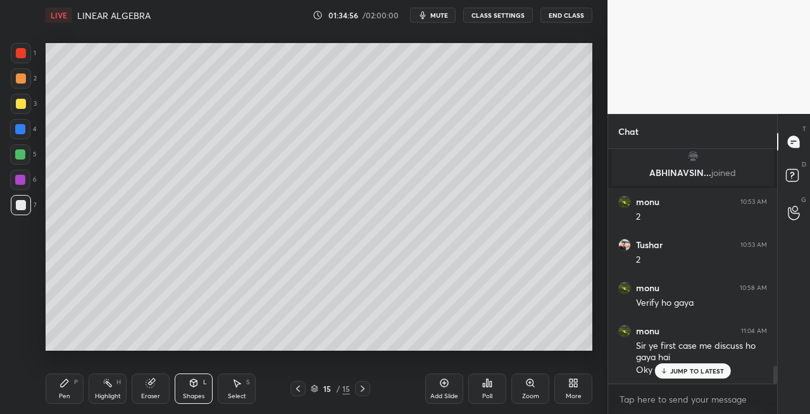
click at [75, 392] on div "Pen P" at bounding box center [65, 388] width 38 height 30
click at [156, 383] on div "Eraser" at bounding box center [151, 388] width 38 height 30
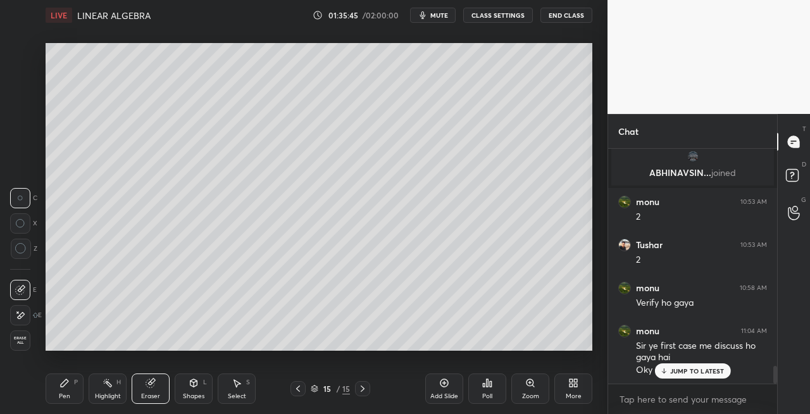
click at [62, 385] on icon at bounding box center [65, 383] width 8 height 8
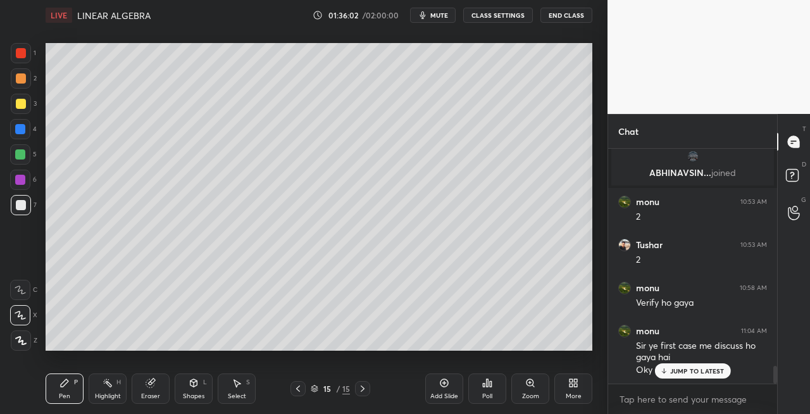
click at [192, 385] on icon at bounding box center [194, 383] width 7 height 8
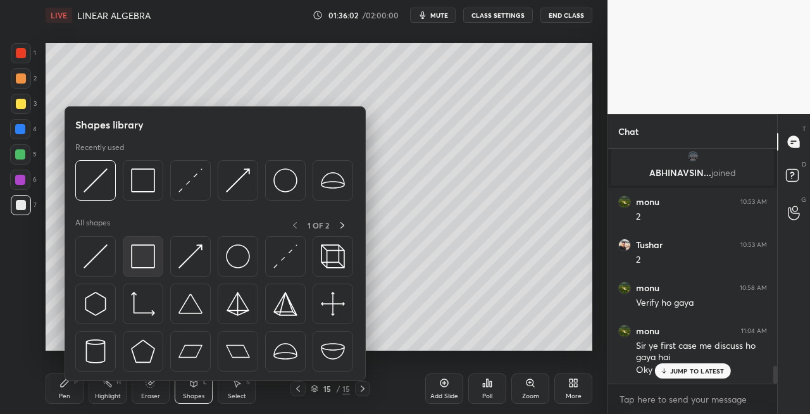
click at [142, 266] on img at bounding box center [143, 256] width 24 height 24
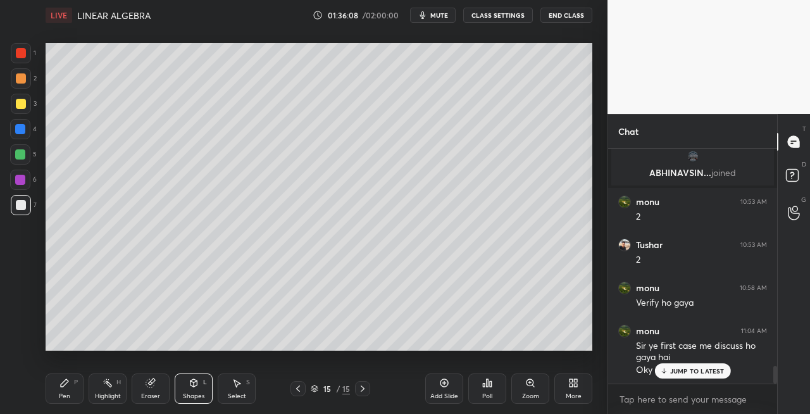
click at [299, 389] on icon at bounding box center [298, 389] width 10 height 10
click at [298, 389] on icon at bounding box center [298, 389] width 10 height 10
click at [299, 390] on icon at bounding box center [298, 389] width 10 height 10
click at [359, 390] on icon at bounding box center [363, 389] width 10 height 10
click at [77, 403] on div "Pen P" at bounding box center [65, 388] width 38 height 30
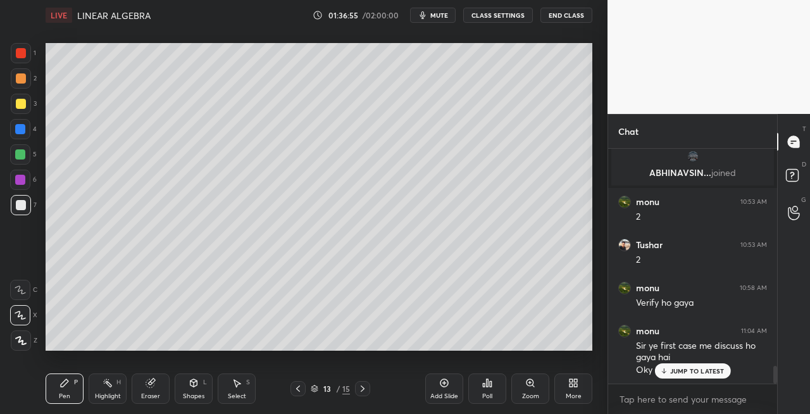
click at [187, 384] on div "Shapes L" at bounding box center [194, 388] width 38 height 30
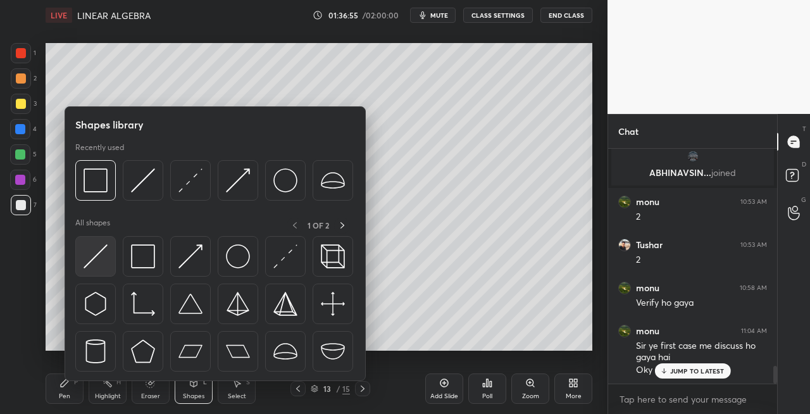
click at [87, 259] on img at bounding box center [96, 256] width 24 height 24
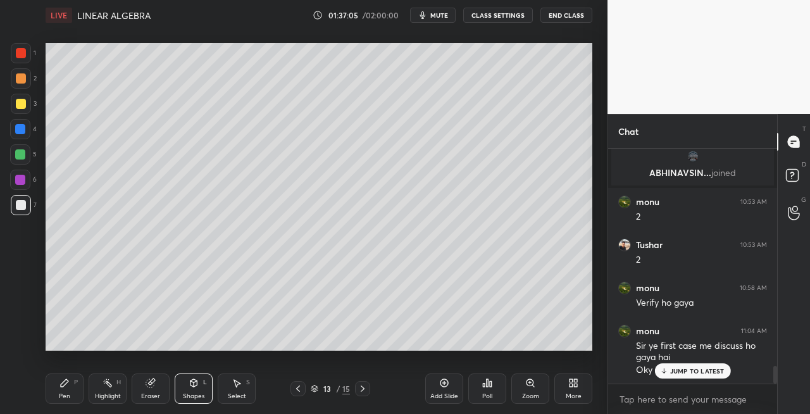
scroll to position [2892, 0]
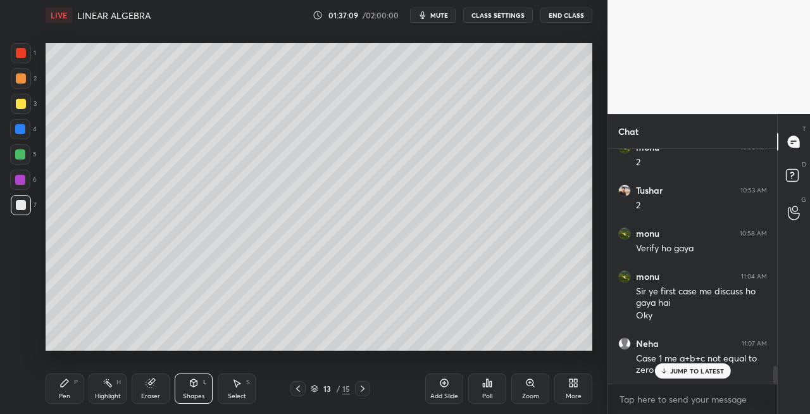
click at [301, 392] on icon at bounding box center [298, 389] width 10 height 10
click at [363, 385] on icon at bounding box center [363, 389] width 10 height 10
click at [82, 384] on div "Pen P" at bounding box center [65, 388] width 38 height 30
click at [358, 390] on icon at bounding box center [363, 389] width 10 height 10
click at [363, 388] on icon at bounding box center [363, 388] width 4 height 6
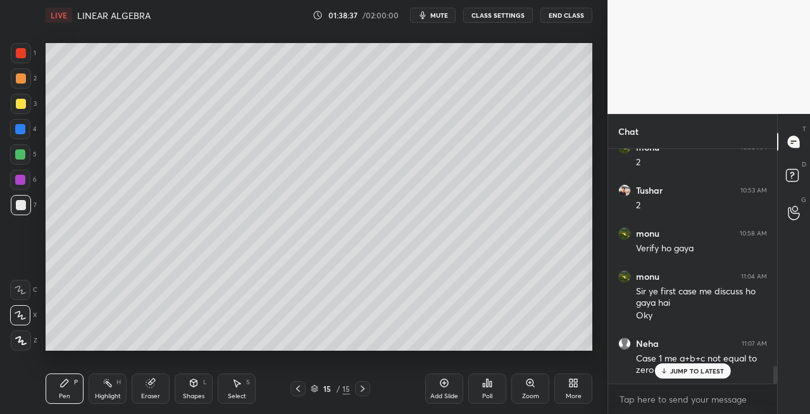
click at [301, 390] on icon at bounding box center [298, 389] width 10 height 10
click at [303, 391] on icon at bounding box center [298, 389] width 10 height 10
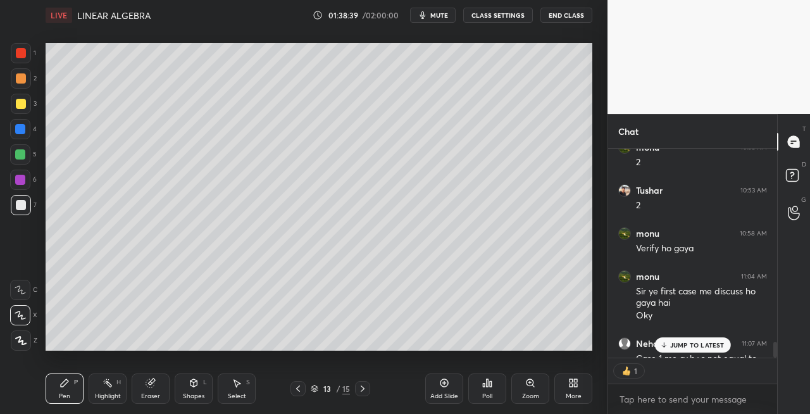
click at [299, 390] on icon at bounding box center [298, 389] width 10 height 10
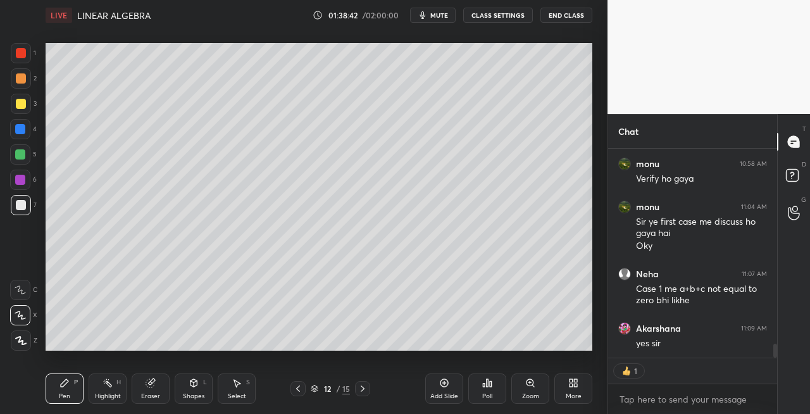
scroll to position [3005, 0]
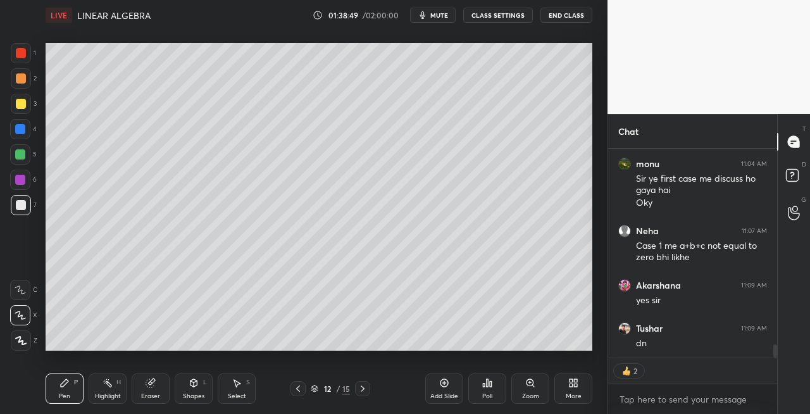
click at [362, 393] on icon at bounding box center [363, 389] width 10 height 10
click at [363, 392] on icon at bounding box center [363, 389] width 10 height 10
click at [360, 392] on icon at bounding box center [363, 389] width 10 height 10
click at [26, 108] on div at bounding box center [21, 104] width 20 height 20
click at [299, 388] on icon at bounding box center [298, 389] width 10 height 10
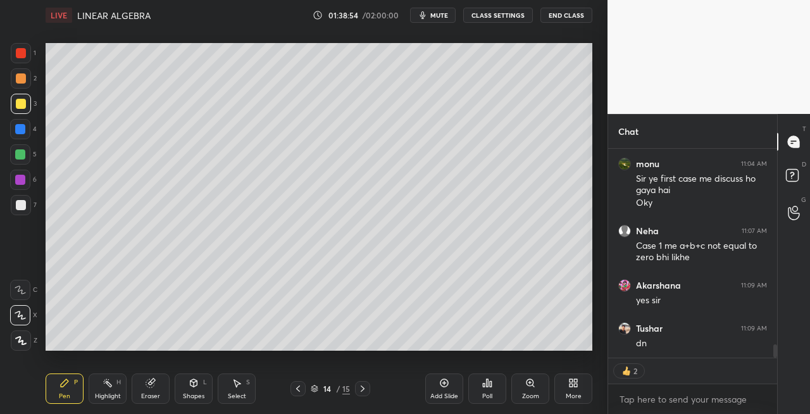
click at [299, 389] on icon at bounding box center [298, 389] width 10 height 10
click at [297, 389] on icon at bounding box center [298, 388] width 4 height 6
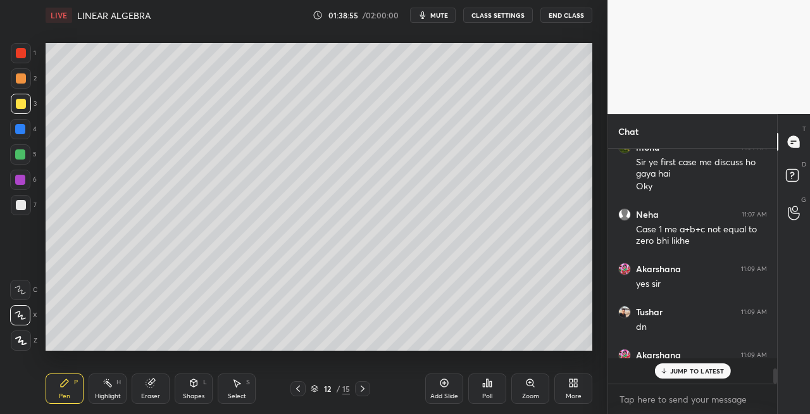
scroll to position [3022, 0]
click at [366, 390] on icon at bounding box center [363, 389] width 10 height 10
click at [368, 391] on div at bounding box center [362, 388] width 15 height 15
click at [367, 390] on icon at bounding box center [363, 389] width 10 height 10
click at [367, 389] on icon at bounding box center [363, 389] width 10 height 10
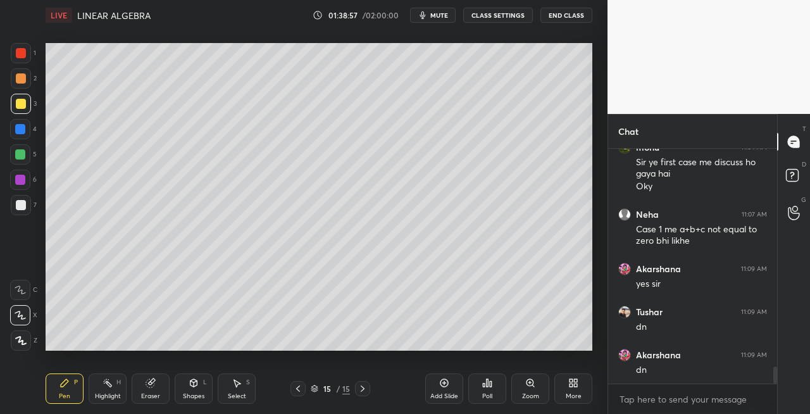
click at [366, 389] on icon at bounding box center [363, 389] width 10 height 10
click at [156, 382] on div "Eraser" at bounding box center [151, 388] width 38 height 30
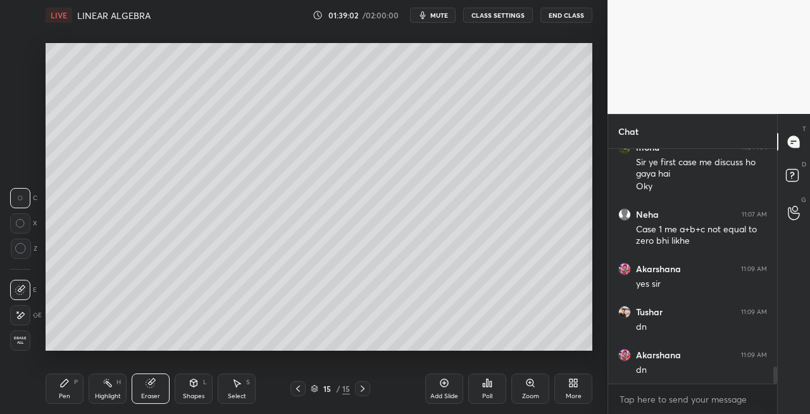
click at [66, 387] on icon at bounding box center [64, 383] width 10 height 10
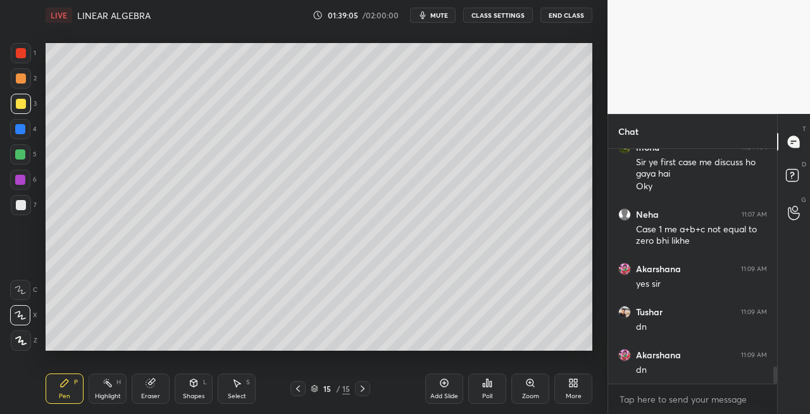
click at [185, 389] on div "Shapes L" at bounding box center [194, 388] width 38 height 30
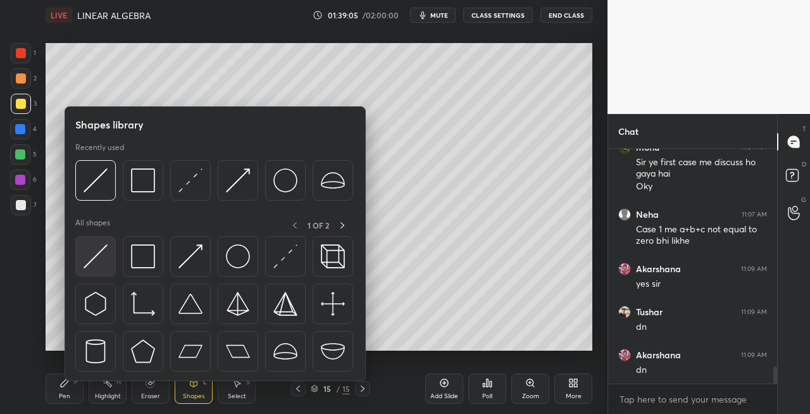
click at [94, 263] on img at bounding box center [96, 256] width 24 height 24
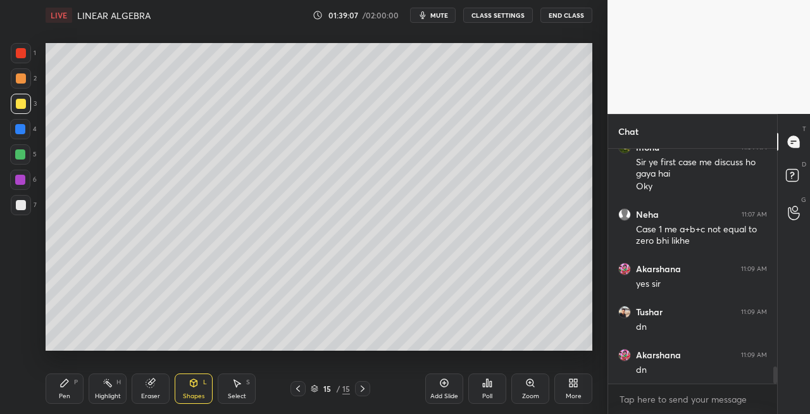
click at [69, 393] on div "Pen" at bounding box center [64, 396] width 11 height 6
click at [157, 390] on div "Eraser" at bounding box center [151, 388] width 38 height 30
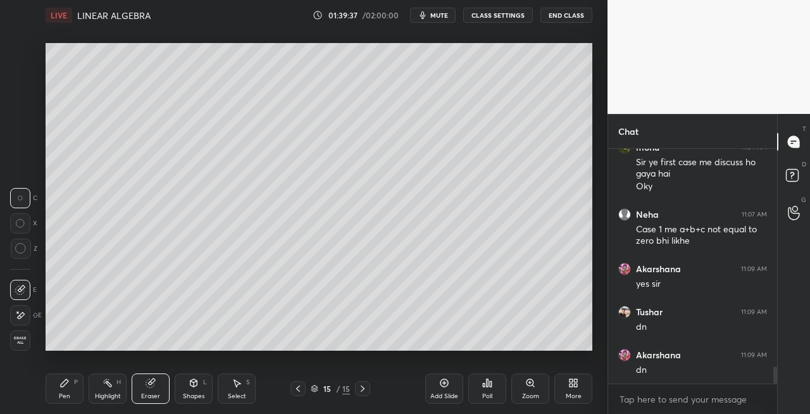
click at [76, 395] on div "Pen P" at bounding box center [65, 388] width 38 height 30
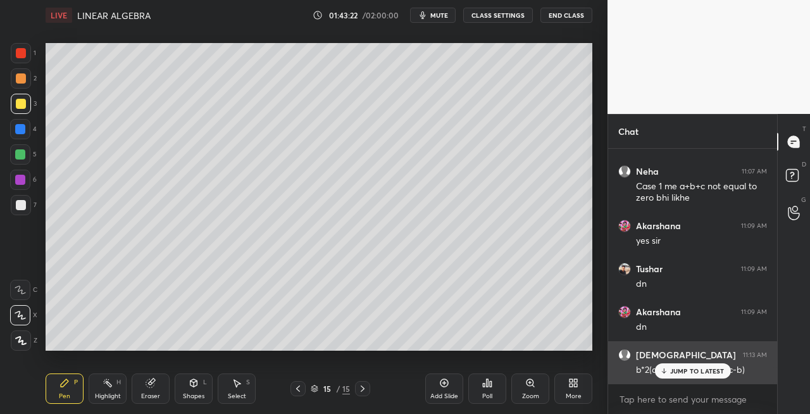
click at [678, 369] on p "JUMP TO LATEST" at bounding box center [697, 371] width 54 height 8
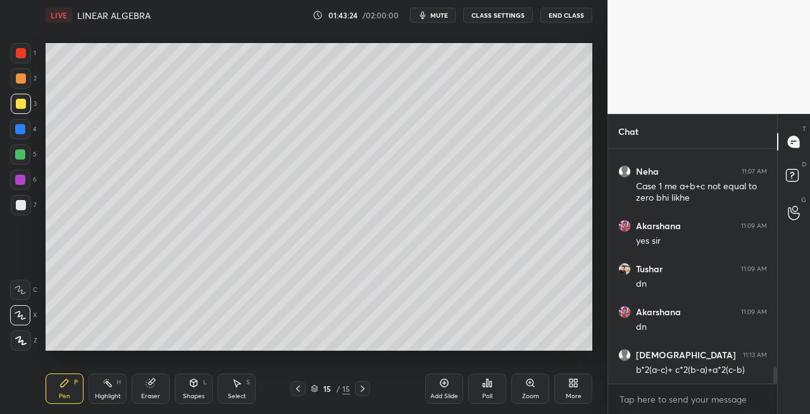
click at [363, 389] on icon at bounding box center [363, 388] width 4 height 6
click at [363, 389] on icon at bounding box center [363, 389] width 10 height 10
click at [429, 391] on div "Add Slide" at bounding box center [444, 388] width 38 height 30
click at [20, 215] on div "7" at bounding box center [24, 207] width 26 height 25
click at [193, 388] on div "Shapes L" at bounding box center [194, 388] width 38 height 30
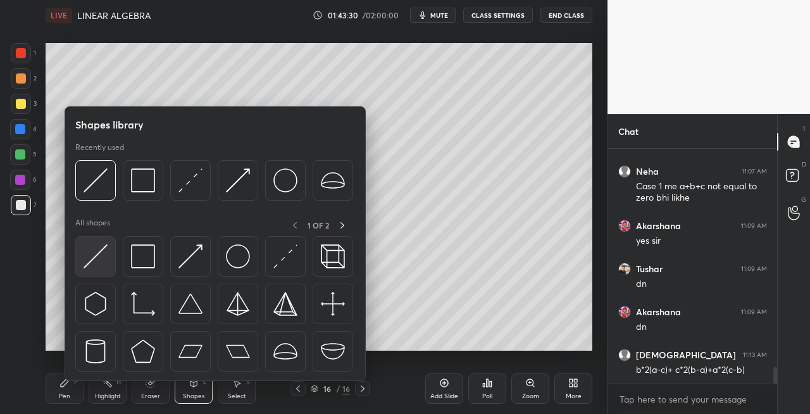
click at [95, 258] on img at bounding box center [96, 256] width 24 height 24
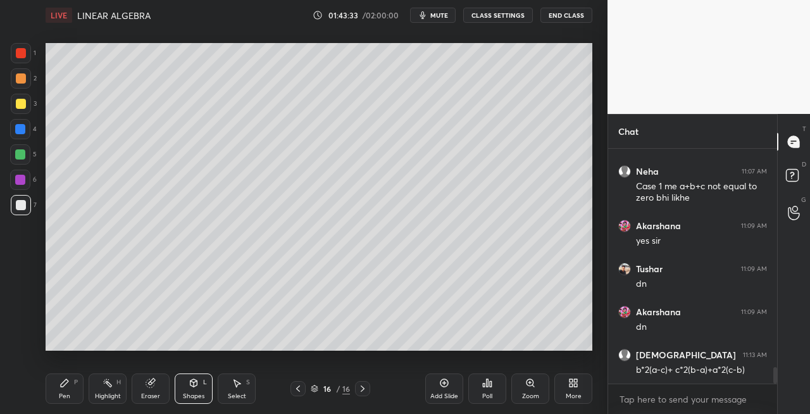
click at [72, 385] on div "Pen P" at bounding box center [65, 388] width 38 height 30
click at [193, 385] on icon at bounding box center [194, 383] width 7 height 8
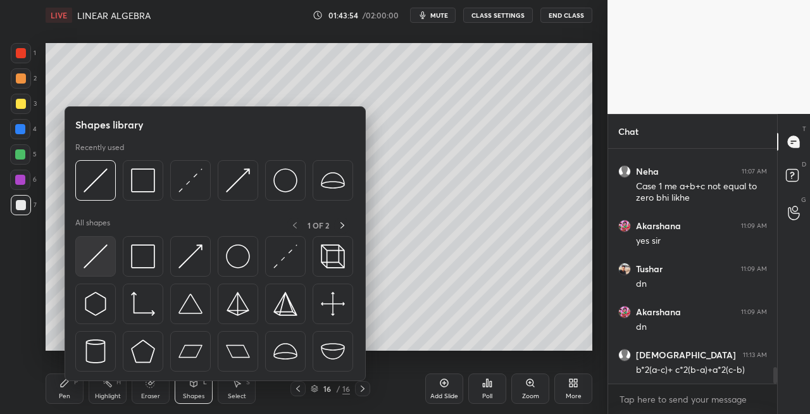
click at [96, 255] on img at bounding box center [96, 256] width 24 height 24
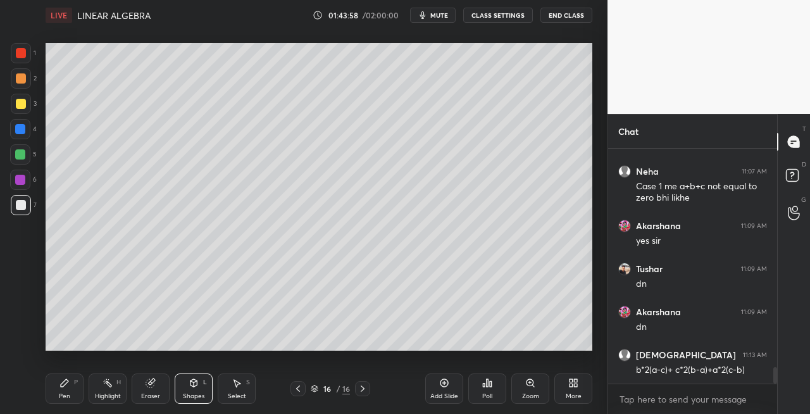
click at [71, 382] on div "Pen P" at bounding box center [65, 388] width 38 height 30
click at [192, 384] on icon at bounding box center [194, 383] width 7 height 8
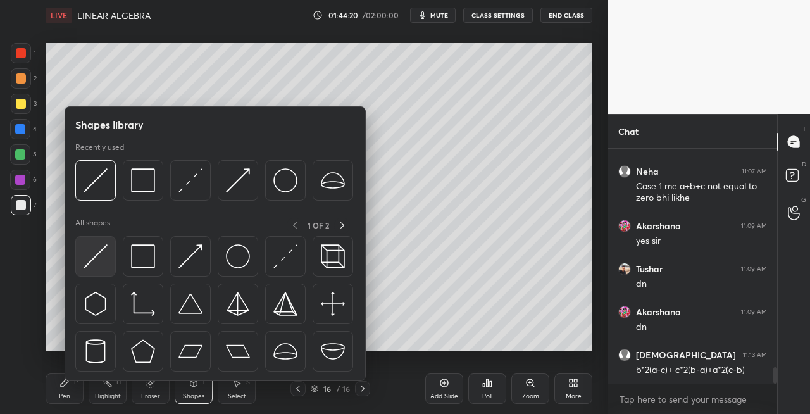
click at [89, 261] on img at bounding box center [96, 256] width 24 height 24
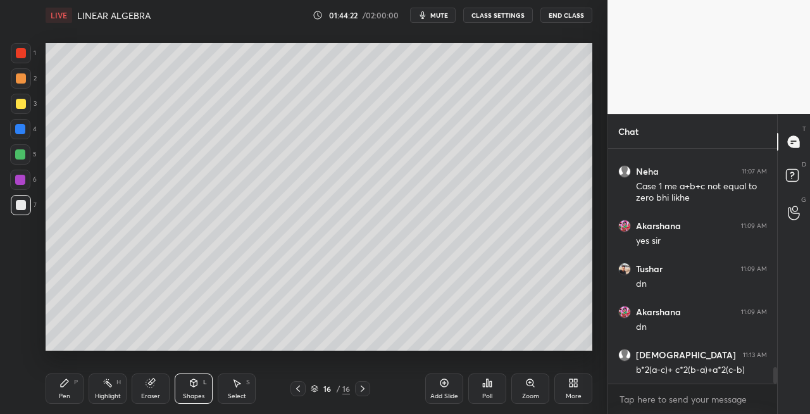
click at [59, 391] on div "Pen P" at bounding box center [65, 388] width 38 height 30
click at [144, 389] on div "Eraser" at bounding box center [151, 388] width 38 height 30
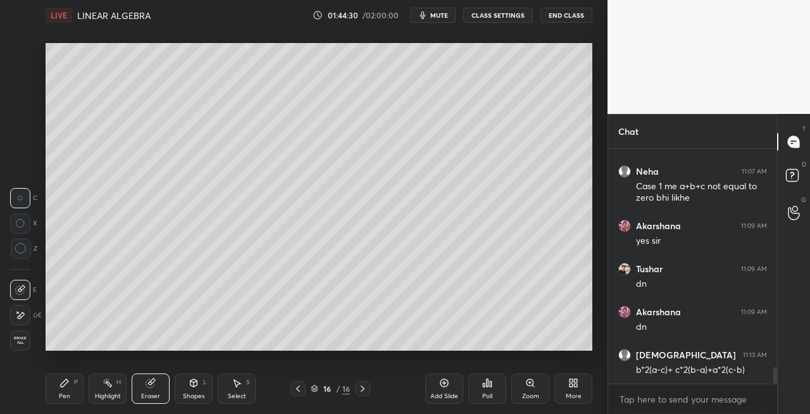
click at [66, 394] on div "Pen" at bounding box center [64, 396] width 11 height 6
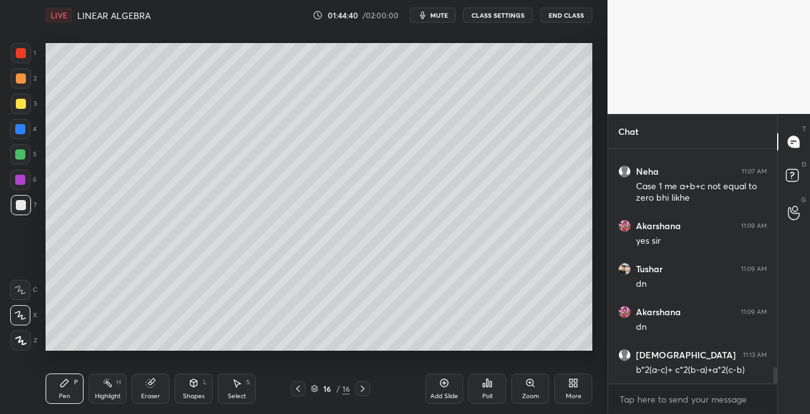
click at [196, 385] on icon at bounding box center [194, 383] width 7 height 8
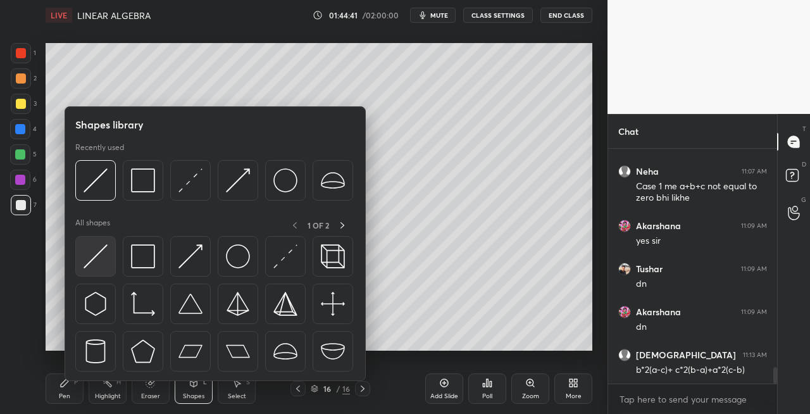
click at [90, 261] on img at bounding box center [96, 256] width 24 height 24
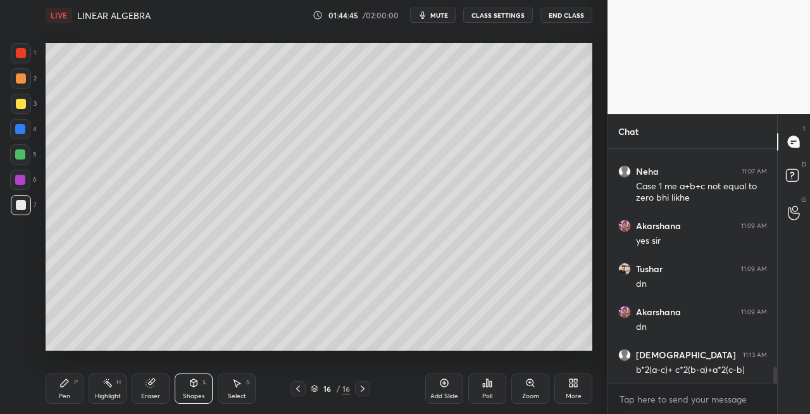
click at [66, 393] on div "Pen" at bounding box center [64, 396] width 11 height 6
click at [159, 377] on div "Eraser" at bounding box center [151, 388] width 38 height 30
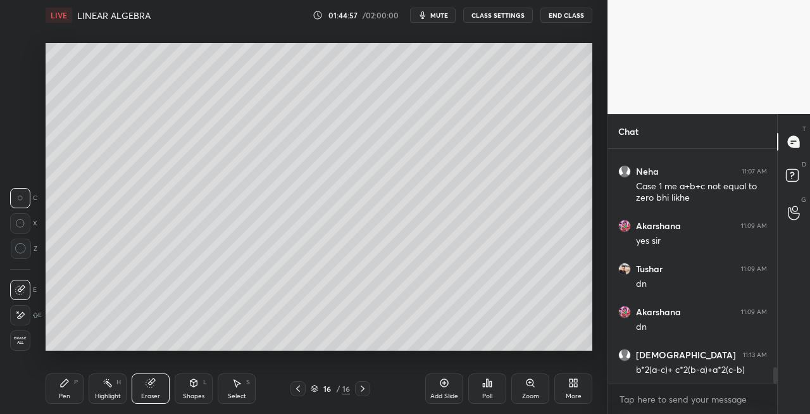
click at [61, 391] on div "Pen P" at bounding box center [65, 388] width 38 height 30
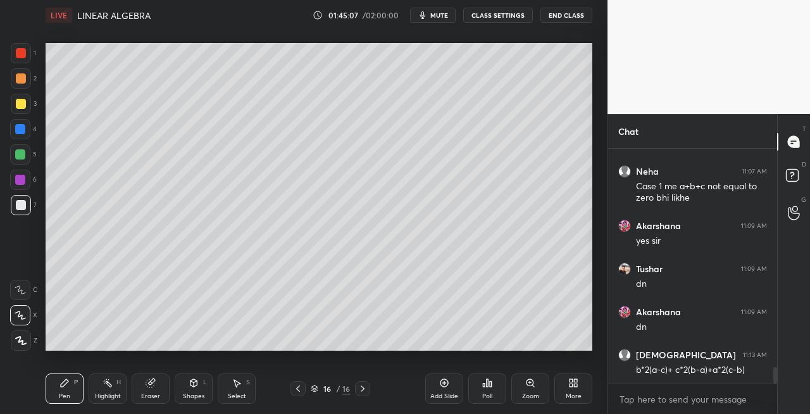
click at [195, 380] on icon at bounding box center [194, 383] width 7 height 8
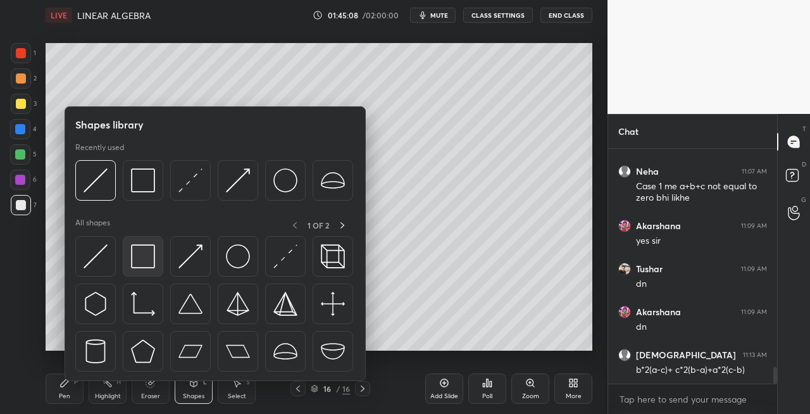
click at [143, 263] on img at bounding box center [143, 256] width 24 height 24
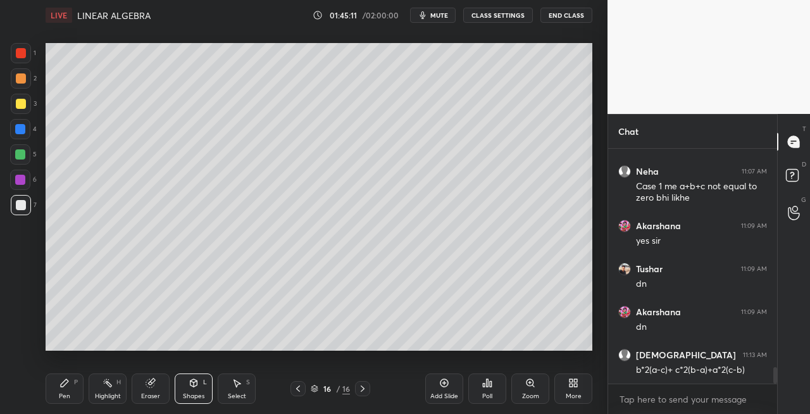
click at [49, 397] on div "Pen P" at bounding box center [65, 388] width 38 height 30
click at [213, 387] on div "Pen P Highlight H Eraser Shapes L Select S" at bounding box center [141, 388] width 190 height 30
click at [187, 387] on div "Shapes L" at bounding box center [194, 388] width 38 height 30
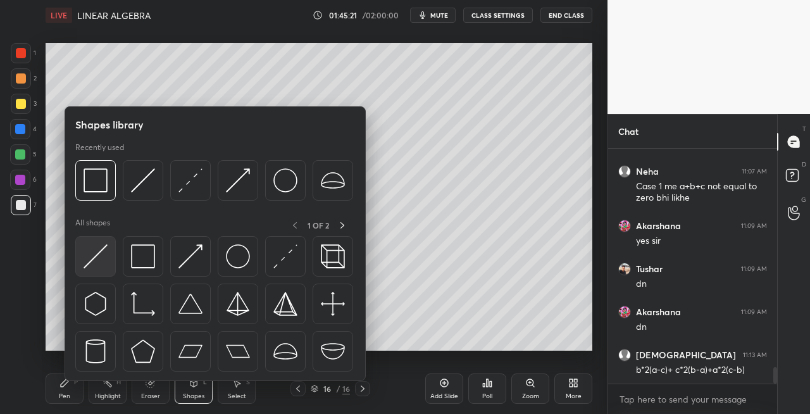
click at [90, 260] on img at bounding box center [96, 256] width 24 height 24
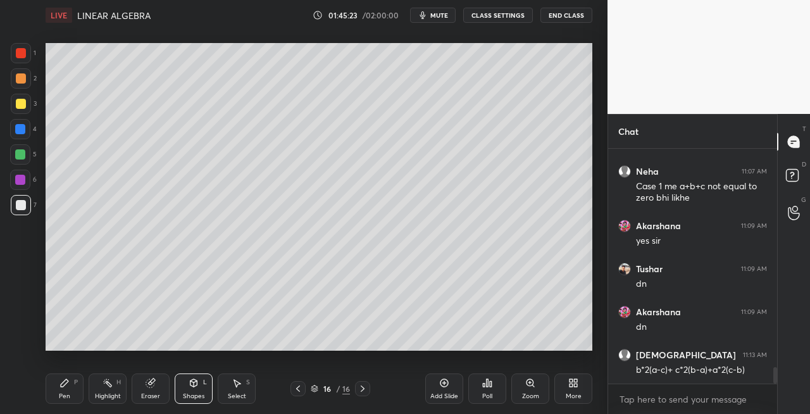
click at [53, 392] on div "Pen P" at bounding box center [65, 388] width 38 height 30
click at [189, 389] on div "Shapes L" at bounding box center [194, 388] width 38 height 30
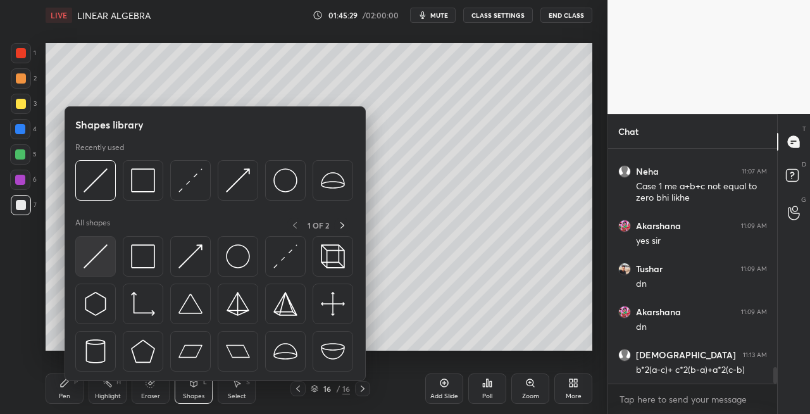
click at [89, 262] on img at bounding box center [96, 256] width 24 height 24
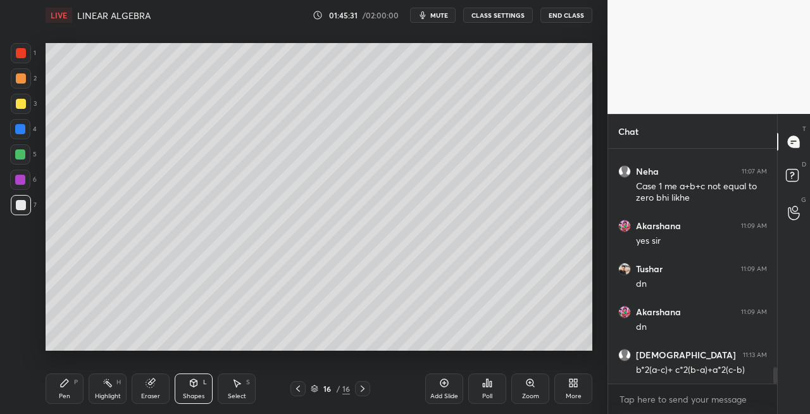
click at [62, 394] on div "Pen" at bounding box center [64, 396] width 11 height 6
click at [189, 386] on icon at bounding box center [194, 383] width 10 height 10
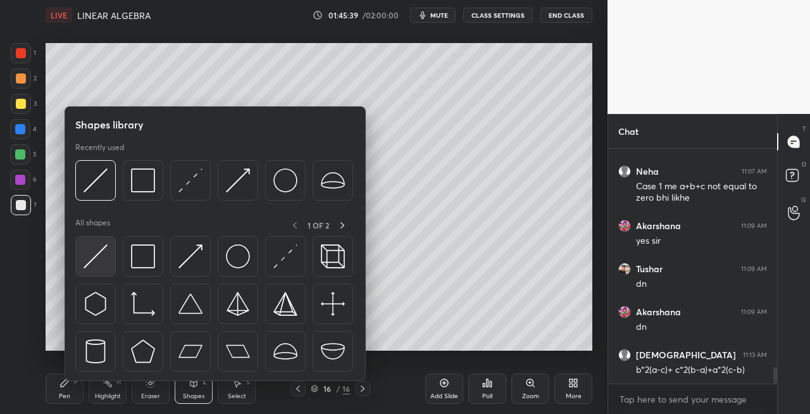
click at [97, 264] on img at bounding box center [96, 256] width 24 height 24
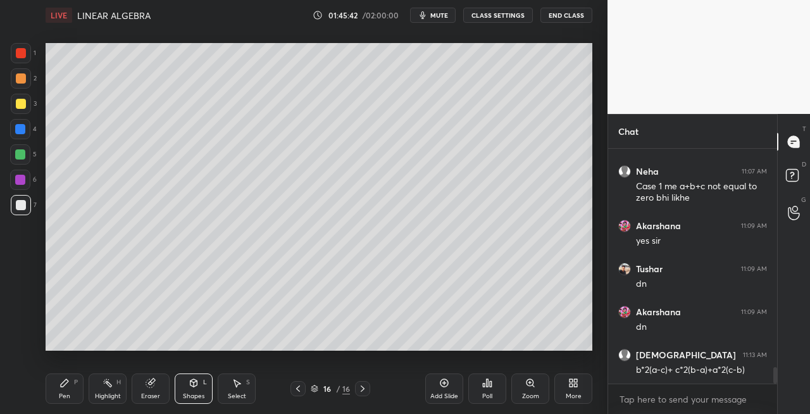
click at [70, 391] on div "Pen P" at bounding box center [65, 388] width 38 height 30
click at [158, 378] on div "Eraser" at bounding box center [151, 388] width 38 height 30
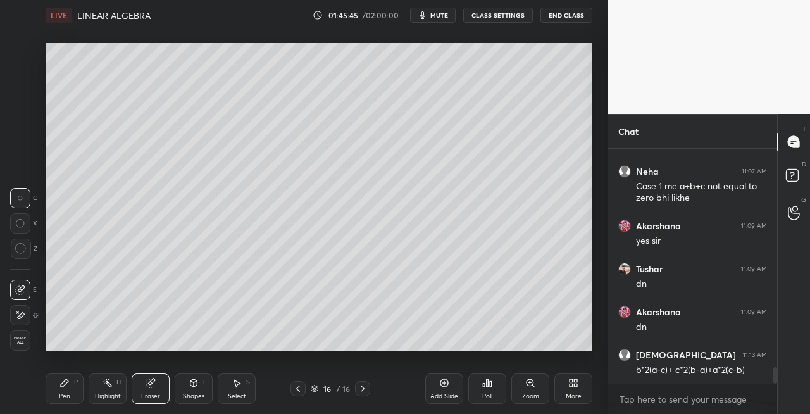
click at [66, 393] on div "Pen" at bounding box center [64, 396] width 11 height 6
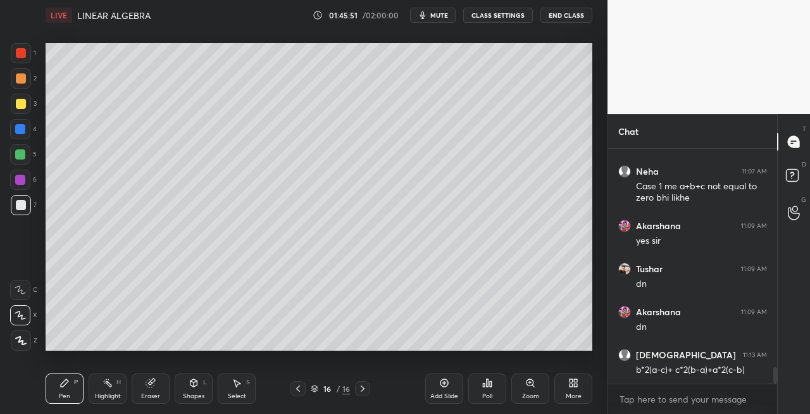
click at [146, 384] on icon at bounding box center [150, 383] width 8 height 8
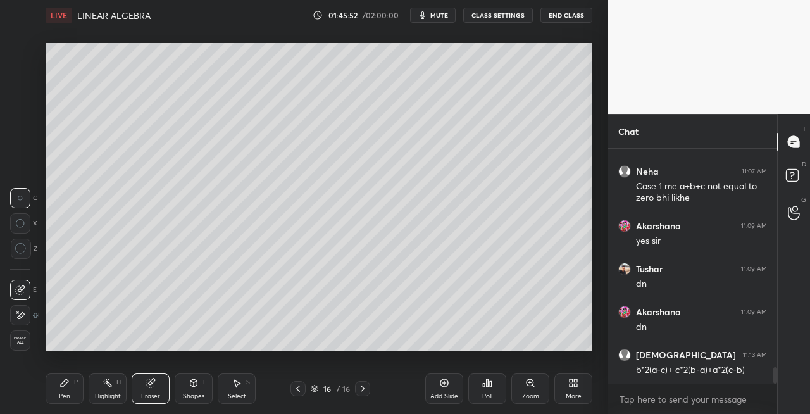
click at [52, 387] on div "Pen P" at bounding box center [65, 388] width 38 height 30
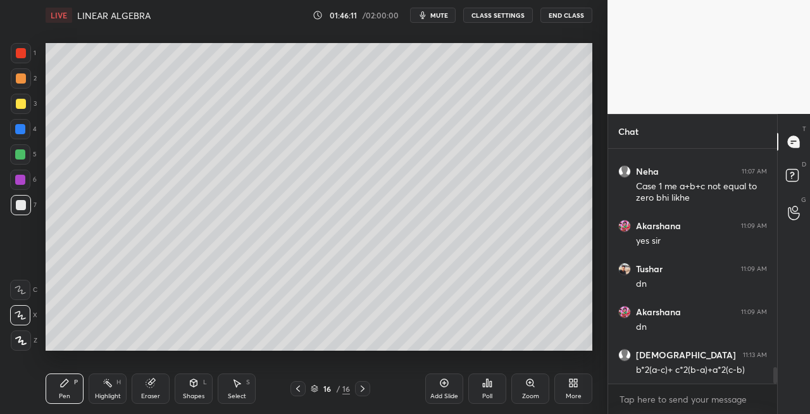
click at [363, 389] on icon at bounding box center [363, 388] width 4 height 6
click at [366, 390] on icon at bounding box center [363, 389] width 10 height 10
click at [448, 394] on div "Add Slide" at bounding box center [444, 396] width 28 height 6
click at [303, 388] on icon at bounding box center [298, 389] width 10 height 10
click at [361, 391] on icon at bounding box center [363, 388] width 4 height 6
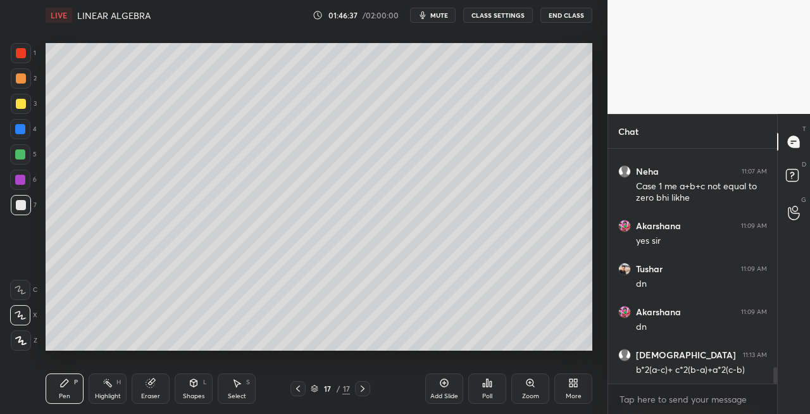
click at [192, 391] on div "Shapes L" at bounding box center [194, 388] width 38 height 30
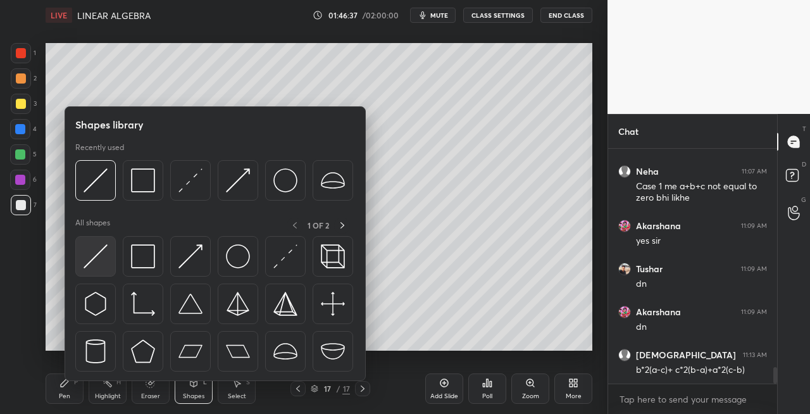
click at [90, 259] on img at bounding box center [96, 256] width 24 height 24
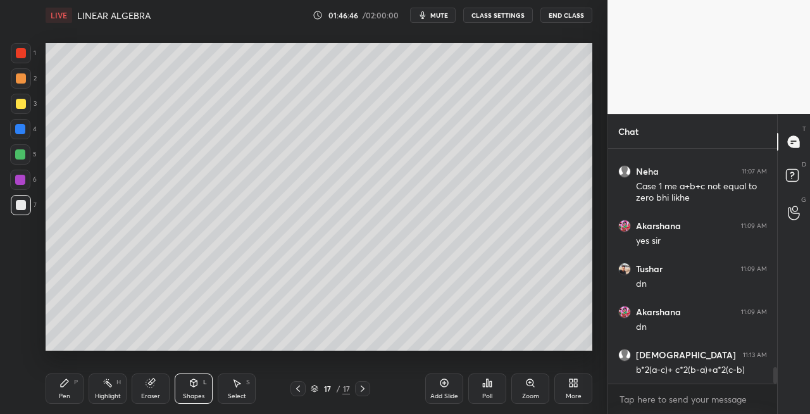
click at [54, 389] on div "Pen P" at bounding box center [65, 388] width 38 height 30
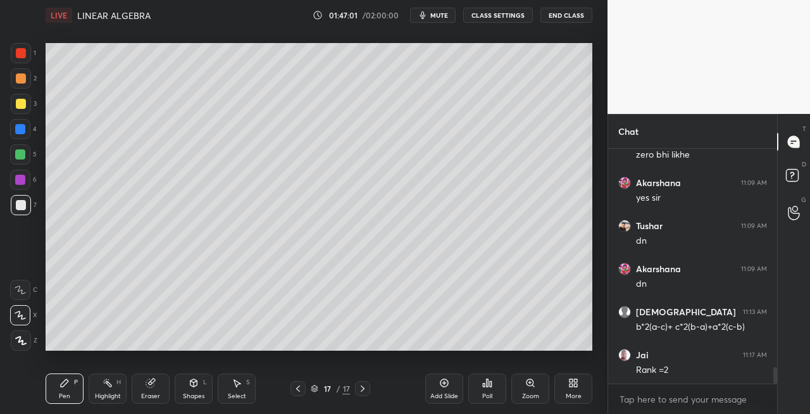
click at [148, 391] on div "Eraser" at bounding box center [151, 388] width 38 height 30
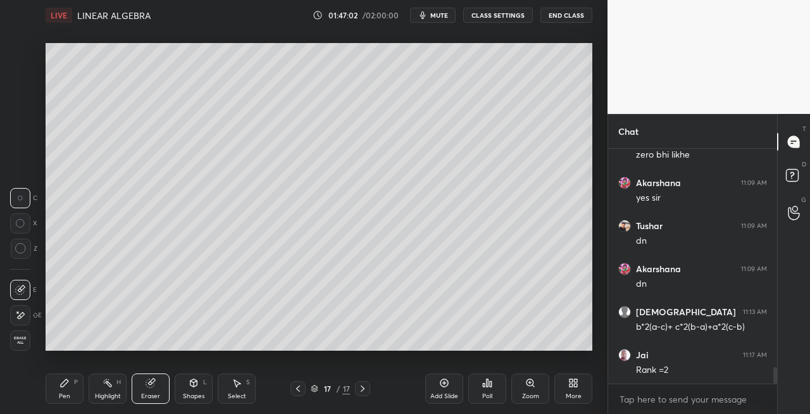
click at [63, 394] on div "Pen" at bounding box center [64, 396] width 11 height 6
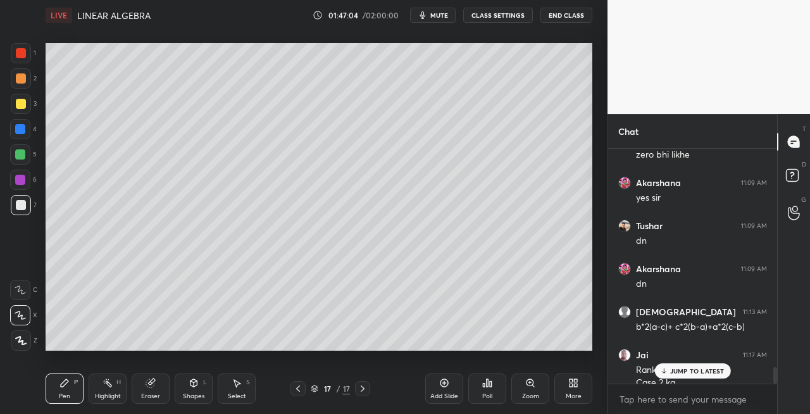
scroll to position [3120, 0]
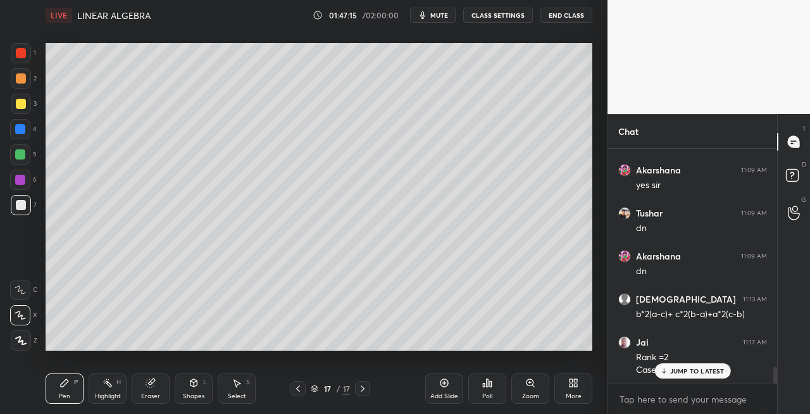
click at [148, 387] on icon at bounding box center [151, 383] width 10 height 10
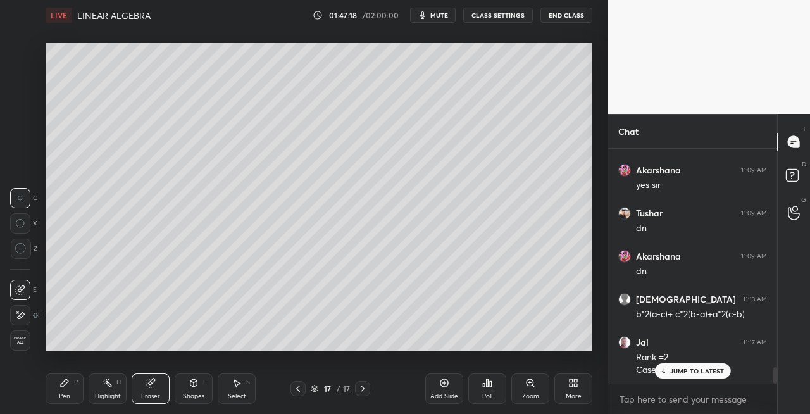
click at [64, 393] on div "Pen" at bounding box center [64, 396] width 11 height 6
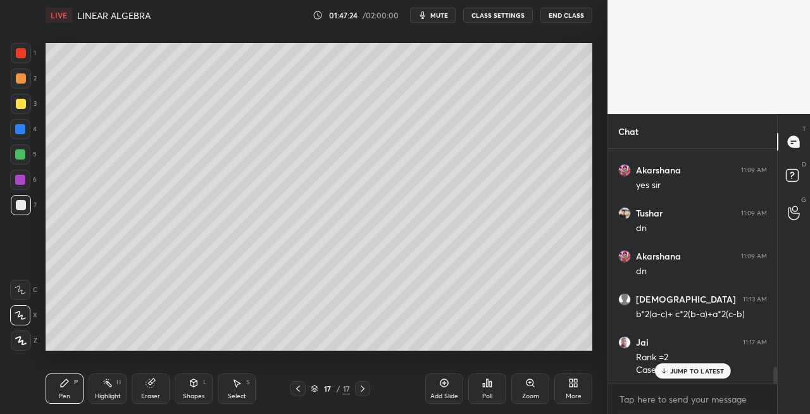
click at [151, 393] on div "Eraser" at bounding box center [150, 396] width 19 height 6
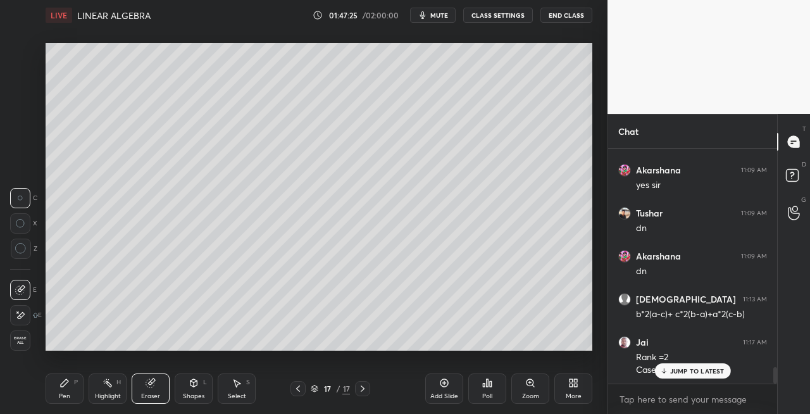
click at [73, 391] on div "Pen P" at bounding box center [65, 388] width 38 height 30
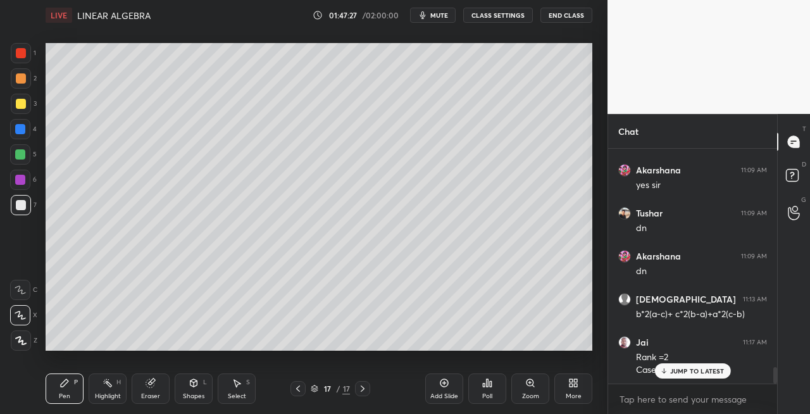
scroll to position [3175, 0]
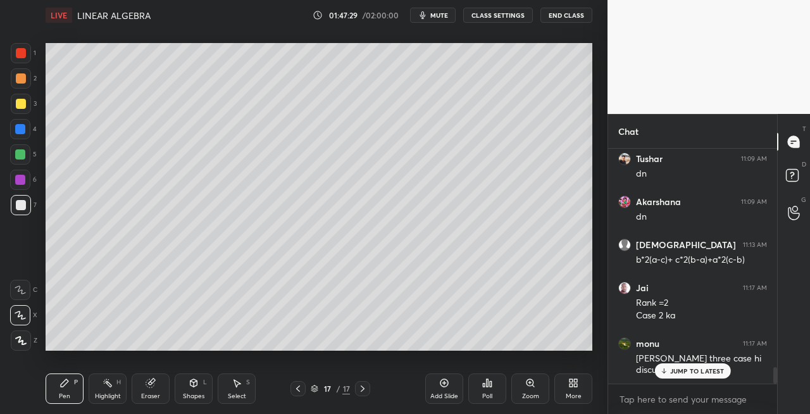
click at [182, 386] on div "Shapes L" at bounding box center [194, 388] width 38 height 30
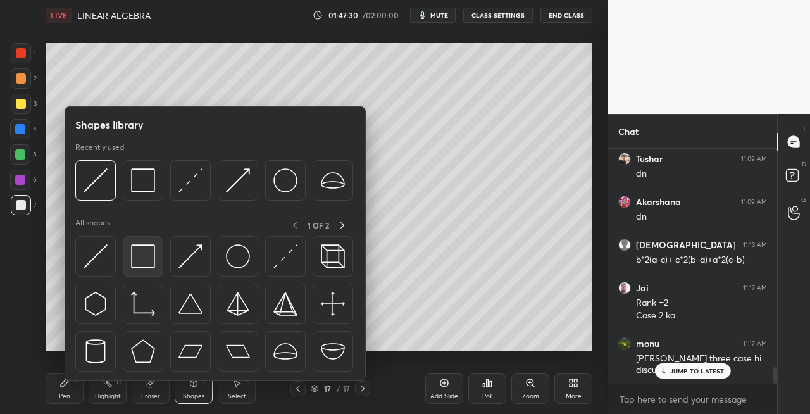
click at [140, 263] on img at bounding box center [143, 256] width 24 height 24
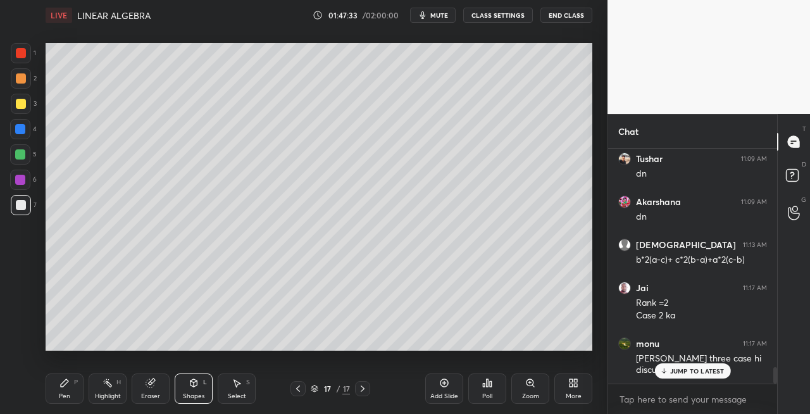
scroll to position [3218, 0]
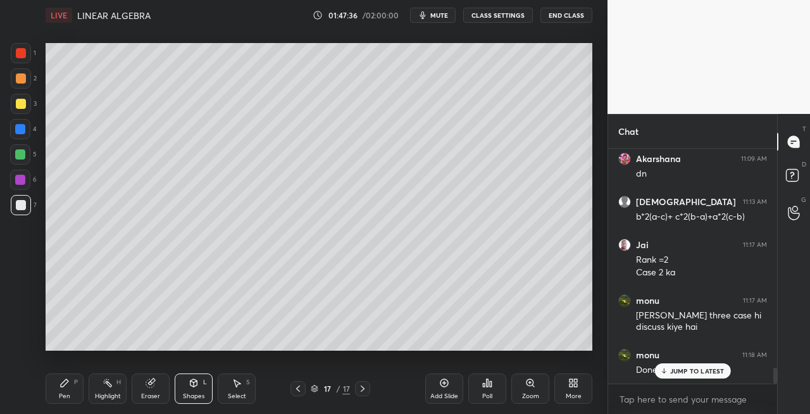
click at [73, 394] on div "Pen P" at bounding box center [65, 388] width 38 height 30
click at [197, 381] on icon at bounding box center [194, 383] width 7 height 8
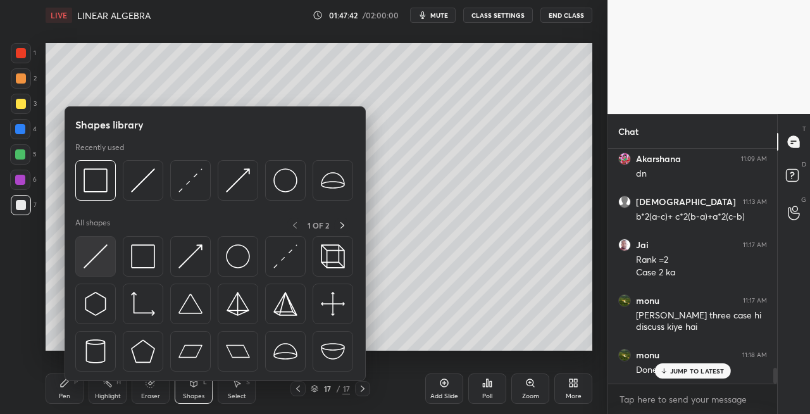
click at [92, 259] on img at bounding box center [96, 256] width 24 height 24
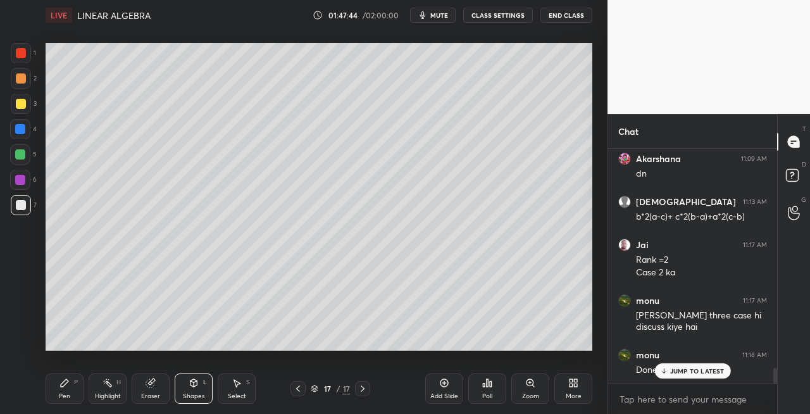
click at [66, 384] on icon at bounding box center [65, 383] width 8 height 8
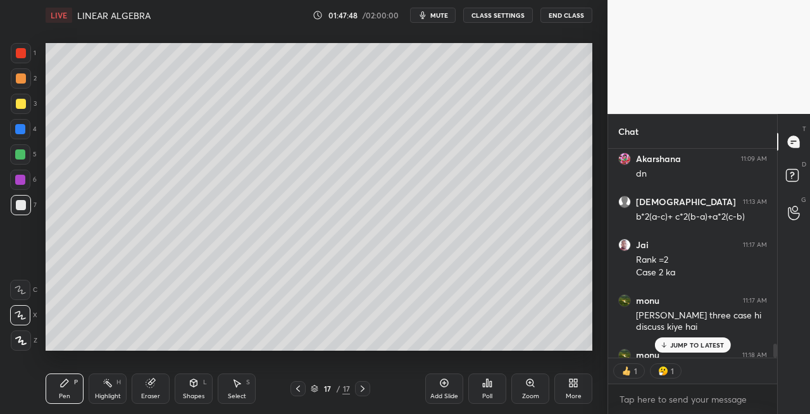
click at [194, 381] on icon at bounding box center [194, 382] width 7 height 2
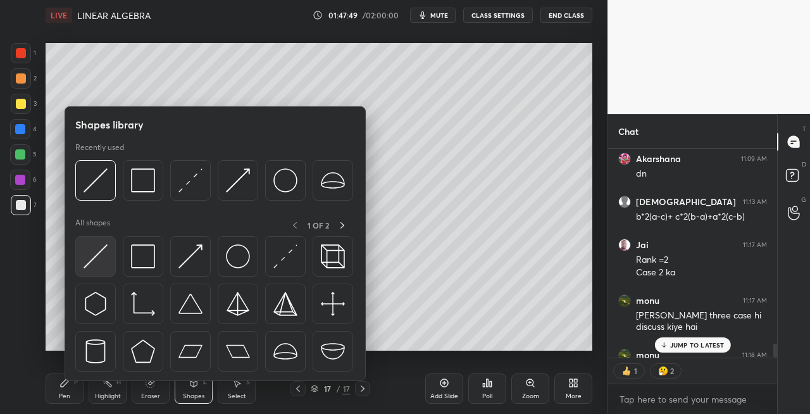
click at [87, 261] on img at bounding box center [96, 256] width 24 height 24
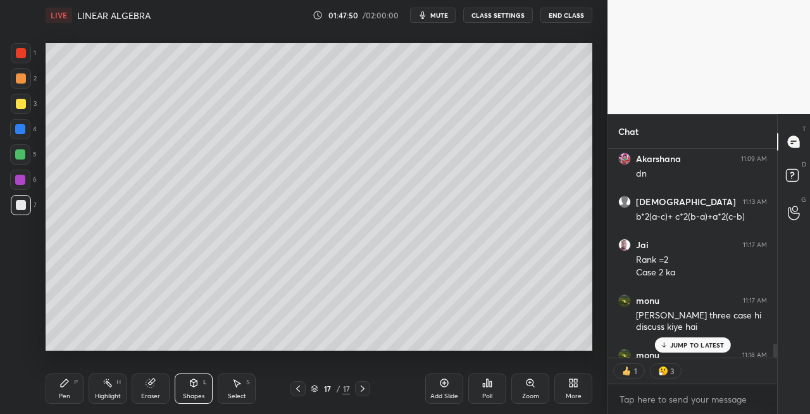
click at [63, 386] on icon at bounding box center [65, 383] width 8 height 8
click at [158, 373] on div "Eraser" at bounding box center [151, 388] width 38 height 30
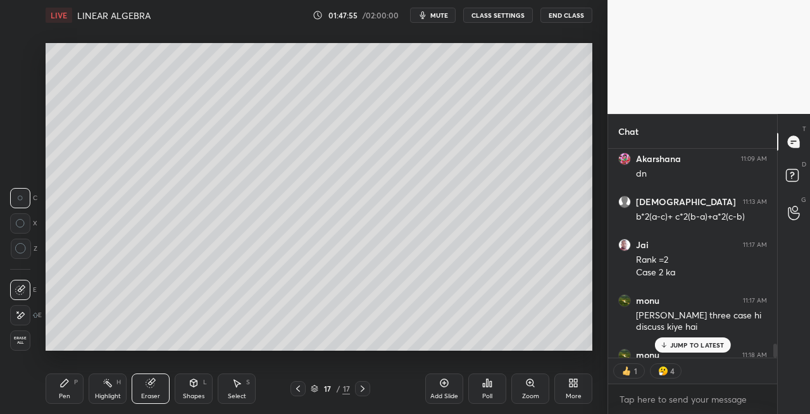
click at [62, 399] on div "Pen" at bounding box center [64, 396] width 11 height 6
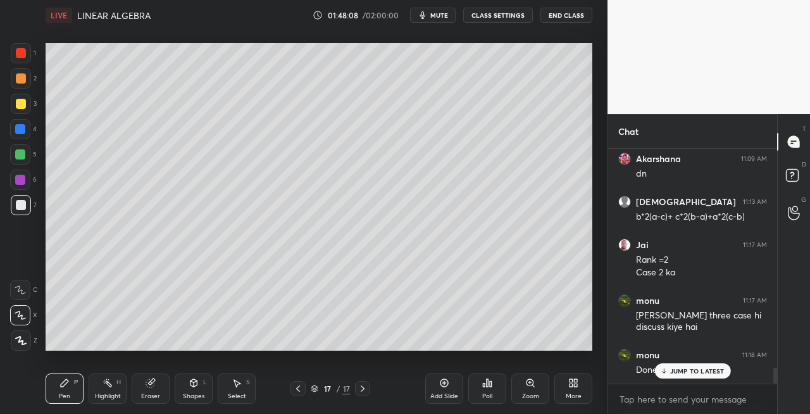
scroll to position [3261, 0]
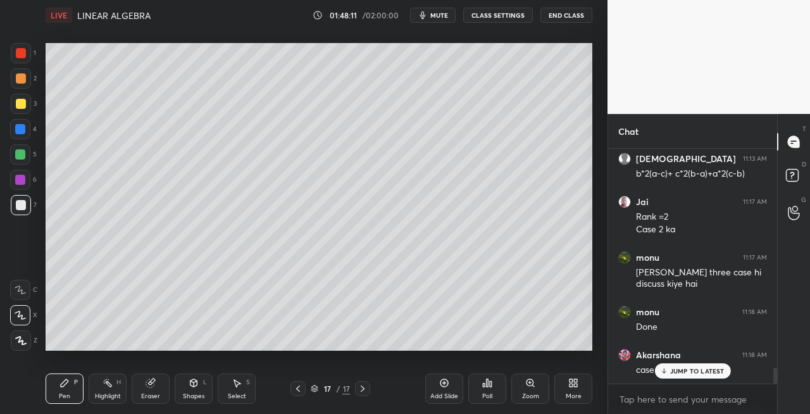
click at [368, 391] on div at bounding box center [362, 388] width 15 height 15
click at [361, 390] on icon at bounding box center [363, 389] width 10 height 10
click at [441, 391] on div "Add Slide" at bounding box center [444, 388] width 38 height 30
click at [142, 387] on div "Eraser" at bounding box center [151, 388] width 38 height 30
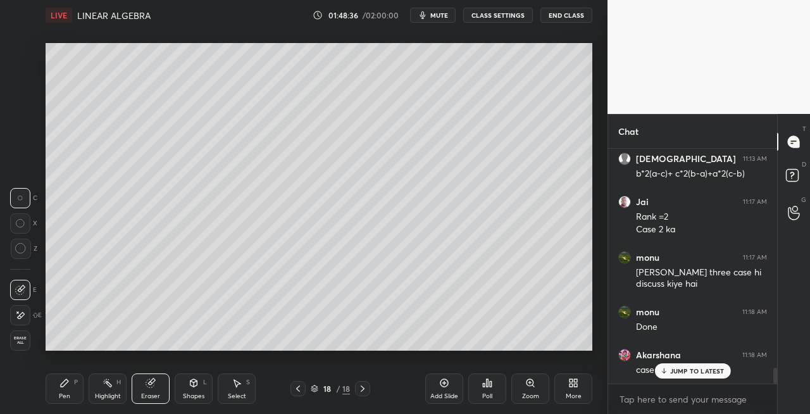
click at [82, 393] on div "Pen P" at bounding box center [65, 388] width 38 height 30
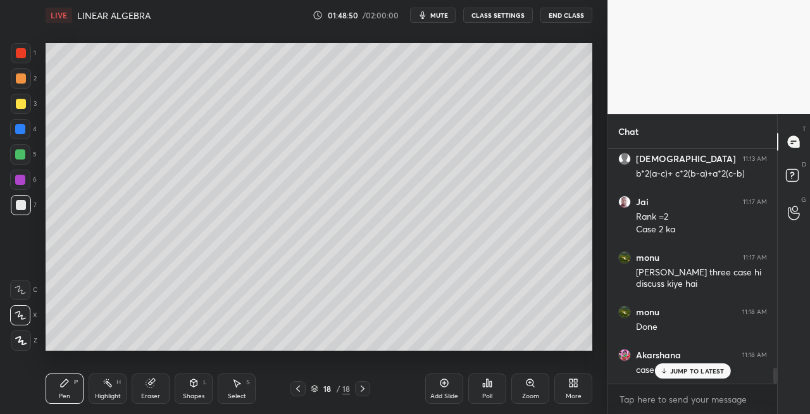
scroll to position [3304, 0]
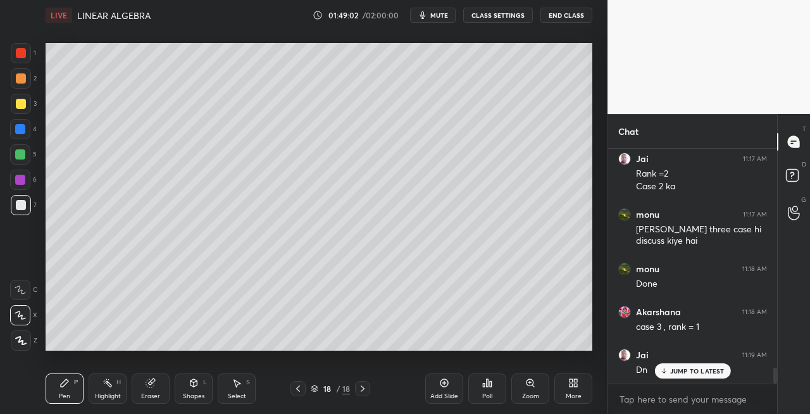
click at [187, 385] on div "Shapes L" at bounding box center [194, 388] width 38 height 30
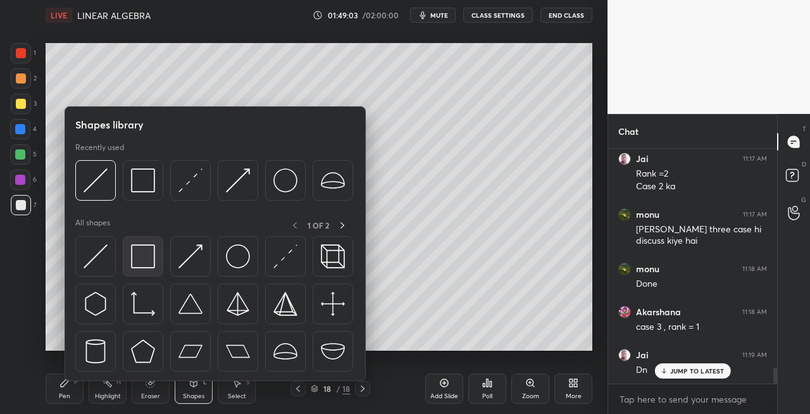
click at [143, 268] on div at bounding box center [143, 256] width 41 height 41
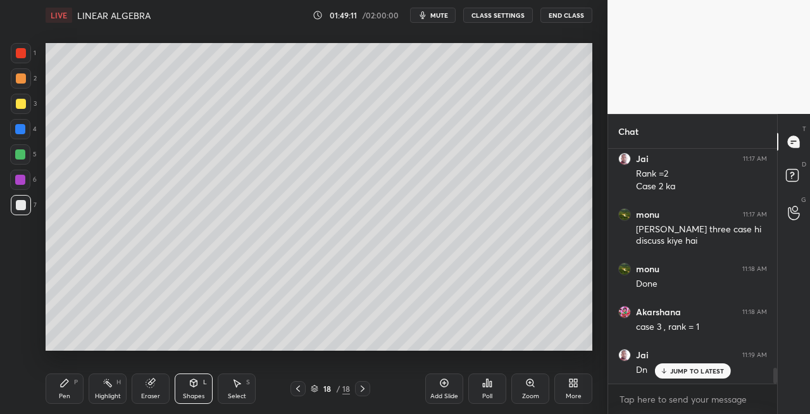
click at [446, 18] on span "mute" at bounding box center [439, 15] width 18 height 9
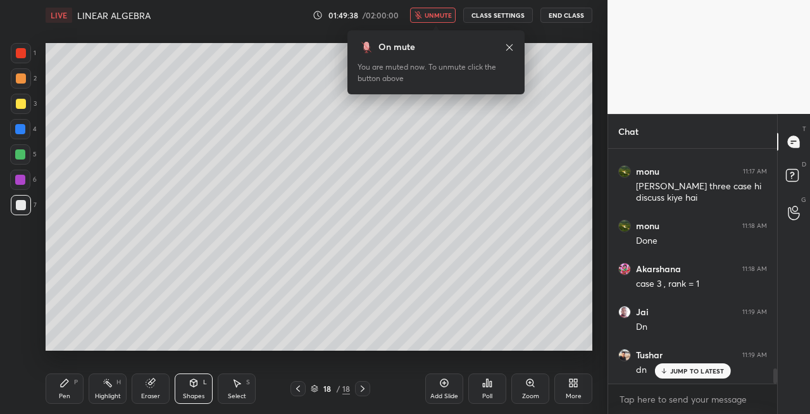
click at [441, 19] on span "unmute" at bounding box center [438, 15] width 27 height 9
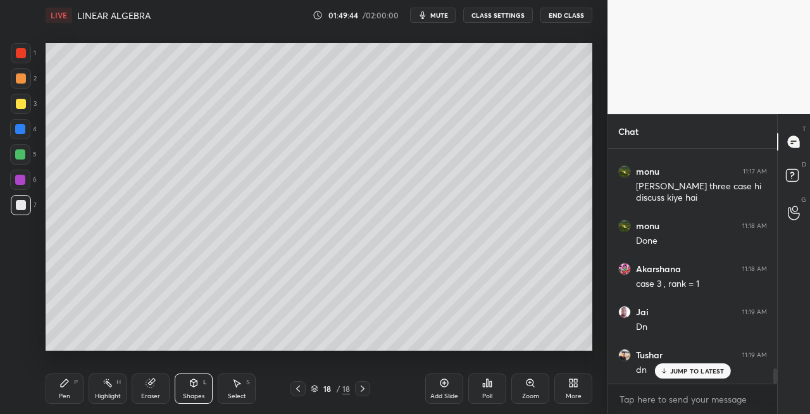
click at [61, 390] on div "Pen P" at bounding box center [65, 388] width 38 height 30
click at [23, 105] on div at bounding box center [21, 104] width 10 height 10
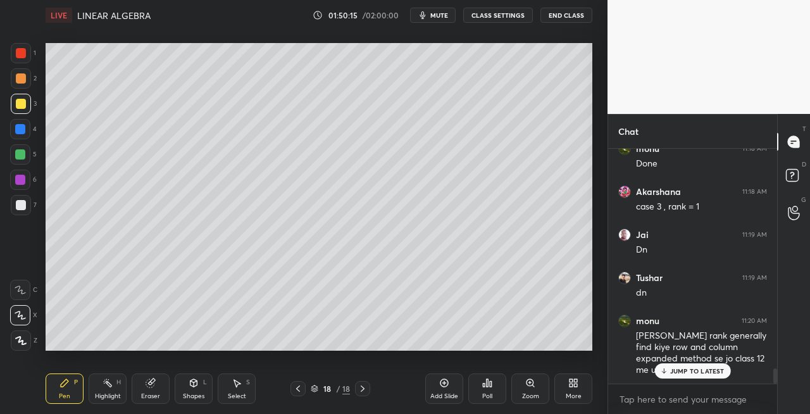
scroll to position [3467, 0]
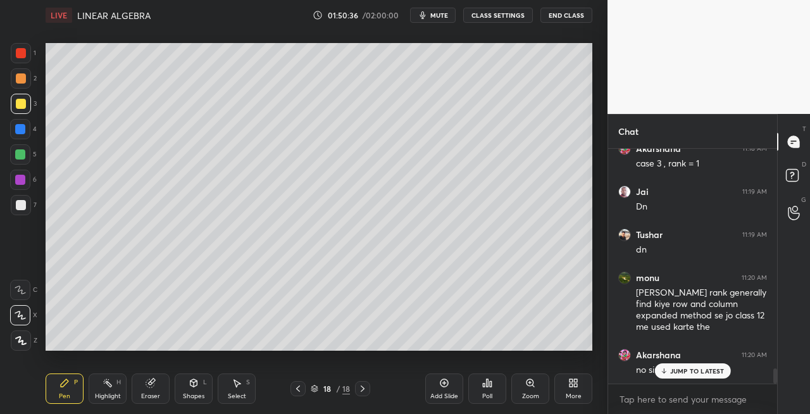
click at [26, 106] on div at bounding box center [21, 104] width 20 height 20
click at [299, 389] on icon at bounding box center [298, 389] width 10 height 10
click at [296, 389] on icon at bounding box center [298, 389] width 10 height 10
click at [361, 391] on icon at bounding box center [363, 388] width 4 height 6
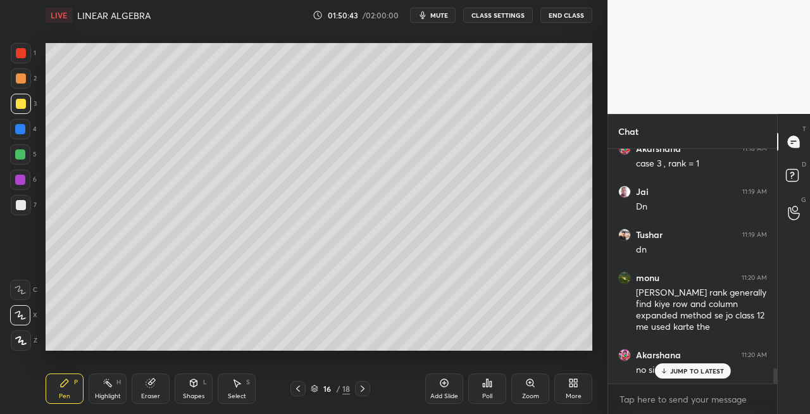
click at [359, 389] on icon at bounding box center [363, 389] width 10 height 10
click at [358, 389] on icon at bounding box center [363, 389] width 10 height 10
click at [358, 388] on icon at bounding box center [363, 389] width 10 height 10
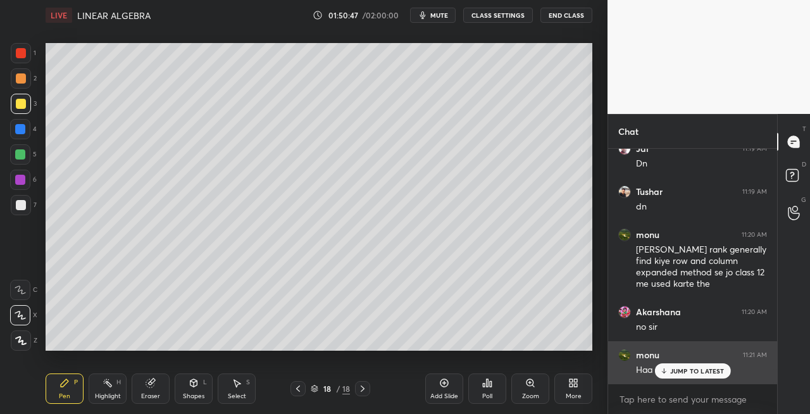
click at [669, 368] on div "JUMP TO LATEST" at bounding box center [692, 370] width 76 height 15
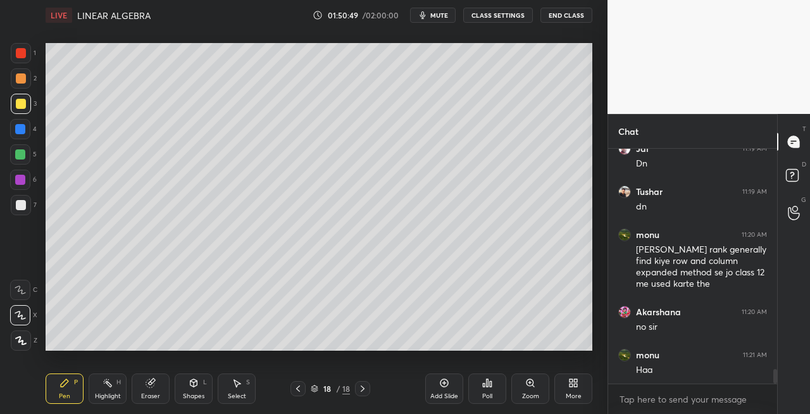
click at [22, 108] on div at bounding box center [21, 104] width 10 height 10
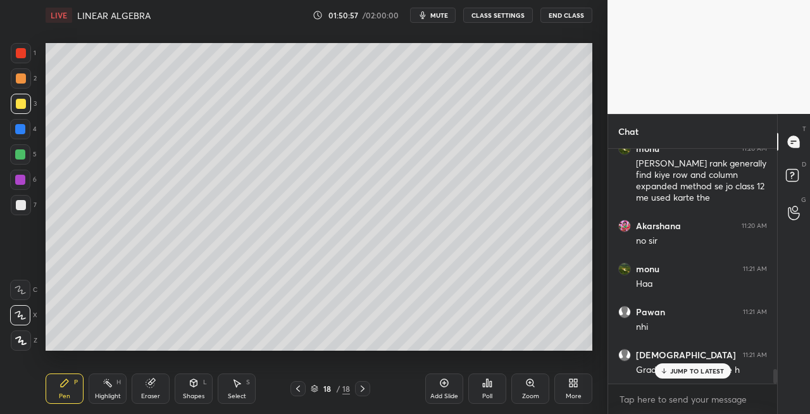
scroll to position [3639, 0]
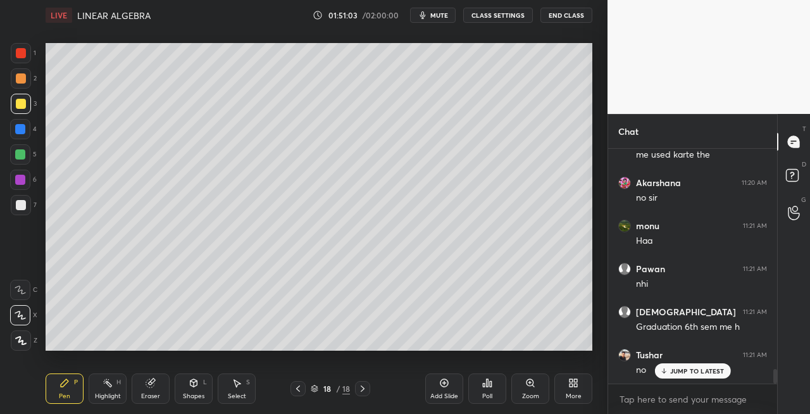
click at [300, 387] on icon at bounding box center [298, 389] width 10 height 10
click at [298, 388] on icon at bounding box center [298, 389] width 10 height 10
click at [298, 389] on icon at bounding box center [298, 389] width 10 height 10
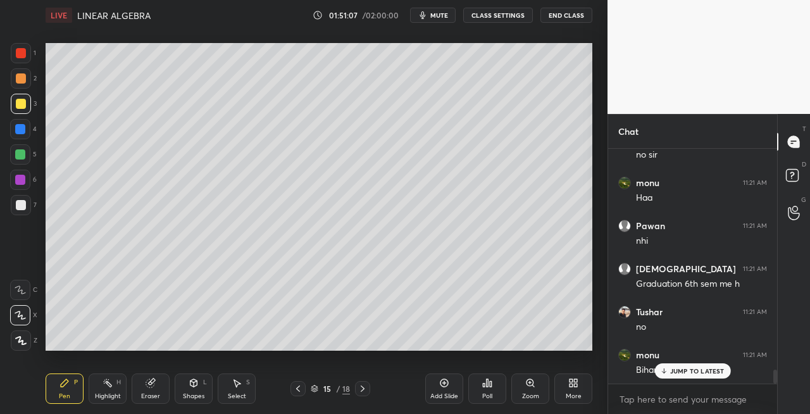
click at [366, 390] on icon at bounding box center [363, 389] width 10 height 10
click at [364, 389] on icon at bounding box center [363, 389] width 10 height 10
click at [363, 389] on icon at bounding box center [363, 389] width 10 height 10
click at [24, 106] on div at bounding box center [21, 104] width 10 height 10
click at [200, 389] on div "Shapes L" at bounding box center [194, 388] width 38 height 30
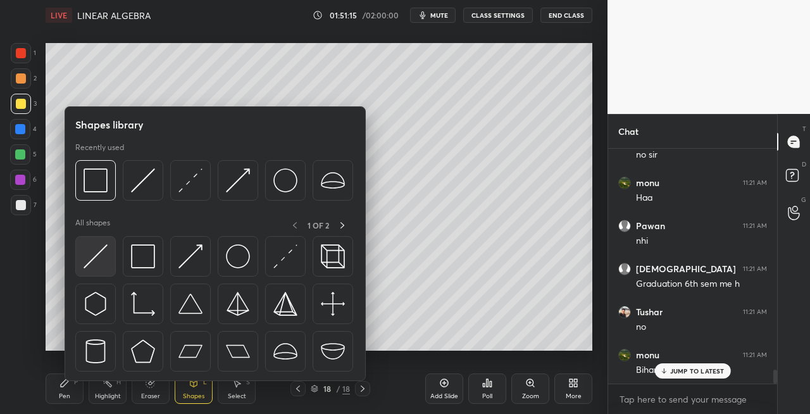
click at [86, 252] on img at bounding box center [96, 256] width 24 height 24
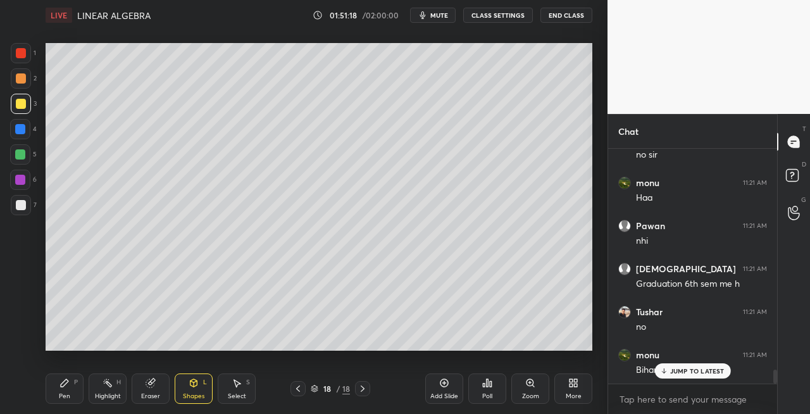
scroll to position [3725, 0]
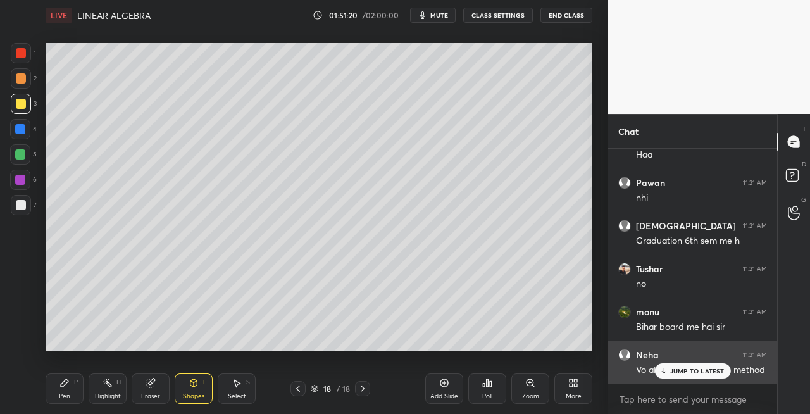
click at [668, 371] on div "JUMP TO LATEST" at bounding box center [692, 370] width 76 height 15
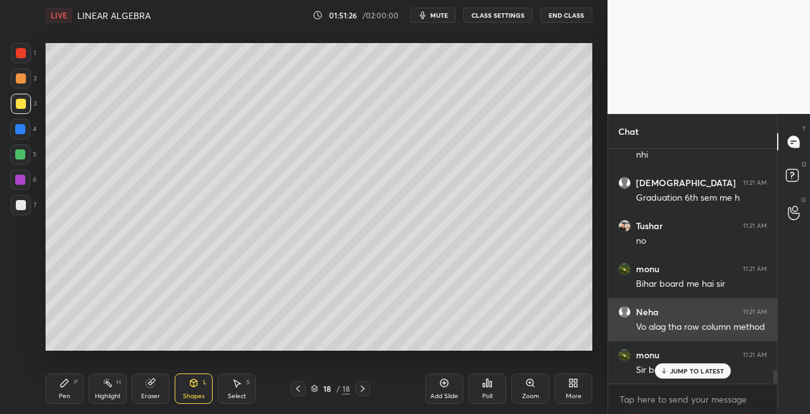
scroll to position [3811, 0]
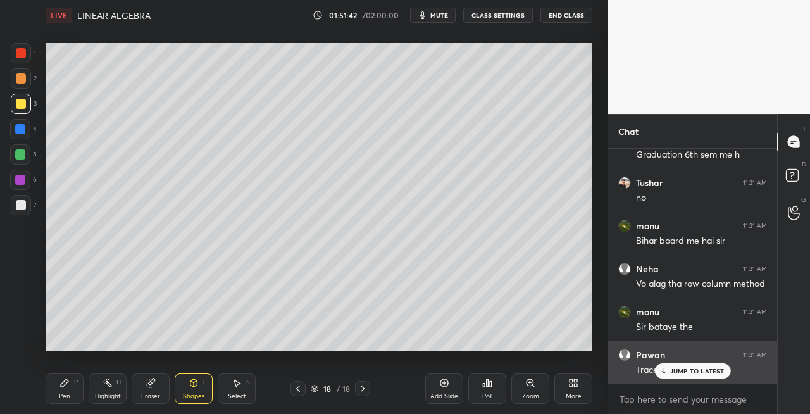
click at [673, 375] on div "JUMP TO LATEST" at bounding box center [692, 370] width 76 height 15
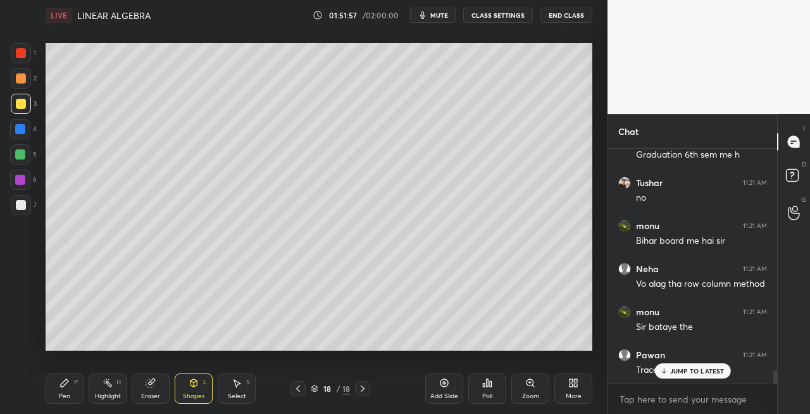
scroll to position [3854, 0]
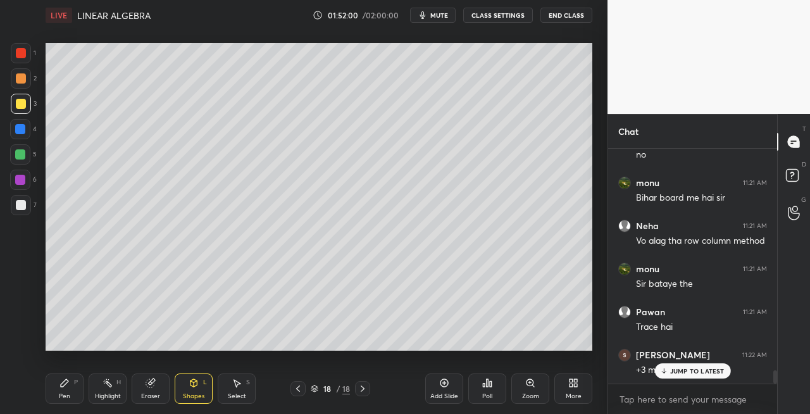
click at [677, 367] on p "JUMP TO LATEST" at bounding box center [697, 371] width 54 height 8
click at [63, 385] on icon at bounding box center [65, 383] width 8 height 8
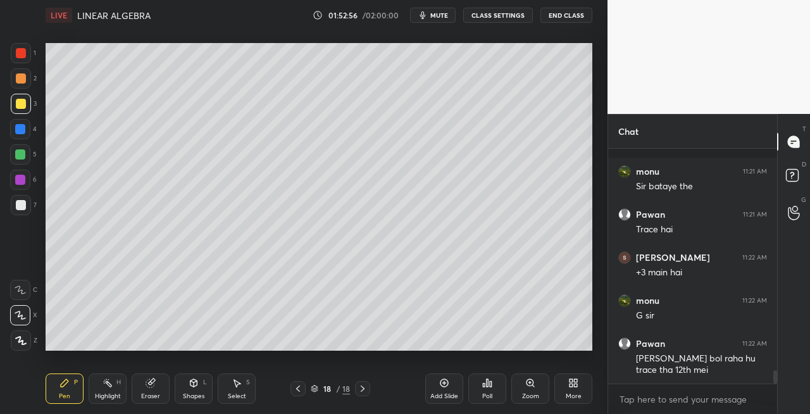
scroll to position [4006, 0]
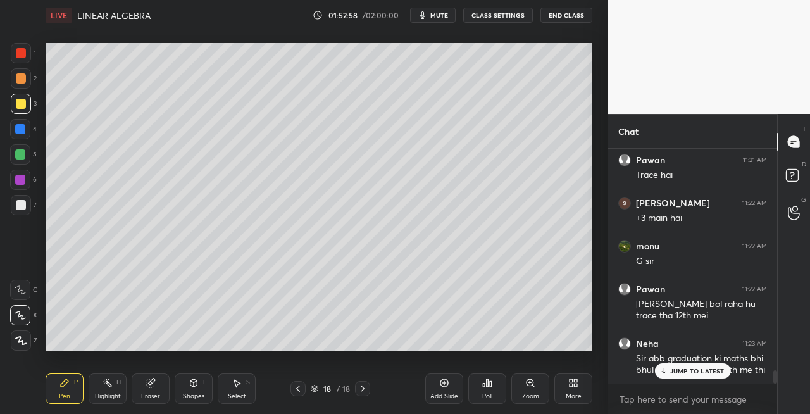
click at [138, 389] on div "Eraser" at bounding box center [151, 388] width 38 height 30
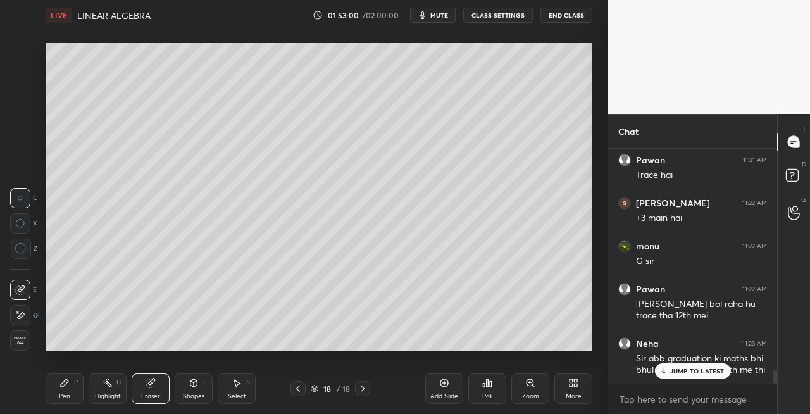
click at [68, 384] on icon at bounding box center [64, 383] width 10 height 10
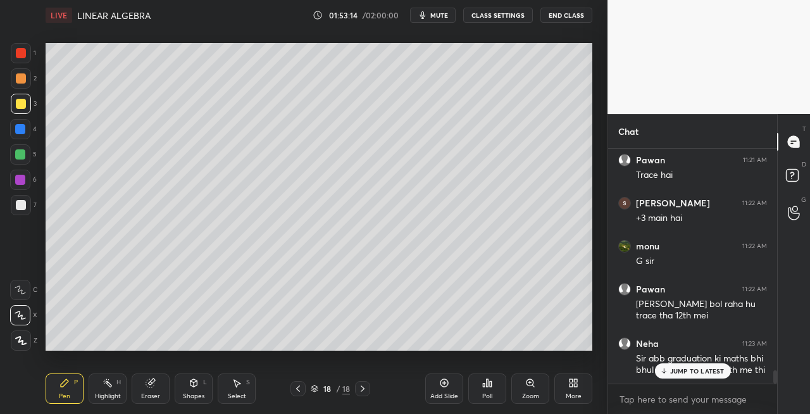
click at [172, 386] on div "Pen P Highlight H Eraser Shapes L Select S" at bounding box center [141, 388] width 190 height 30
click at [154, 390] on div "Eraser" at bounding box center [151, 388] width 38 height 30
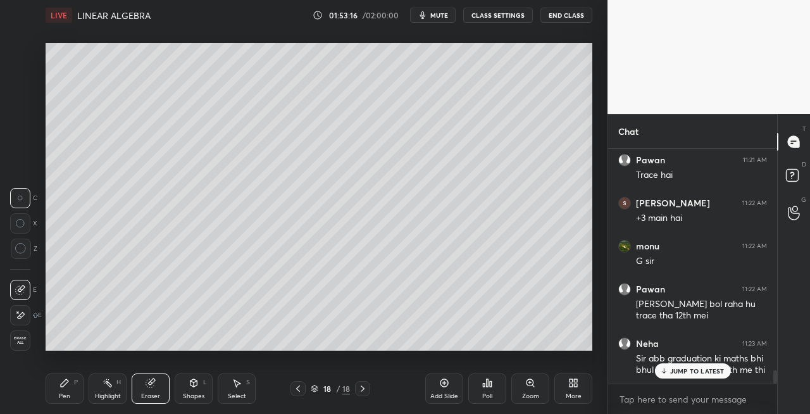
click at [70, 385] on div "Pen P" at bounding box center [65, 388] width 38 height 30
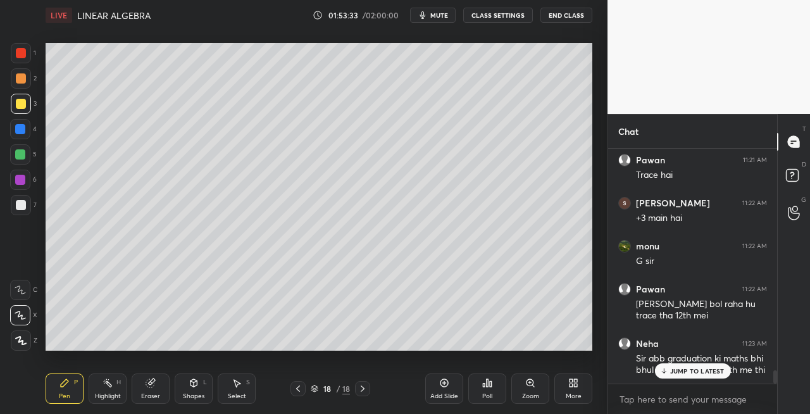
click at [23, 215] on div "7" at bounding box center [24, 207] width 26 height 25
click at [191, 382] on icon at bounding box center [194, 383] width 7 height 8
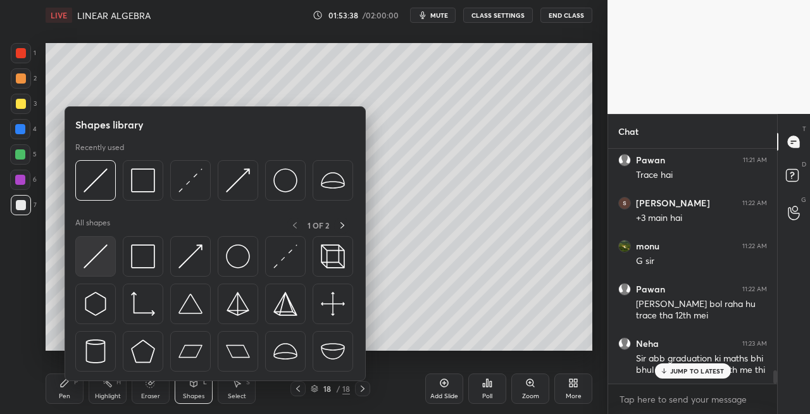
click at [91, 259] on img at bounding box center [96, 256] width 24 height 24
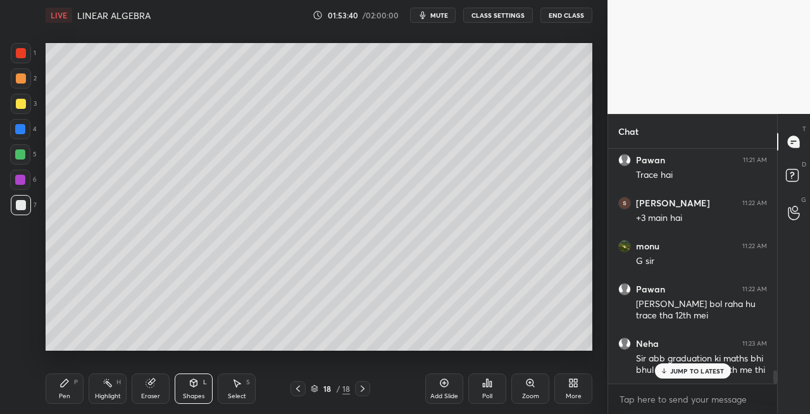
click at [59, 395] on div "Pen" at bounding box center [64, 396] width 11 height 6
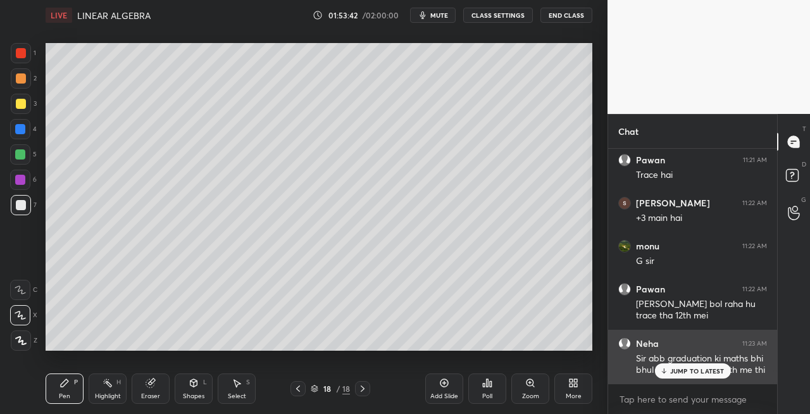
click at [694, 375] on p "JUMP TO LATEST" at bounding box center [697, 371] width 54 height 8
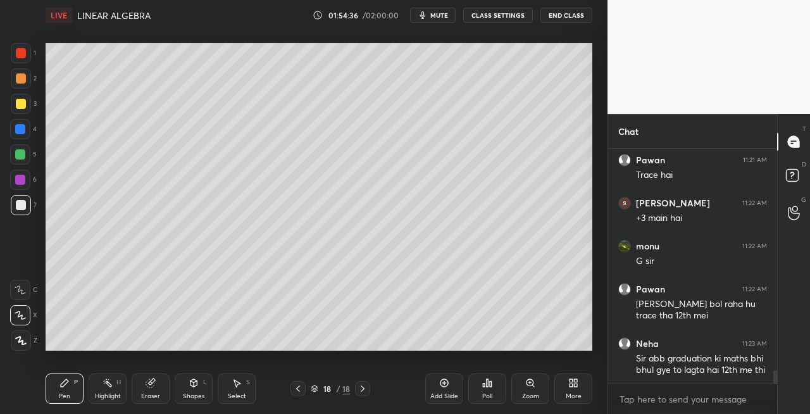
click at [155, 387] on icon at bounding box center [151, 383] width 10 height 10
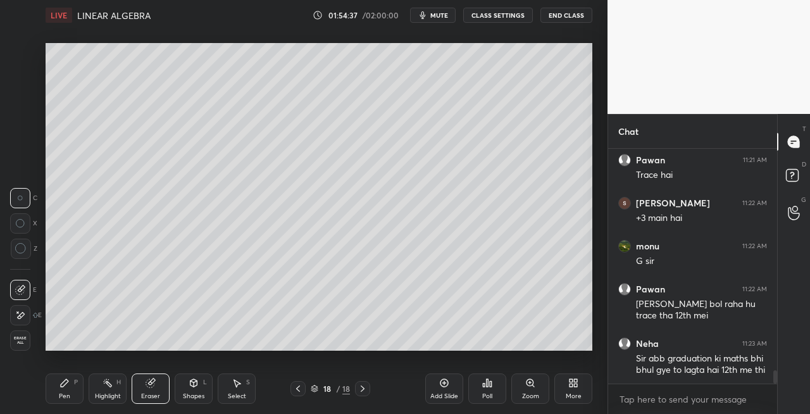
click at [79, 385] on div "Pen P" at bounding box center [65, 388] width 38 height 30
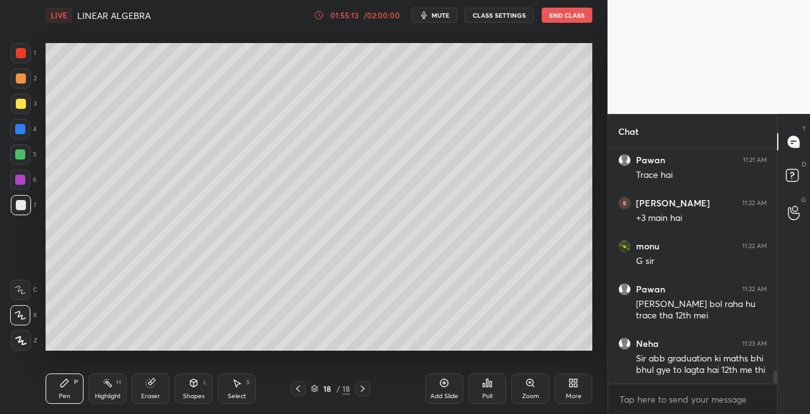
click at [154, 385] on icon at bounding box center [150, 383] width 8 height 8
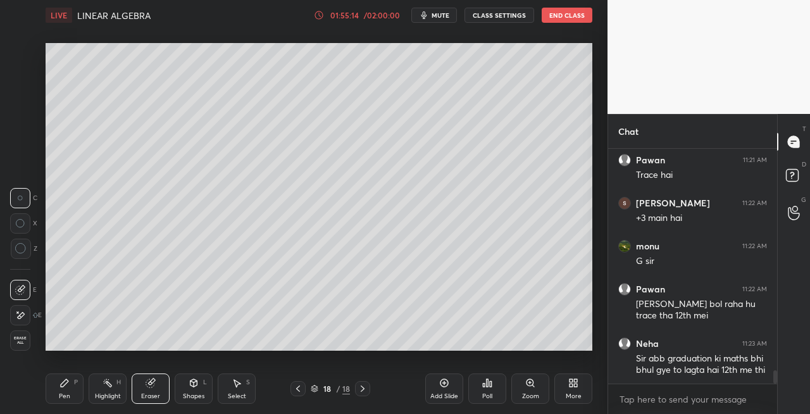
click at [66, 390] on div "Pen P" at bounding box center [65, 388] width 38 height 30
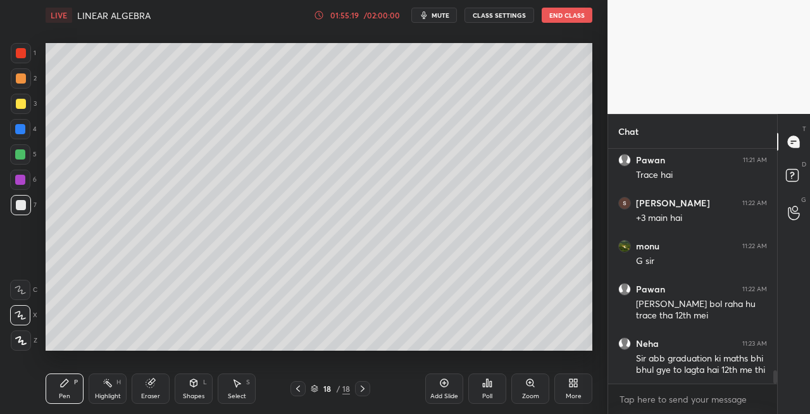
click at [194, 386] on icon at bounding box center [194, 383] width 7 height 8
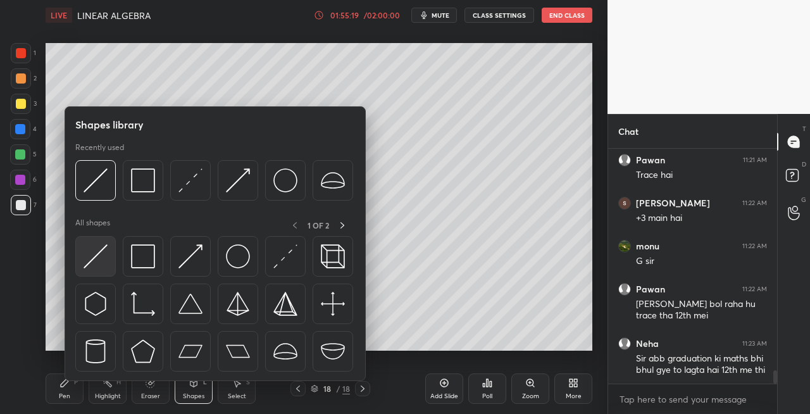
click at [96, 253] on img at bounding box center [96, 256] width 24 height 24
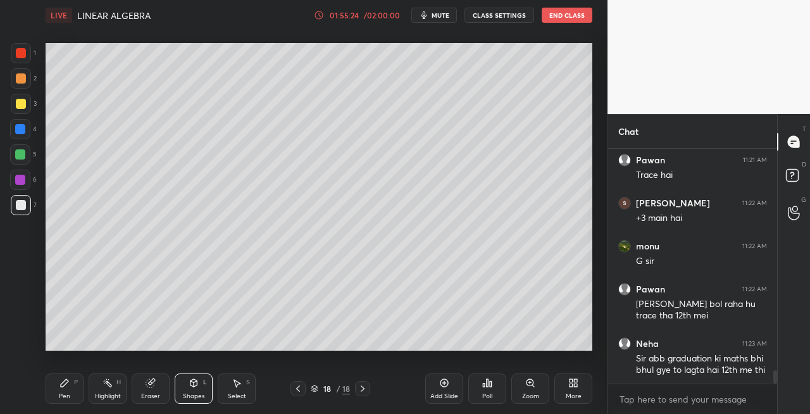
click at [58, 391] on div "Pen P" at bounding box center [65, 388] width 38 height 30
click at [364, 352] on div "Setting up your live class Poll for secs No correct answer Start poll" at bounding box center [319, 196] width 557 height 333
click at [155, 393] on div "Eraser" at bounding box center [150, 396] width 19 height 6
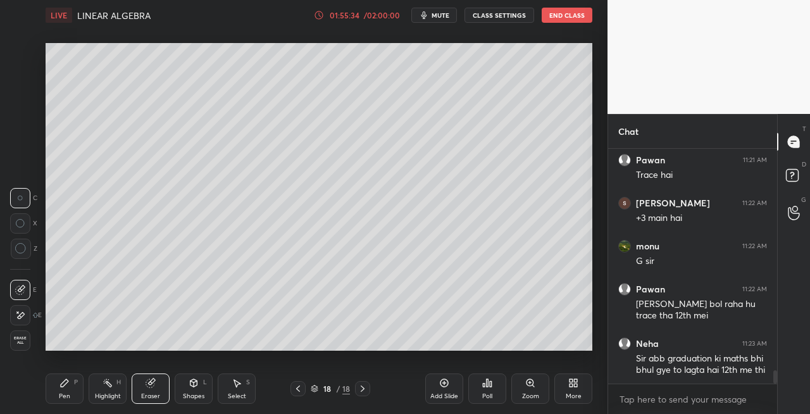
click at [61, 389] on div "Pen P" at bounding box center [65, 388] width 38 height 30
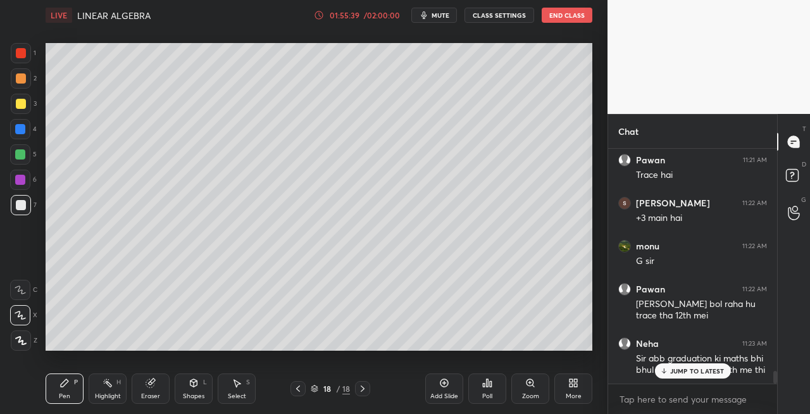
scroll to position [4049, 0]
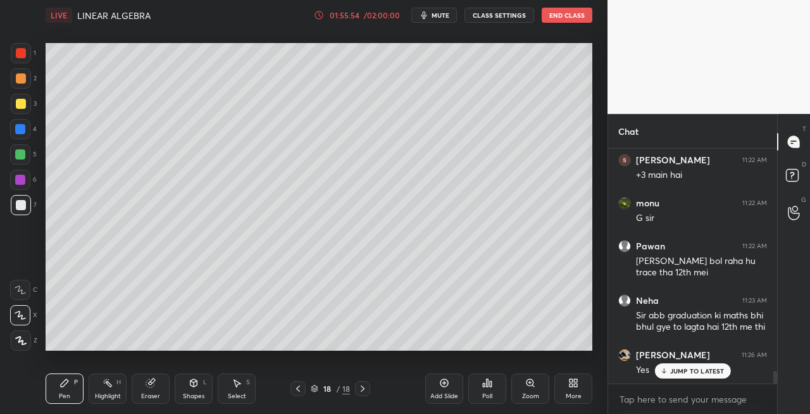
click at [361, 391] on icon at bounding box center [363, 389] width 10 height 10
click at [443, 396] on div "Add Slide" at bounding box center [444, 396] width 28 height 6
click at [153, 389] on div "Eraser" at bounding box center [151, 388] width 38 height 30
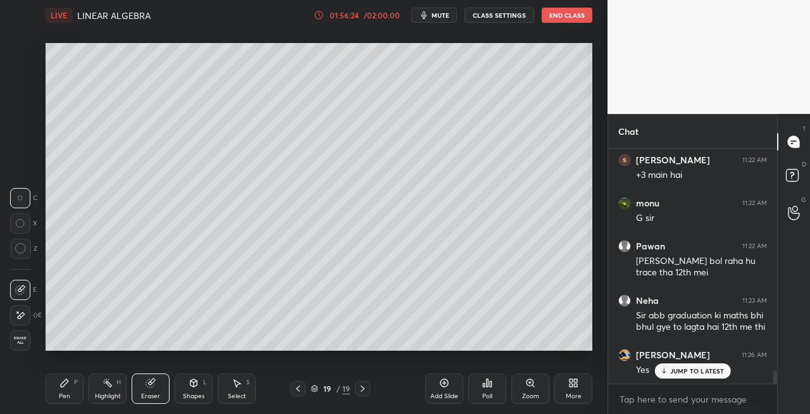
click at [56, 397] on div "Pen P" at bounding box center [65, 388] width 38 height 30
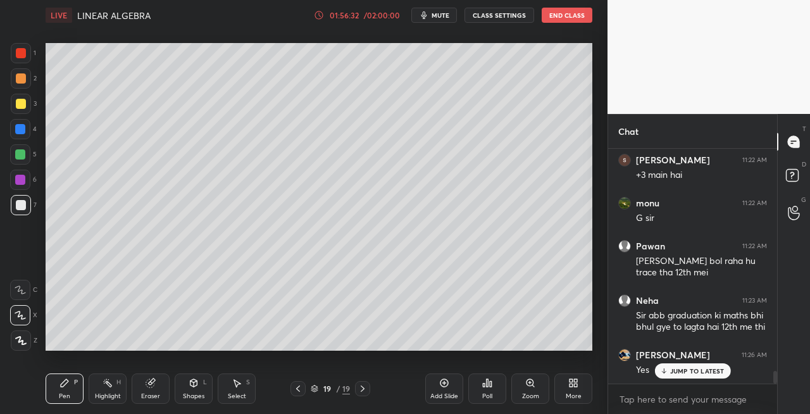
click at [187, 388] on div "Shapes L" at bounding box center [194, 388] width 38 height 30
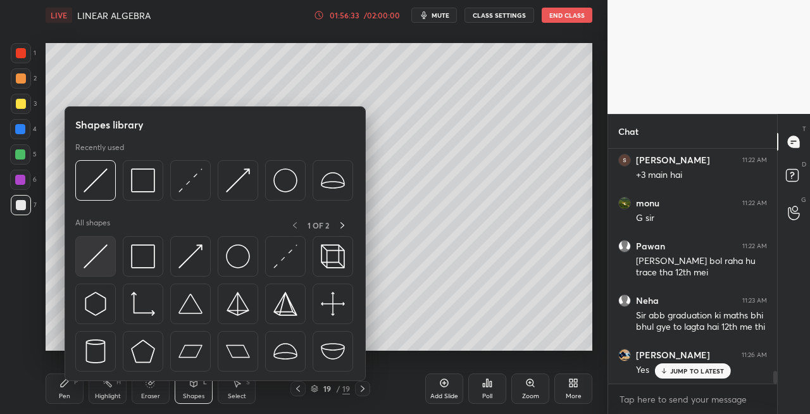
click at [95, 256] on img at bounding box center [96, 256] width 24 height 24
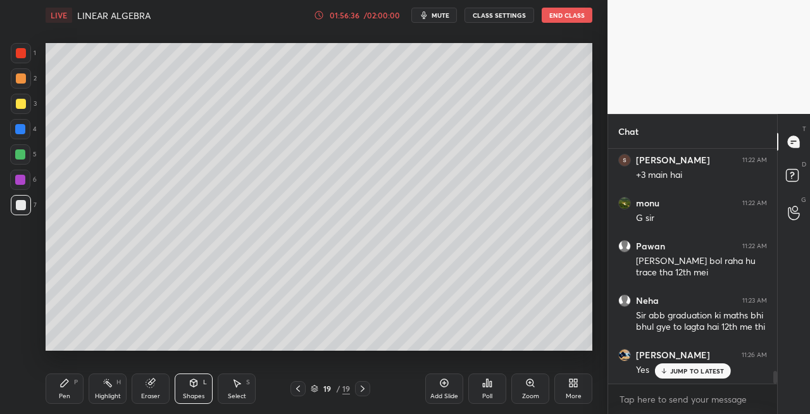
click at [63, 381] on icon at bounding box center [64, 383] width 10 height 10
click at [194, 387] on icon at bounding box center [194, 383] width 10 height 10
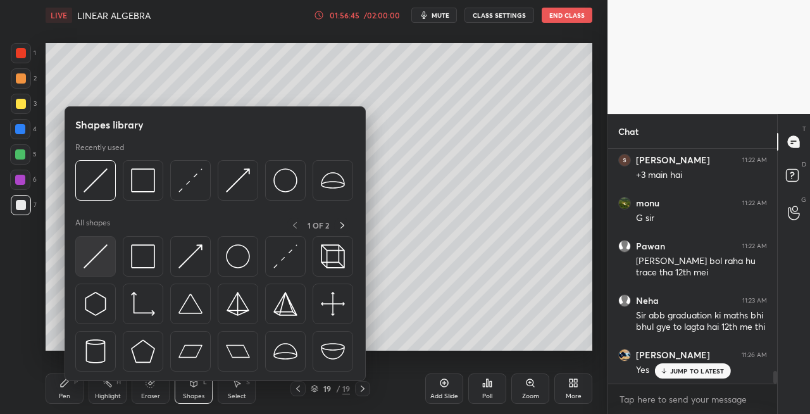
click at [89, 254] on img at bounding box center [96, 256] width 24 height 24
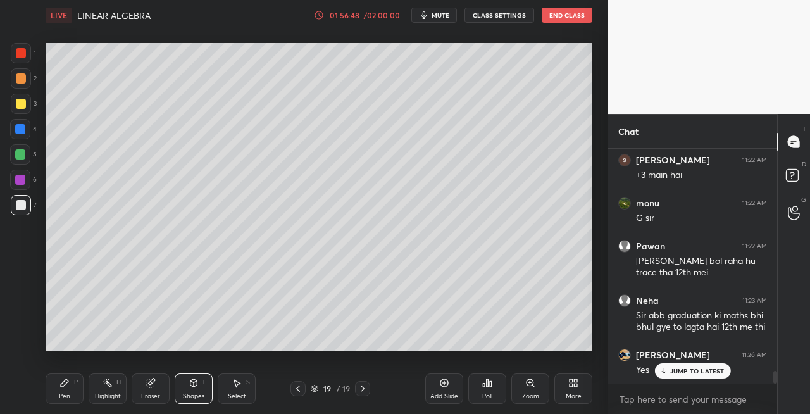
click at [67, 391] on div "Pen P" at bounding box center [65, 388] width 38 height 30
click at [186, 380] on div "Shapes L" at bounding box center [194, 388] width 38 height 30
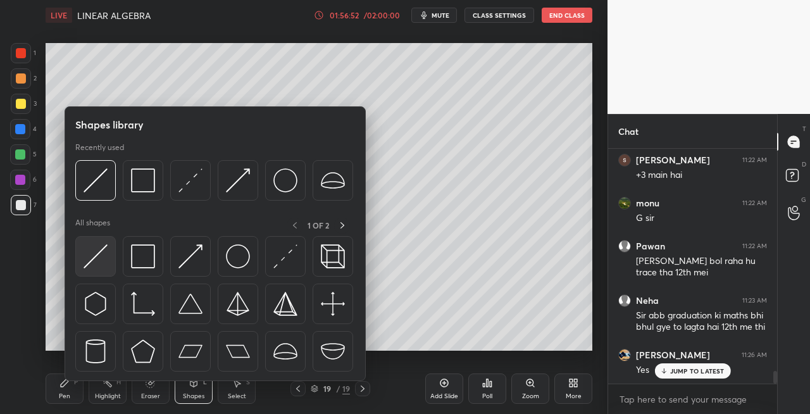
click at [89, 256] on img at bounding box center [96, 256] width 24 height 24
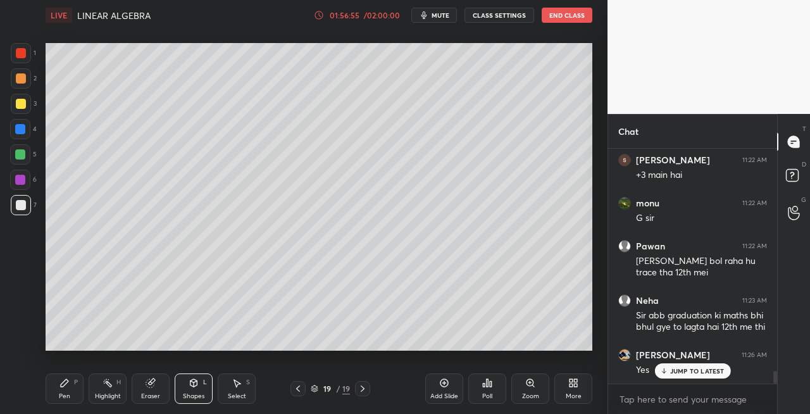
click at [56, 392] on div "Pen P" at bounding box center [65, 388] width 38 height 30
click at [158, 387] on div "Eraser" at bounding box center [151, 388] width 38 height 30
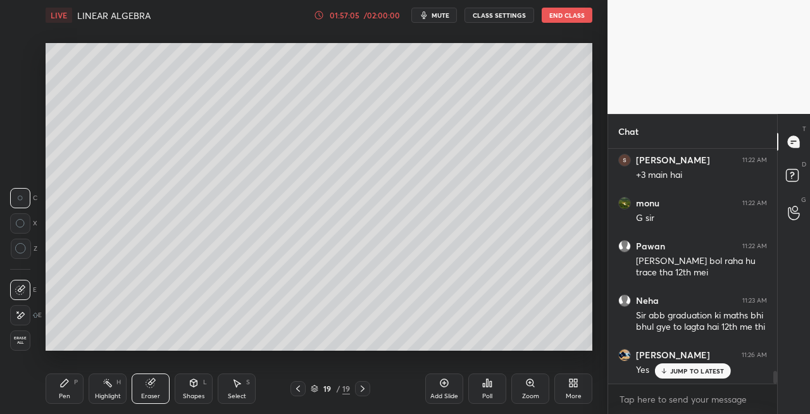
click at [65, 394] on div "Pen" at bounding box center [64, 396] width 11 height 6
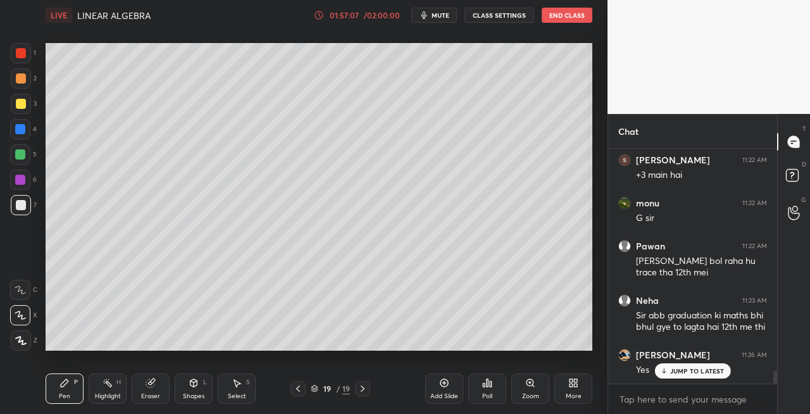
click at [188, 391] on div "Shapes L" at bounding box center [194, 388] width 38 height 30
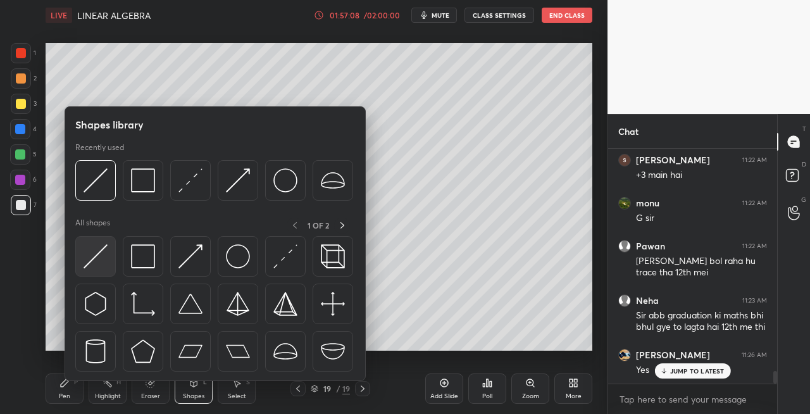
click at [92, 257] on img at bounding box center [96, 256] width 24 height 24
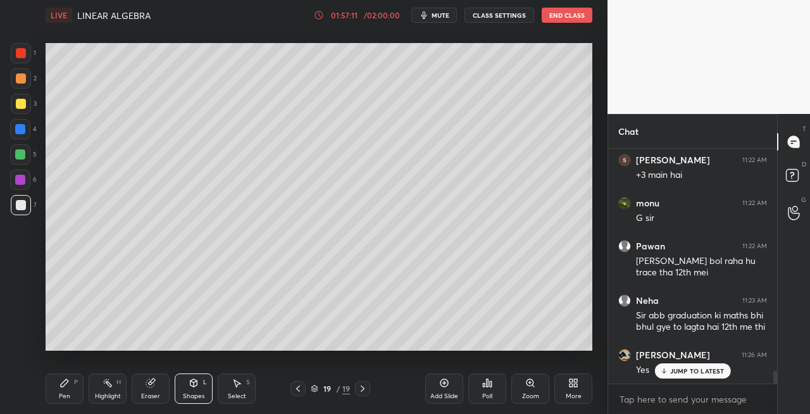
click at [68, 395] on div "Pen" at bounding box center [64, 396] width 11 height 6
click at [159, 385] on div "Eraser" at bounding box center [151, 388] width 38 height 30
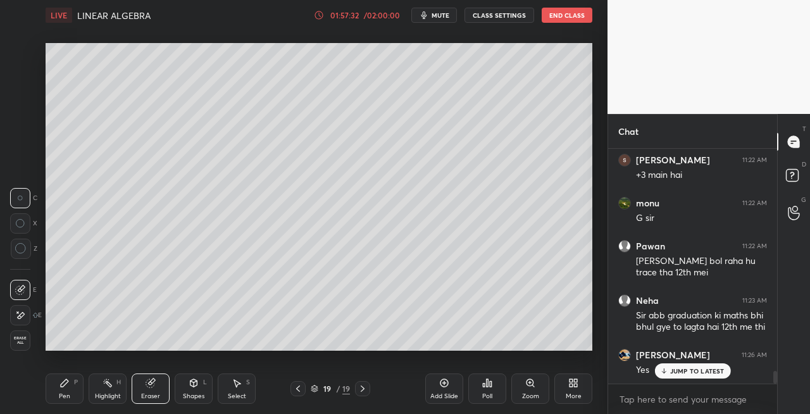
click at [67, 395] on div "Pen" at bounding box center [64, 396] width 11 height 6
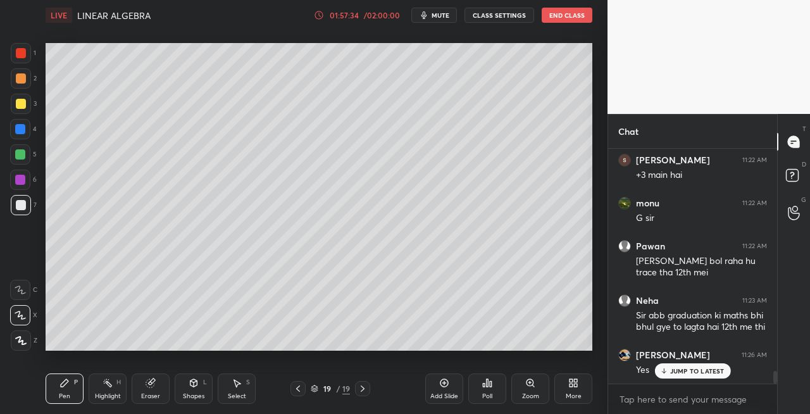
click at [197, 383] on icon at bounding box center [194, 383] width 10 height 10
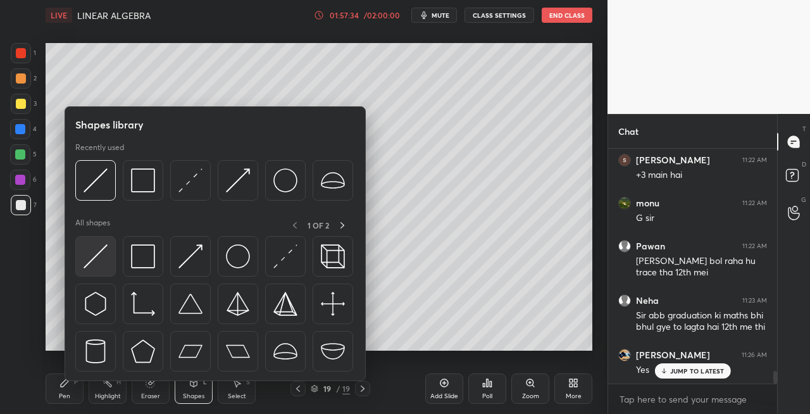
click at [115, 258] on div at bounding box center [95, 256] width 41 height 41
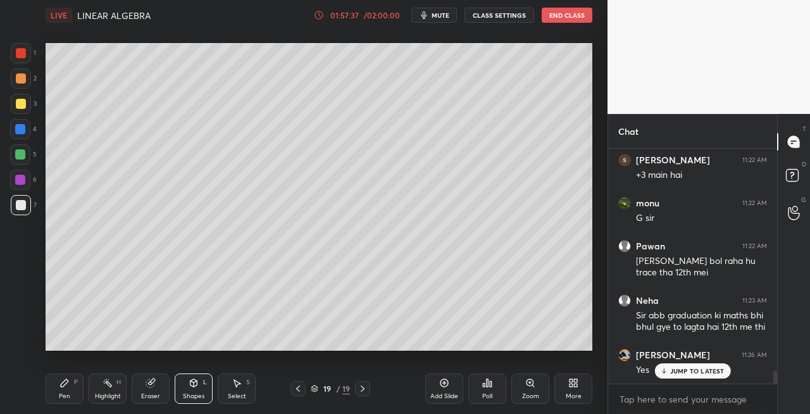
click at [186, 391] on div "Shapes L" at bounding box center [194, 388] width 38 height 30
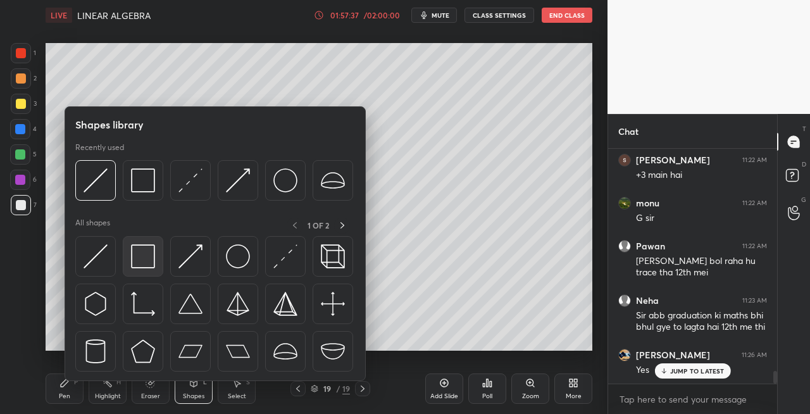
click at [135, 263] on img at bounding box center [143, 256] width 24 height 24
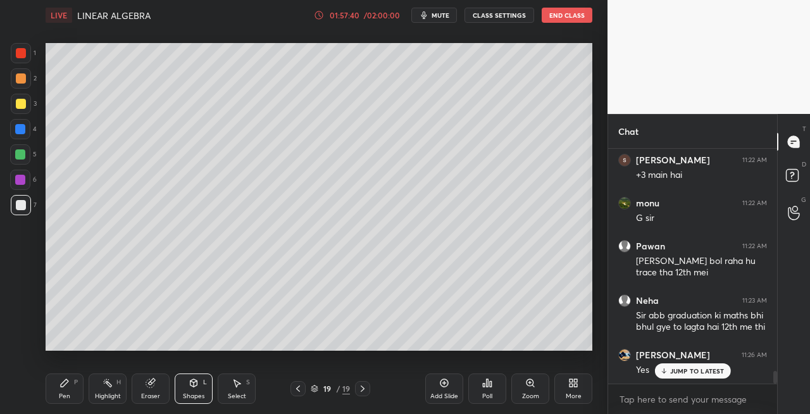
click at [71, 397] on div "Pen P" at bounding box center [65, 388] width 38 height 30
click at [191, 386] on icon at bounding box center [194, 383] width 7 height 8
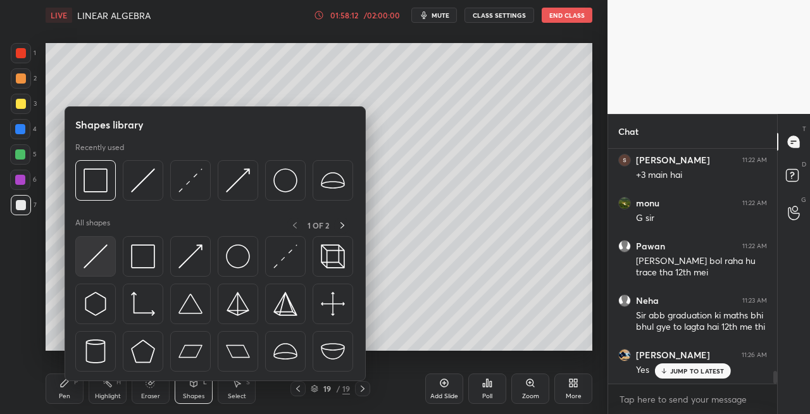
click at [92, 252] on img at bounding box center [96, 256] width 24 height 24
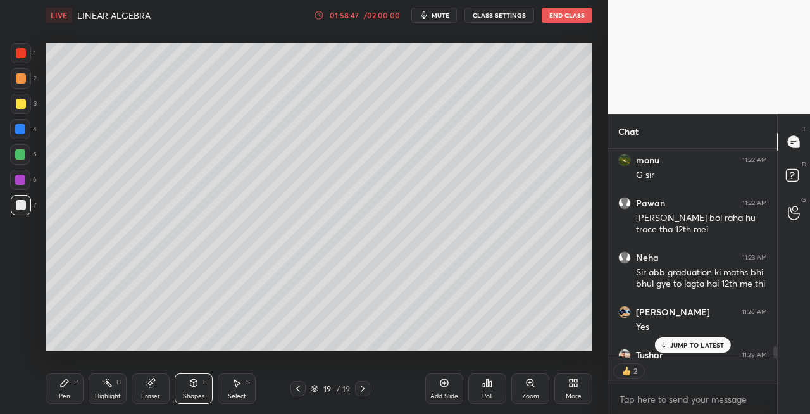
scroll to position [4162, 0]
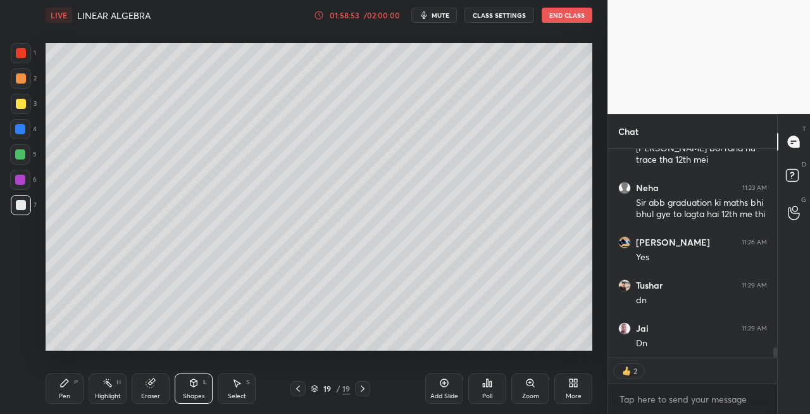
click at [16, 106] on div at bounding box center [21, 104] width 10 height 10
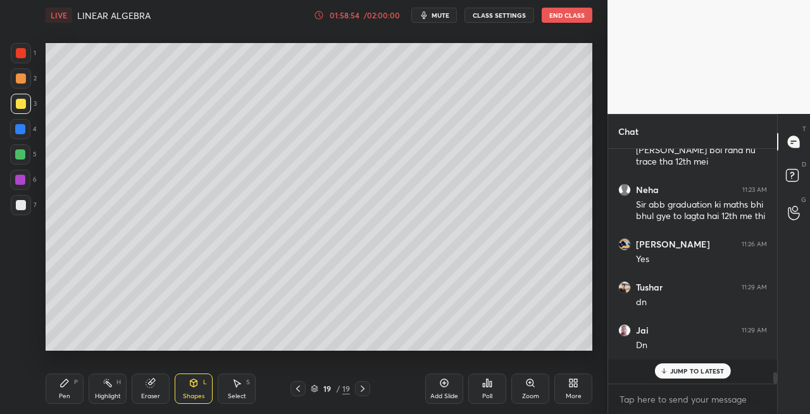
scroll to position [4135, 0]
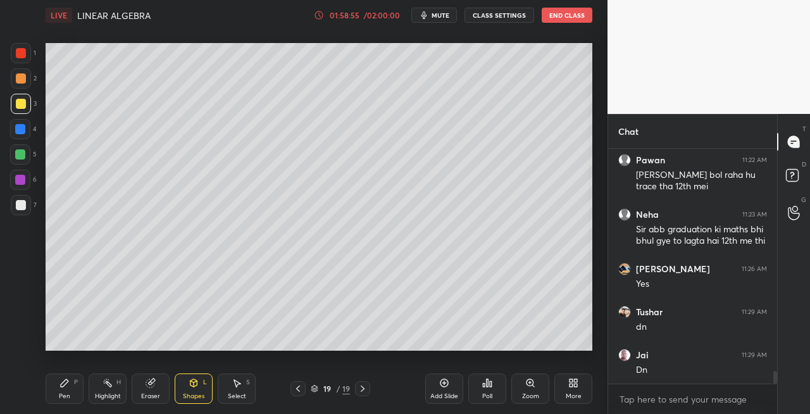
click at [300, 390] on icon at bounding box center [298, 389] width 10 height 10
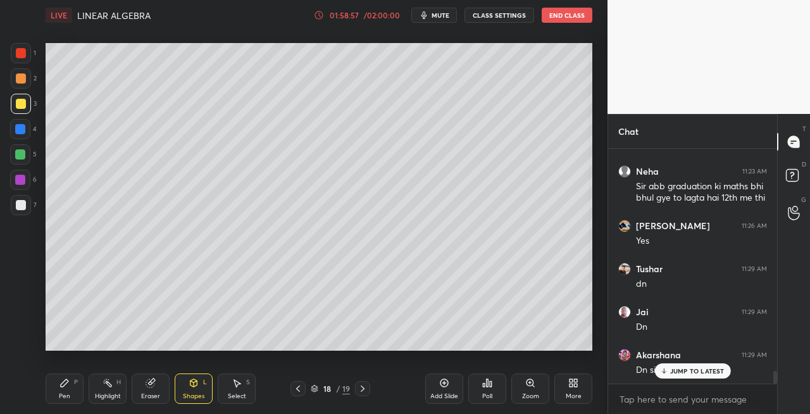
click at [363, 391] on icon at bounding box center [363, 389] width 10 height 10
click at [364, 391] on icon at bounding box center [363, 389] width 10 height 10
click at [359, 390] on icon at bounding box center [363, 389] width 10 height 10
click at [447, 396] on div "Add Slide" at bounding box center [444, 396] width 28 height 6
click at [73, 389] on div "Pen P" at bounding box center [65, 388] width 38 height 30
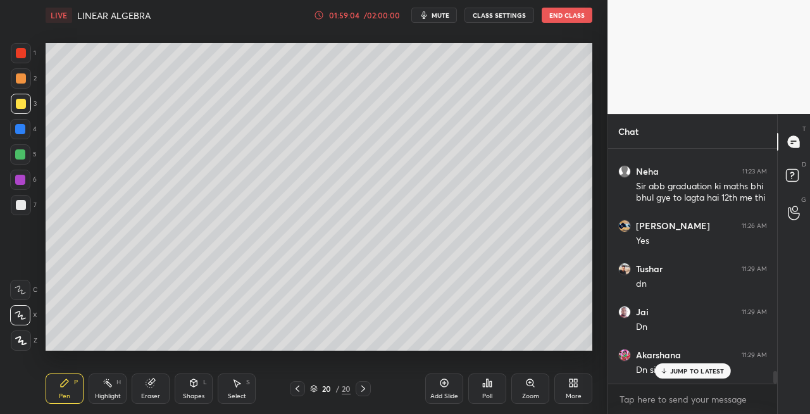
click at [194, 389] on div "Shapes L" at bounding box center [194, 388] width 38 height 30
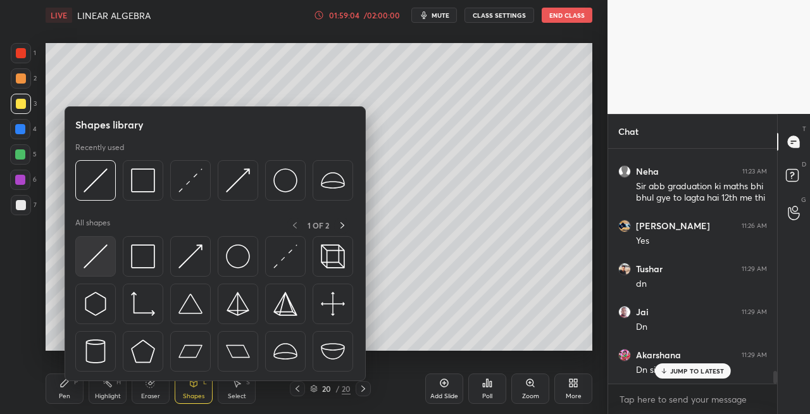
click at [96, 256] on img at bounding box center [96, 256] width 24 height 24
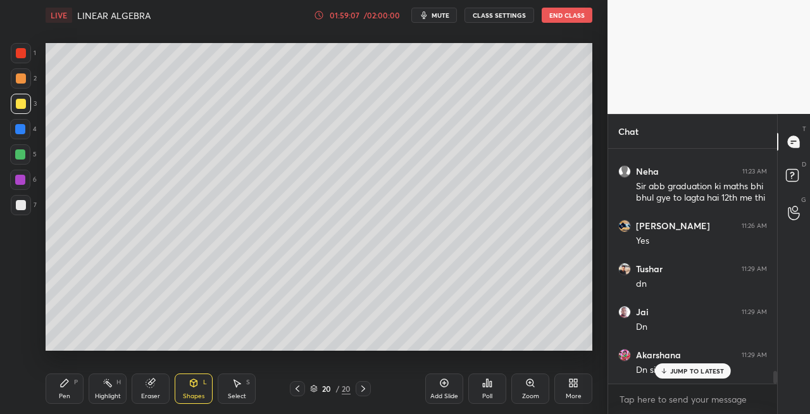
click at [64, 387] on icon at bounding box center [64, 383] width 10 height 10
click at [23, 199] on div at bounding box center [21, 205] width 20 height 20
click at [192, 389] on div "Shapes L" at bounding box center [194, 388] width 38 height 30
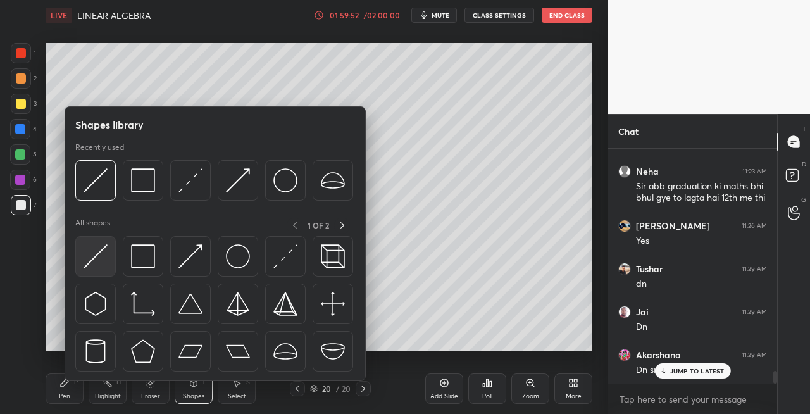
click at [91, 265] on img at bounding box center [96, 256] width 24 height 24
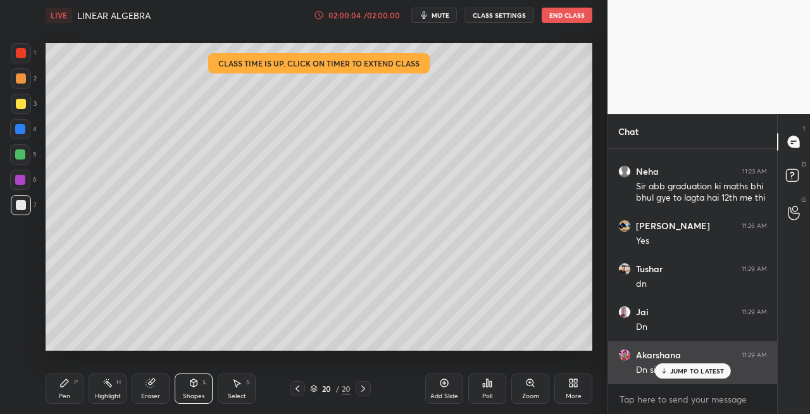
click at [672, 371] on p "JUMP TO LATEST" at bounding box center [697, 371] width 54 height 8
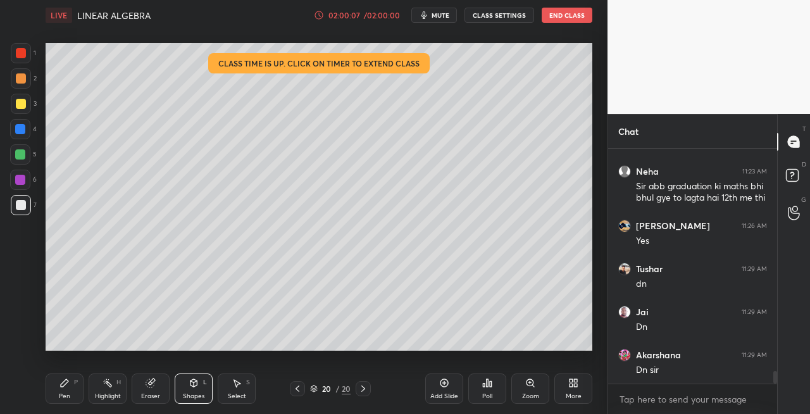
click at [298, 389] on icon at bounding box center [297, 389] width 10 height 10
click at [300, 390] on icon at bounding box center [297, 389] width 10 height 10
click at [299, 390] on icon at bounding box center [297, 389] width 10 height 10
click at [298, 391] on icon at bounding box center [297, 389] width 10 height 10
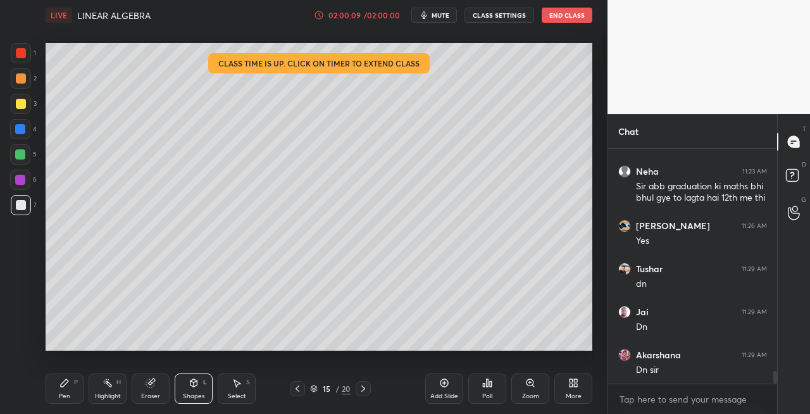
click at [301, 391] on icon at bounding box center [297, 389] width 10 height 10
click at [300, 392] on icon at bounding box center [297, 389] width 10 height 10
click at [299, 391] on icon at bounding box center [298, 388] width 4 height 6
click at [299, 389] on icon at bounding box center [297, 389] width 10 height 10
click at [298, 389] on icon at bounding box center [297, 389] width 10 height 10
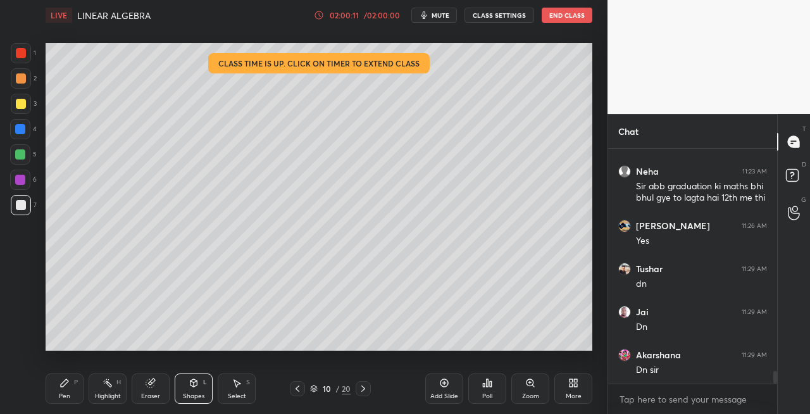
click at [299, 390] on icon at bounding box center [297, 389] width 10 height 10
click at [299, 391] on icon at bounding box center [298, 388] width 4 height 6
click at [297, 390] on icon at bounding box center [298, 388] width 4 height 6
click at [296, 391] on icon at bounding box center [297, 389] width 10 height 10
click at [298, 389] on icon at bounding box center [297, 389] width 10 height 10
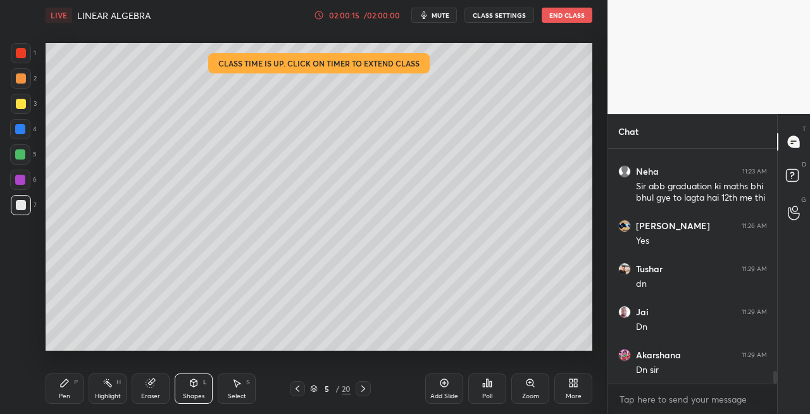
click at [299, 388] on icon at bounding box center [297, 389] width 10 height 10
click at [298, 390] on icon at bounding box center [297, 389] width 10 height 10
click at [296, 390] on icon at bounding box center [297, 389] width 10 height 10
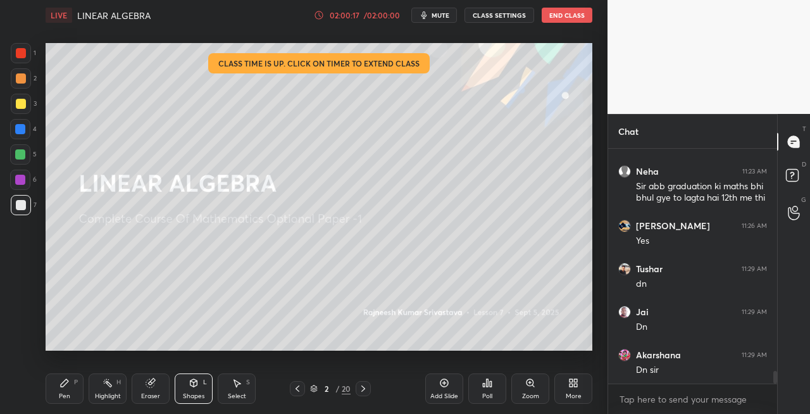
click at [296, 390] on icon at bounding box center [297, 389] width 10 height 10
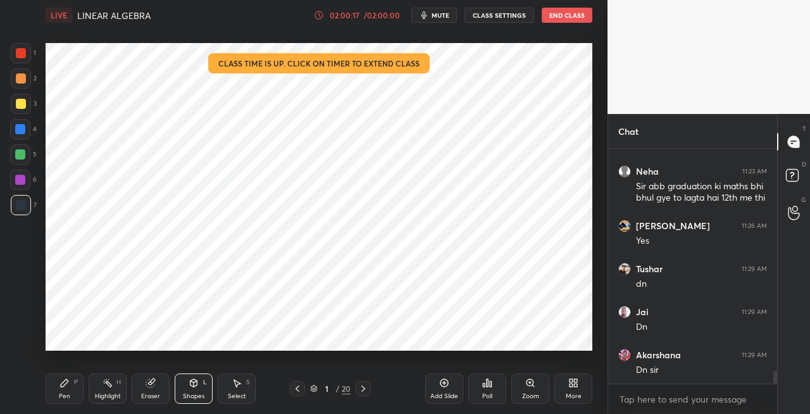
click at [363, 391] on icon at bounding box center [363, 389] width 10 height 10
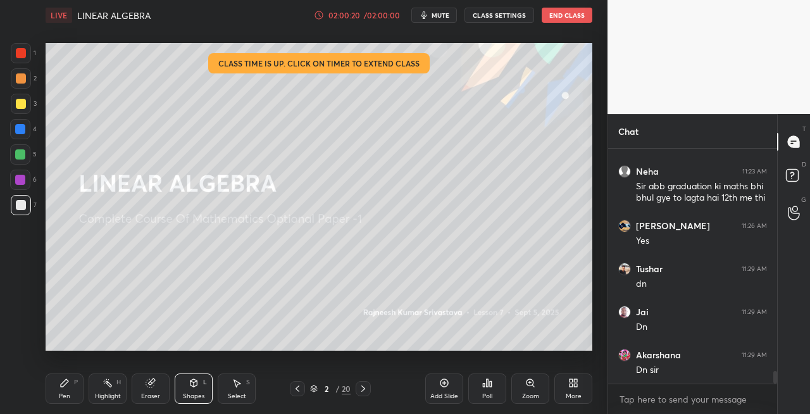
click at [362, 390] on icon at bounding box center [363, 389] width 10 height 10
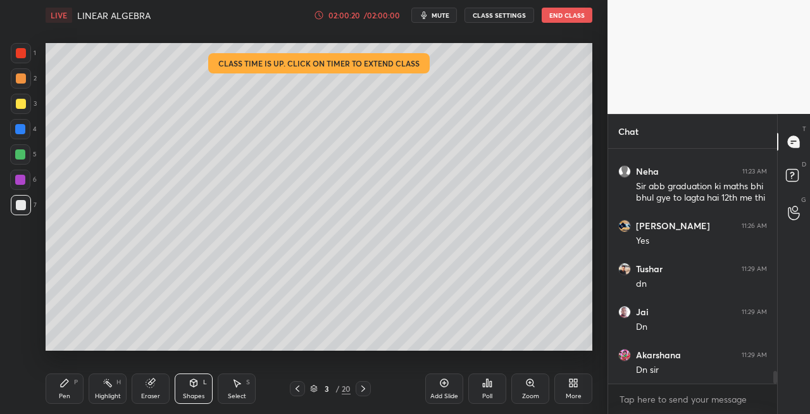
click at [363, 391] on icon at bounding box center [363, 388] width 4 height 6
click at [364, 389] on icon at bounding box center [363, 388] width 4 height 6
click at [363, 389] on icon at bounding box center [363, 389] width 10 height 10
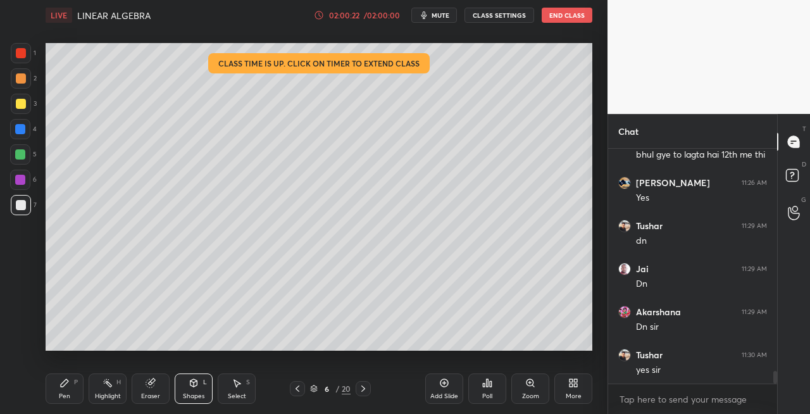
click at [364, 389] on icon at bounding box center [363, 388] width 4 height 6
click at [365, 389] on icon at bounding box center [363, 388] width 4 height 6
click at [363, 388] on icon at bounding box center [363, 389] width 10 height 10
click at [362, 389] on icon at bounding box center [363, 389] width 10 height 10
click at [361, 389] on icon at bounding box center [363, 389] width 10 height 10
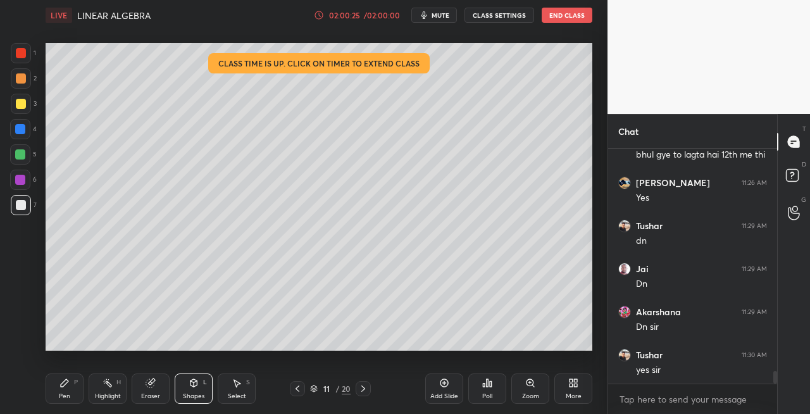
click at [365, 390] on icon at bounding box center [363, 389] width 10 height 10
click at [364, 390] on icon at bounding box center [363, 389] width 10 height 10
click at [365, 390] on icon at bounding box center [363, 389] width 10 height 10
click at [363, 389] on icon at bounding box center [363, 389] width 10 height 10
click at [367, 390] on icon at bounding box center [363, 389] width 10 height 10
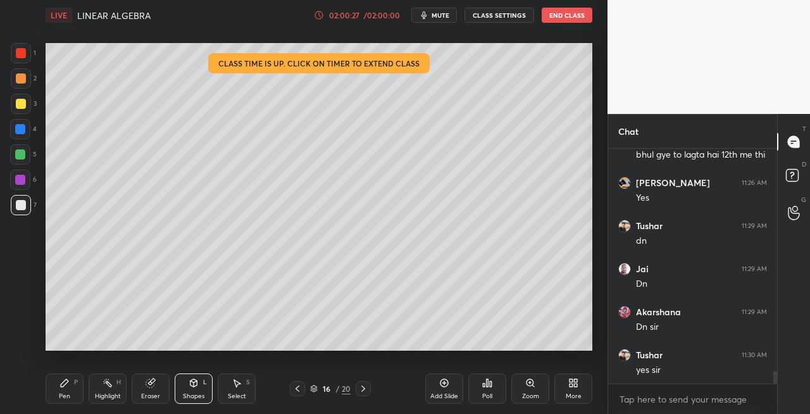
click at [366, 389] on icon at bounding box center [363, 389] width 10 height 10
click at [363, 389] on icon at bounding box center [363, 389] width 10 height 10
click at [365, 389] on icon at bounding box center [363, 389] width 10 height 10
click at [365, 389] on icon at bounding box center [363, 388] width 4 height 6
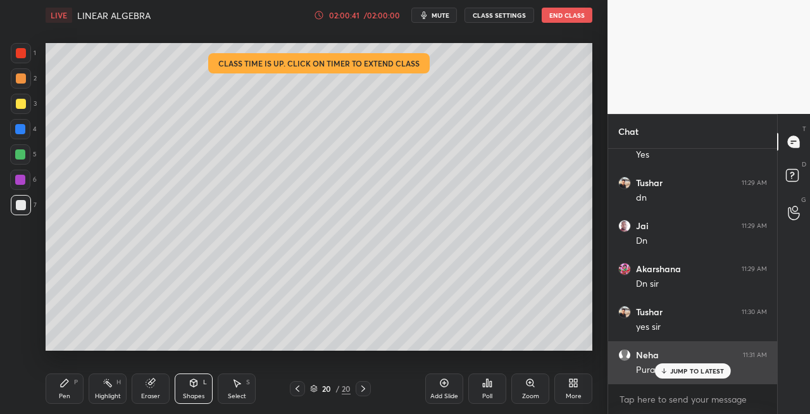
click at [677, 373] on p "JUMP TO LATEST" at bounding box center [697, 371] width 54 height 8
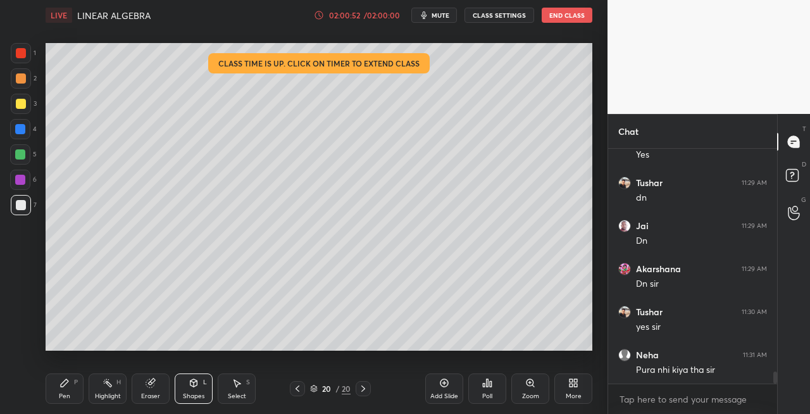
scroll to position [4308, 0]
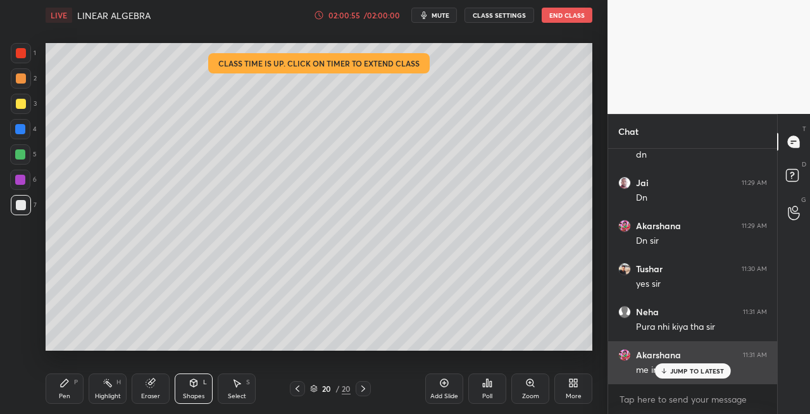
click at [683, 373] on p "JUMP TO LATEST" at bounding box center [697, 371] width 54 height 8
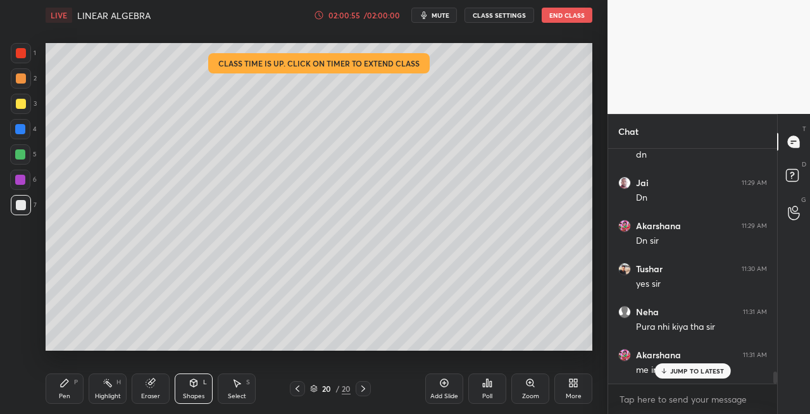
scroll to position [4351, 0]
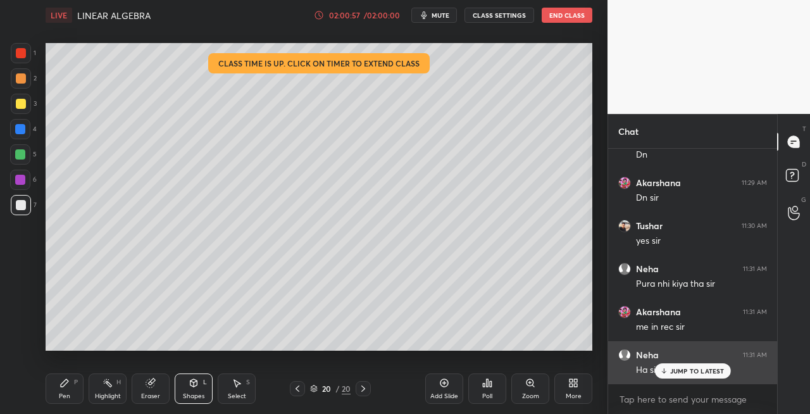
click at [675, 373] on p "JUMP TO LATEST" at bounding box center [697, 371] width 54 height 8
click at [672, 375] on p "JUMP TO LATEST" at bounding box center [697, 371] width 54 height 8
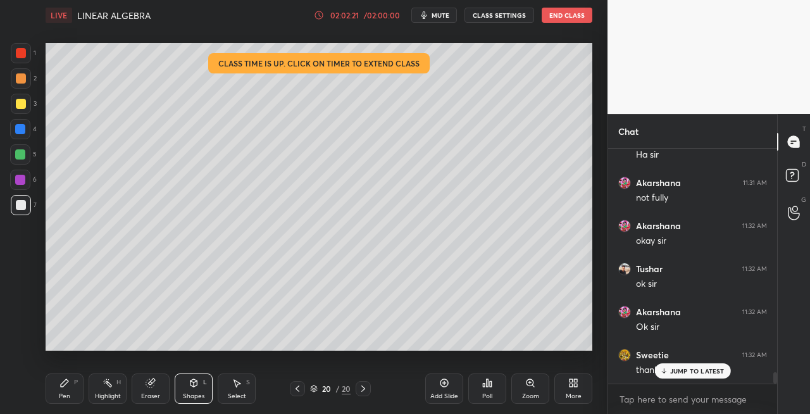
scroll to position [4609, 0]
click at [563, 14] on button "End Class" at bounding box center [567, 15] width 51 height 15
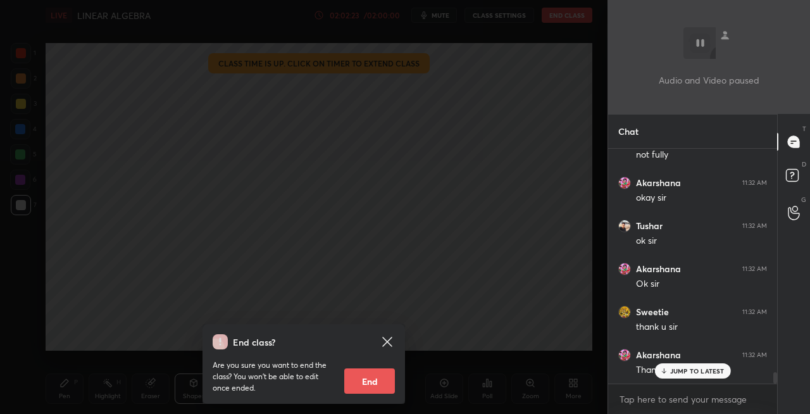
click at [371, 380] on button "End" at bounding box center [369, 380] width 51 height 25
type textarea "x"
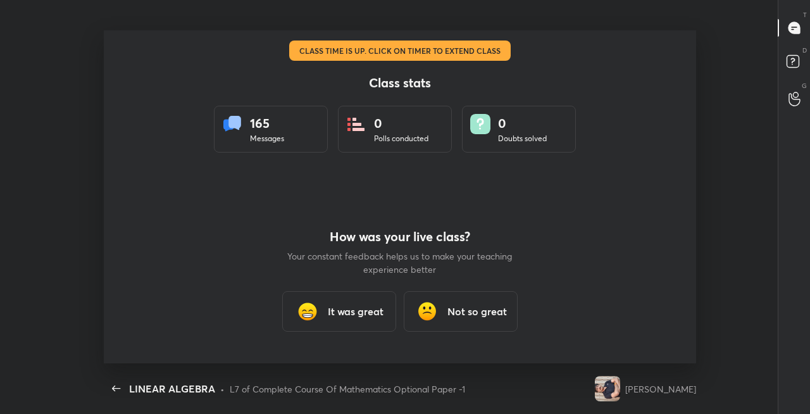
scroll to position [0, 0]
click at [357, 315] on h3 "It was great" at bounding box center [356, 311] width 56 height 15
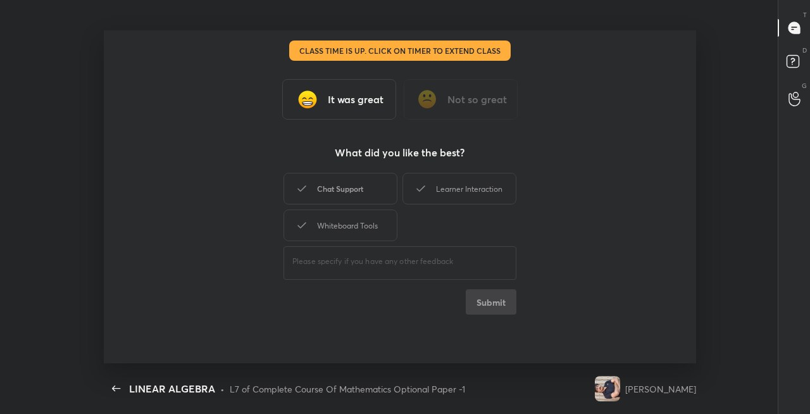
click at [338, 192] on div "Chat Support" at bounding box center [341, 189] width 114 height 32
click at [437, 191] on div "Learner Interaction" at bounding box center [460, 189] width 114 height 32
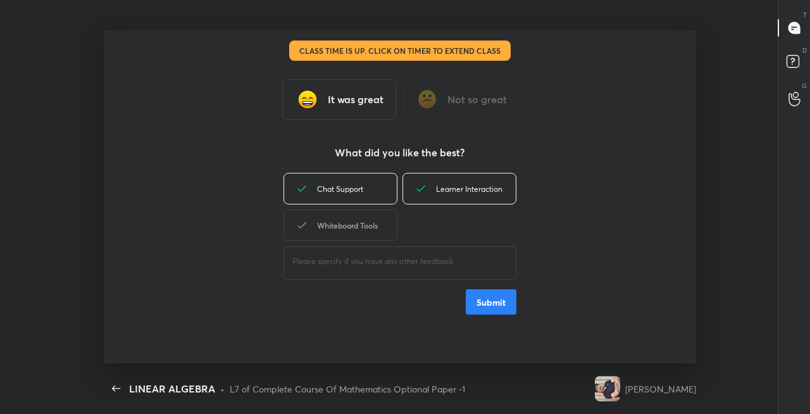
click at [358, 227] on div "Whiteboard Tools" at bounding box center [341, 225] width 114 height 32
click at [499, 301] on button "Submit" at bounding box center [491, 301] width 51 height 25
